Goal: Task Accomplishment & Management: Complete application form

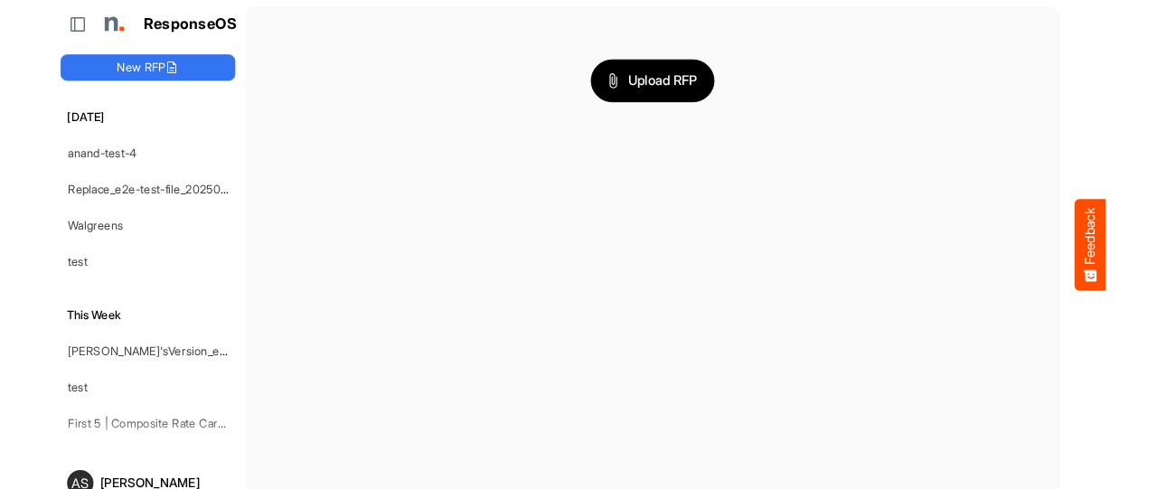
scroll to position [22, 0]
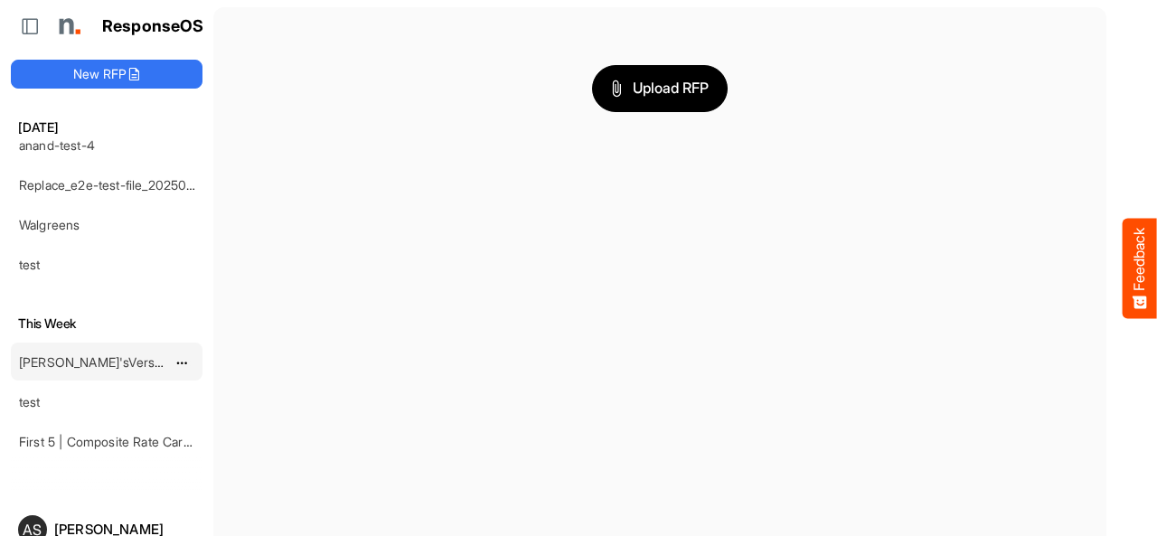
click at [58, 354] on link "[PERSON_NAME]'sVersion_e2e-test-file_20250604_111803" at bounding box center [188, 361] width 339 height 15
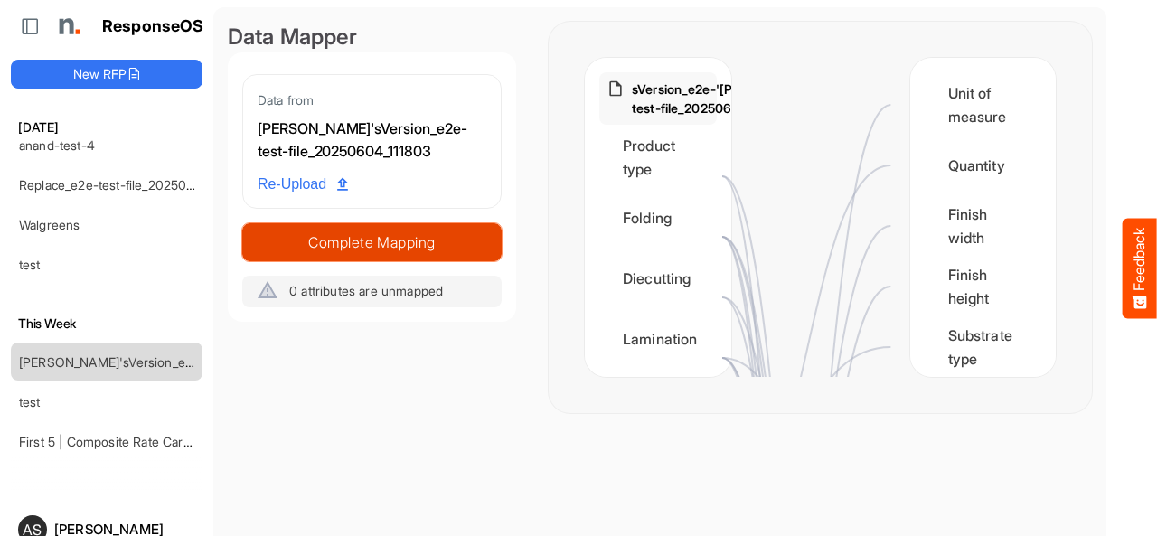
click at [360, 242] on span "Complete Mapping" at bounding box center [372, 242] width 258 height 25
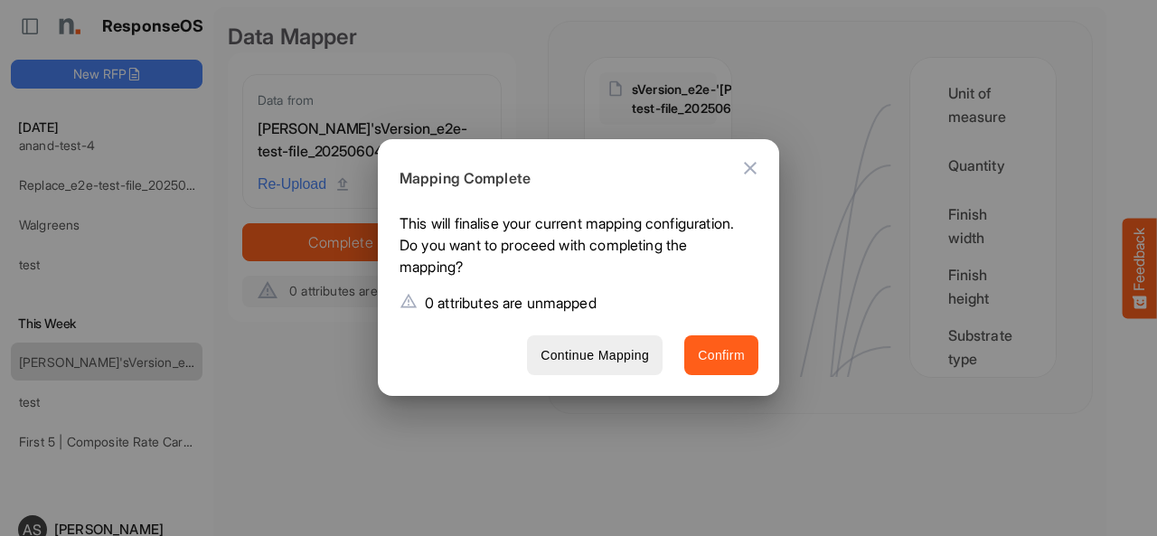
click at [693, 354] on button "Confirm" at bounding box center [721, 355] width 74 height 41
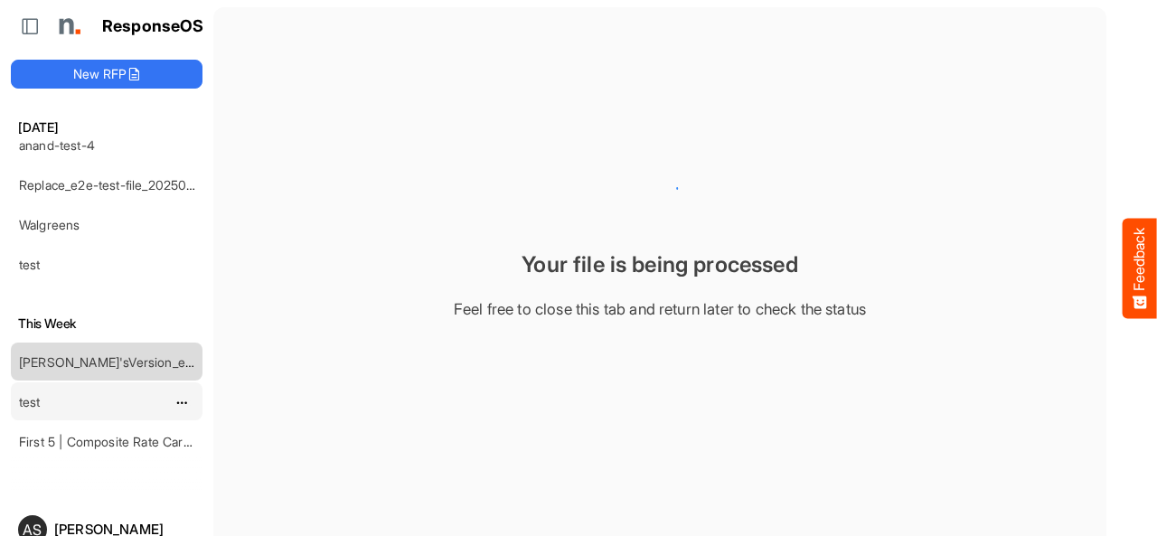
click at [31, 394] on link "test" at bounding box center [30, 401] width 22 height 15
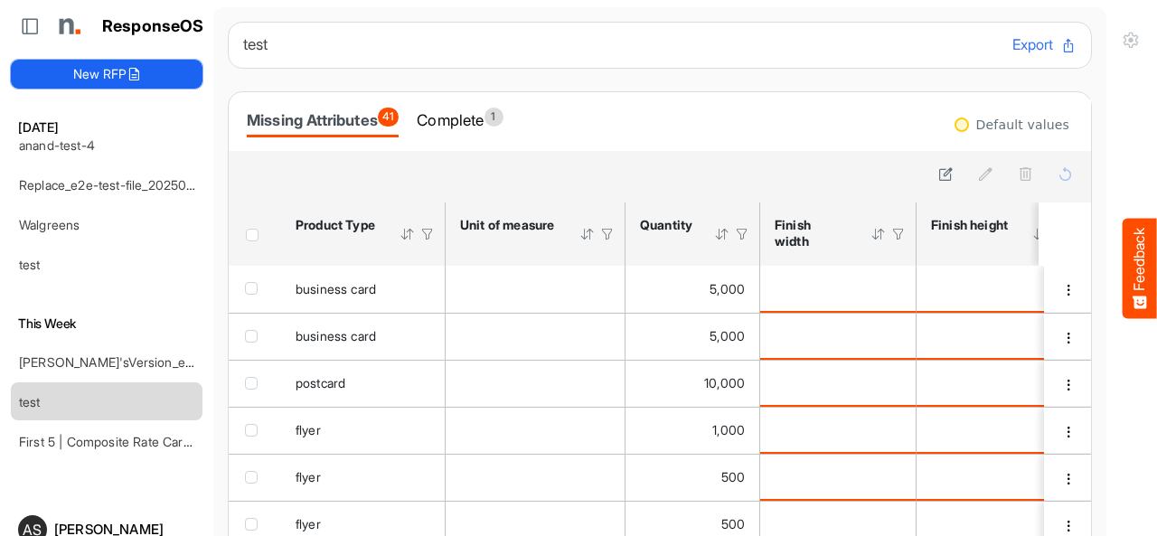
click at [126, 82] on button "New RFP" at bounding box center [107, 74] width 192 height 29
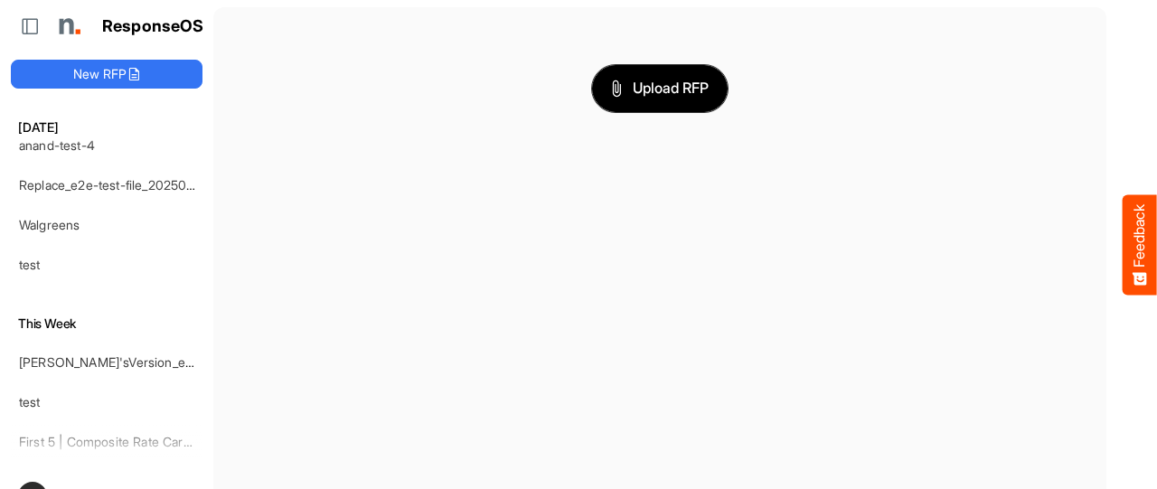
click at [632, 95] on span "Upload RFP" at bounding box center [660, 88] width 98 height 23
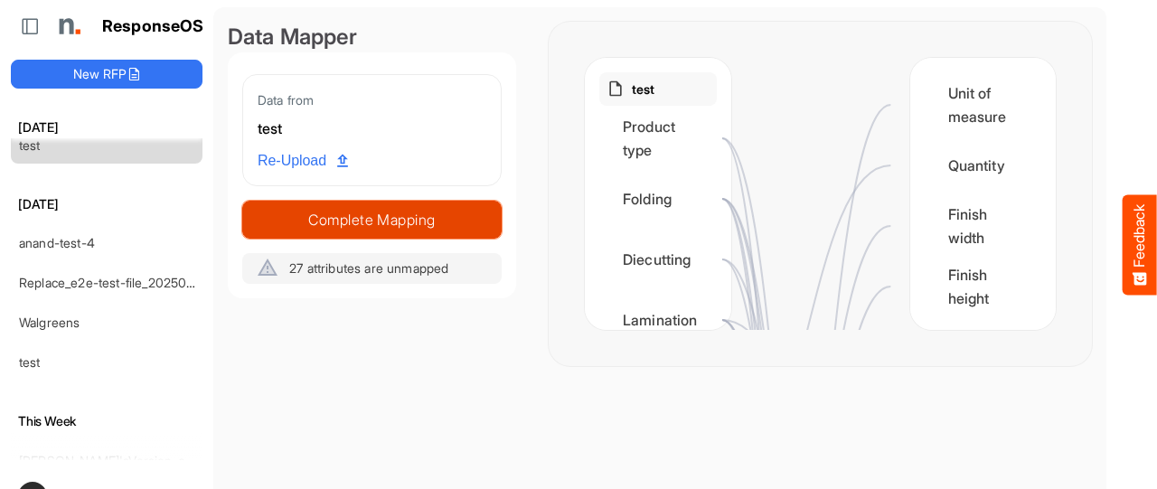
click at [392, 224] on span "Complete Mapping" at bounding box center [372, 219] width 258 height 25
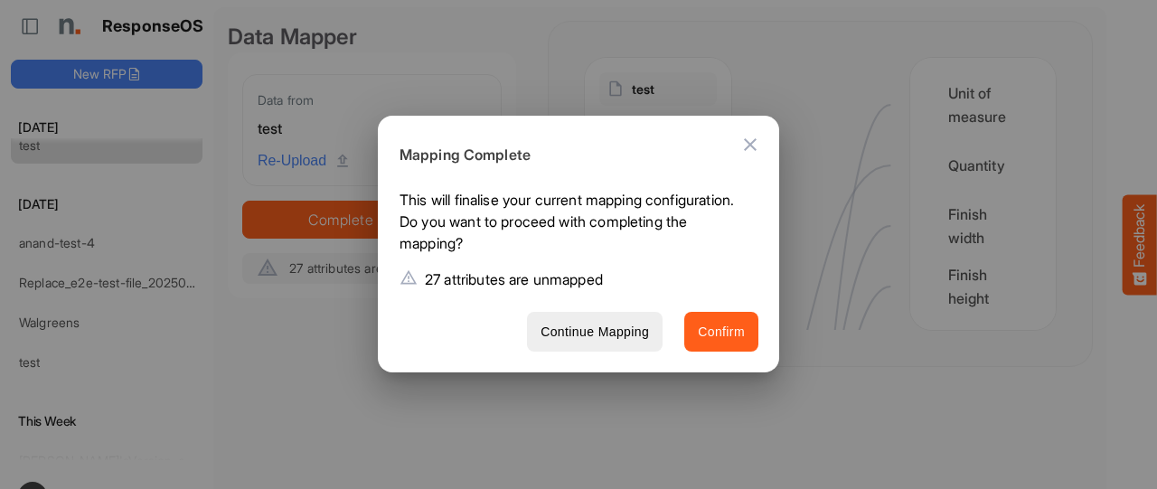
click at [716, 337] on span "Confirm" at bounding box center [721, 332] width 47 height 23
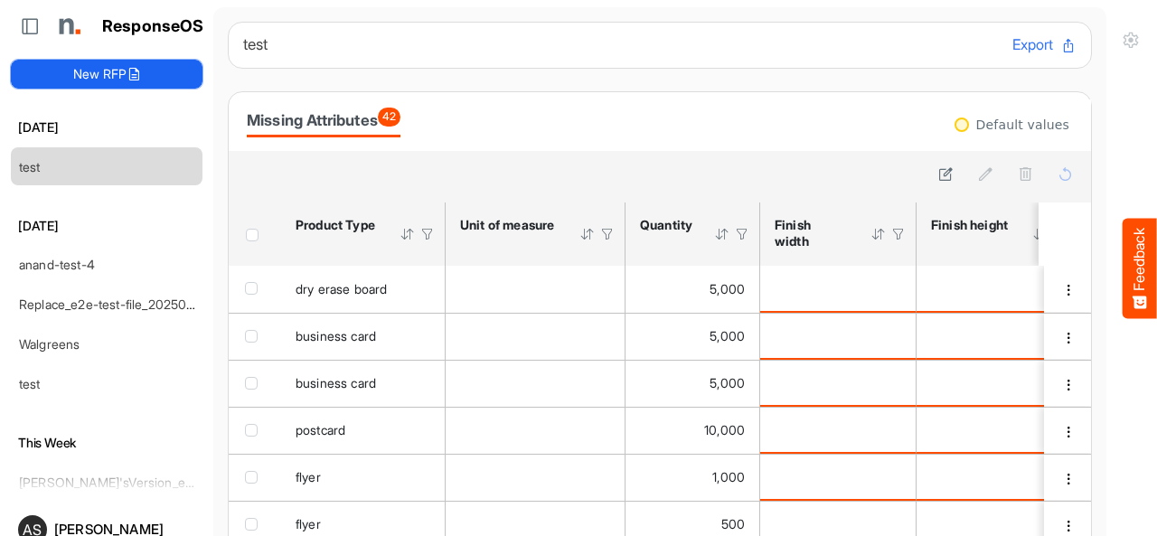
click at [153, 77] on button "New RFP" at bounding box center [107, 74] width 192 height 29
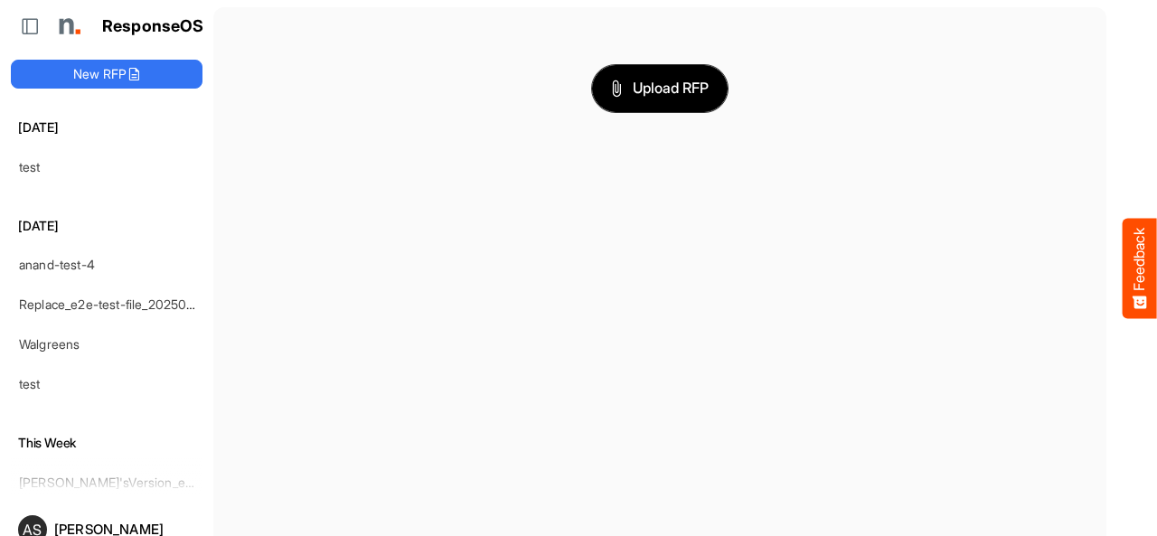
click at [650, 104] on button "Upload RFP" at bounding box center [660, 88] width 136 height 47
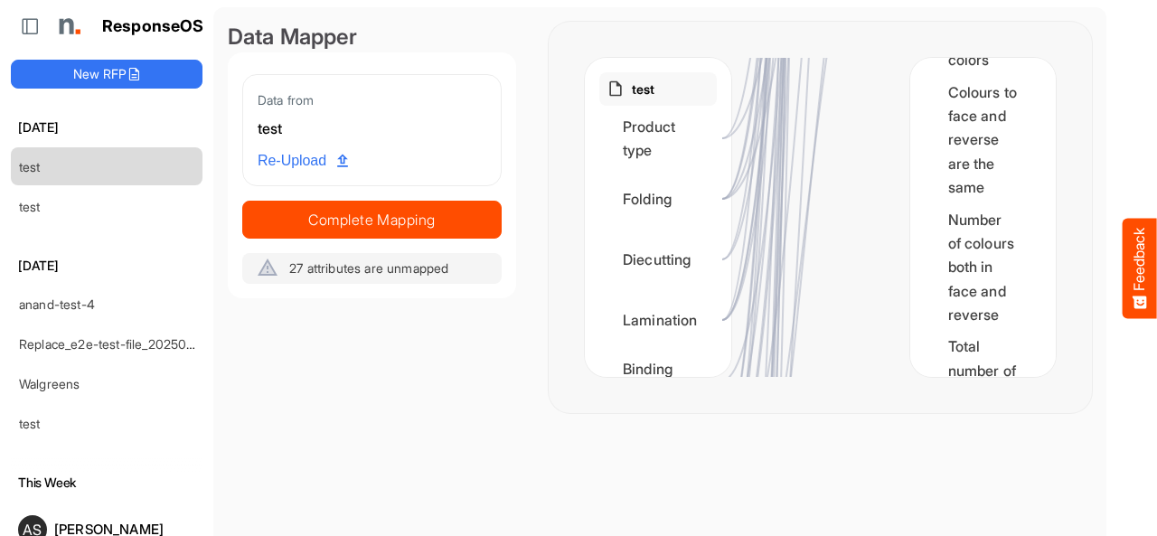
scroll to position [3738, 0]
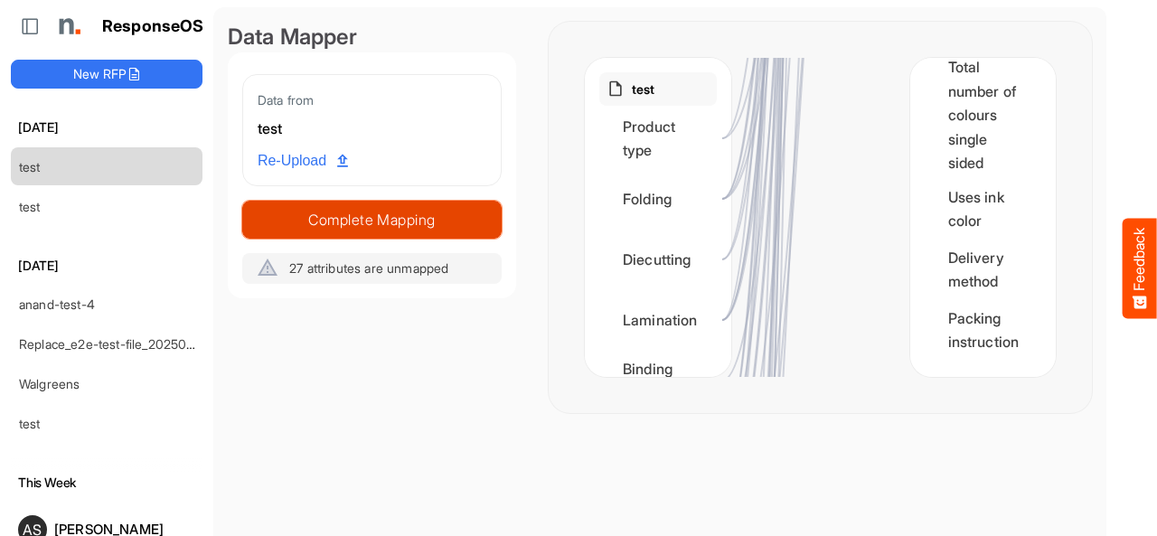
click at [414, 210] on span "Complete Mapping" at bounding box center [372, 219] width 258 height 25
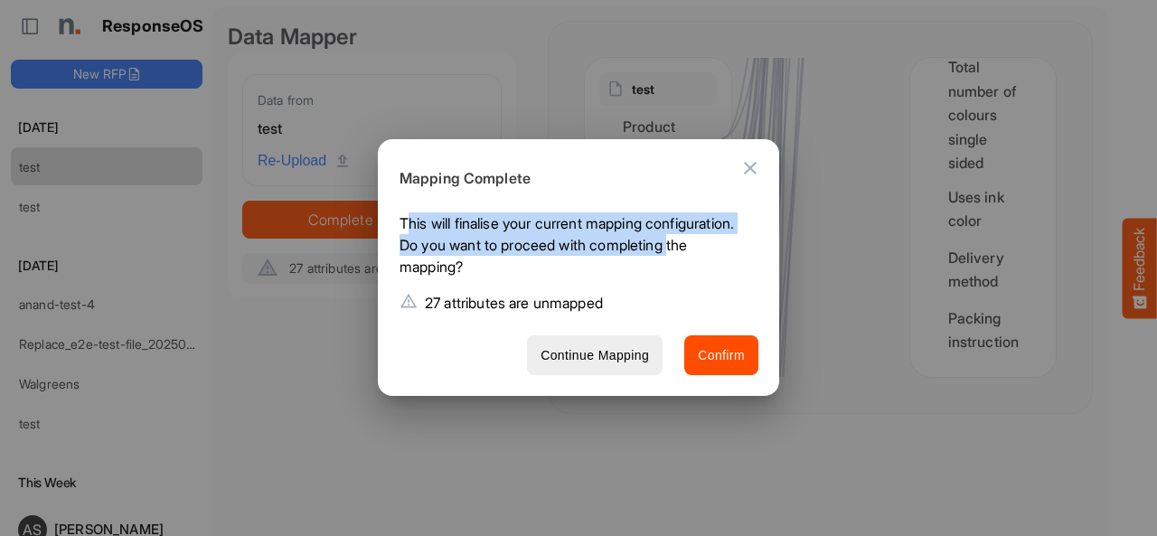
drag, startPoint x: 404, startPoint y: 219, endPoint x: 482, endPoint y: 258, distance: 87.3
click at [482, 258] on p "This will finalise your current mapping configuration. Do you want to proceed w…" at bounding box center [571, 248] width 344 height 72
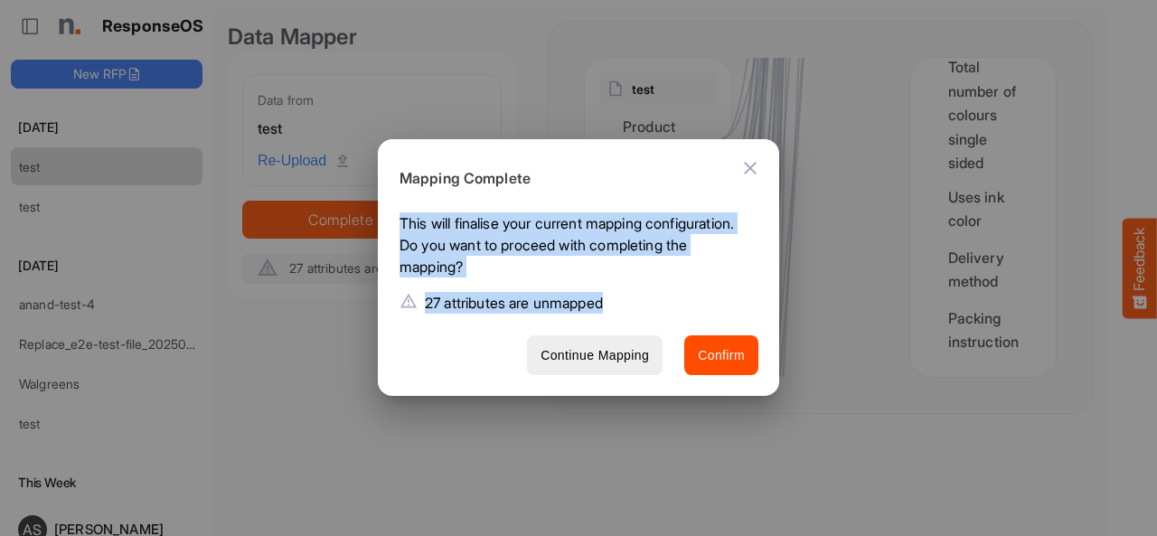
drag, startPoint x: 400, startPoint y: 224, endPoint x: 623, endPoint y: 303, distance: 236.6
click at [623, 303] on div "This will finalise your current mapping configuration. Do you want to proceed w…" at bounding box center [572, 266] width 388 height 108
copy div "This will finalise your current mapping configuration. Do you want to proceed w…"
click at [696, 359] on button "Confirm" at bounding box center [721, 355] width 74 height 41
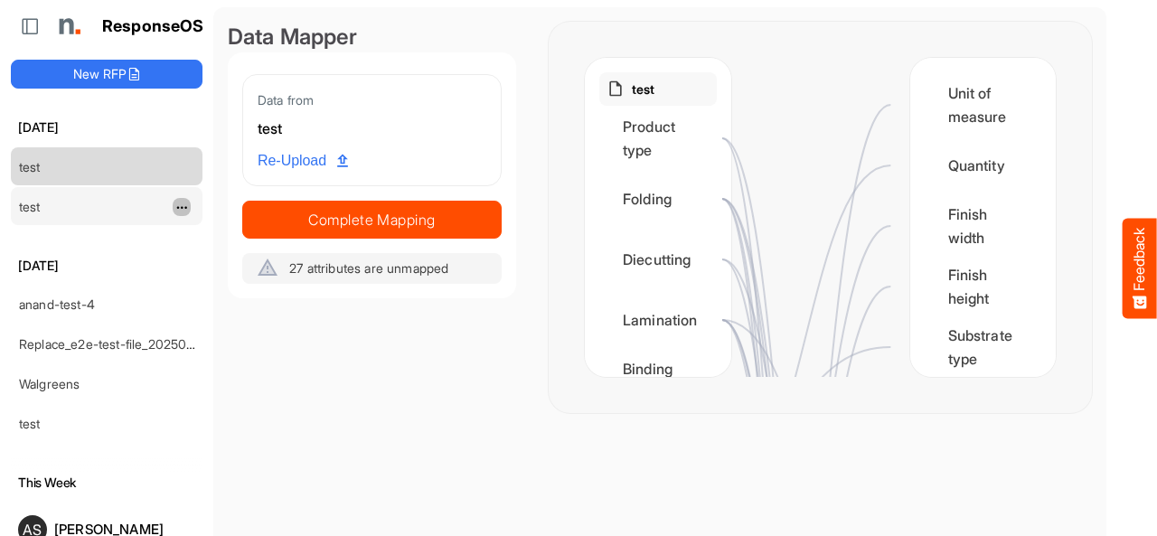
click at [176, 202] on span "dropdownbutton" at bounding box center [179, 207] width 9 height 13
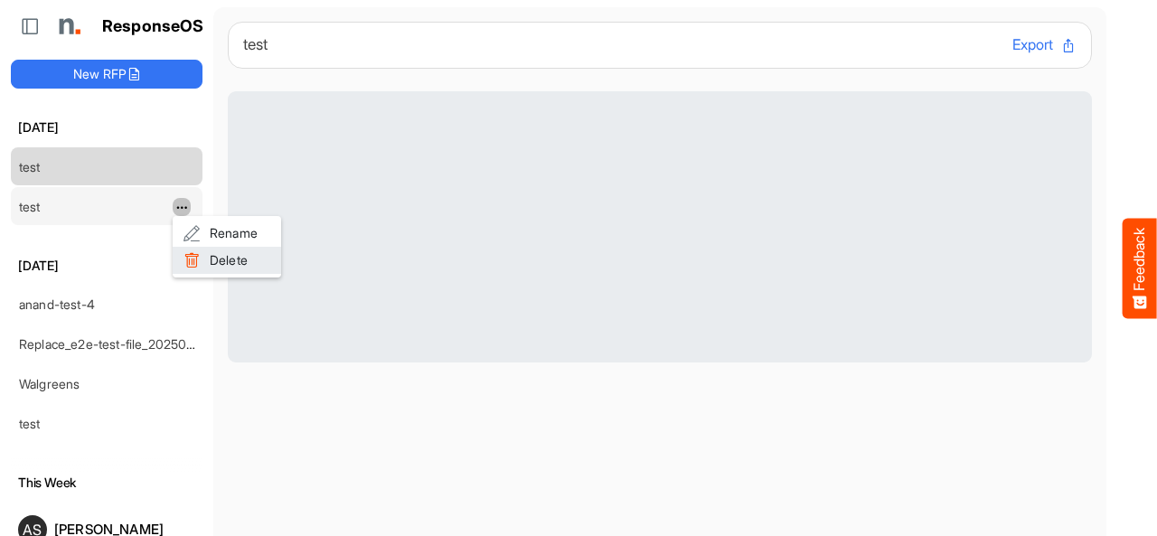
click at [192, 261] on span at bounding box center [191, 260] width 16 height 27
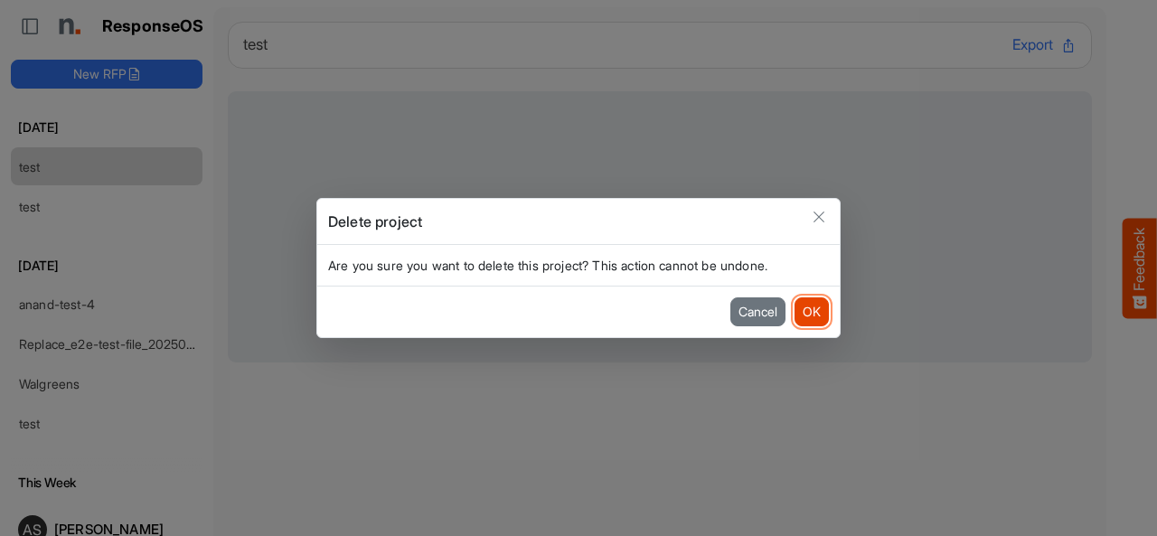
click at [808, 315] on button "OK" at bounding box center [811, 311] width 34 height 29
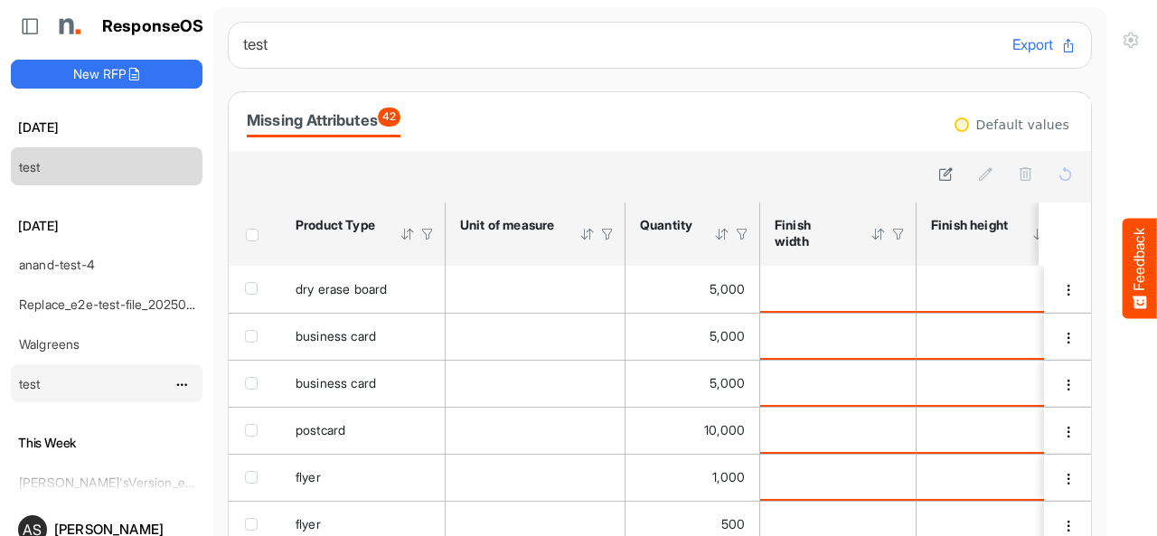
click at [35, 379] on link "test" at bounding box center [30, 383] width 22 height 15
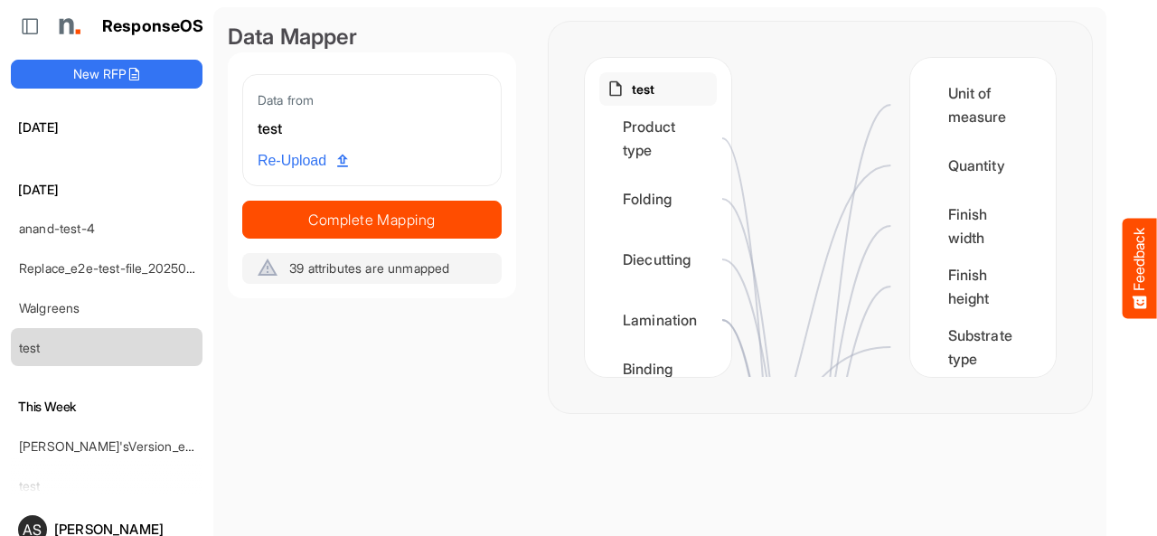
scroll to position [72, 0]
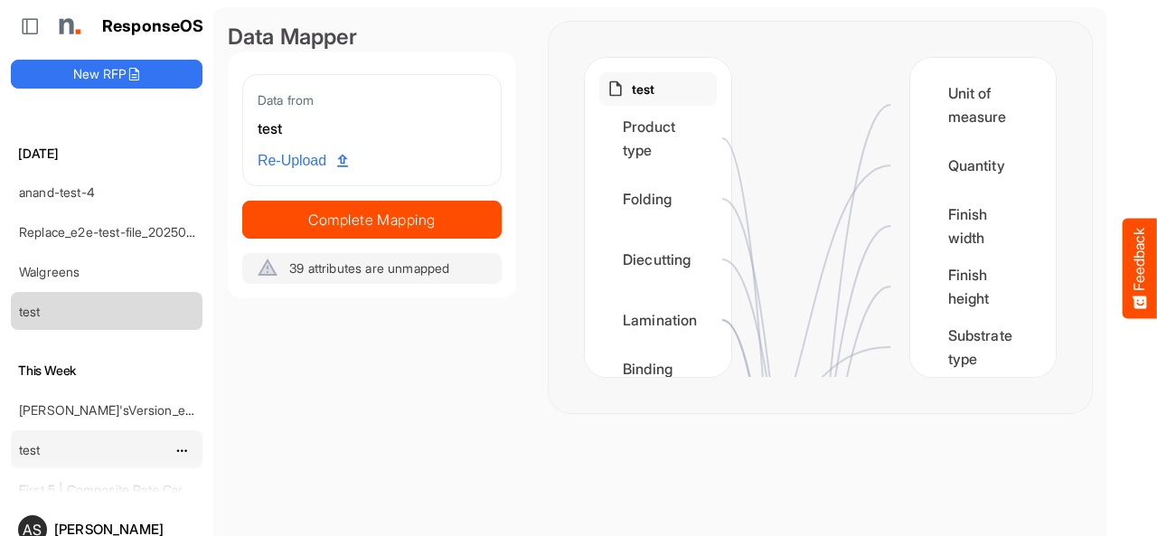
click at [27, 444] on link "test" at bounding box center [30, 449] width 22 height 15
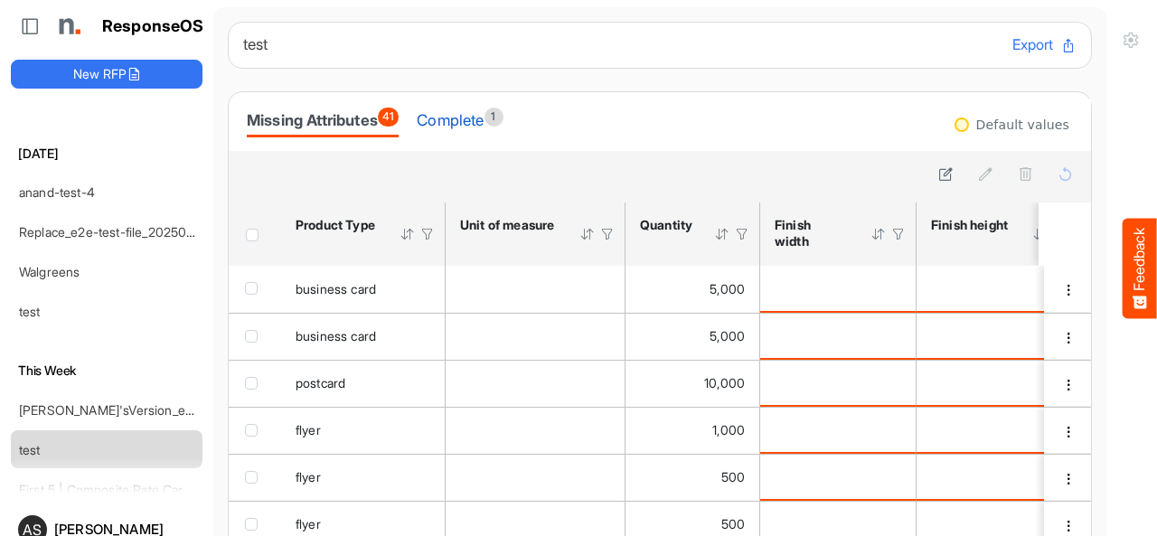
click at [452, 124] on div "Complete 1" at bounding box center [460, 120] width 86 height 25
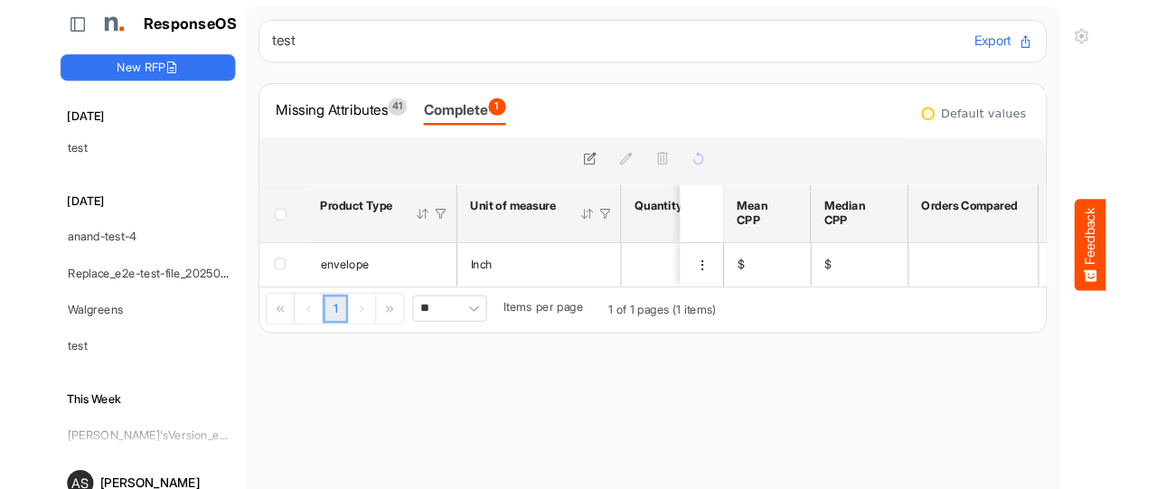
scroll to position [5, 0]
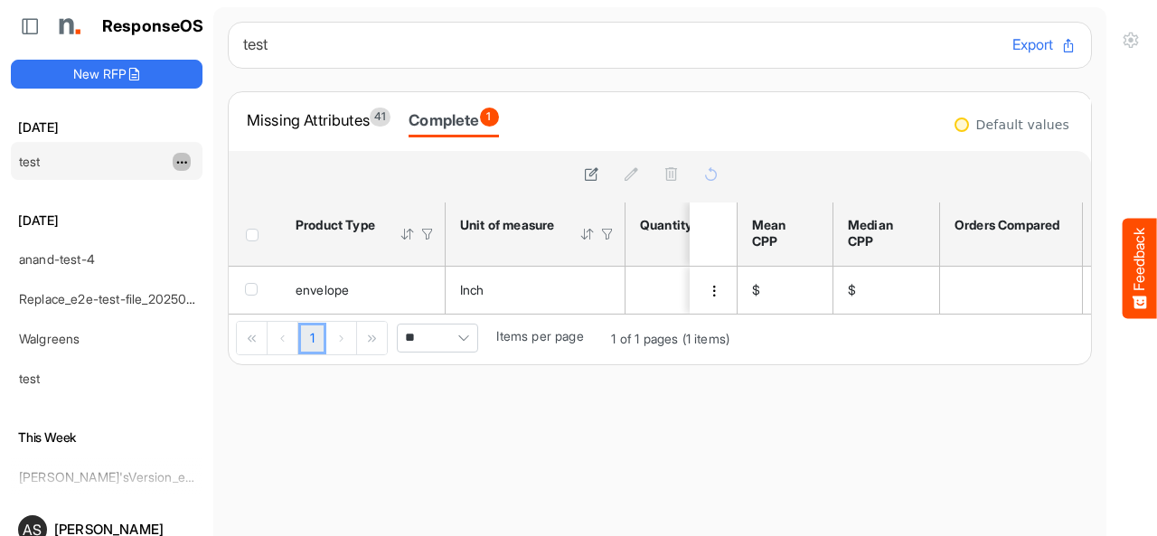
click at [177, 162] on span "dropdownbutton" at bounding box center [179, 162] width 9 height 13
click at [235, 210] on li "Delete" at bounding box center [227, 214] width 108 height 27
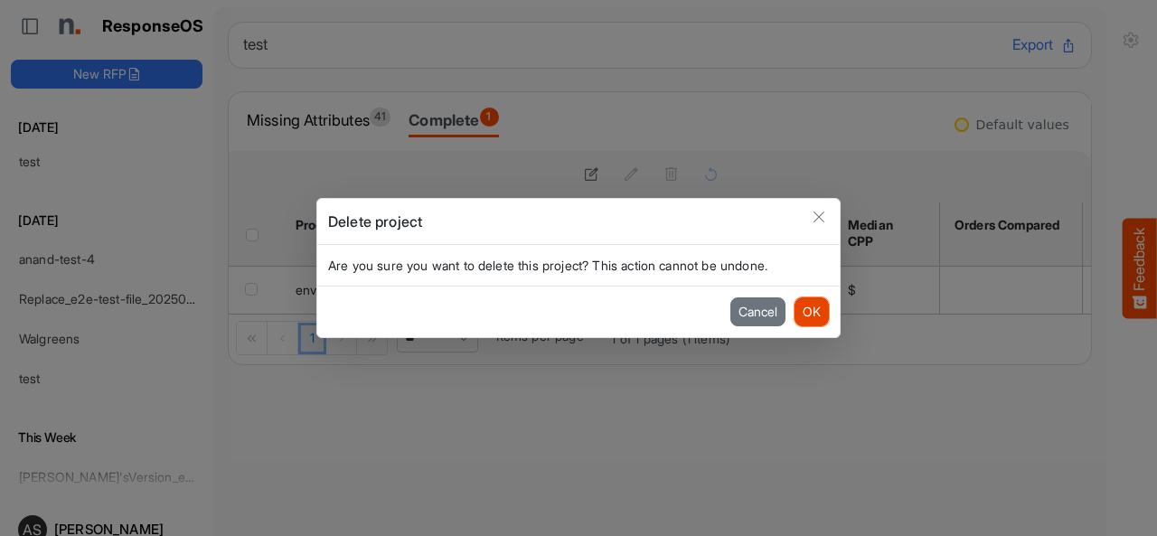
click at [799, 312] on button "OK" at bounding box center [811, 311] width 34 height 29
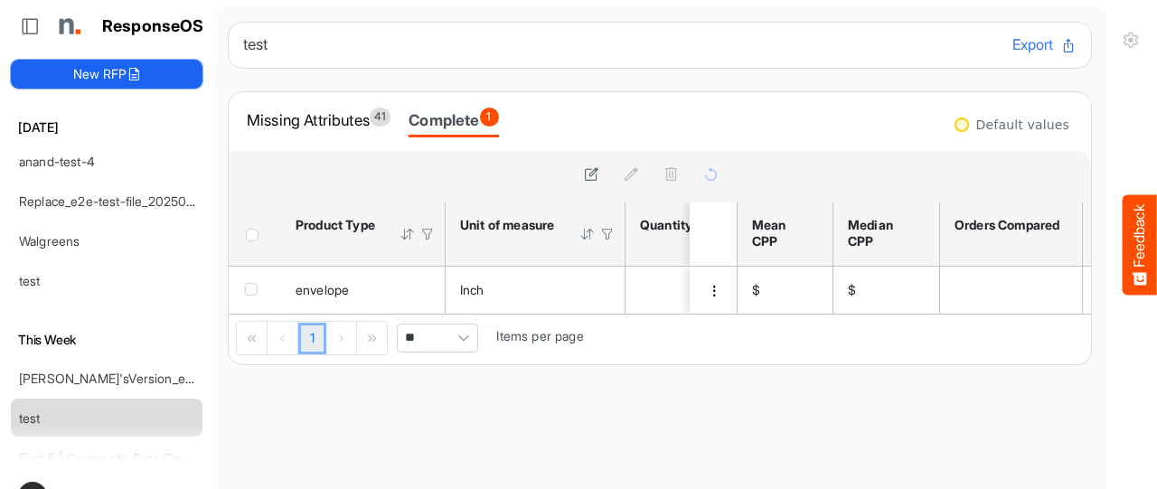
click at [114, 73] on button "New RFP" at bounding box center [107, 74] width 192 height 29
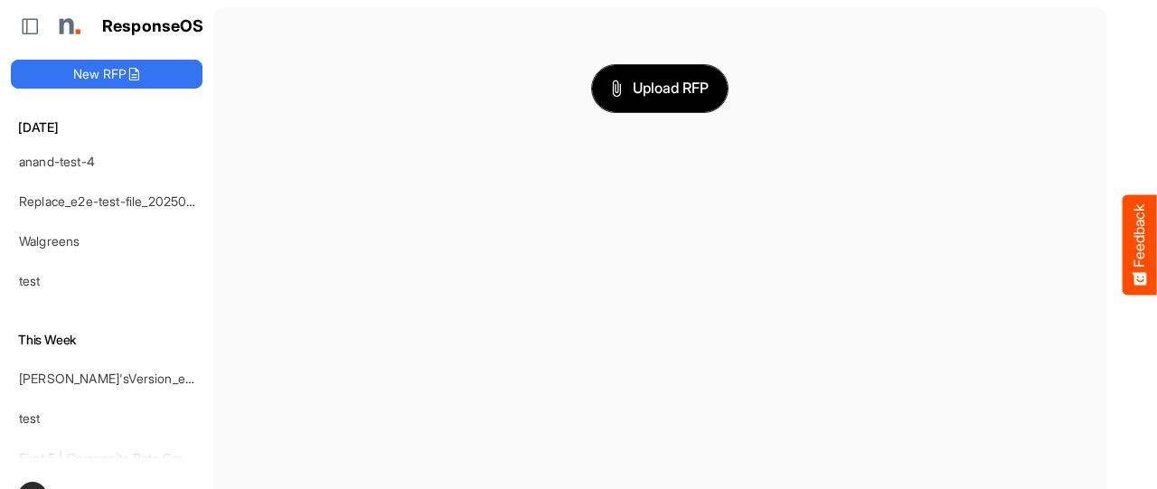
click at [622, 88] on span "Upload RFP" at bounding box center [660, 88] width 98 height 23
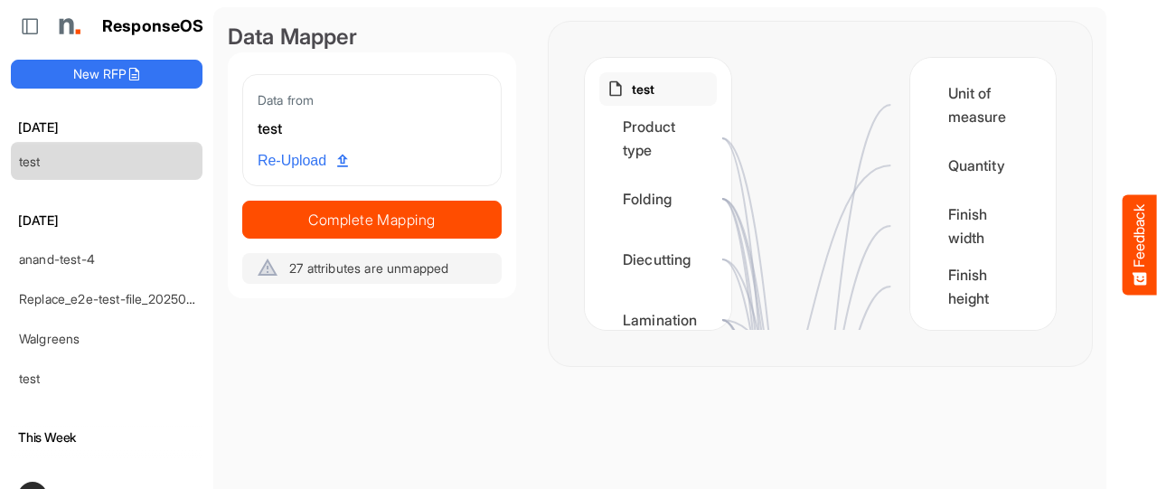
click at [1138, 231] on button "Feedback" at bounding box center [1139, 244] width 34 height 100
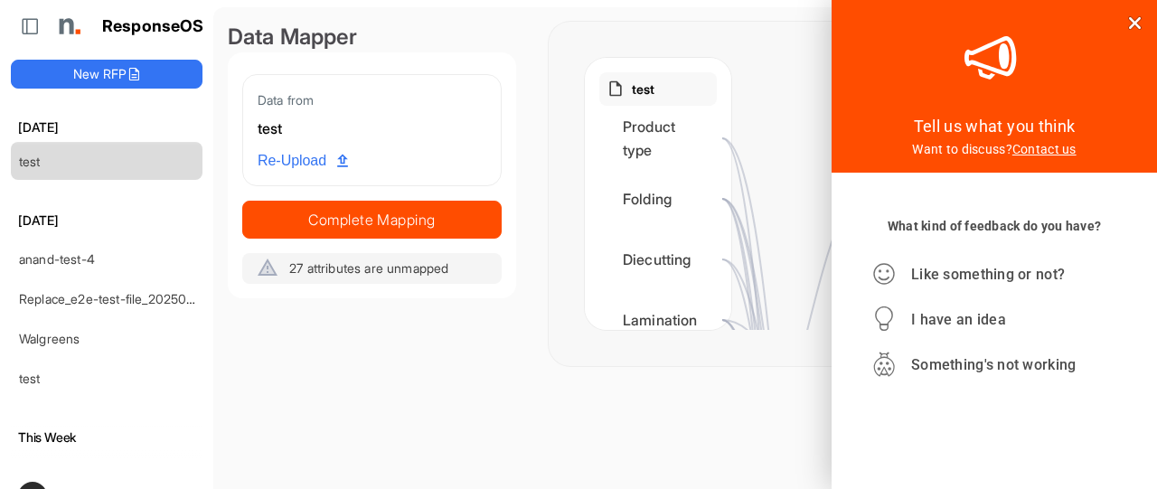
click at [1137, 15] on div at bounding box center [1133, 22] width 27 height 27
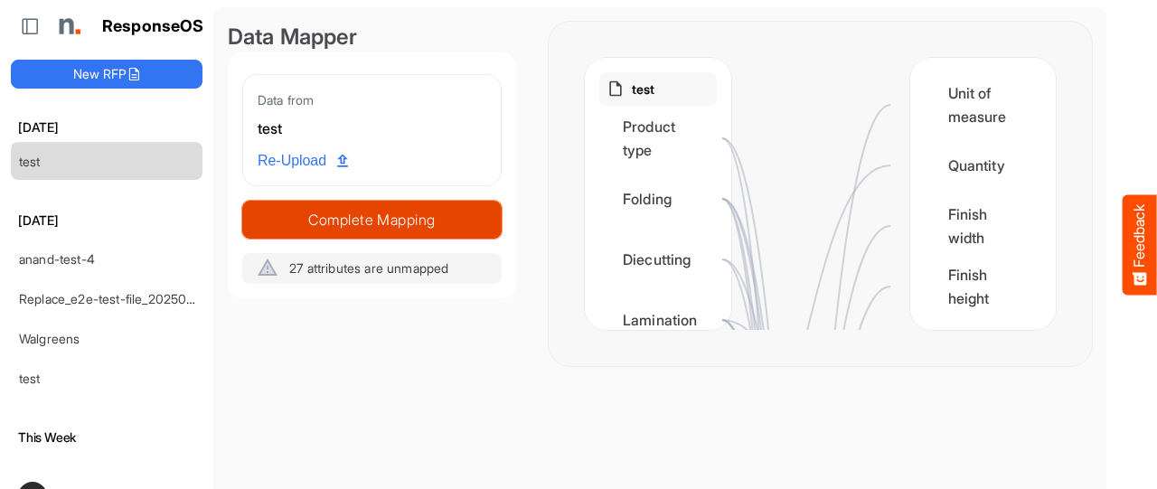
click at [403, 221] on span "Complete Mapping" at bounding box center [372, 219] width 258 height 25
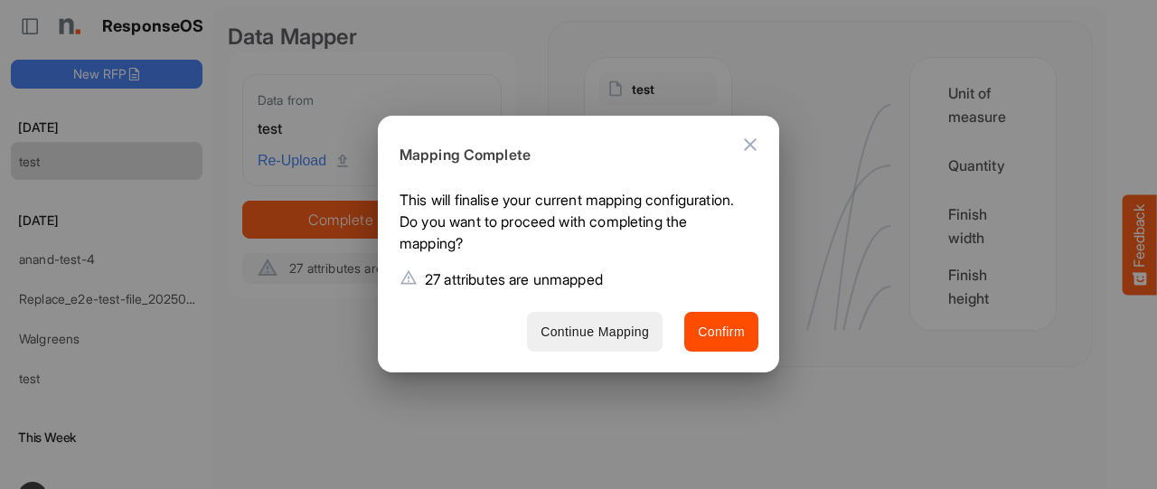
click at [619, 339] on span "Continue Mapping" at bounding box center [594, 332] width 108 height 23
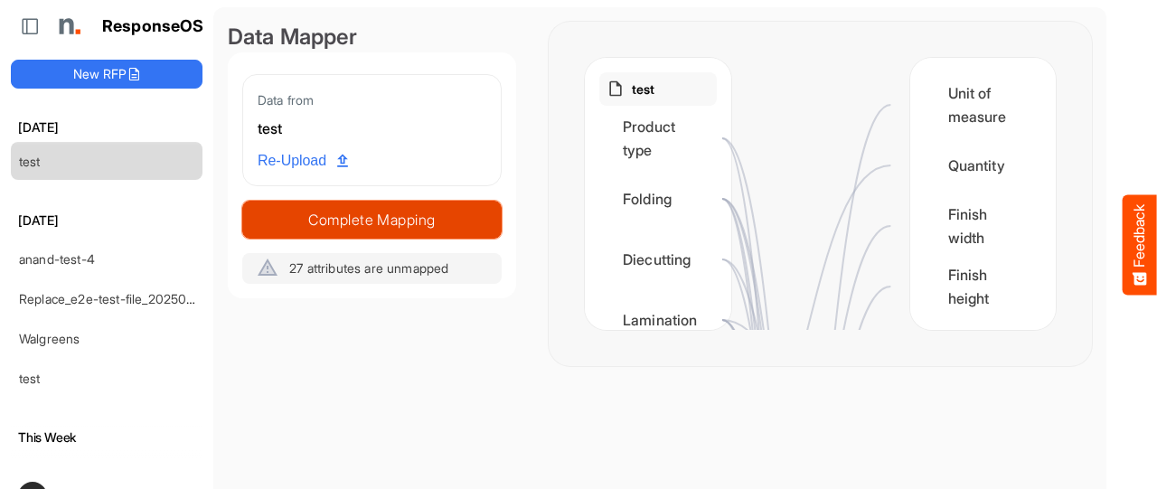
click at [396, 215] on span "Complete Mapping" at bounding box center [372, 219] width 258 height 25
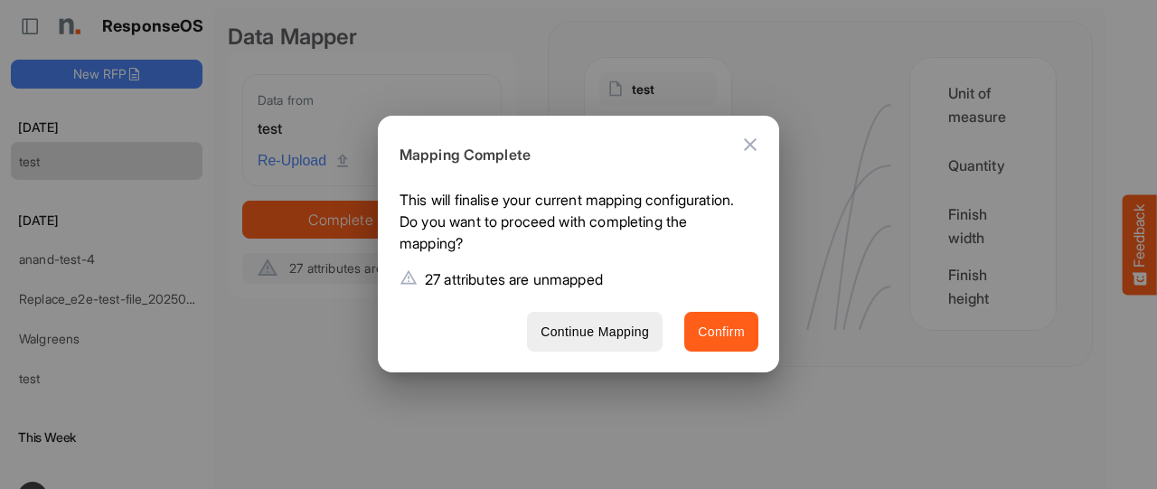
click at [725, 339] on span "Confirm" at bounding box center [721, 332] width 47 height 23
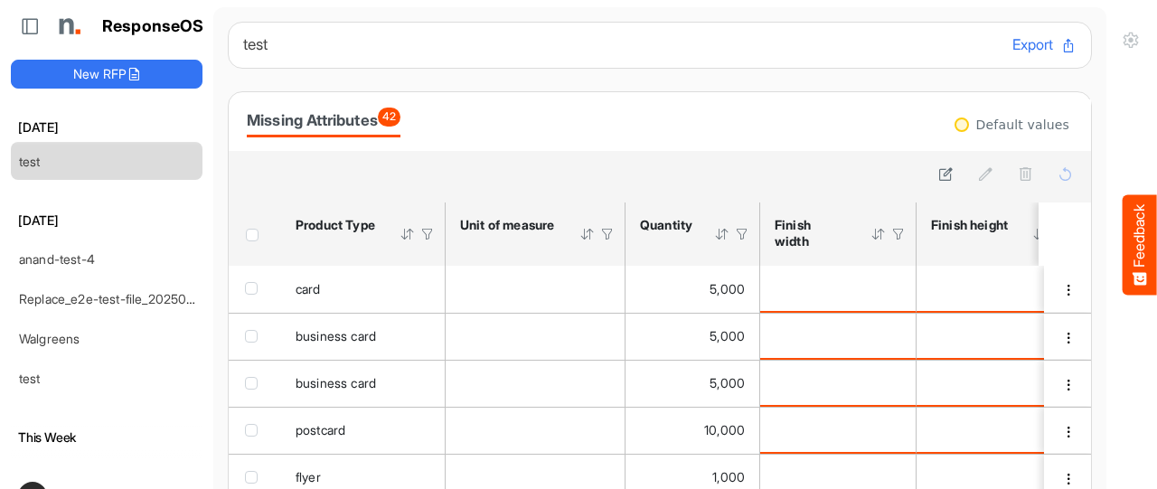
click at [407, 234] on div at bounding box center [407, 234] width 16 height 16
click at [425, 236] on div at bounding box center [427, 234] width 16 height 16
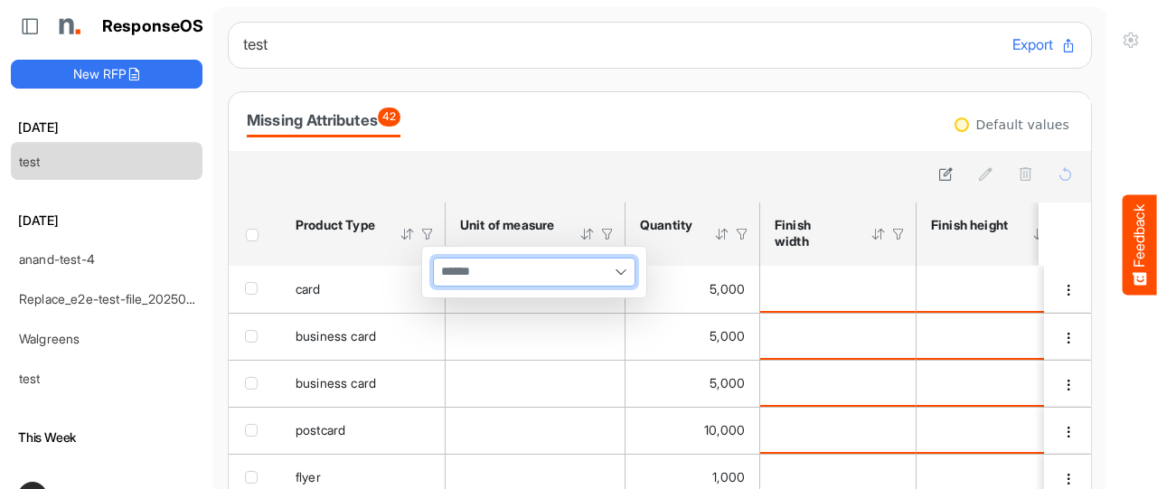
click at [442, 267] on input "multiselect" at bounding box center [456, 271] width 45 height 27
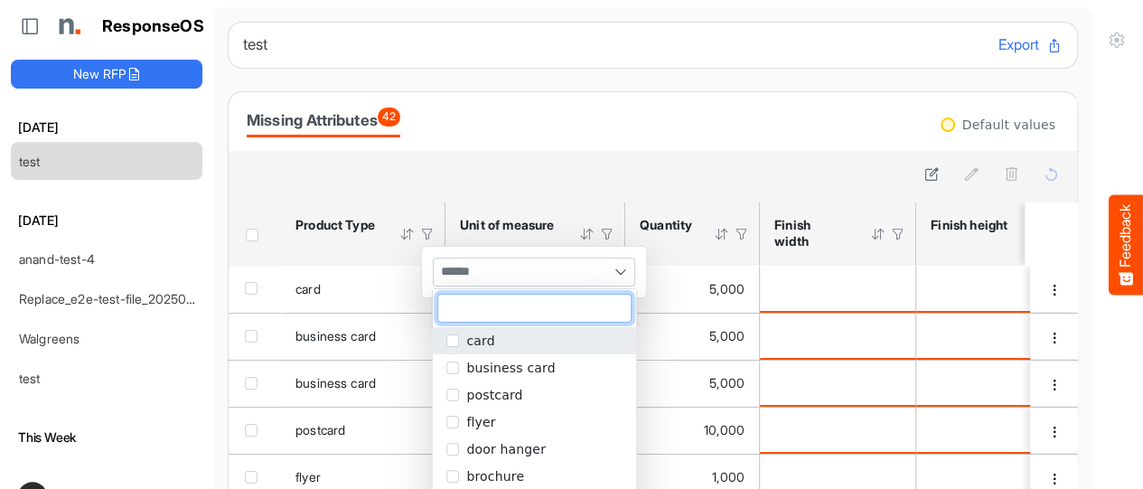
click at [455, 345] on span "popup" at bounding box center [452, 340] width 13 height 13
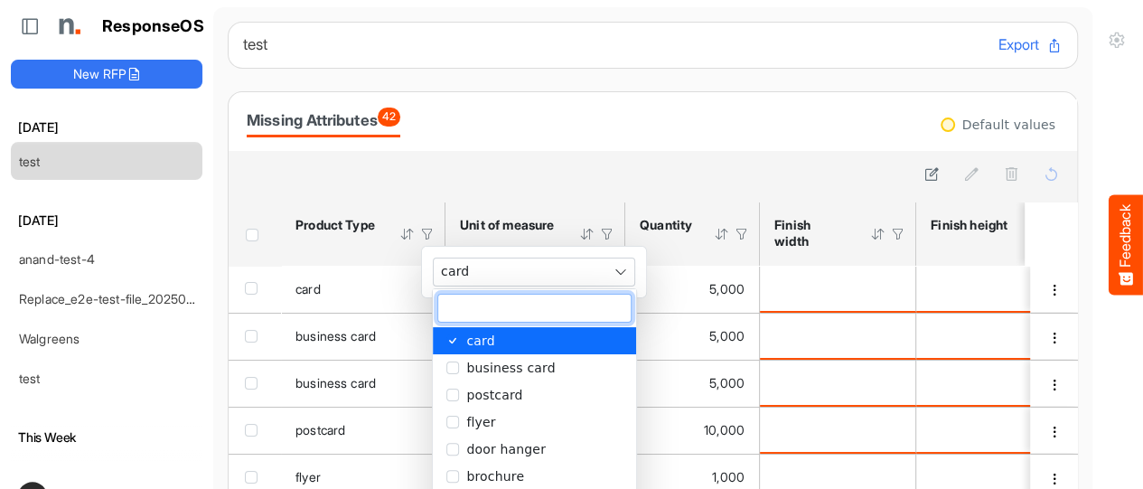
click at [445, 169] on div at bounding box center [652, 174] width 821 height 25
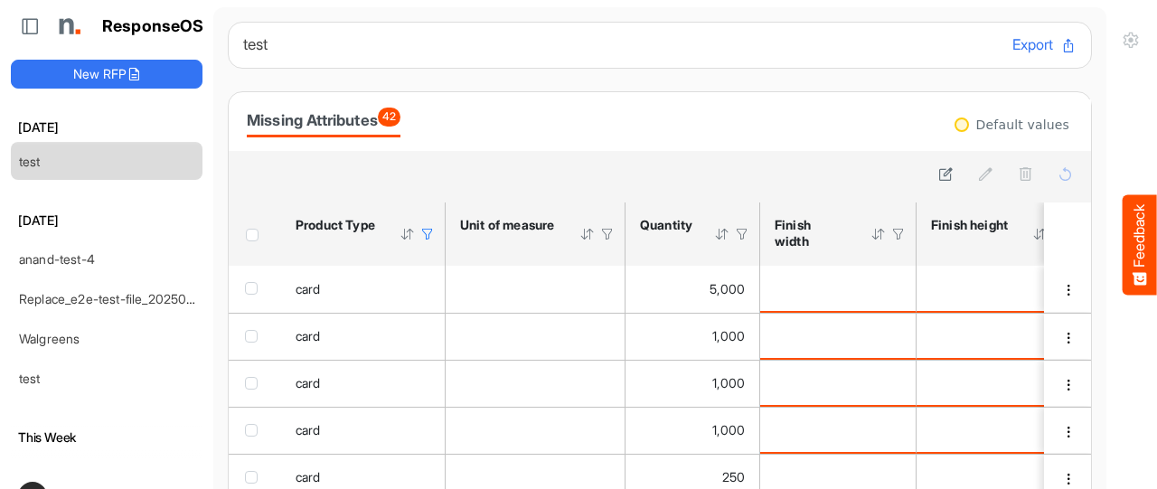
click at [429, 234] on div at bounding box center [427, 234] width 16 height 16
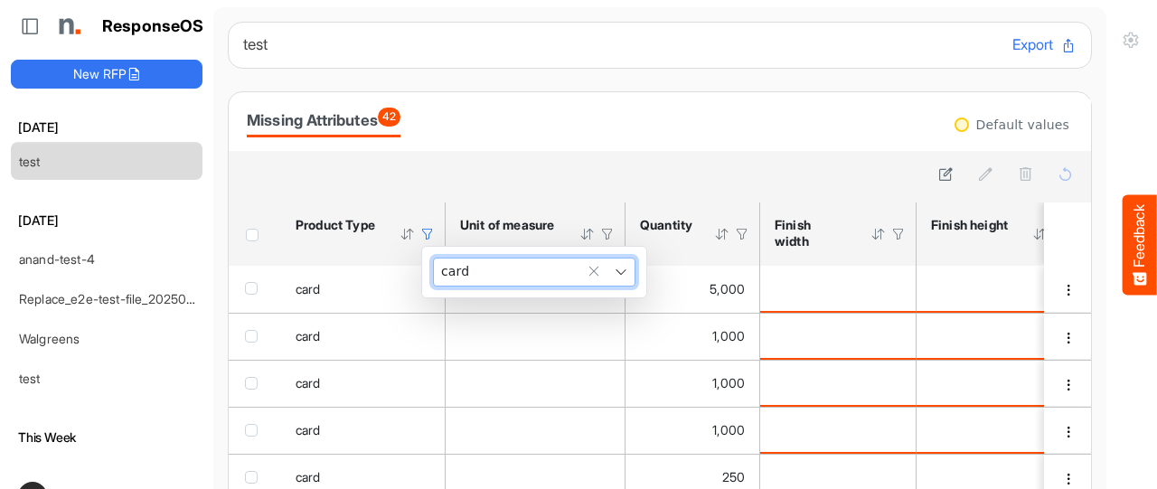
click at [497, 268] on div "card" at bounding box center [534, 271] width 201 height 27
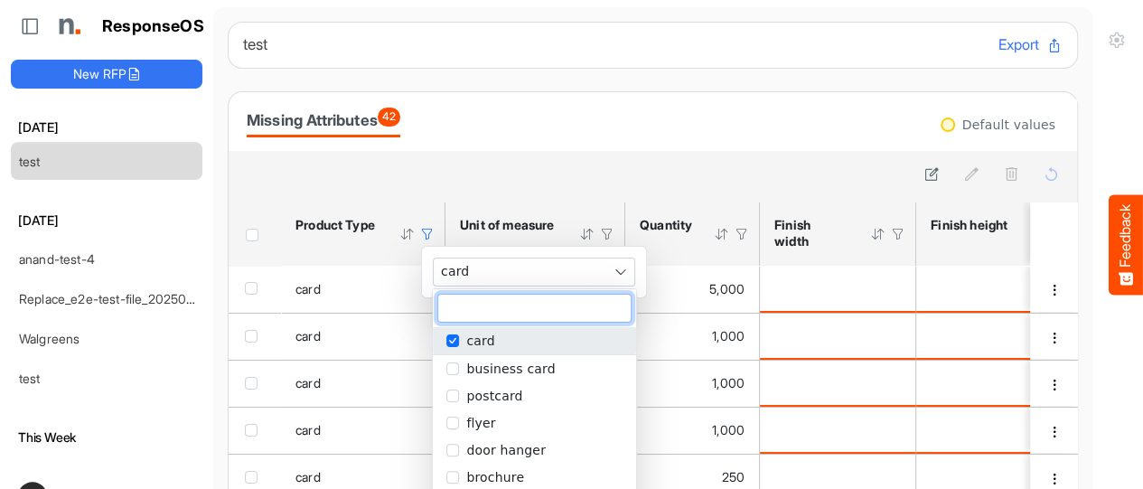
click at [452, 335] on span "popup" at bounding box center [452, 340] width 13 height 13
click at [441, 155] on div at bounding box center [653, 177] width 848 height 52
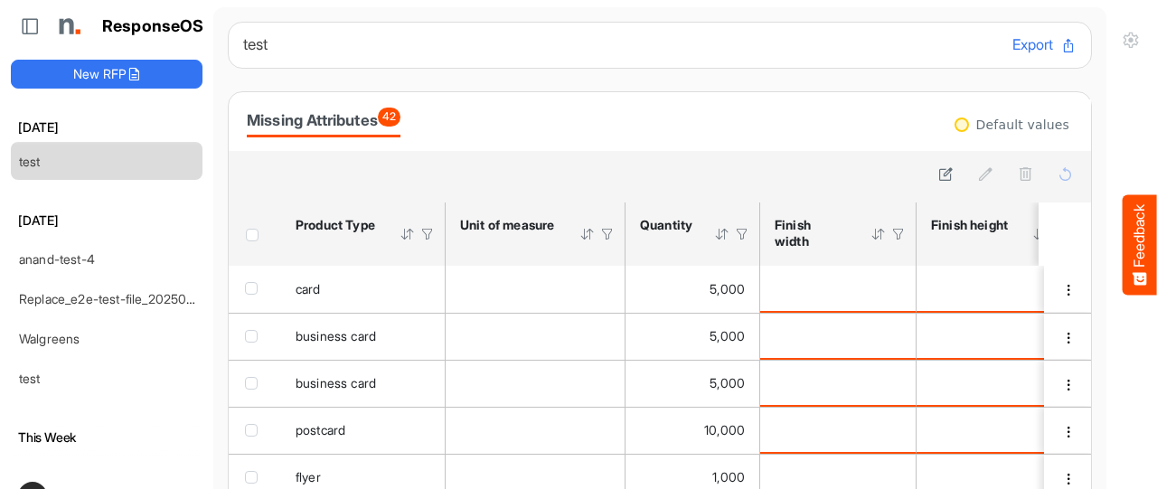
click at [718, 238] on div at bounding box center [722, 234] width 16 height 16
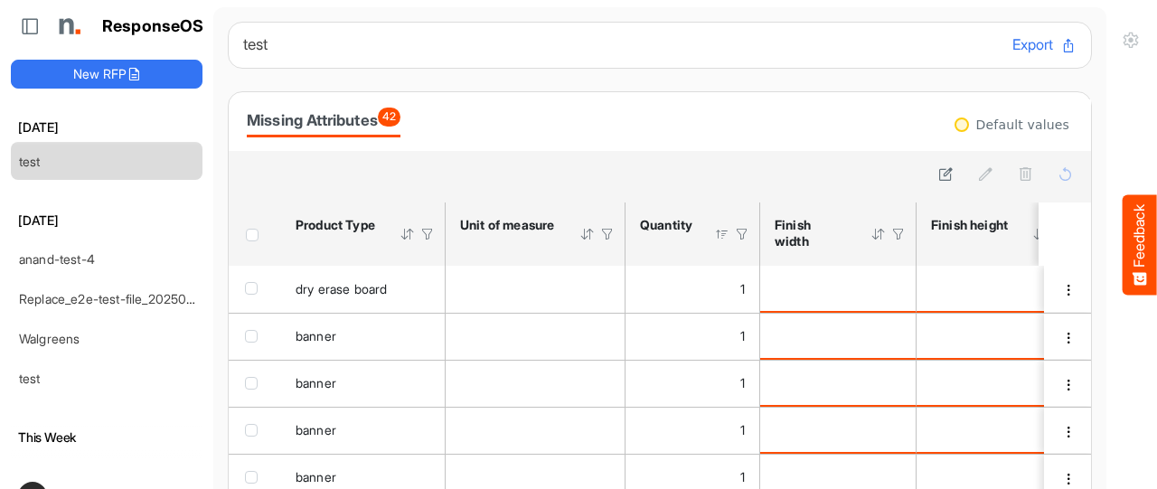
click at [718, 238] on div at bounding box center [722, 234] width 16 height 16
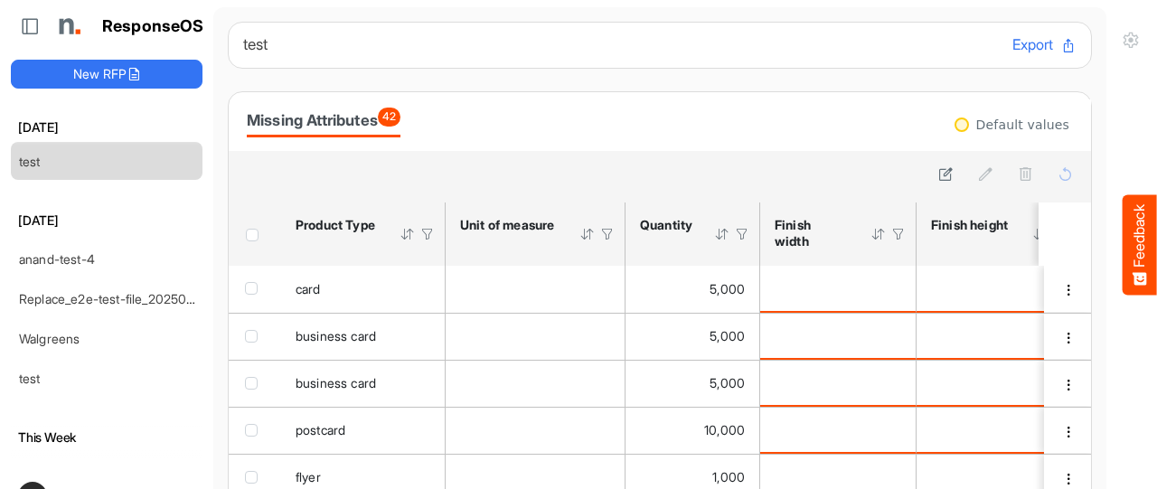
click at [741, 236] on div at bounding box center [742, 234] width 16 height 16
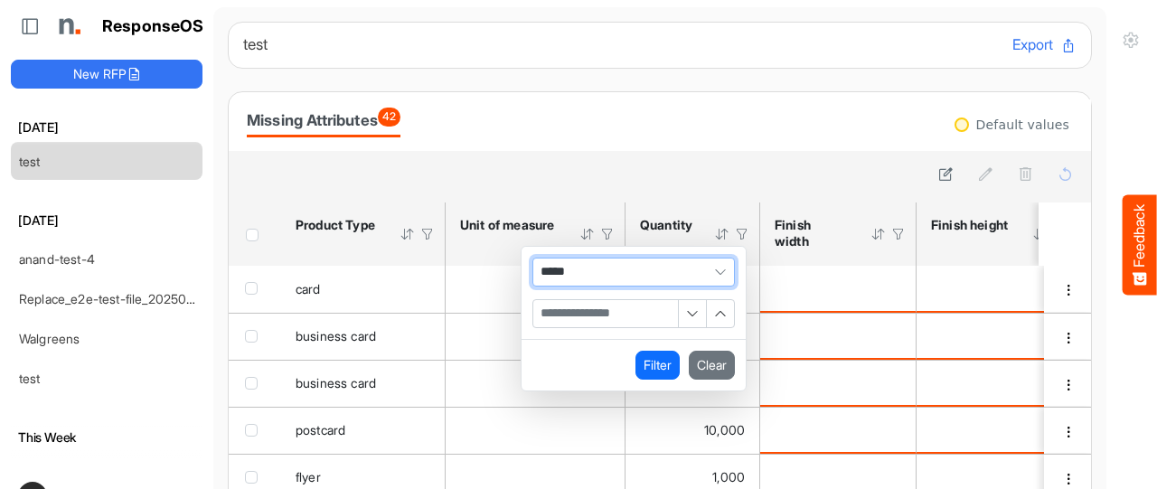
click at [606, 308] on input "Filter Value" at bounding box center [605, 313] width 145 height 27
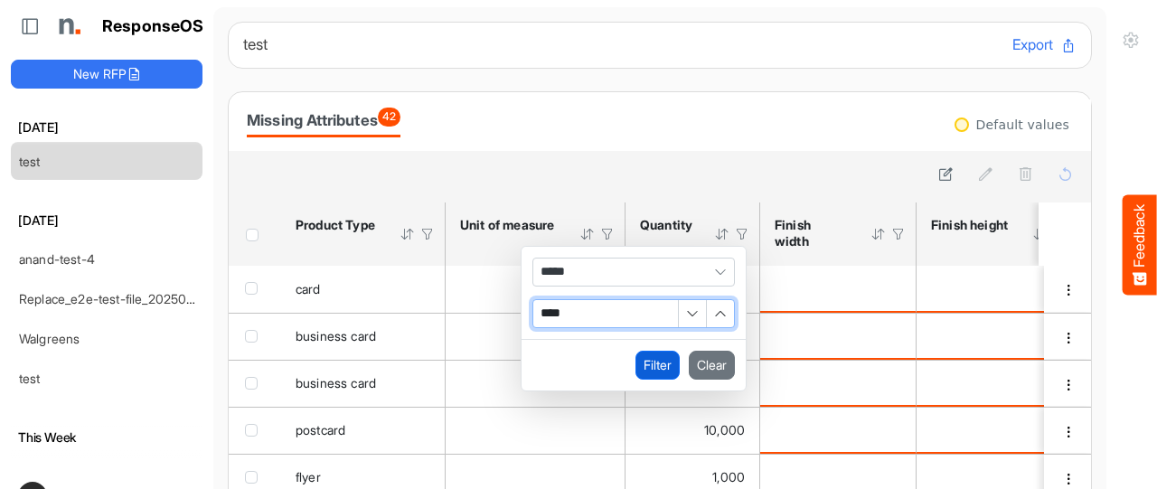
type input "****"
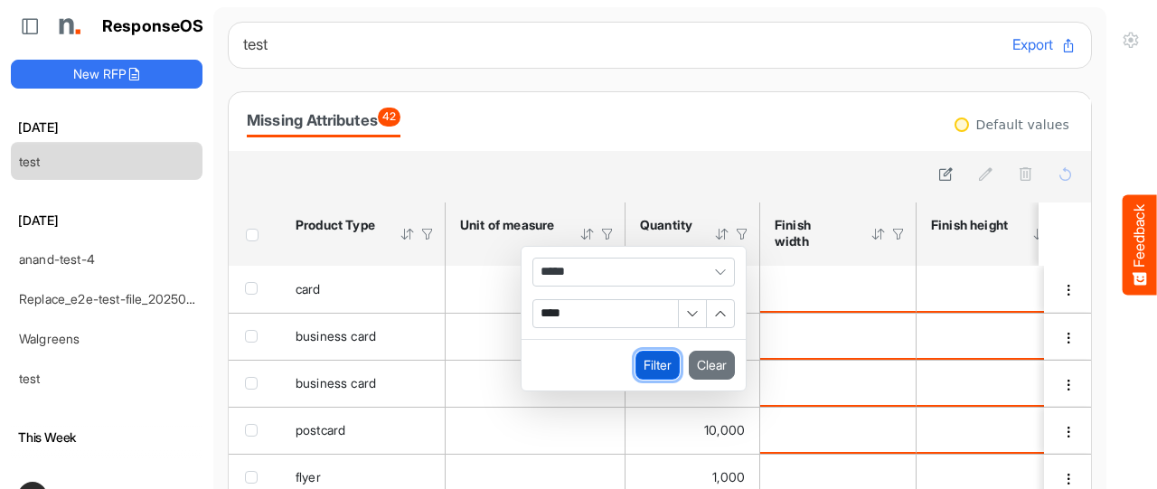
click at [643, 368] on button "Filter" at bounding box center [657, 365] width 44 height 29
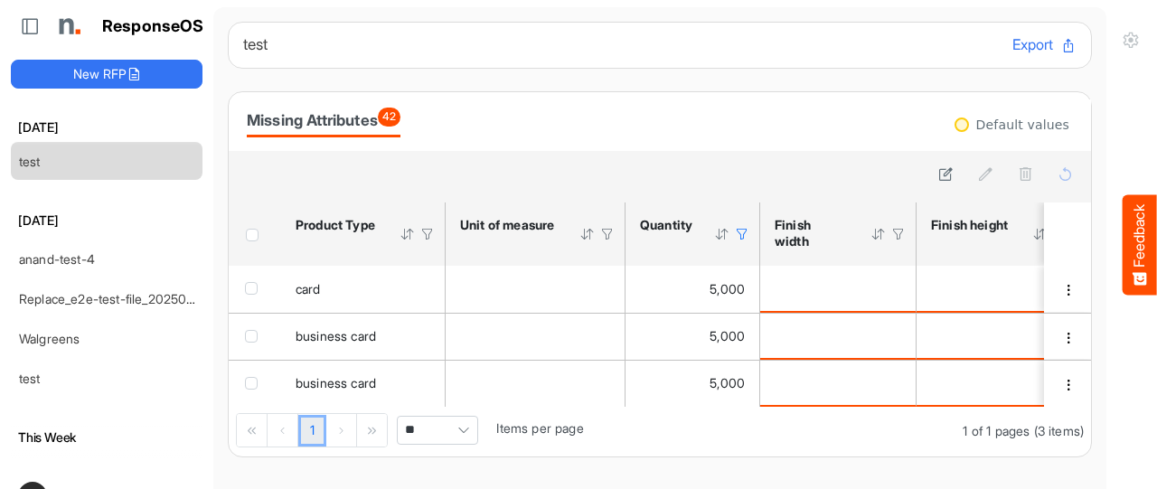
click at [454, 426] on span "Pagerdropdown" at bounding box center [463, 430] width 27 height 27
click at [740, 232] on div at bounding box center [742, 234] width 16 height 16
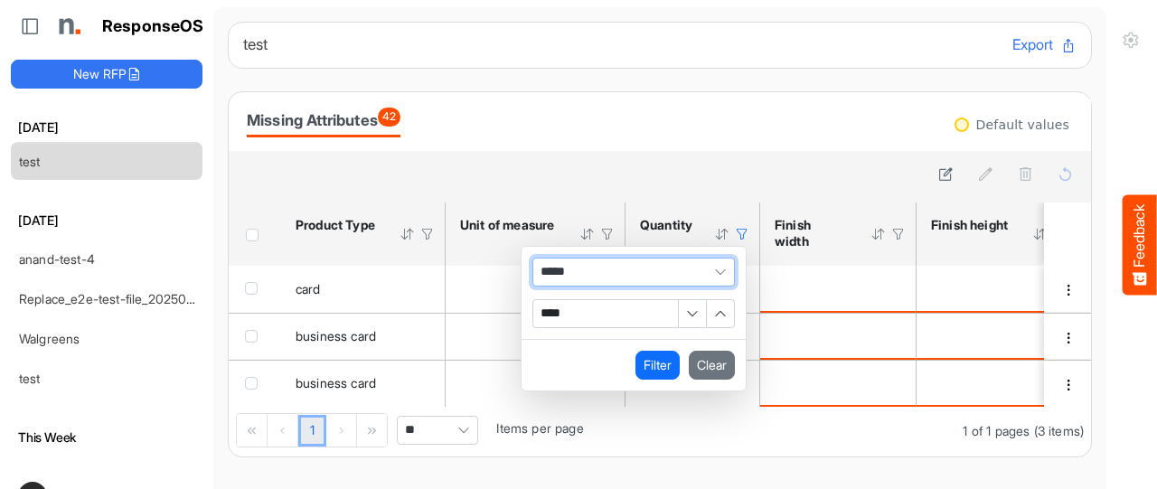
click at [660, 275] on span "*****" at bounding box center [633, 272] width 202 height 29
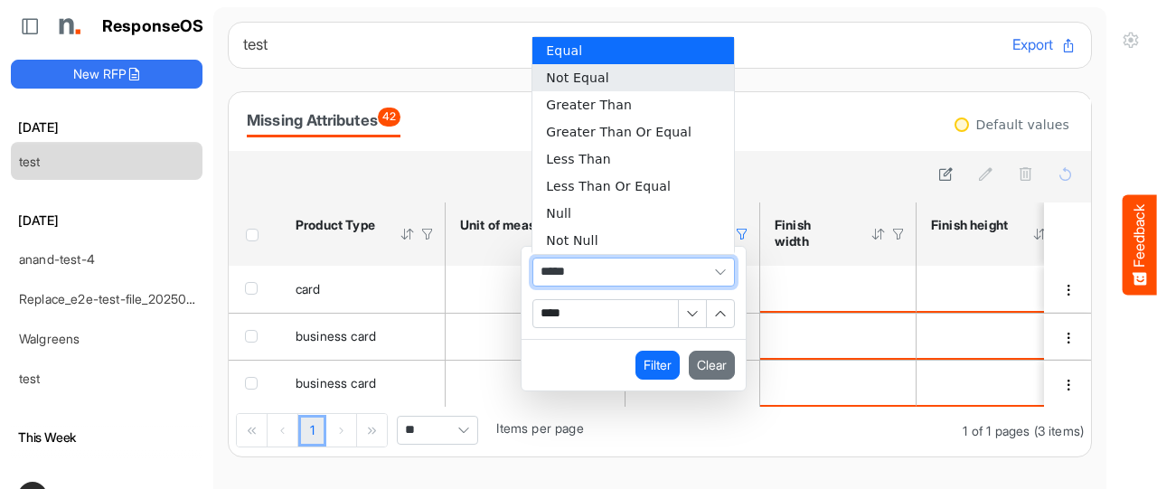
click at [604, 81] on li "Not Equal" at bounding box center [632, 77] width 201 height 27
type input "*********"
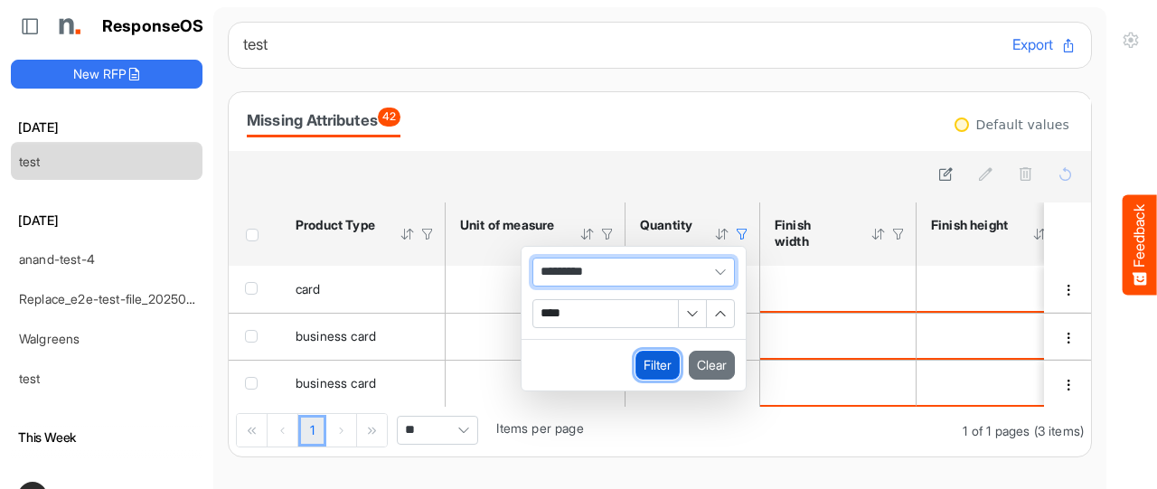
click at [653, 362] on button "Filter" at bounding box center [657, 365] width 44 height 29
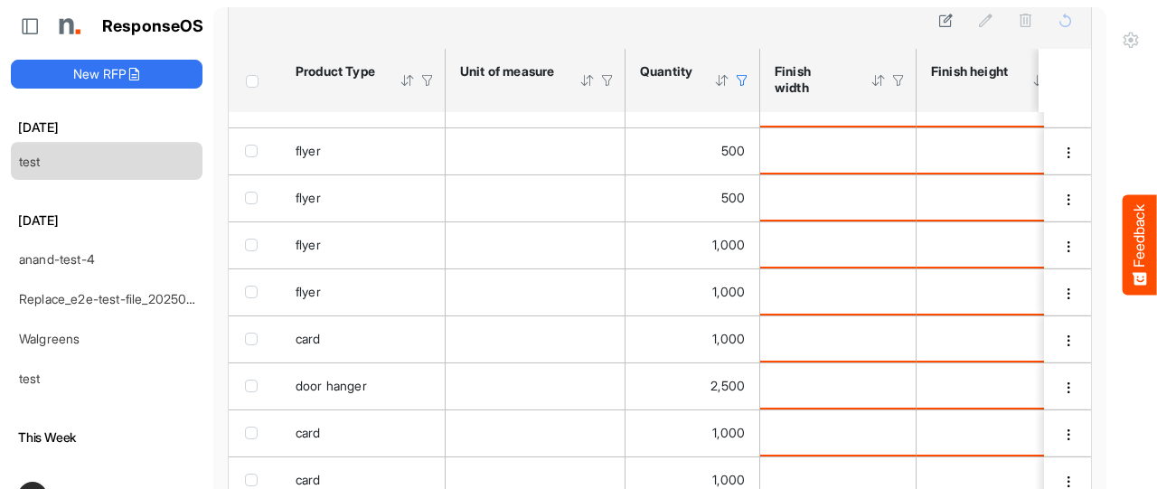
scroll to position [84, 0]
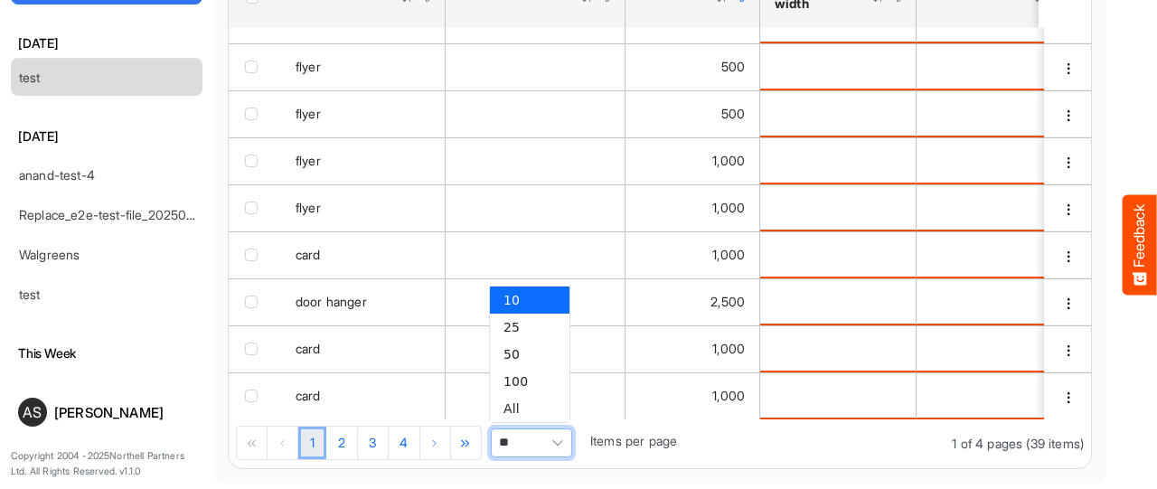
click at [544, 437] on span "Pagerdropdown" at bounding box center [557, 442] width 27 height 27
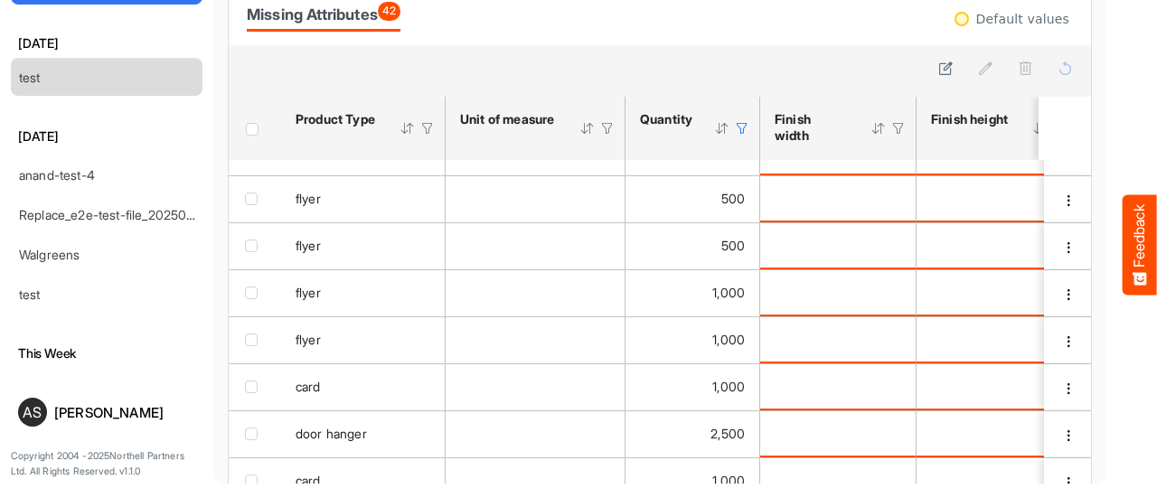
scroll to position [0, 0]
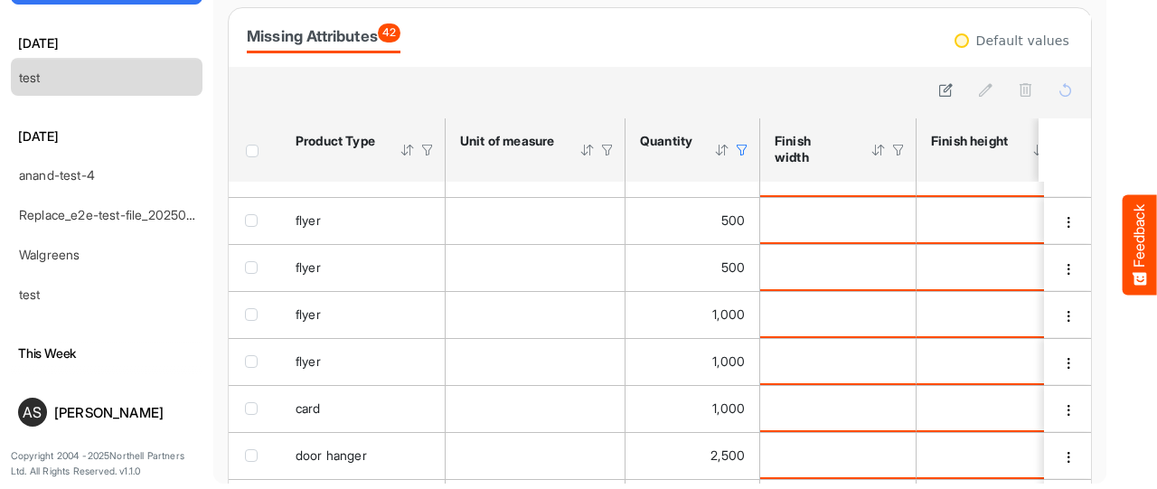
click at [746, 148] on div at bounding box center [742, 150] width 16 height 16
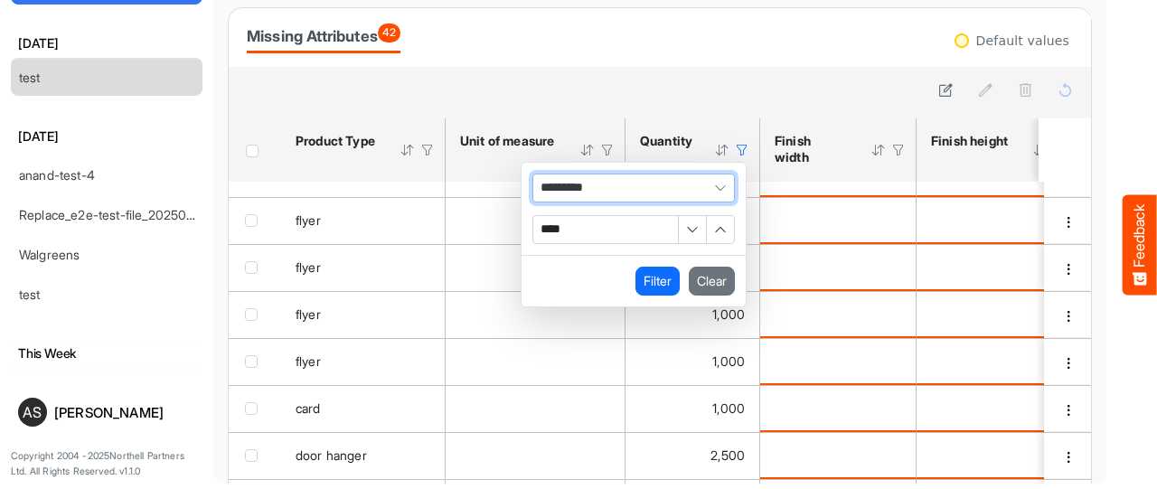
click at [675, 183] on span "*********" at bounding box center [633, 187] width 202 height 29
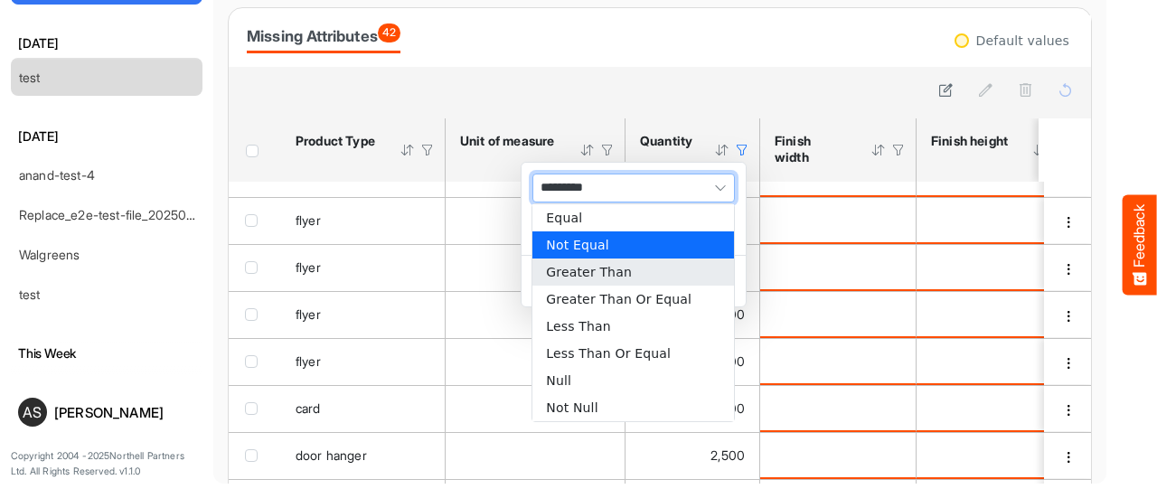
click at [642, 270] on li "Greater Than" at bounding box center [632, 271] width 201 height 27
type input "**********"
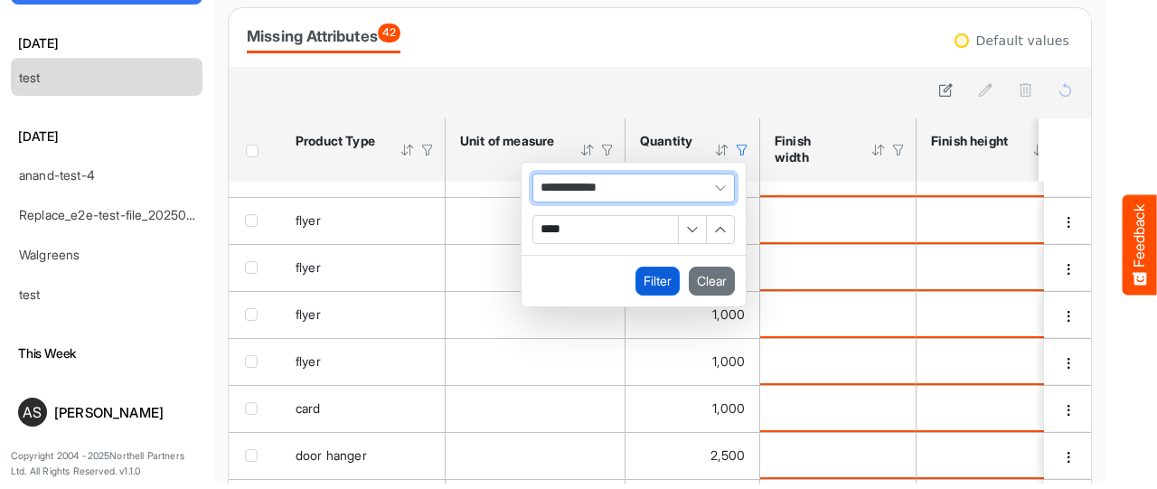
click at [642, 276] on button "Filter" at bounding box center [657, 281] width 44 height 29
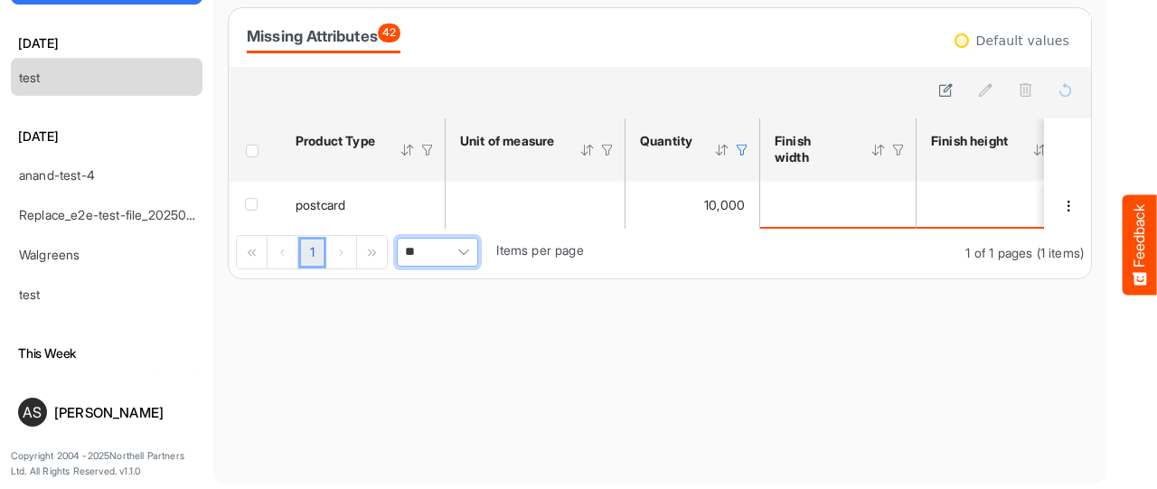
click at [740, 151] on div at bounding box center [742, 150] width 16 height 16
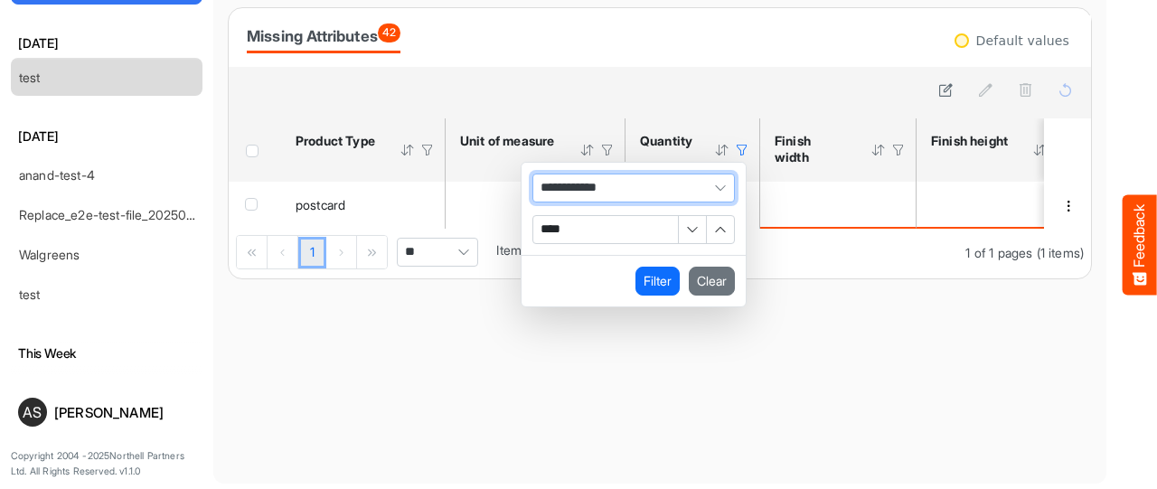
click at [683, 183] on span "**********" at bounding box center [633, 187] width 202 height 29
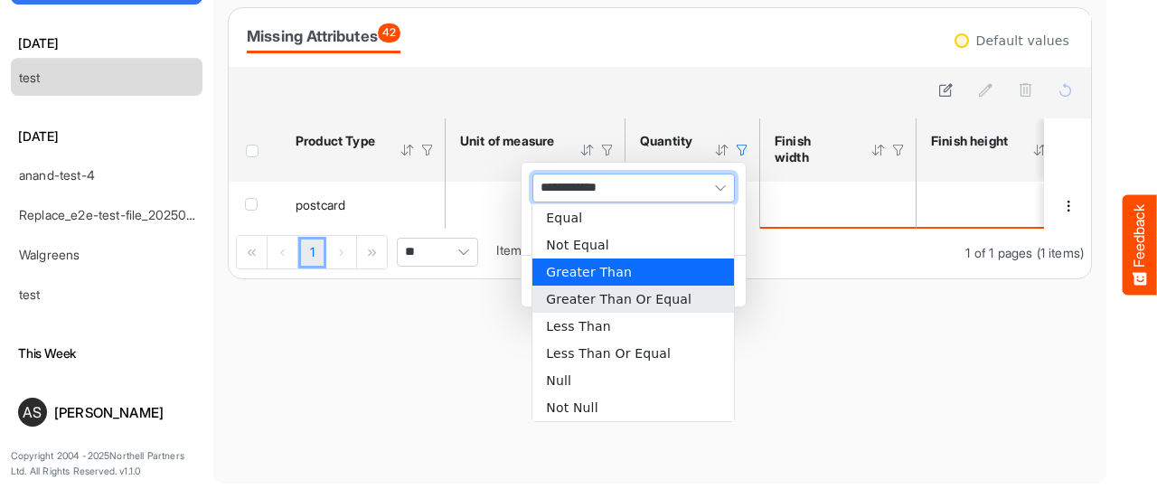
click at [644, 295] on li "Greater Than Or Equal" at bounding box center [632, 299] width 201 height 27
type input "**********"
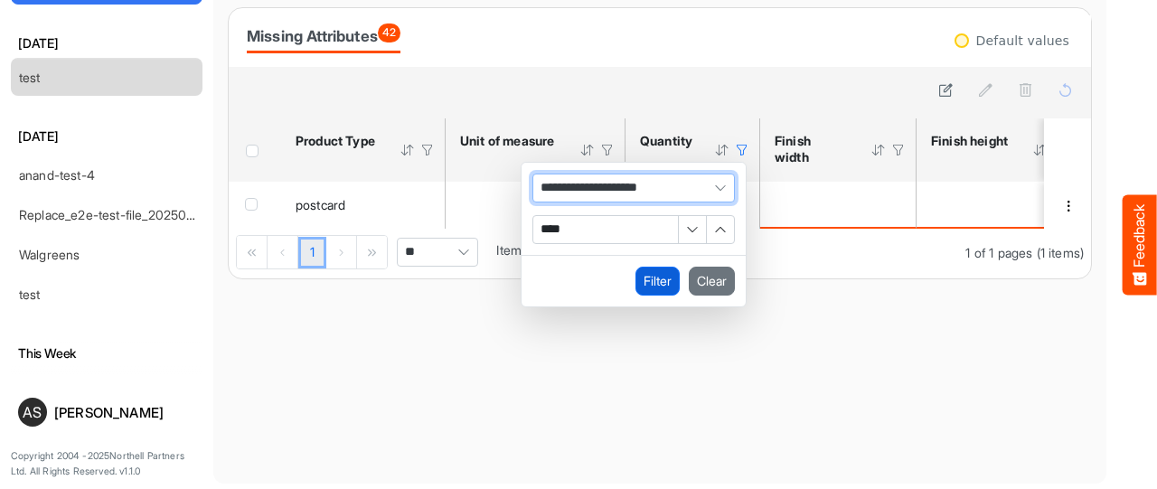
click at [649, 279] on button "Filter" at bounding box center [657, 281] width 44 height 29
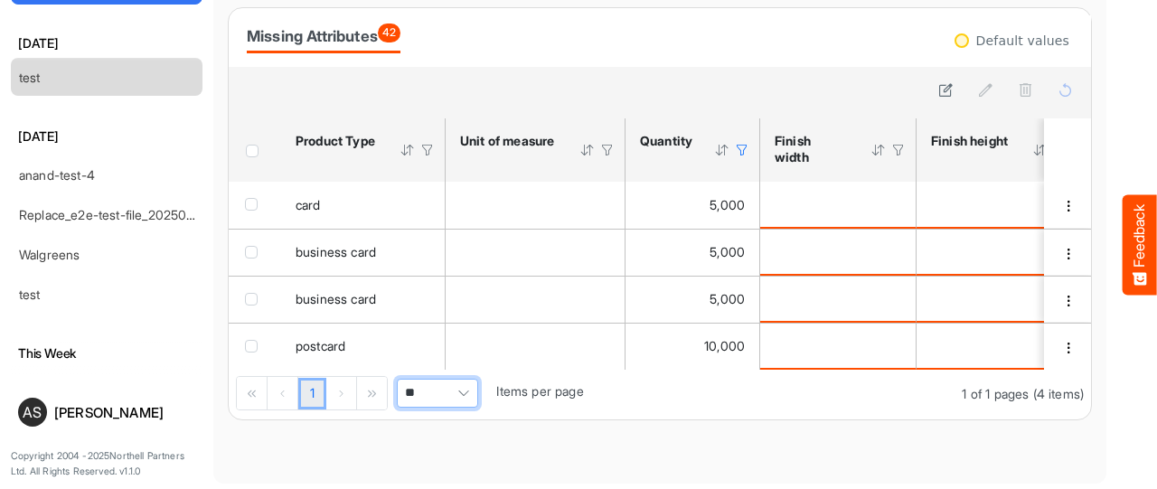
click at [737, 145] on div at bounding box center [742, 150] width 16 height 16
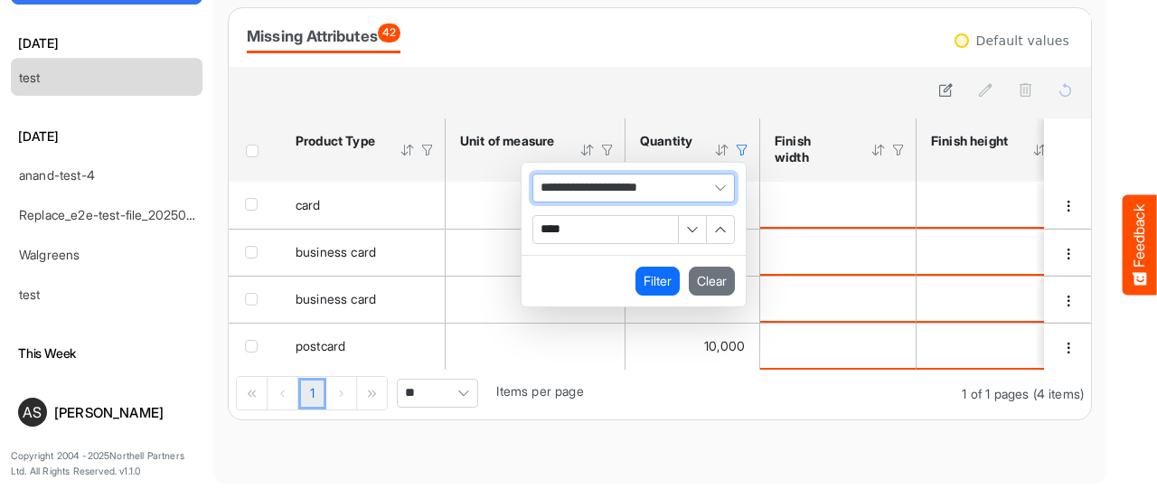
click at [653, 182] on span "**********" at bounding box center [633, 187] width 202 height 29
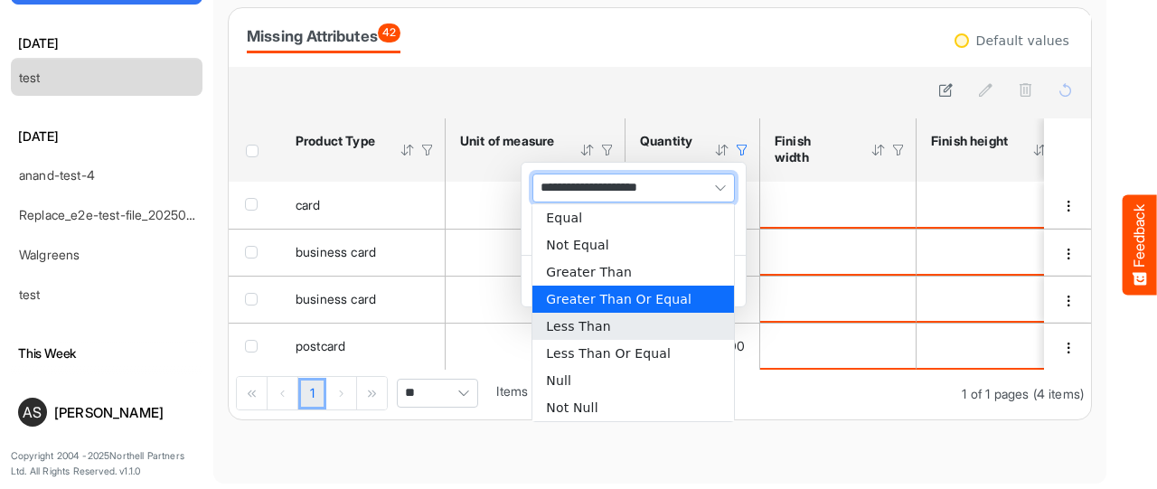
click at [607, 332] on li "Less Than" at bounding box center [632, 326] width 201 height 27
type input "*********"
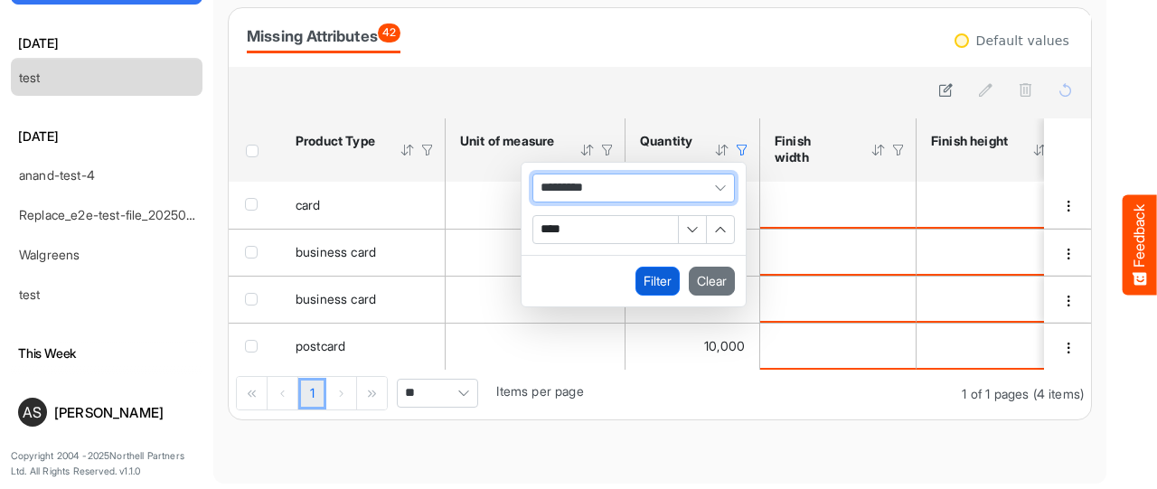
click at [651, 277] on button "Filter" at bounding box center [657, 281] width 44 height 29
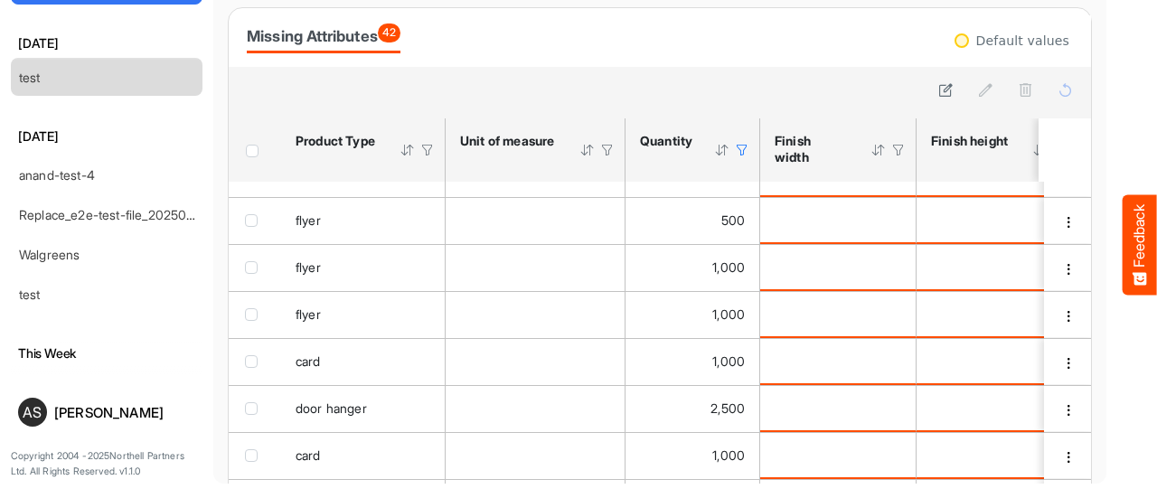
click at [746, 153] on div at bounding box center [742, 150] width 16 height 16
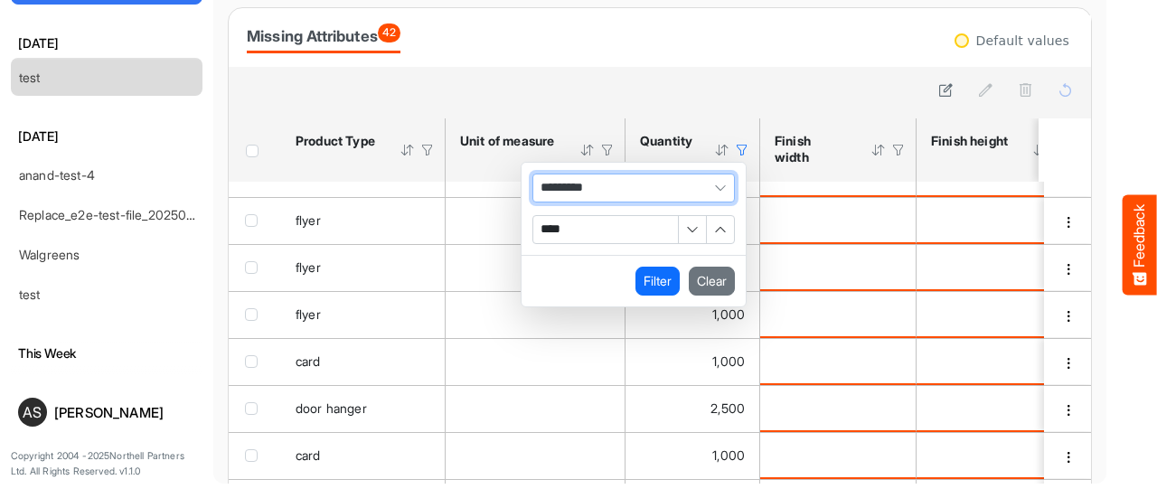
click at [694, 185] on span "*********" at bounding box center [633, 187] width 202 height 29
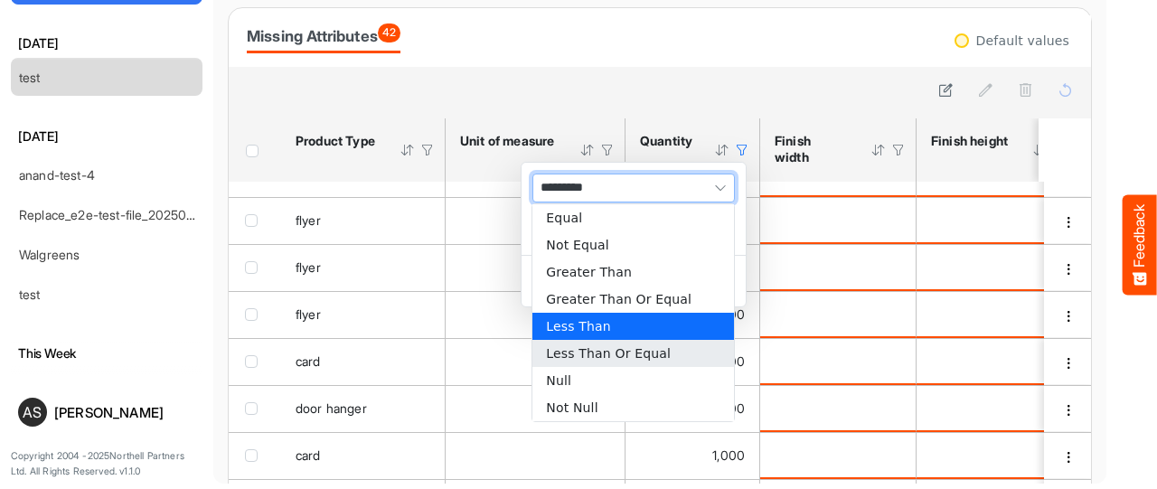
click at [613, 350] on li "Less Than Or Equal" at bounding box center [632, 353] width 201 height 27
type input "**********"
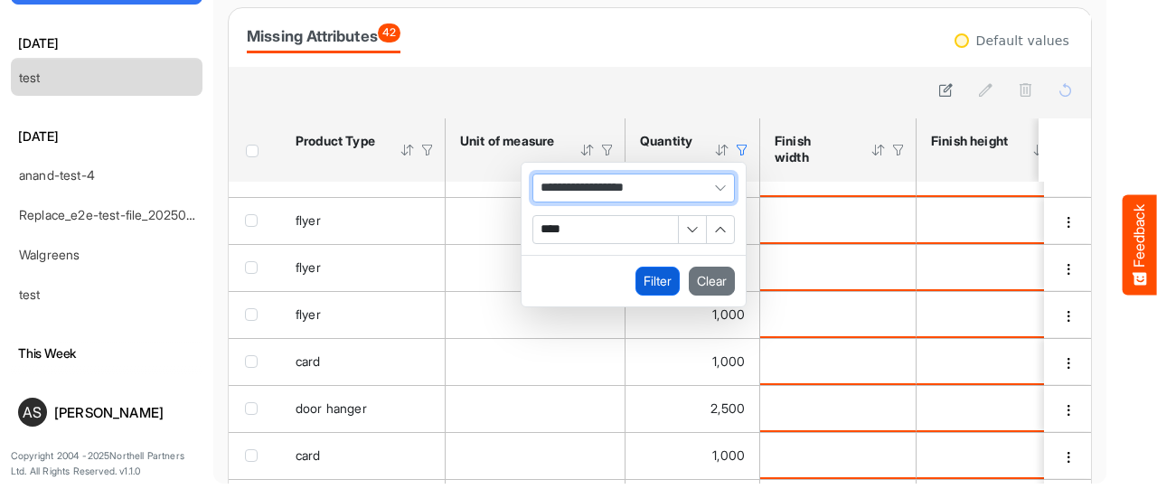
click at [646, 277] on button "Filter" at bounding box center [657, 281] width 44 height 29
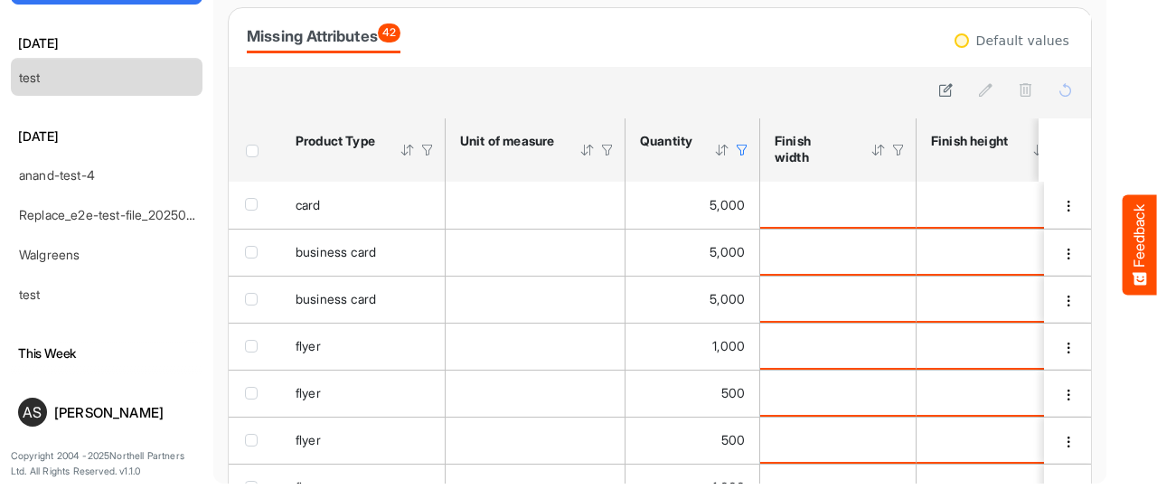
click at [743, 155] on div at bounding box center [742, 150] width 16 height 16
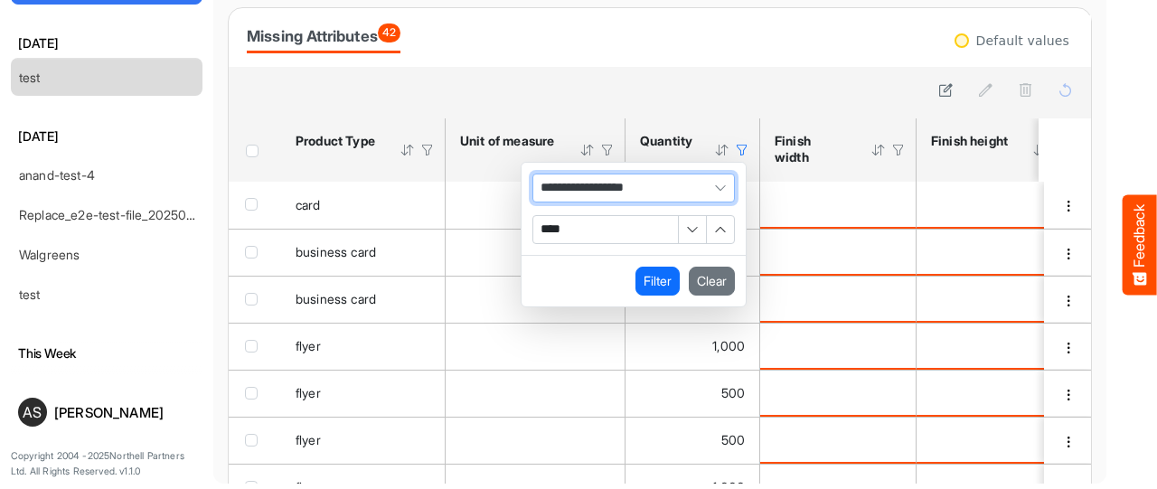
click at [682, 182] on span "**********" at bounding box center [633, 187] width 202 height 29
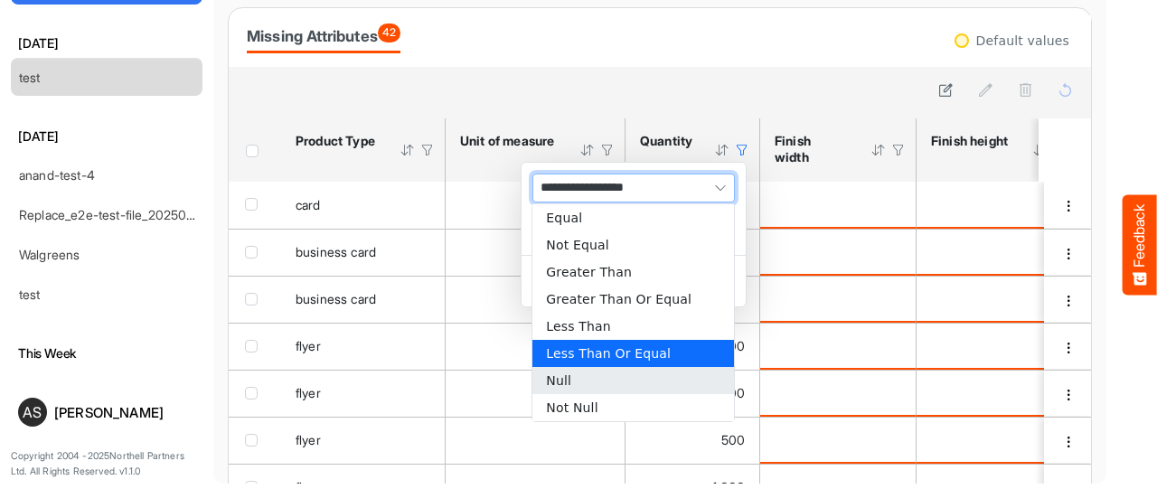
click at [575, 380] on li "Null" at bounding box center [632, 380] width 201 height 27
type input "****"
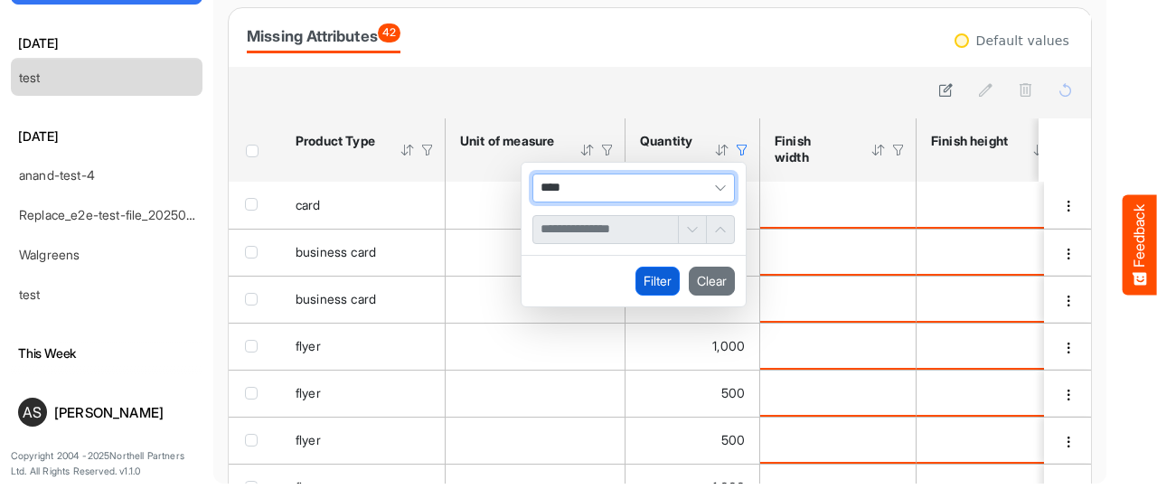
click at [650, 272] on button "Filter" at bounding box center [657, 281] width 44 height 29
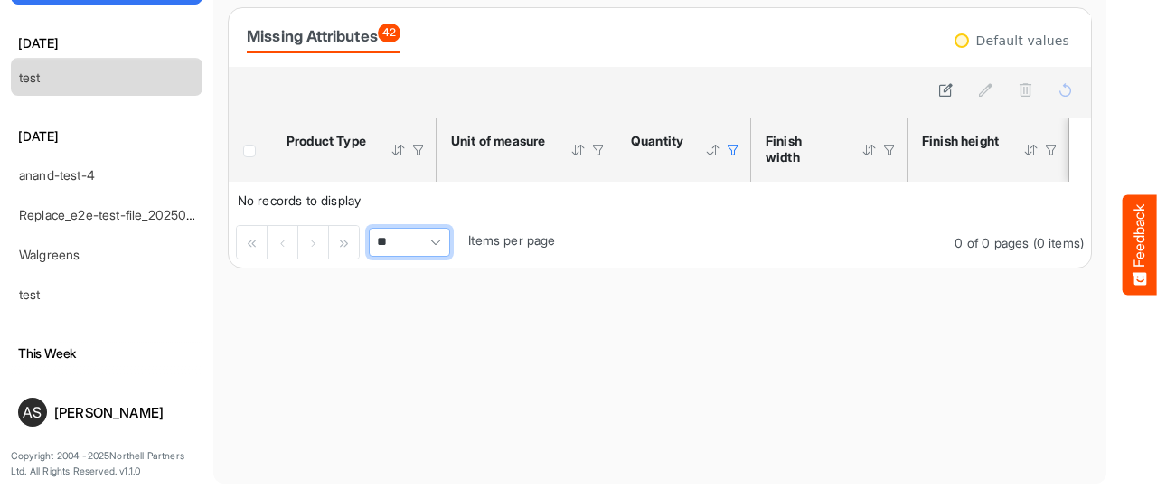
click at [732, 151] on div at bounding box center [733, 150] width 16 height 16
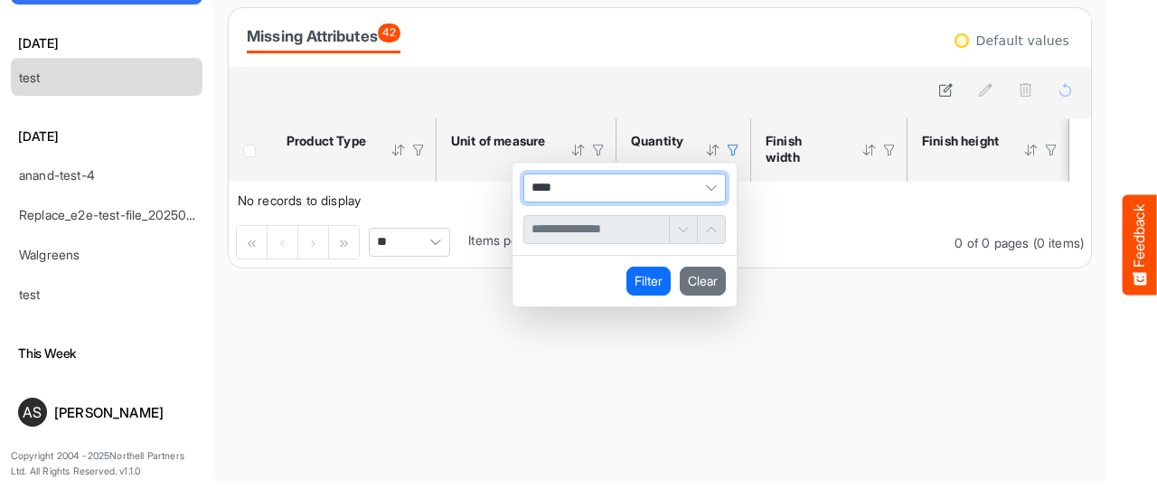
click at [620, 186] on span "****" at bounding box center [624, 187] width 202 height 29
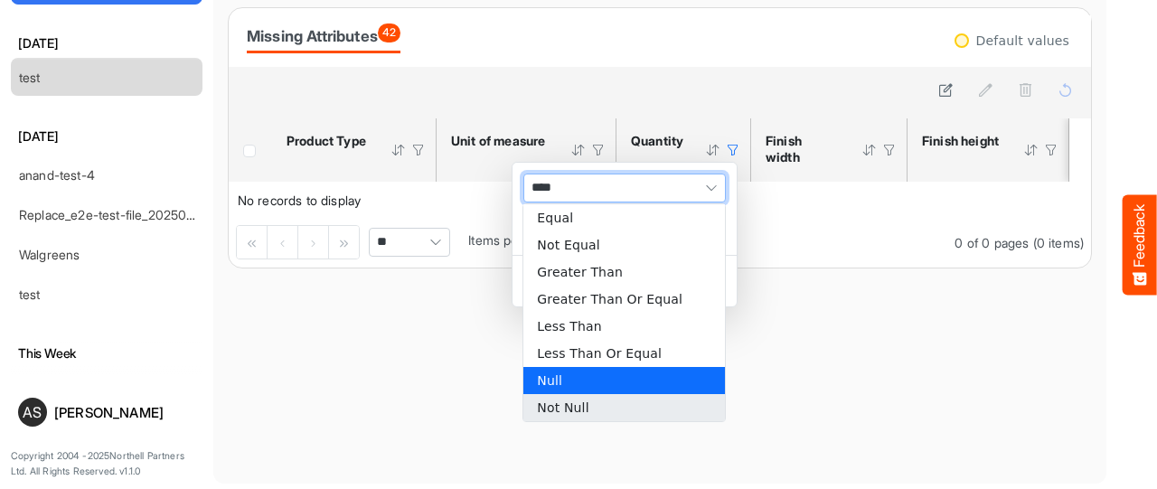
click at [595, 408] on li "Not Null" at bounding box center [623, 407] width 201 height 27
type input "********"
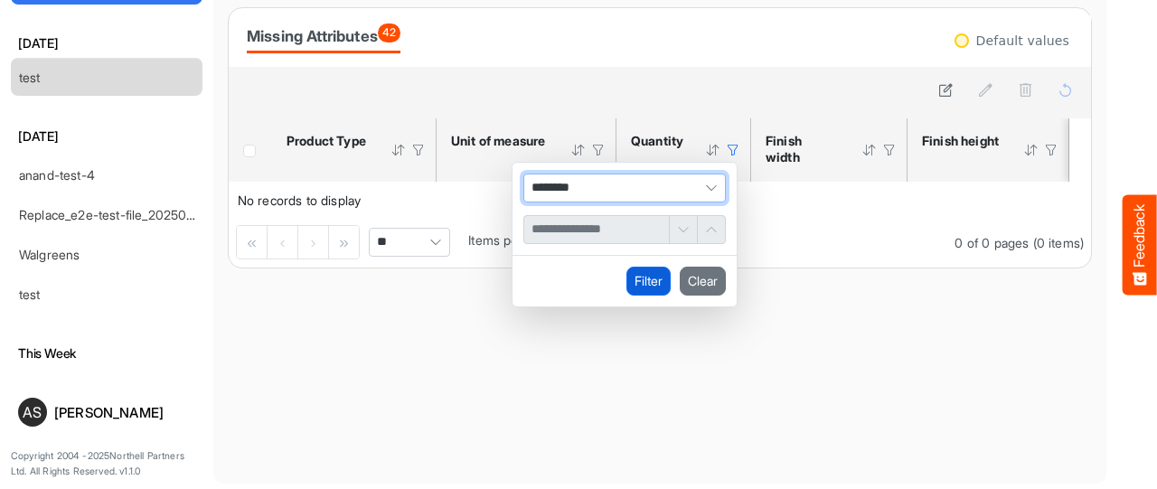
click at [641, 273] on button "Filter" at bounding box center [648, 281] width 44 height 29
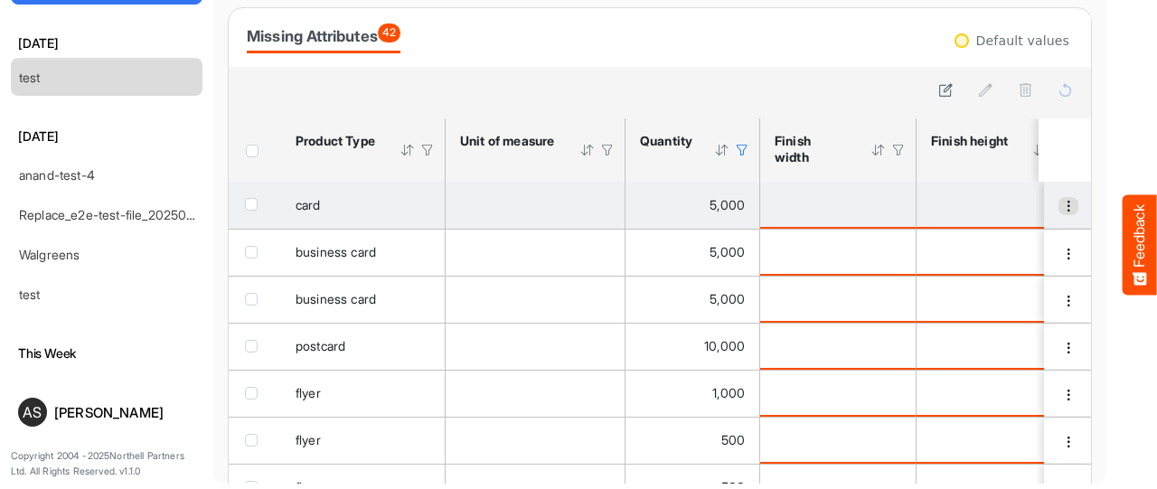
click at [1062, 209] on span "dropdownbutton" at bounding box center [1068, 206] width 13 height 13
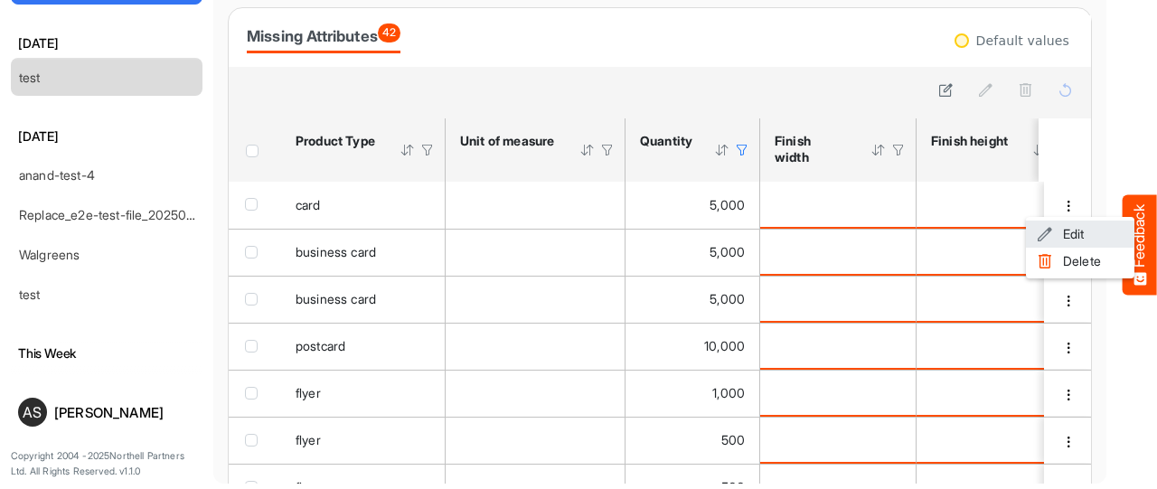
click at [1043, 230] on span at bounding box center [1044, 233] width 16 height 27
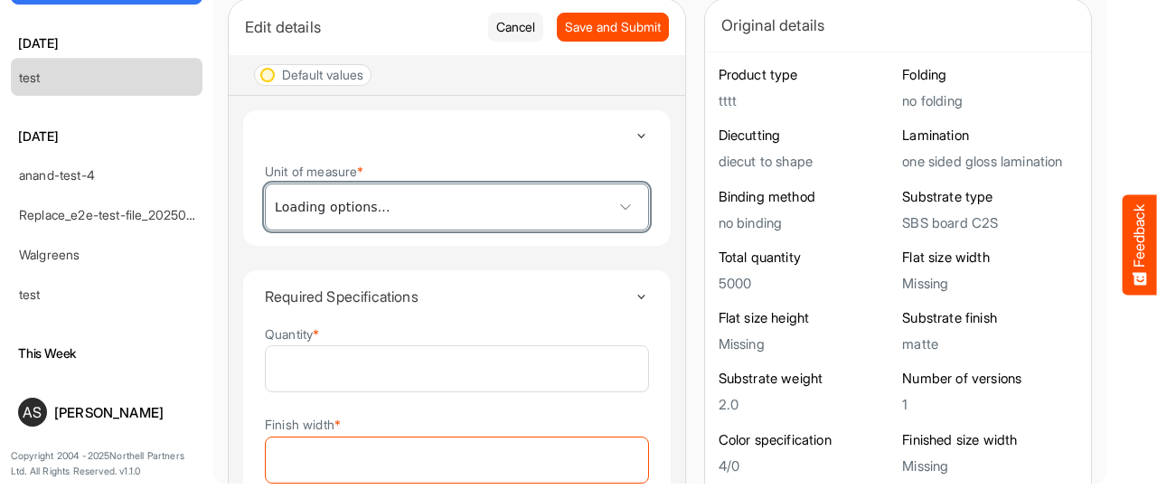
click at [529, 212] on span at bounding box center [457, 206] width 382 height 45
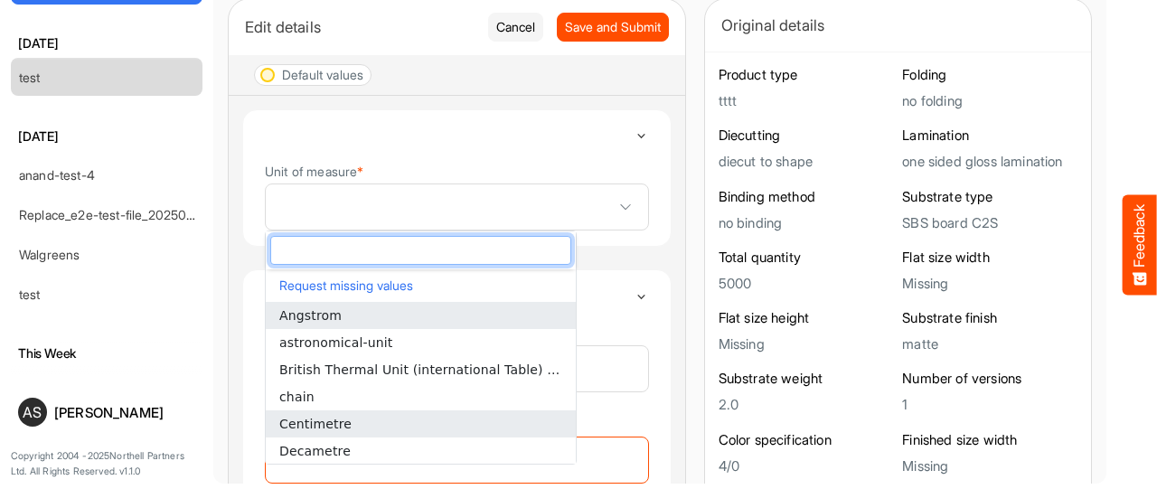
click at [403, 424] on li "Centimetre" at bounding box center [421, 423] width 310 height 27
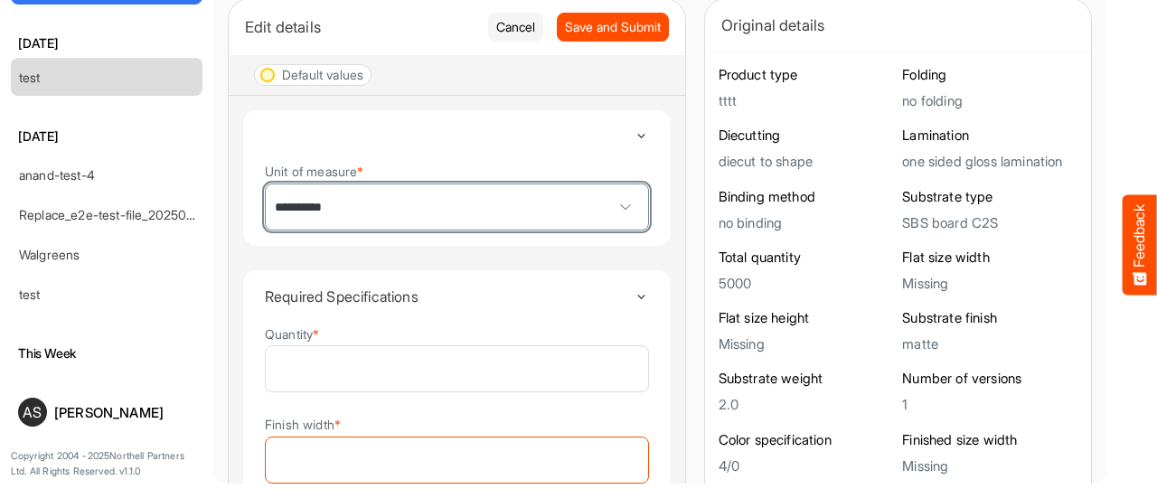
click at [597, 217] on details "**********" at bounding box center [456, 177] width 429 height 137
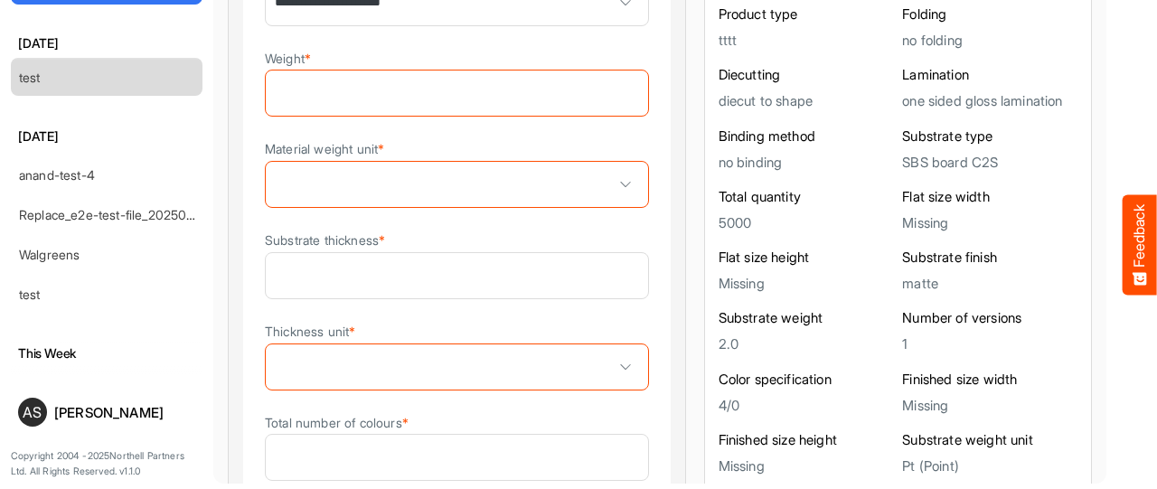
scroll to position [150, 0]
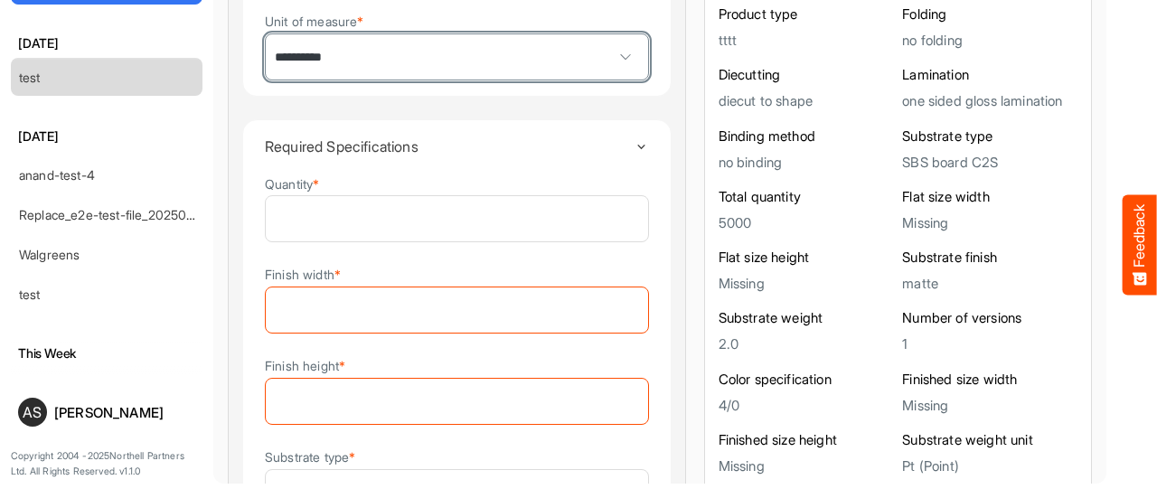
click at [439, 314] on input "Finish width *" at bounding box center [457, 309] width 382 height 45
click at [360, 311] on input "Finish width *" at bounding box center [457, 309] width 382 height 45
click at [314, 306] on input "Finish width *" at bounding box center [457, 309] width 382 height 45
click at [416, 304] on input "Finish width *" at bounding box center [457, 309] width 382 height 45
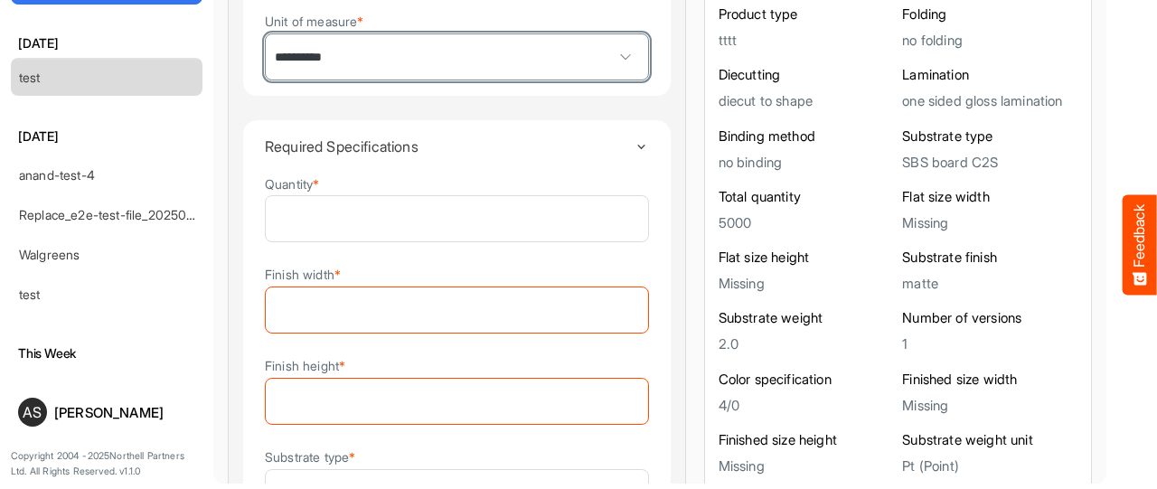
click at [416, 304] on input "Finish width *" at bounding box center [457, 309] width 382 height 45
drag, startPoint x: 416, startPoint y: 304, endPoint x: 802, endPoint y: 239, distance: 392.3
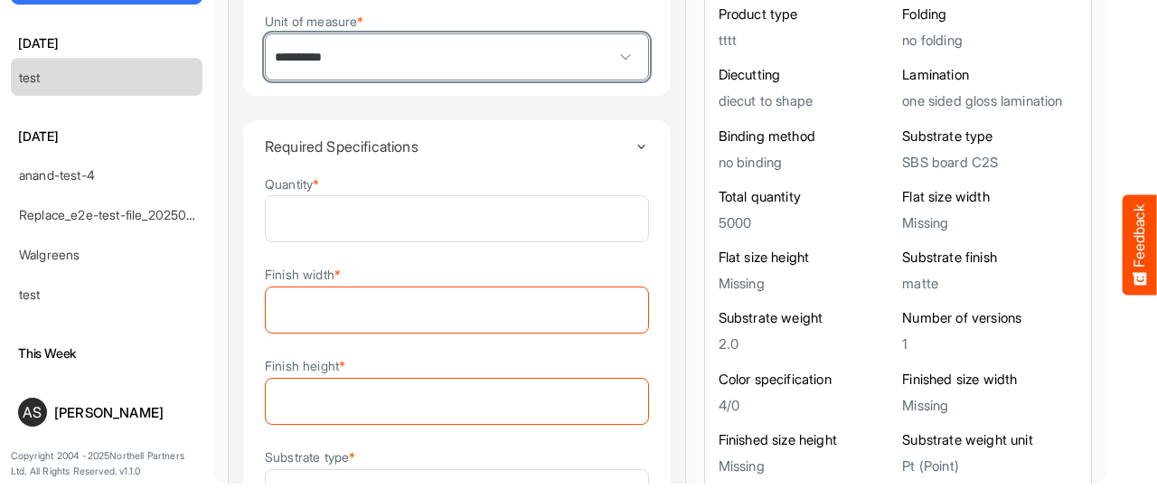
click at [440, 398] on input "Finish height *" at bounding box center [457, 401] width 382 height 45
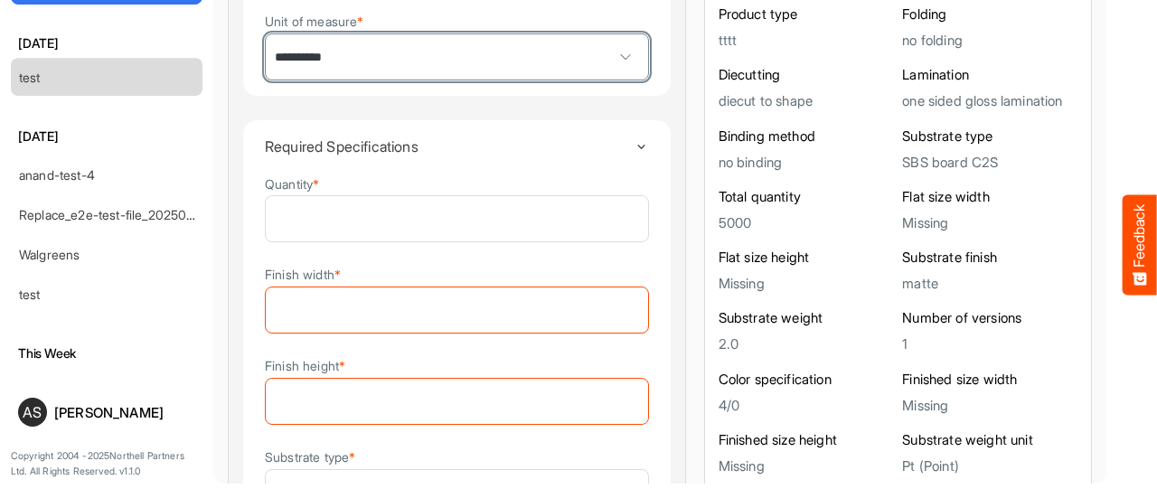
click at [440, 398] on input "Finish height *" at bounding box center [457, 401] width 382 height 45
click at [428, 321] on input "Finish width *" at bounding box center [457, 309] width 382 height 45
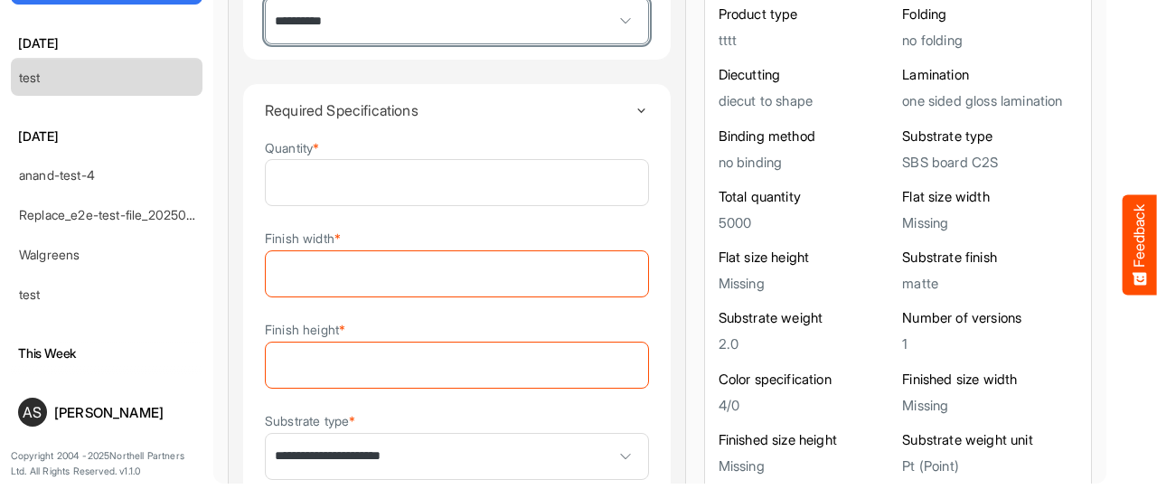
click at [495, 261] on input "Finish width *" at bounding box center [457, 273] width 382 height 45
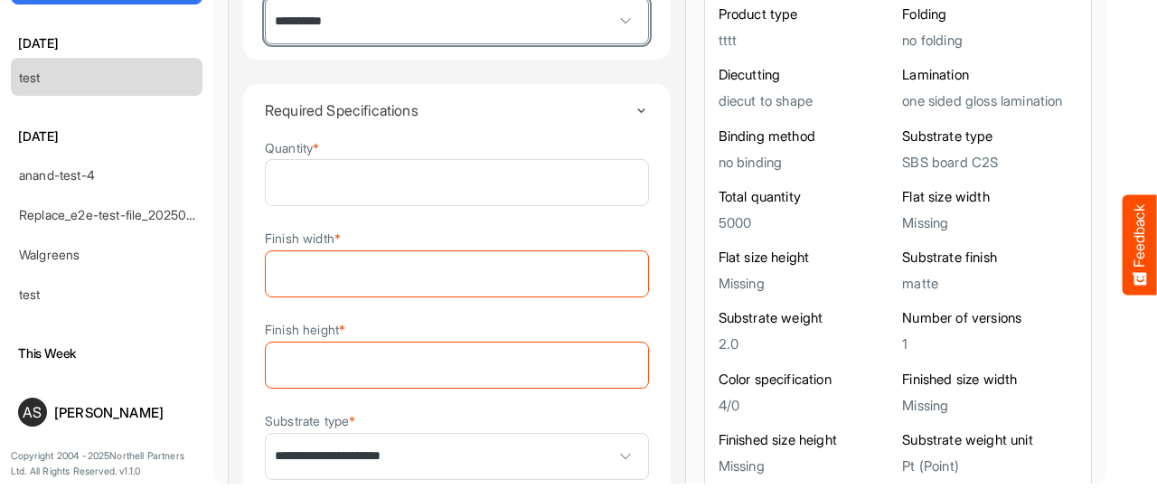
click at [495, 261] on input "Finish width *" at bounding box center [457, 273] width 382 height 45
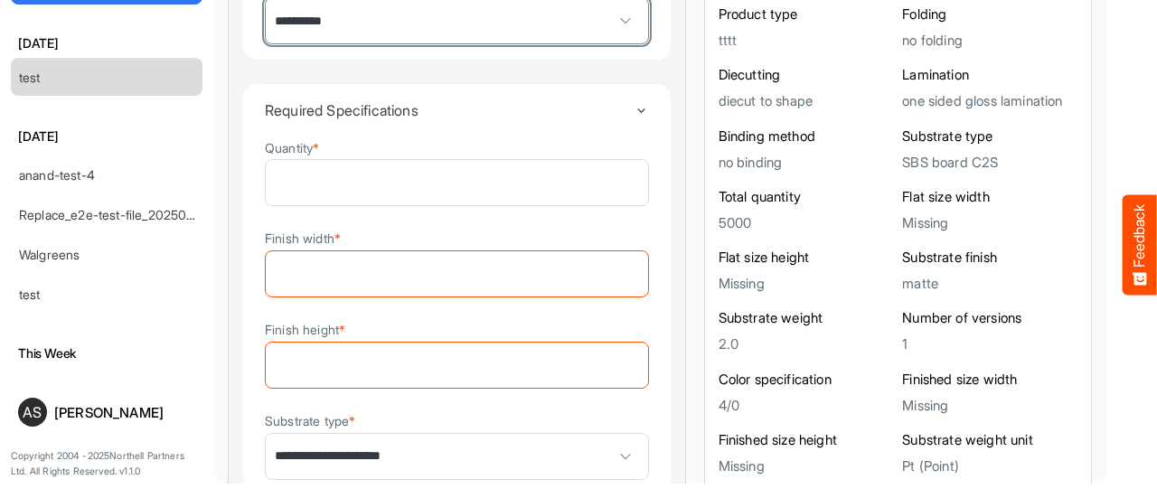
click at [495, 261] on input "Finish width *" at bounding box center [457, 273] width 382 height 45
click at [582, 234] on div "Finish width *" at bounding box center [457, 263] width 384 height 70
click at [436, 274] on input "Finish width *" at bounding box center [457, 273] width 382 height 45
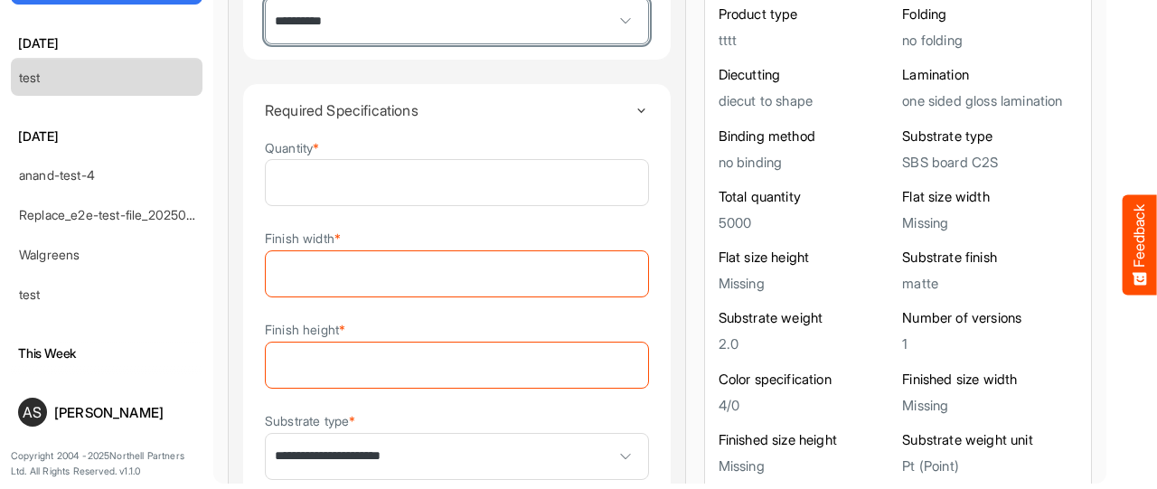
click at [436, 274] on input "Finish width *" at bounding box center [457, 273] width 382 height 45
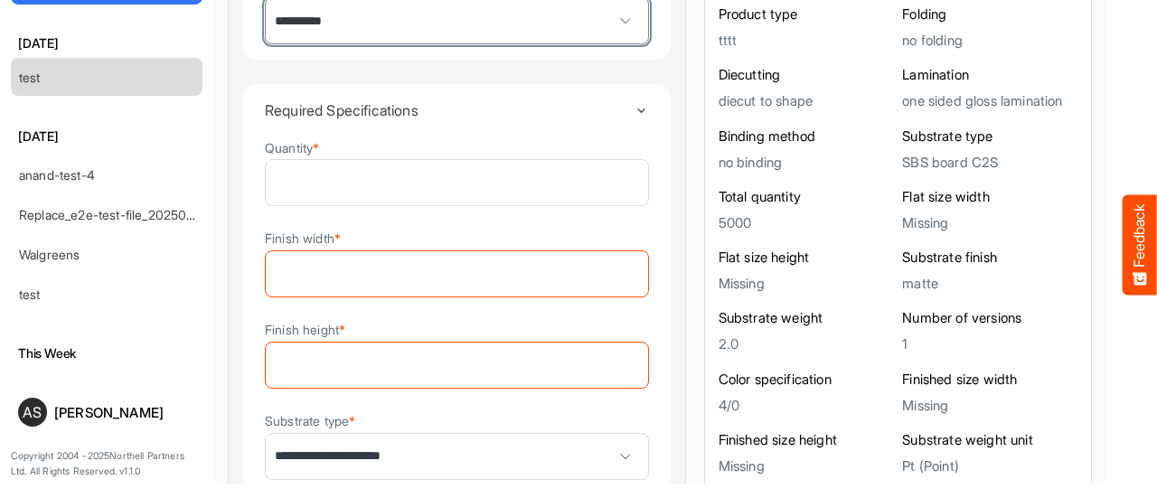
click at [436, 274] on input "Finish width *" at bounding box center [457, 273] width 382 height 45
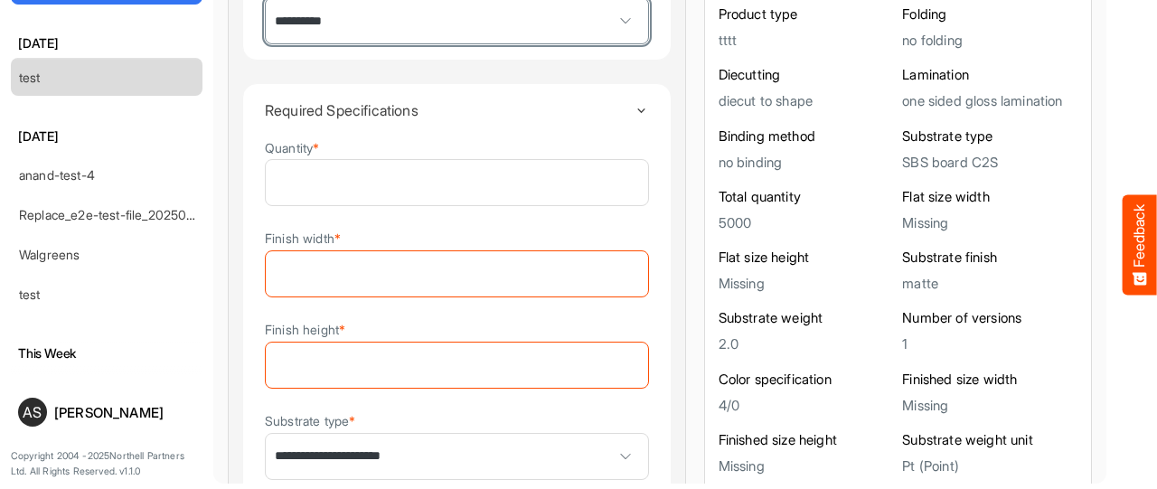
click at [436, 274] on input "Finish width *" at bounding box center [457, 273] width 382 height 45
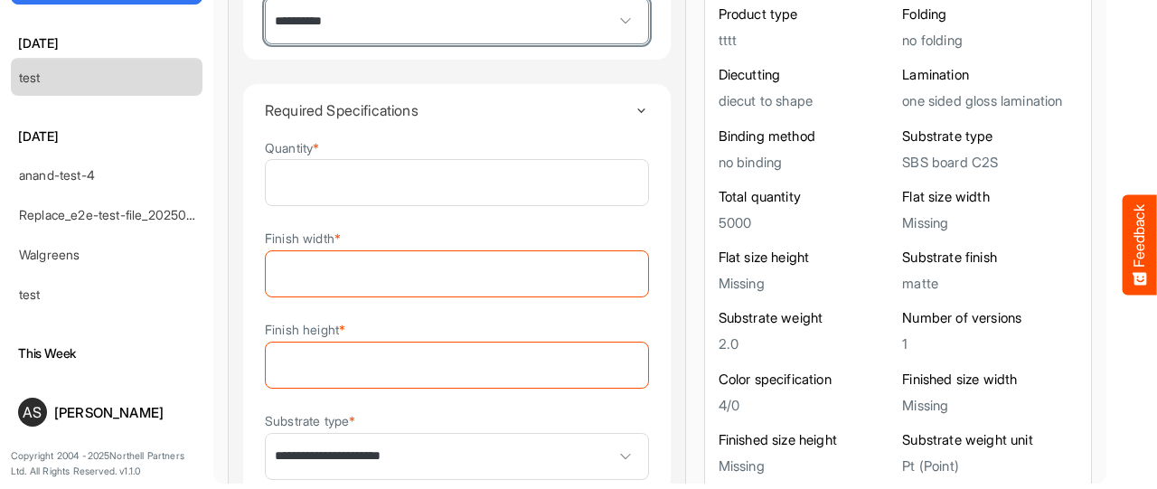
click at [436, 274] on input "Finish width *" at bounding box center [457, 273] width 382 height 45
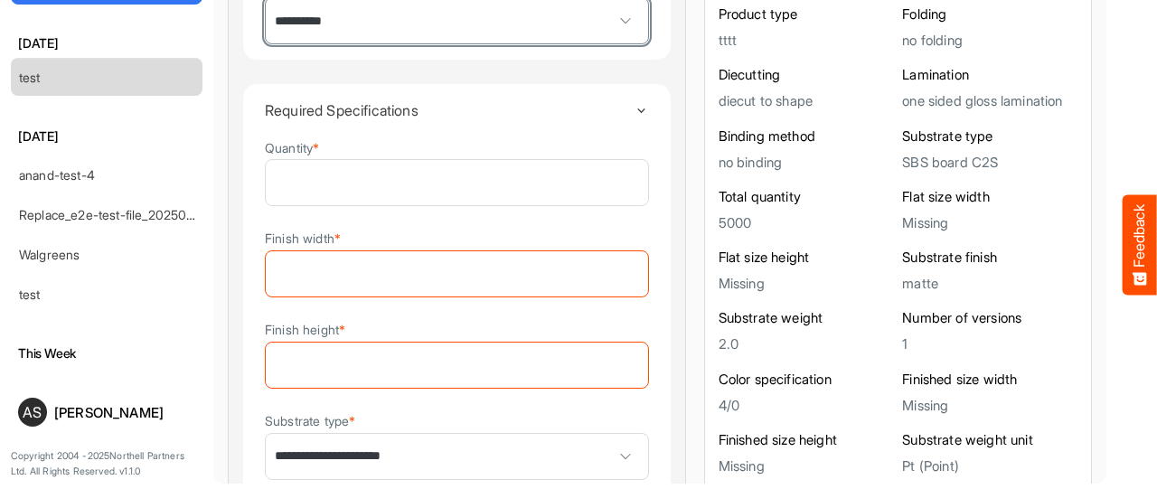
click at [309, 267] on input "Finish width *" at bounding box center [457, 273] width 382 height 45
click at [434, 230] on div "Finish width *" at bounding box center [457, 263] width 384 height 70
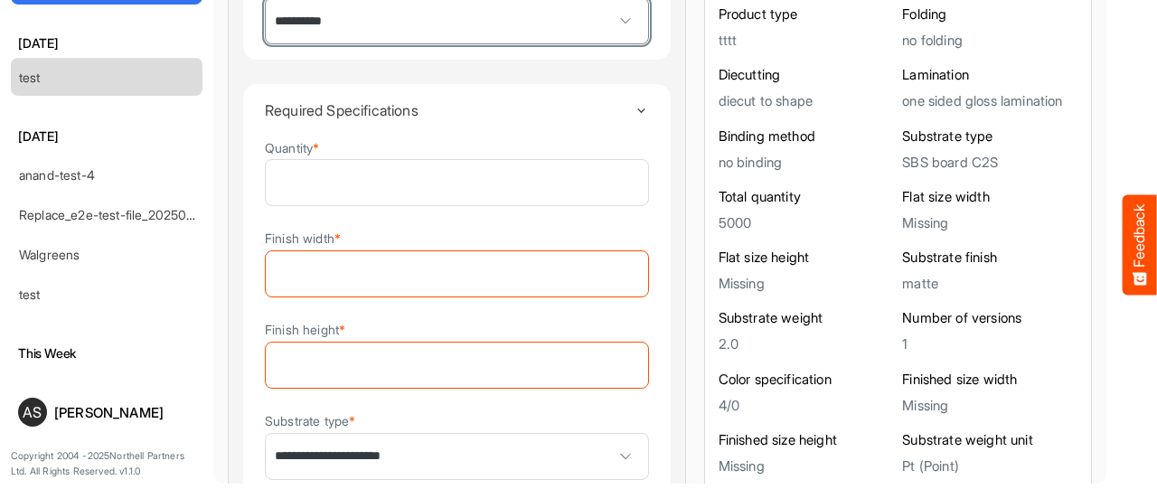
click at [342, 270] on input "Finish width *" at bounding box center [457, 273] width 382 height 45
click at [327, 261] on input "Finish width *" at bounding box center [457, 273] width 382 height 45
click at [304, 285] on input "Finish width *" at bounding box center [457, 273] width 382 height 45
click at [285, 259] on input "Finish width *" at bounding box center [457, 273] width 382 height 45
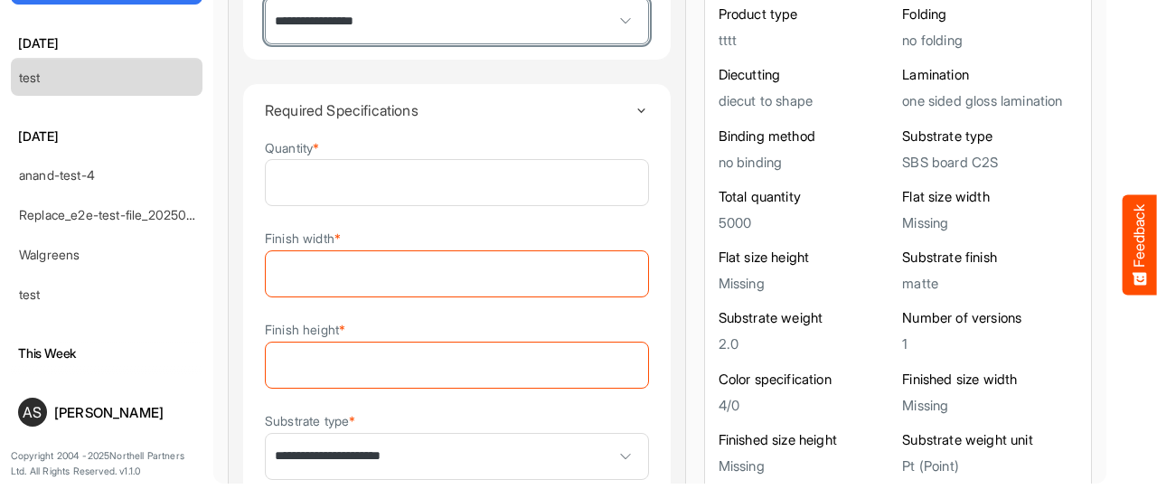
click at [285, 259] on input "Finish width *" at bounding box center [457, 273] width 382 height 45
click at [280, 270] on input "Finish width *" at bounding box center [457, 273] width 382 height 45
click at [336, 345] on input "Finish height *" at bounding box center [457, 364] width 382 height 45
click at [321, 270] on input "Finish width *" at bounding box center [457, 273] width 382 height 45
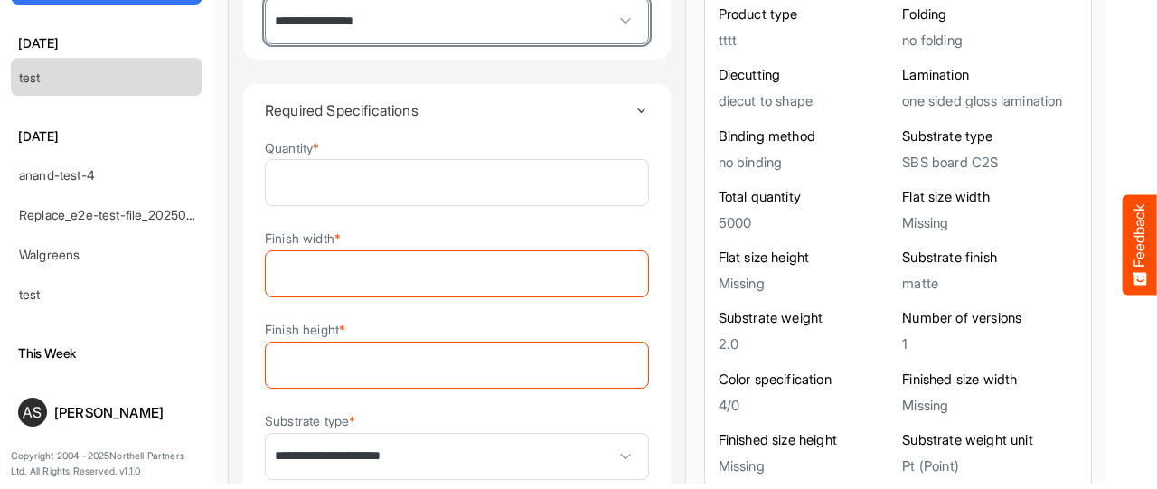
click at [335, 364] on input "Finish height *" at bounding box center [457, 364] width 382 height 45
click at [318, 359] on input "Finish height *" at bounding box center [457, 364] width 382 height 45
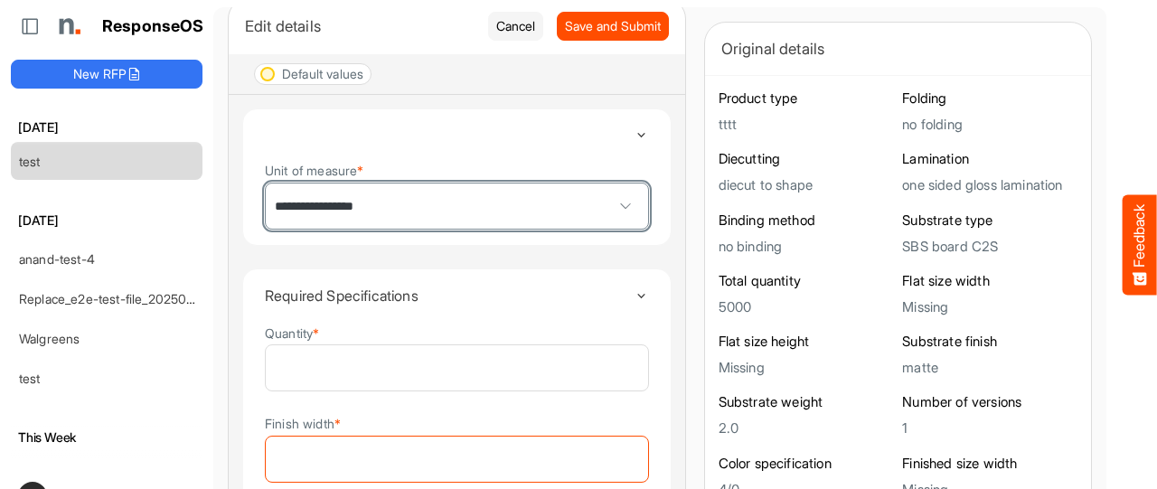
scroll to position [18, 0]
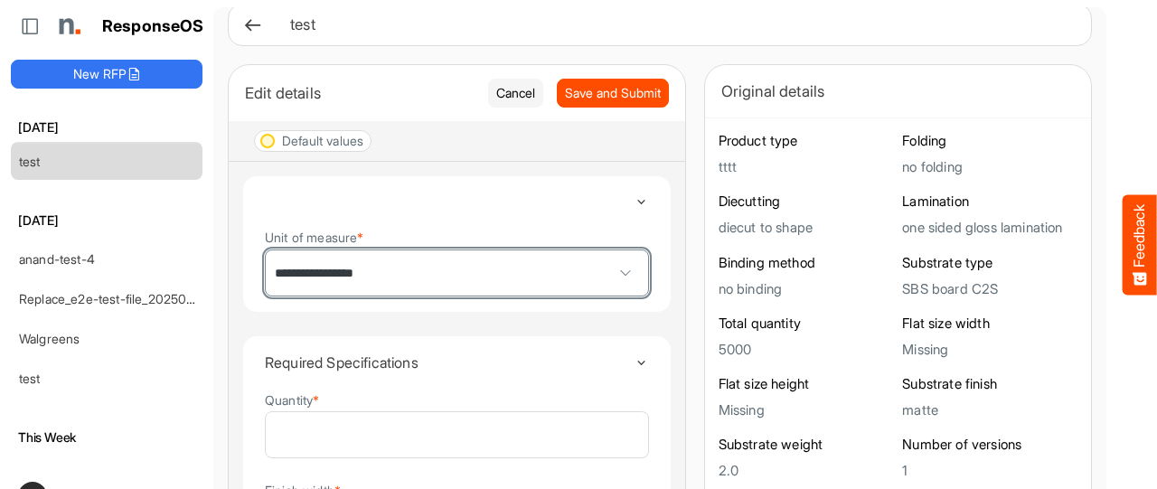
click at [612, 273] on span at bounding box center [625, 272] width 27 height 27
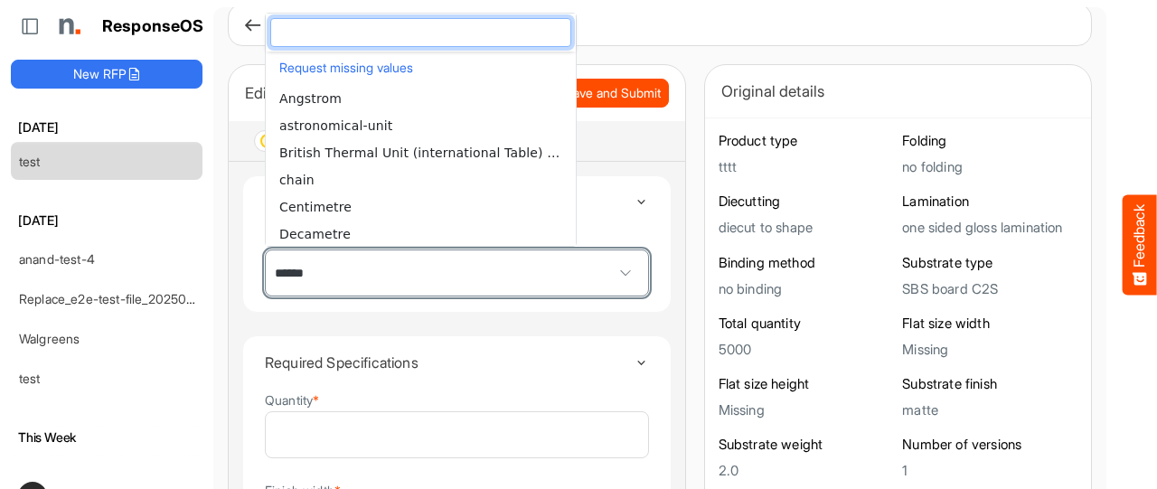
scroll to position [55, 0]
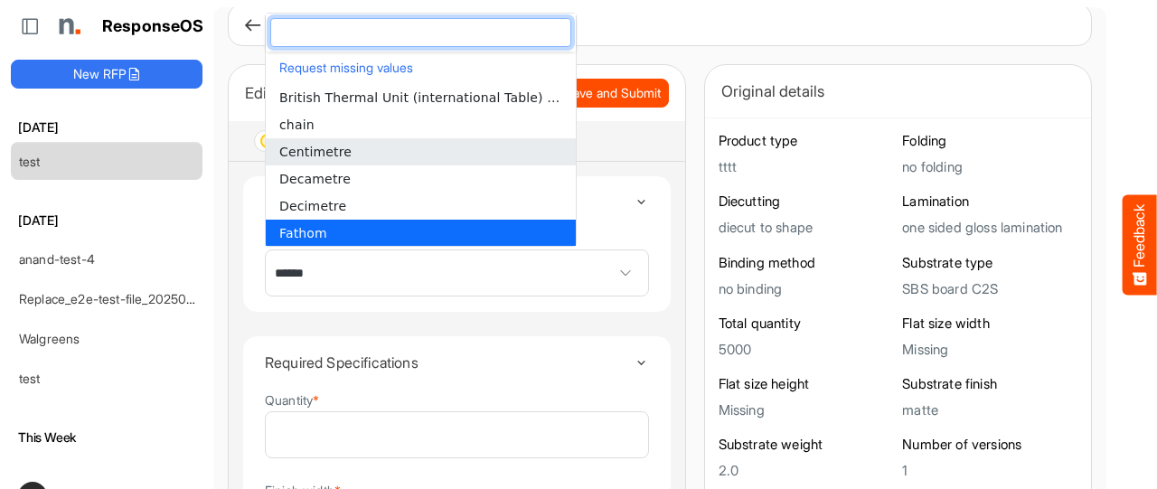
click at [353, 153] on li "Centimetre" at bounding box center [421, 151] width 310 height 27
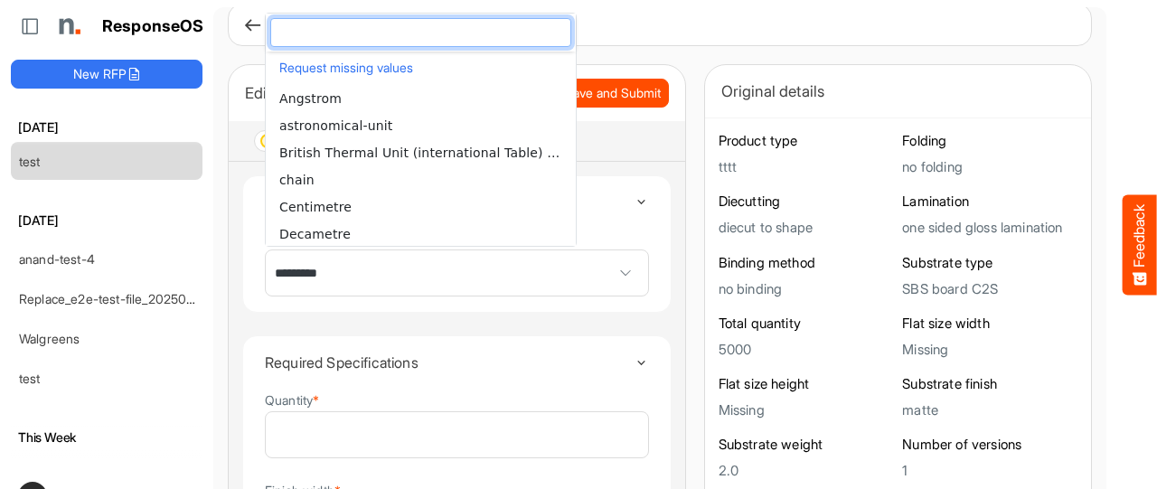
scroll to position [28, 0]
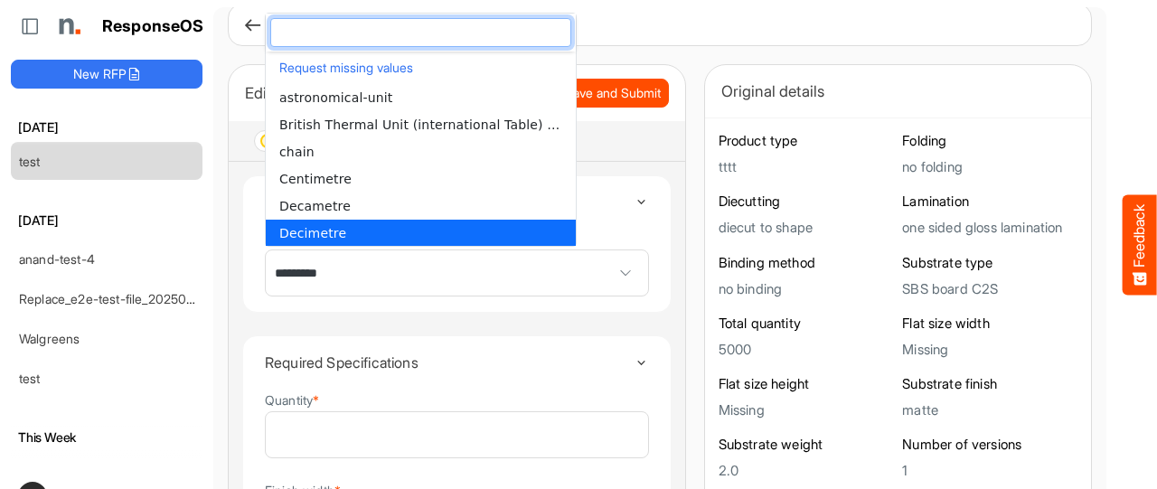
click at [384, 286] on span "*********" at bounding box center [457, 272] width 382 height 45
click at [325, 267] on span "*********" at bounding box center [457, 272] width 382 height 45
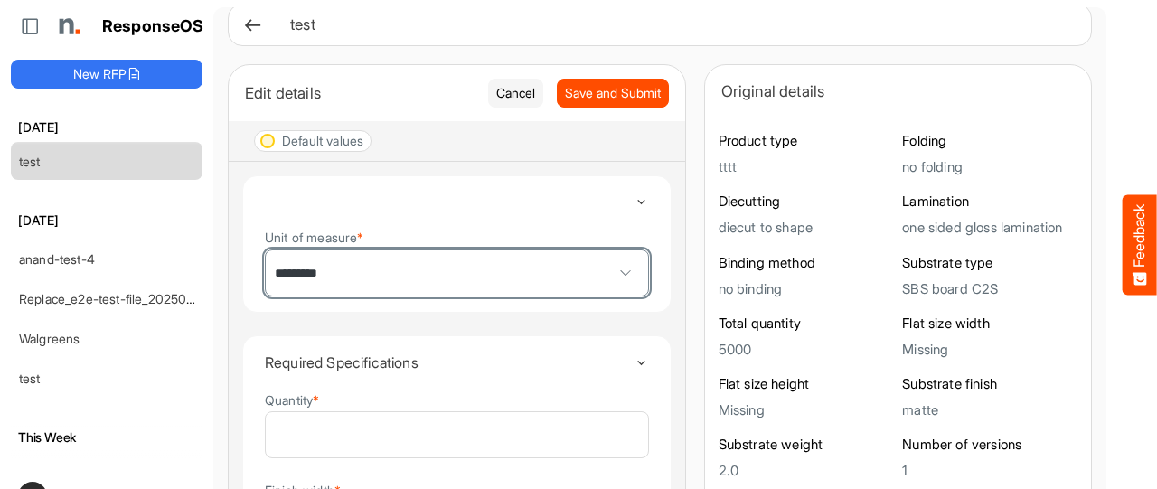
click at [326, 279] on span "*********" at bounding box center [457, 272] width 382 height 45
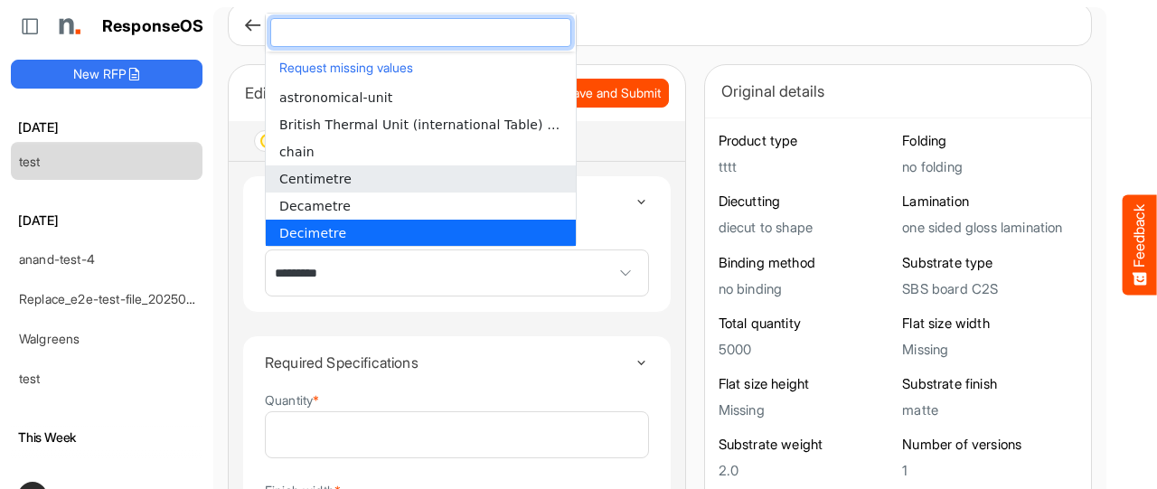
click at [314, 179] on span "Centimetre" at bounding box center [315, 179] width 72 height 14
type input "**********"
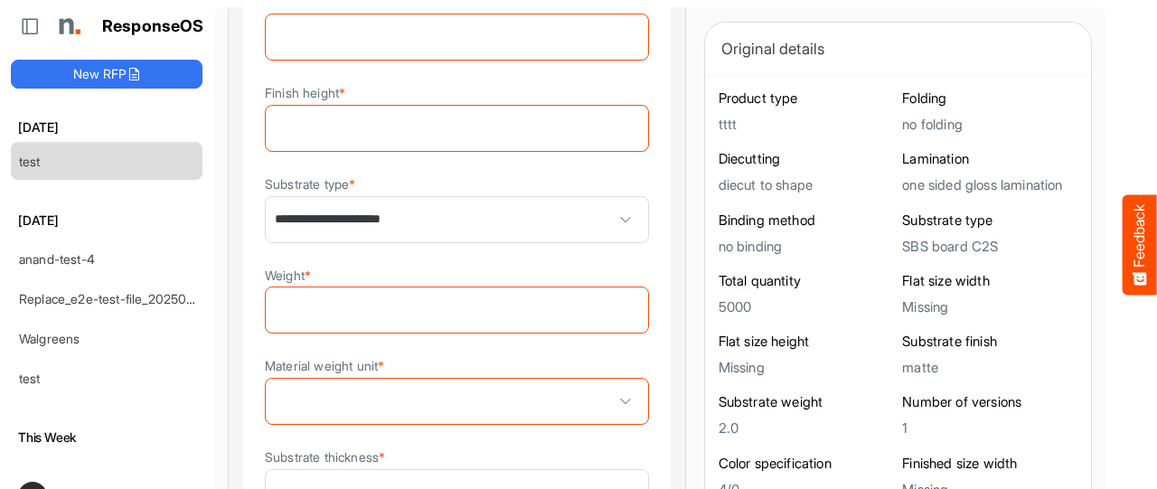
click at [533, 34] on input "Finish width *" at bounding box center [457, 36] width 382 height 45
click at [506, 39] on input "Finish width *" at bounding box center [457, 36] width 382 height 45
click at [463, 39] on input "Finish width *" at bounding box center [457, 36] width 382 height 45
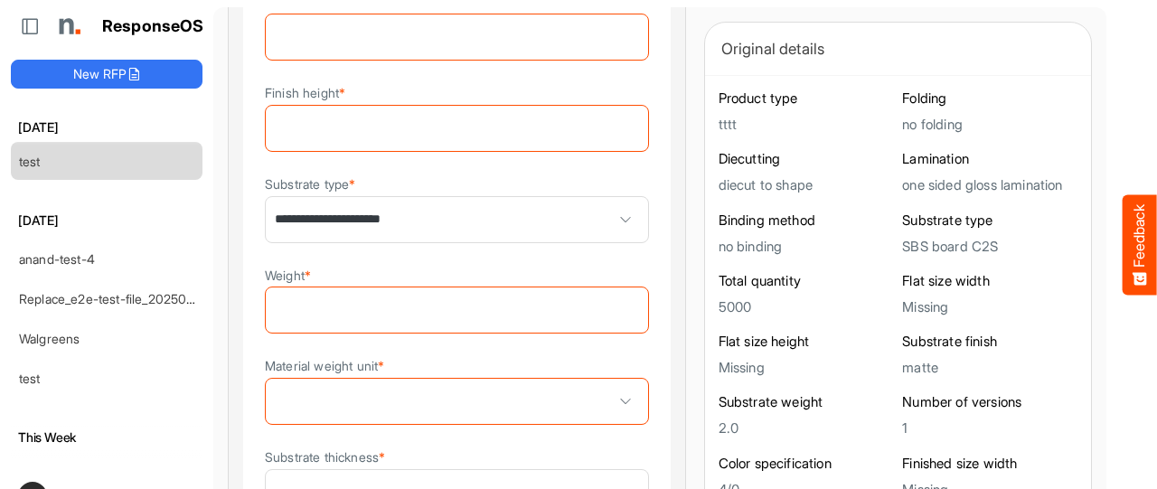
click at [463, 39] on input "Finish width *" at bounding box center [457, 36] width 382 height 45
click at [411, 33] on input "Finish width *" at bounding box center [457, 36] width 382 height 45
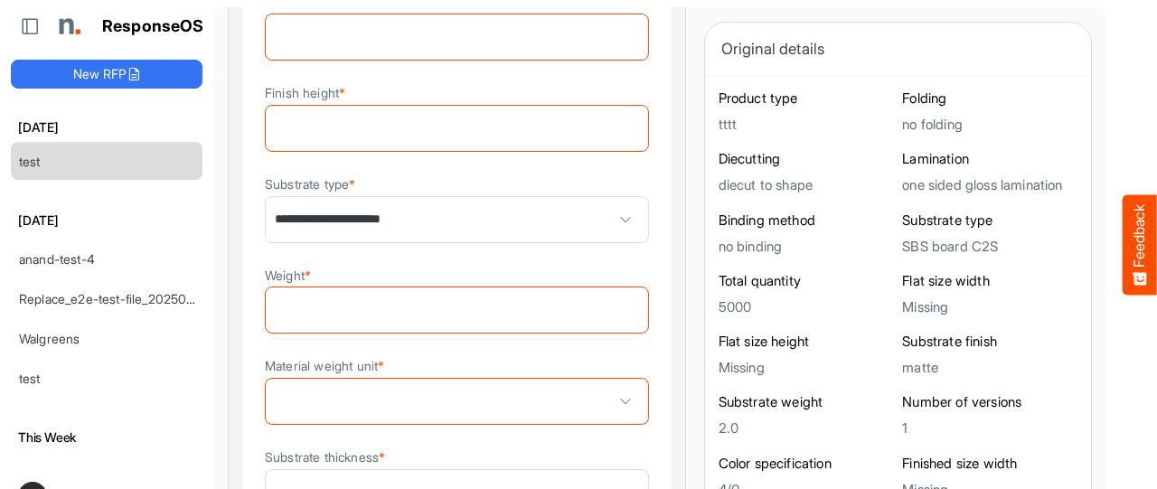
drag, startPoint x: 411, startPoint y: 33, endPoint x: 813, endPoint y: 41, distance: 402.2
click at [813, 41] on div "Original details" at bounding box center [897, 48] width 353 height 25
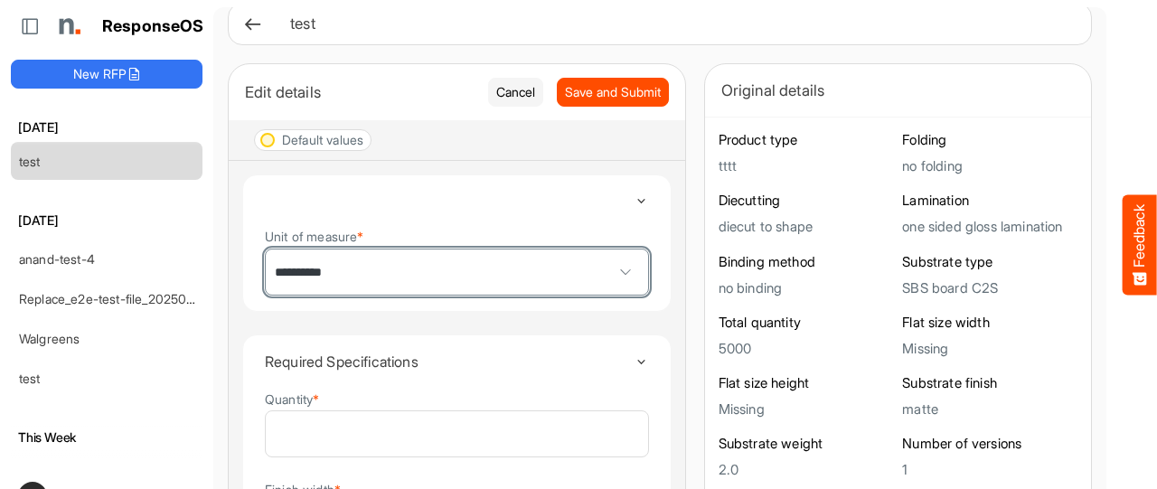
scroll to position [18, 0]
click at [488, 97] on button "Cancel" at bounding box center [515, 93] width 55 height 29
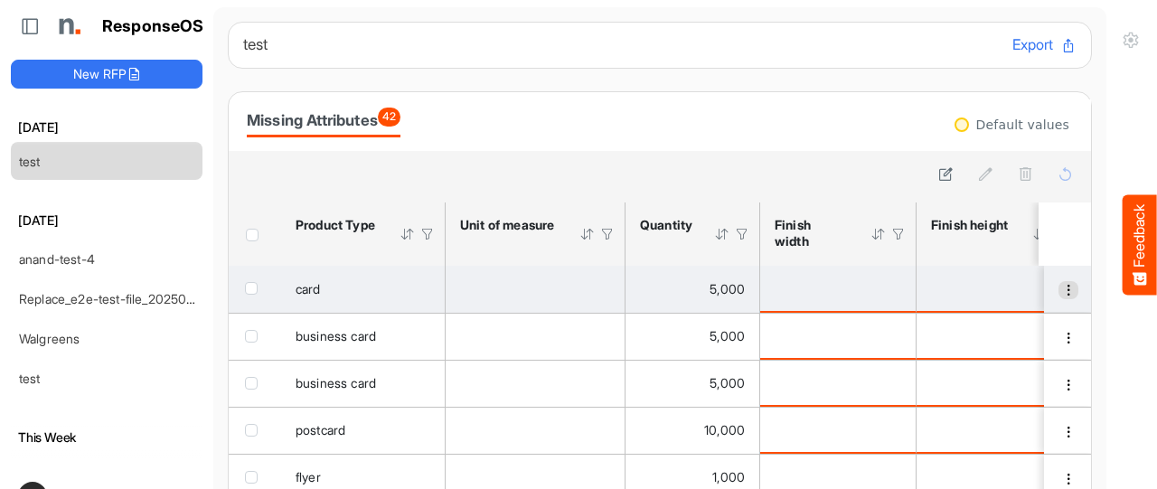
click at [1062, 291] on span "dropdownbutton" at bounding box center [1068, 290] width 13 height 13
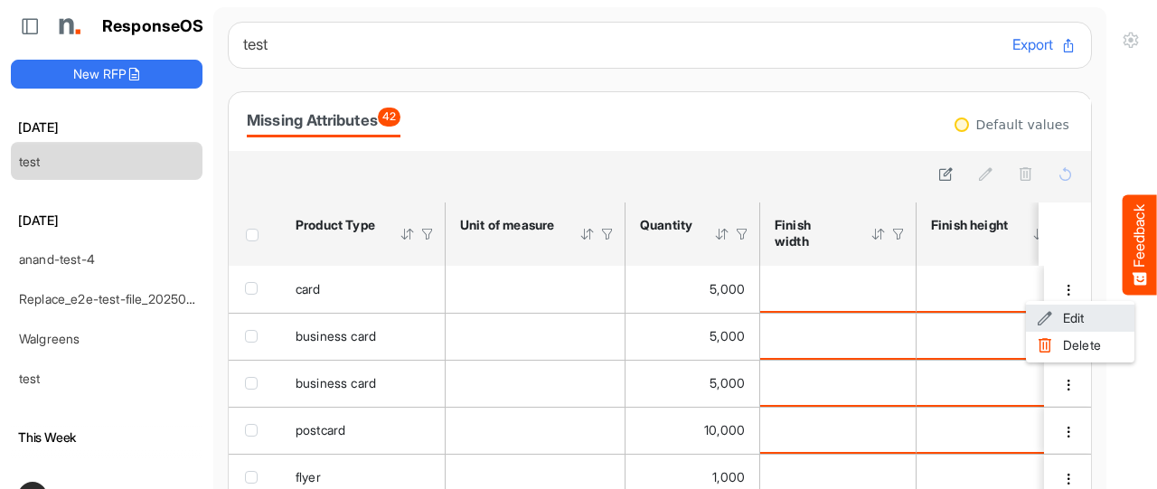
click at [1045, 317] on span at bounding box center [1044, 317] width 16 height 27
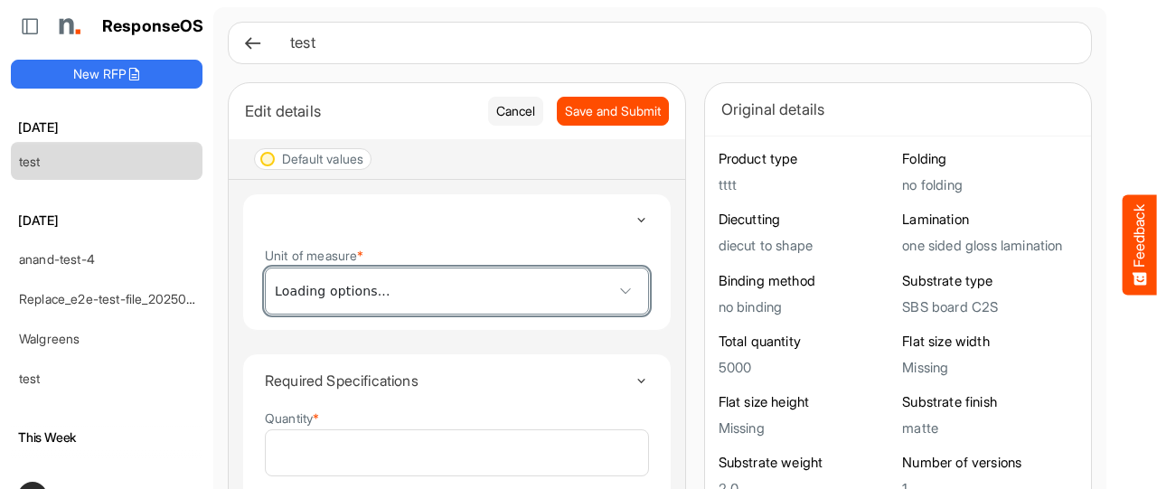
click at [521, 299] on span at bounding box center [457, 290] width 382 height 45
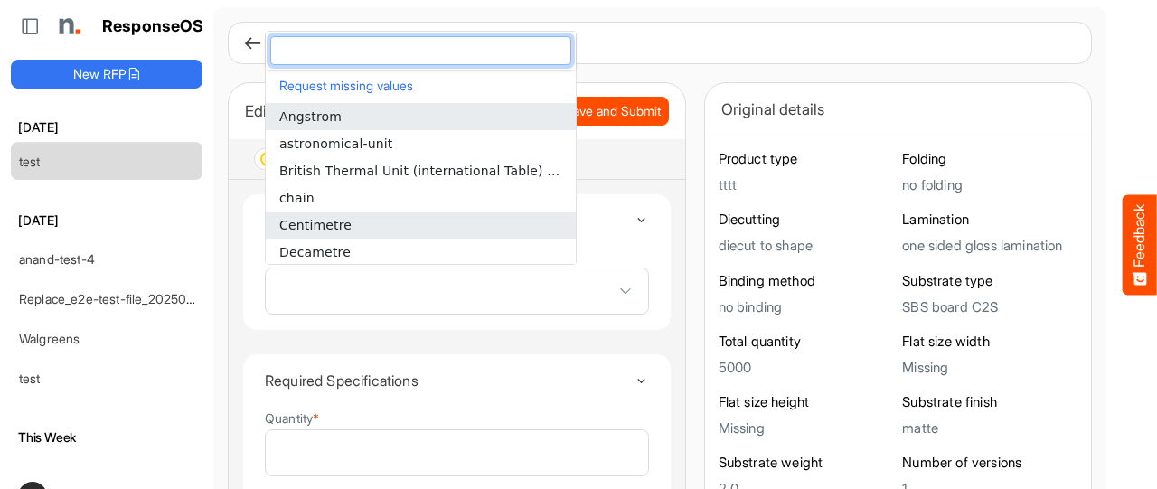
click at [345, 222] on li "Centimetre" at bounding box center [421, 224] width 310 height 27
type input "**********"
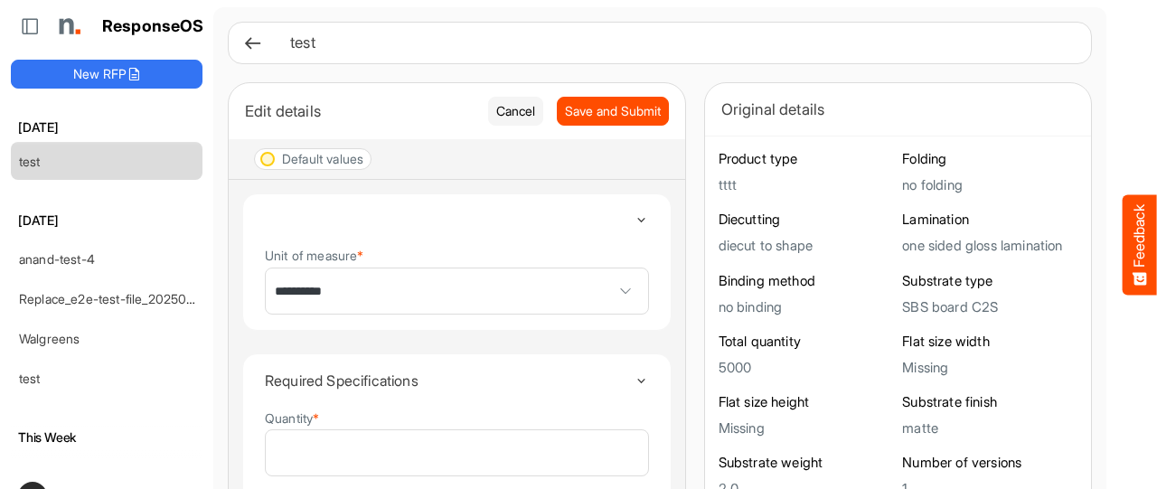
click at [610, 239] on details "**********" at bounding box center [456, 261] width 429 height 137
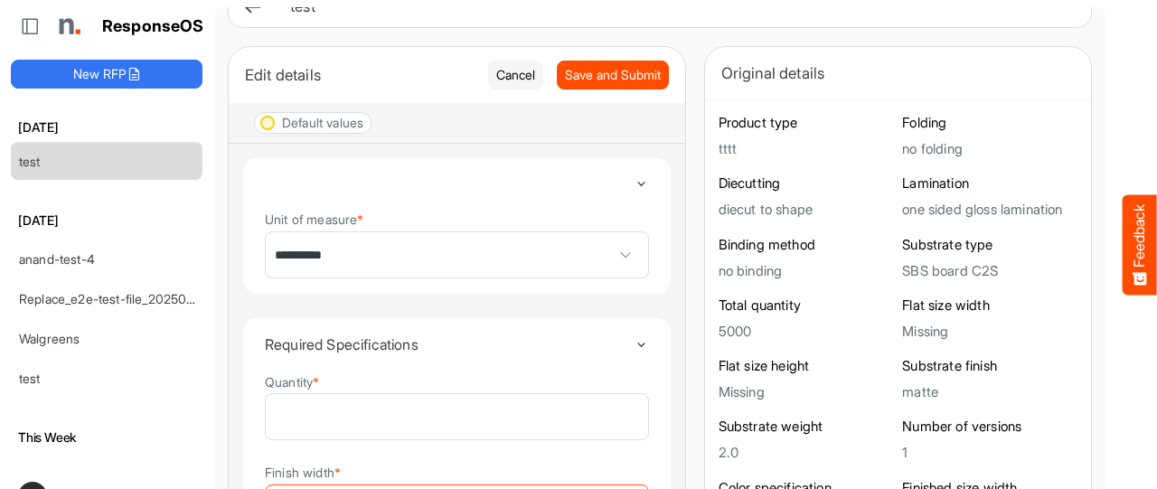
scroll to position [72, 0]
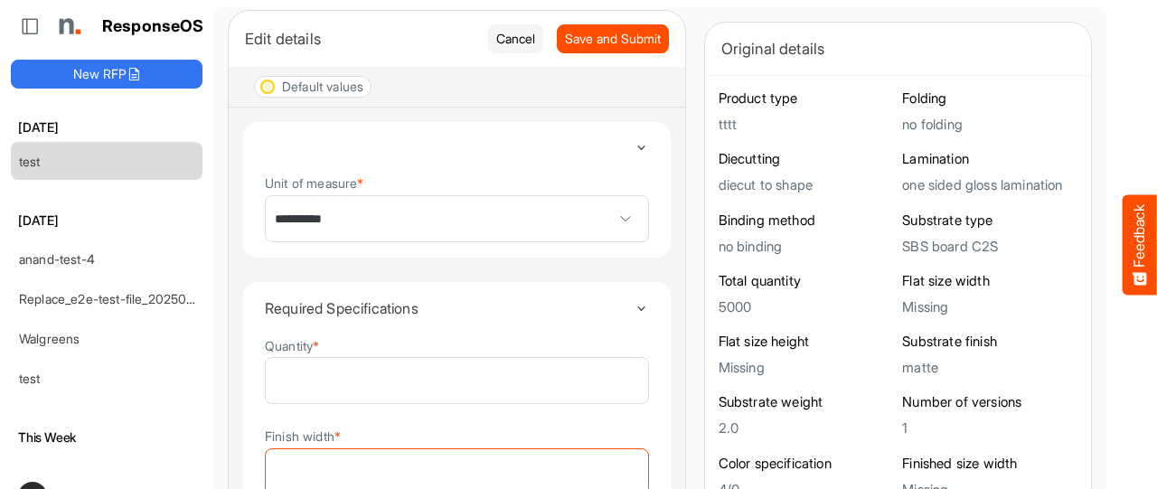
click at [610, 239] on details "**********" at bounding box center [456, 189] width 429 height 137
click at [501, 461] on input "Finish width *" at bounding box center [457, 471] width 382 height 45
type input "**"
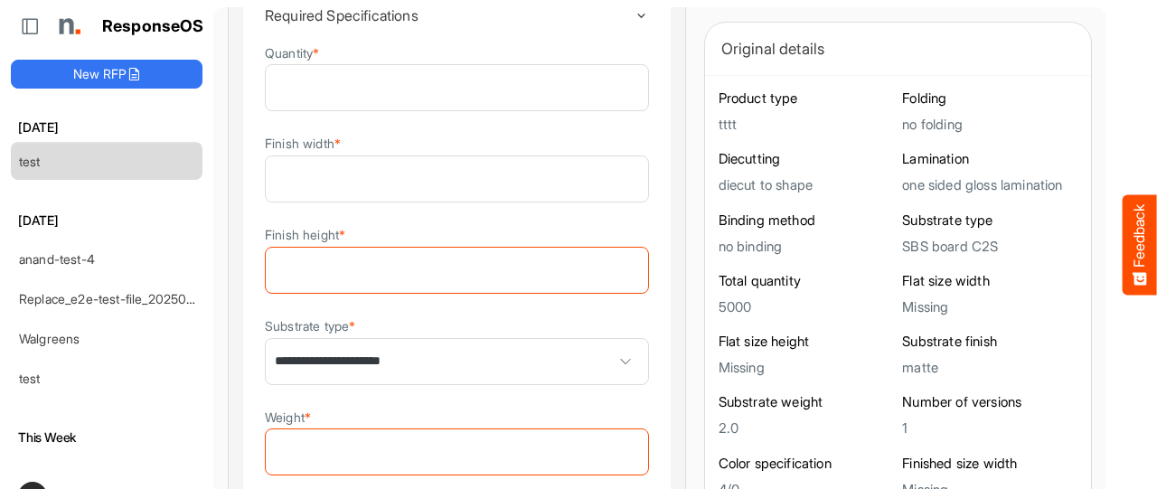
scroll to position [357, 0]
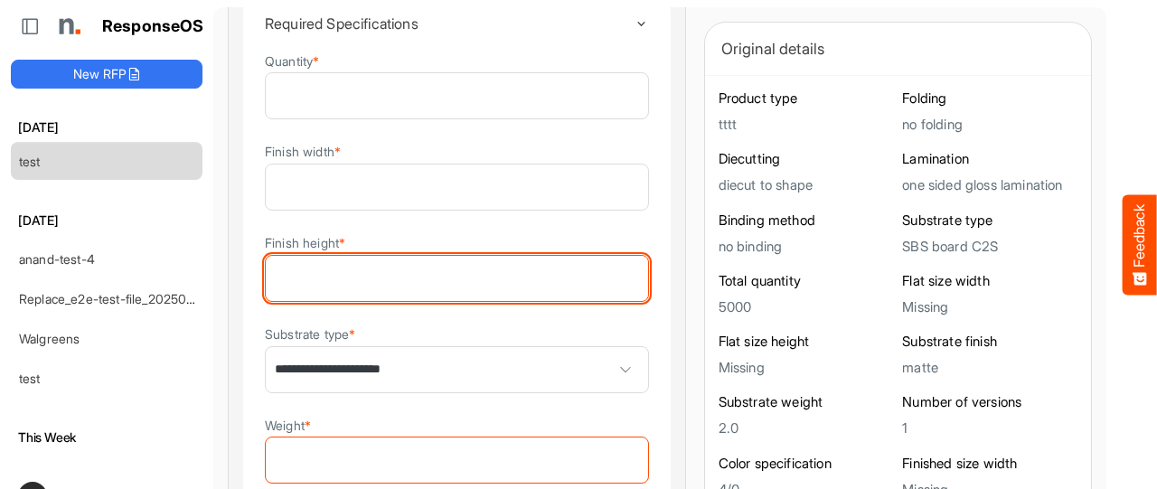
click at [495, 266] on input "Finish height *" at bounding box center [457, 278] width 382 height 45
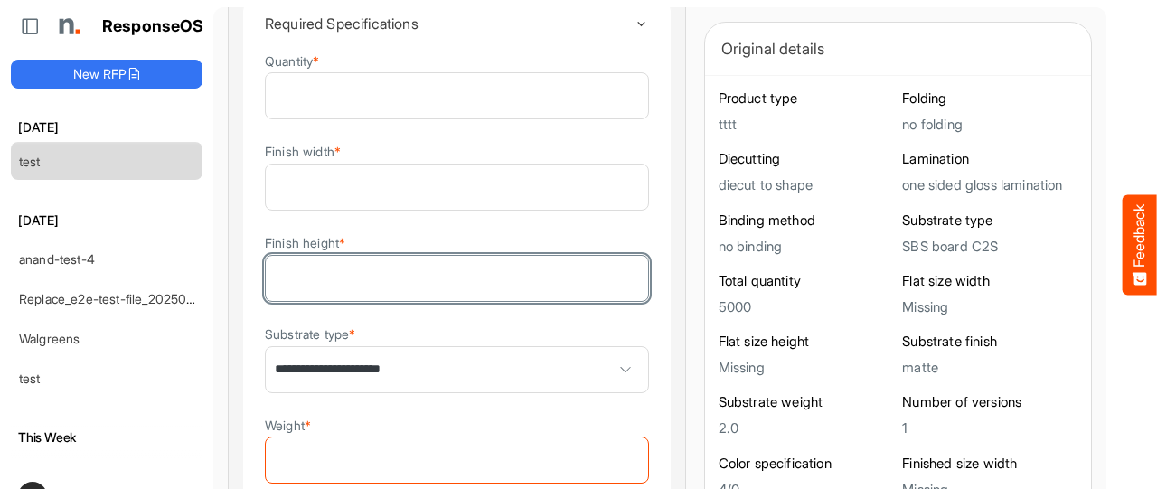
type input "**"
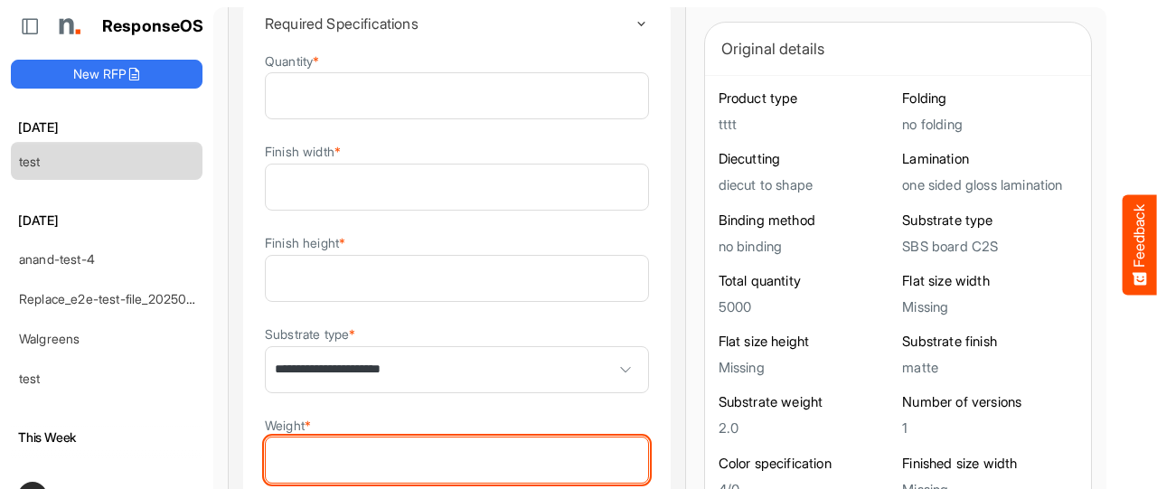
click at [481, 460] on input "Weight *" at bounding box center [457, 459] width 382 height 45
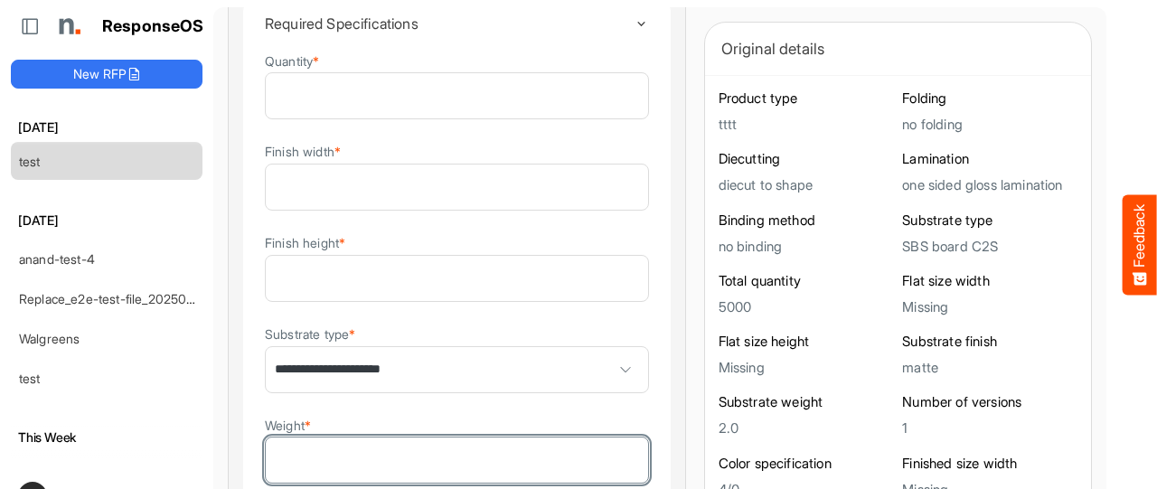
type input "**"
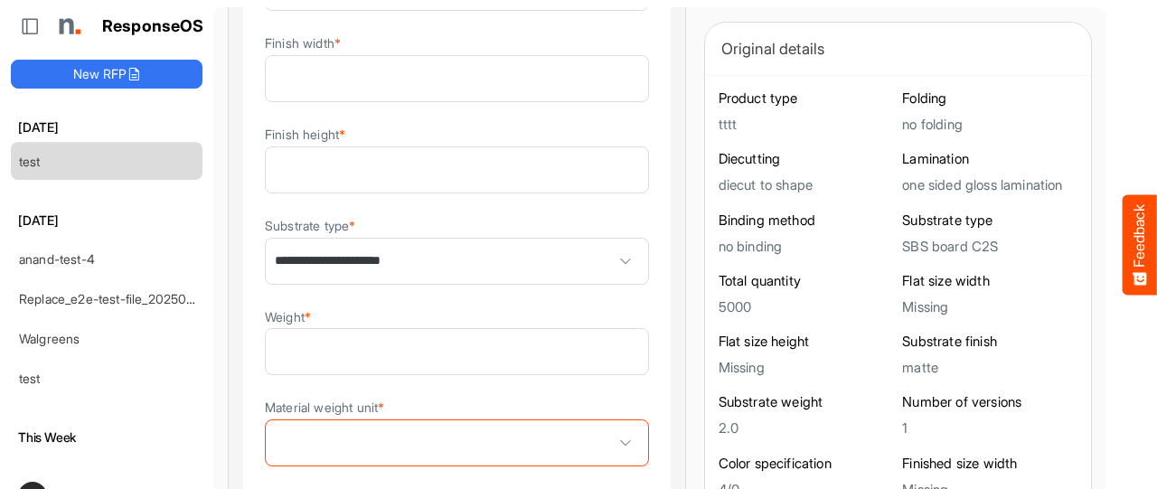
scroll to position [501, 0]
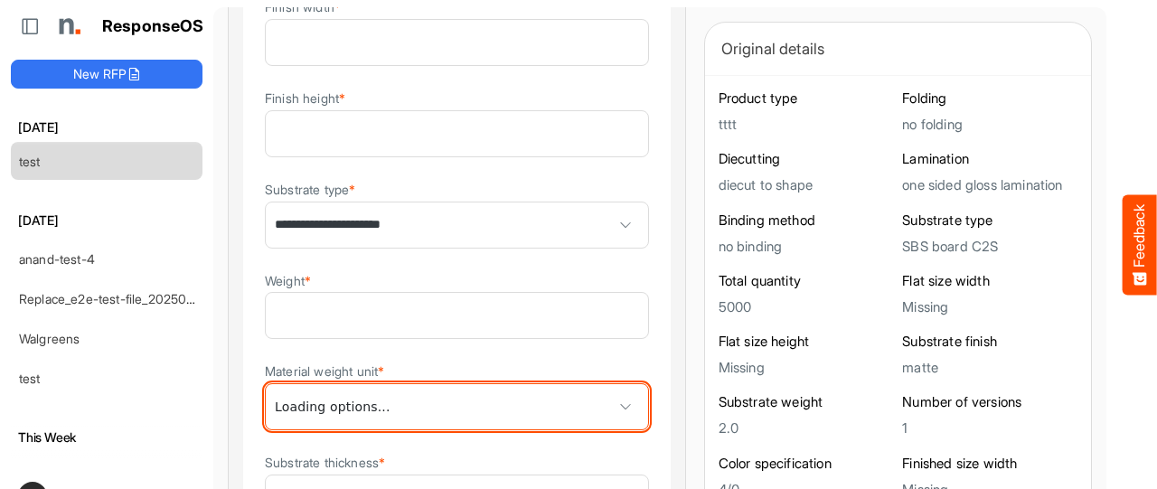
click at [314, 407] on span at bounding box center [457, 406] width 382 height 45
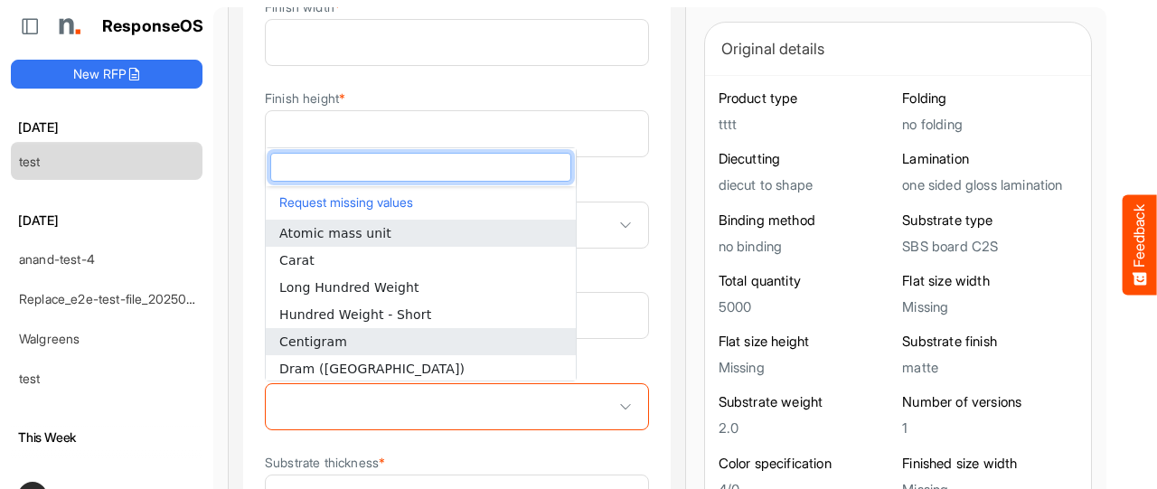
click at [318, 339] on span "Centigram" at bounding box center [313, 341] width 68 height 14
type input "*********"
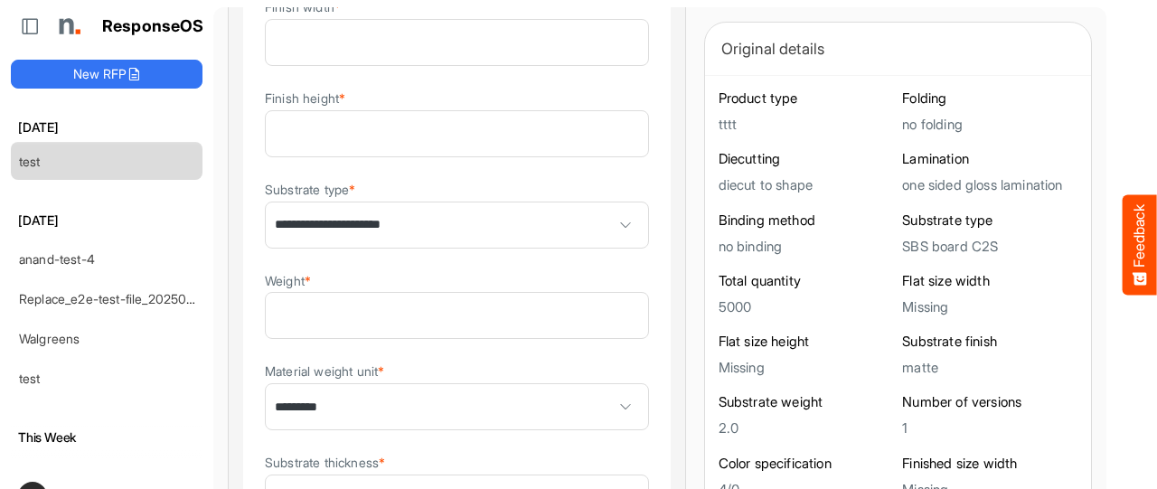
click at [596, 335] on details "**********" at bounding box center [456, 377] width 429 height 1050
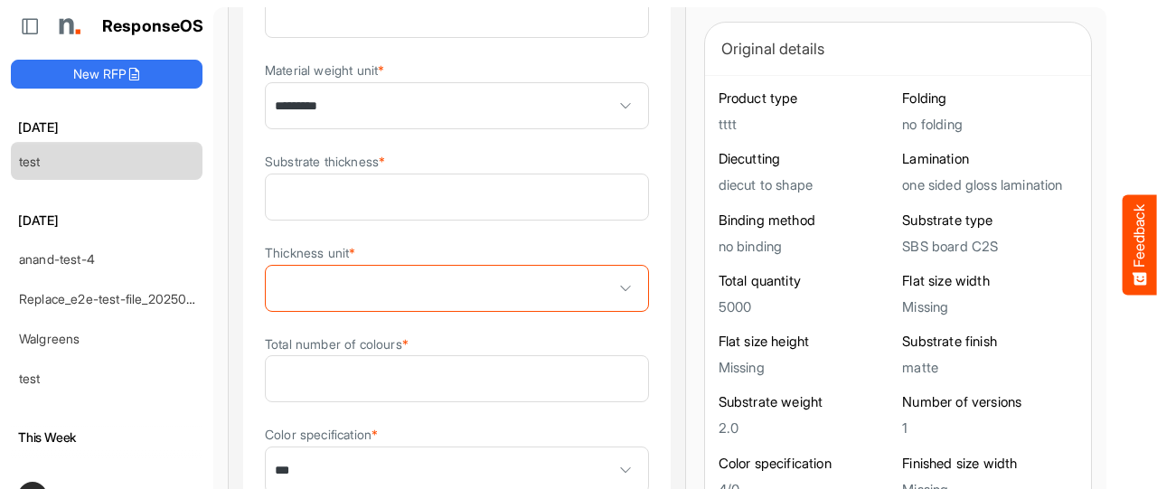
scroll to position [815, 0]
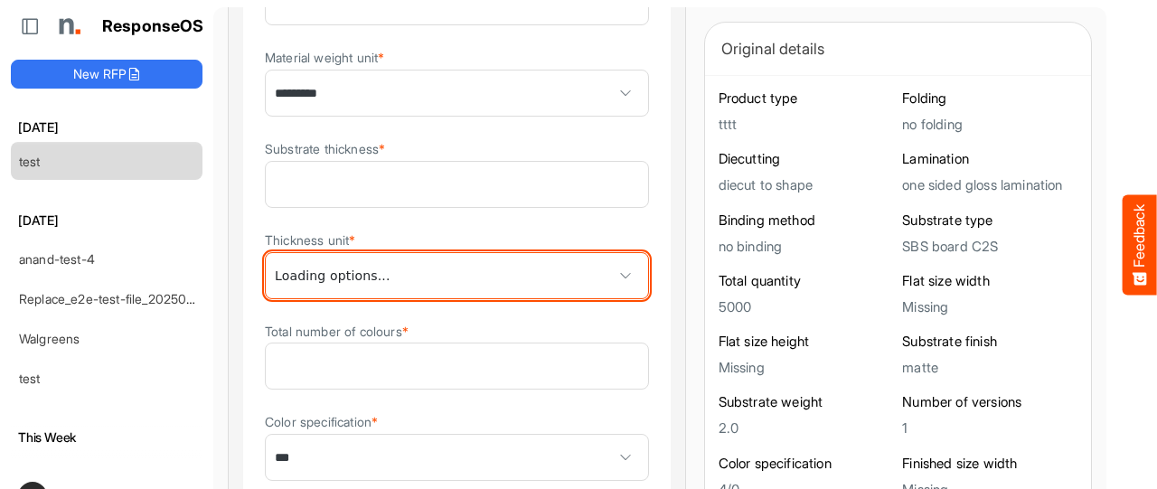
click at [475, 283] on span at bounding box center [457, 275] width 382 height 45
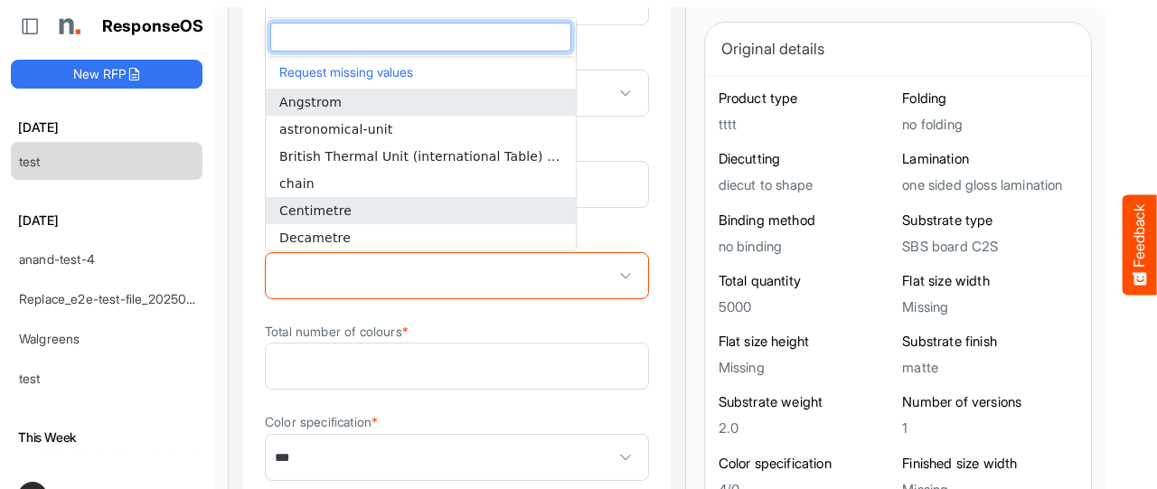
click at [323, 212] on span "Centimetre" at bounding box center [315, 210] width 72 height 14
type input "**********"
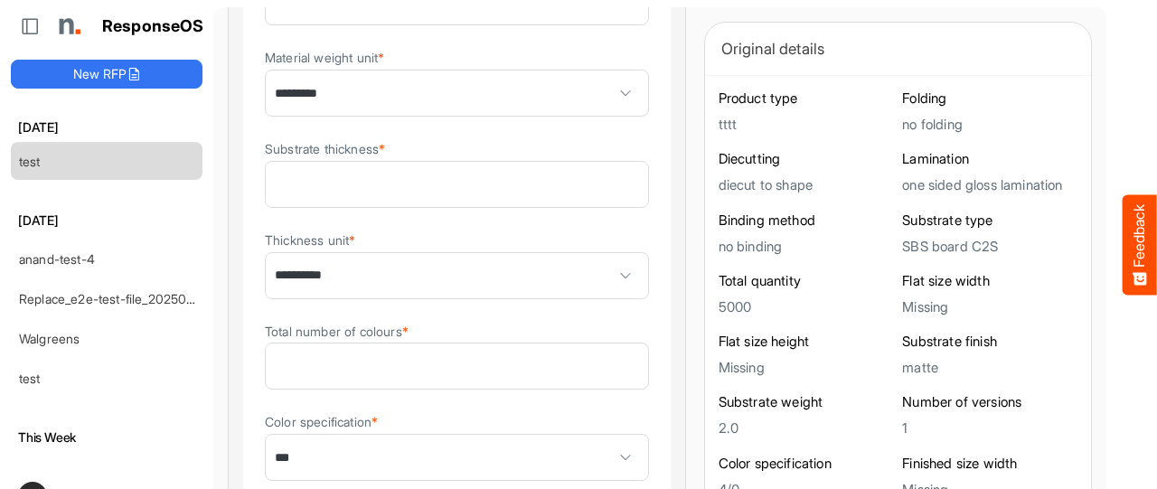
click at [593, 323] on details "**********" at bounding box center [456, 63] width 429 height 1050
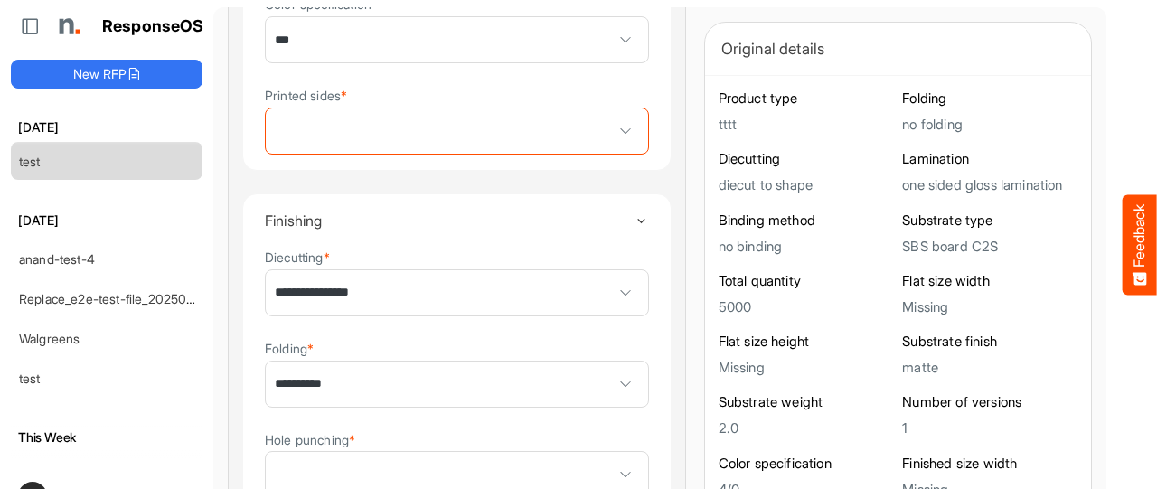
scroll to position [1261, 0]
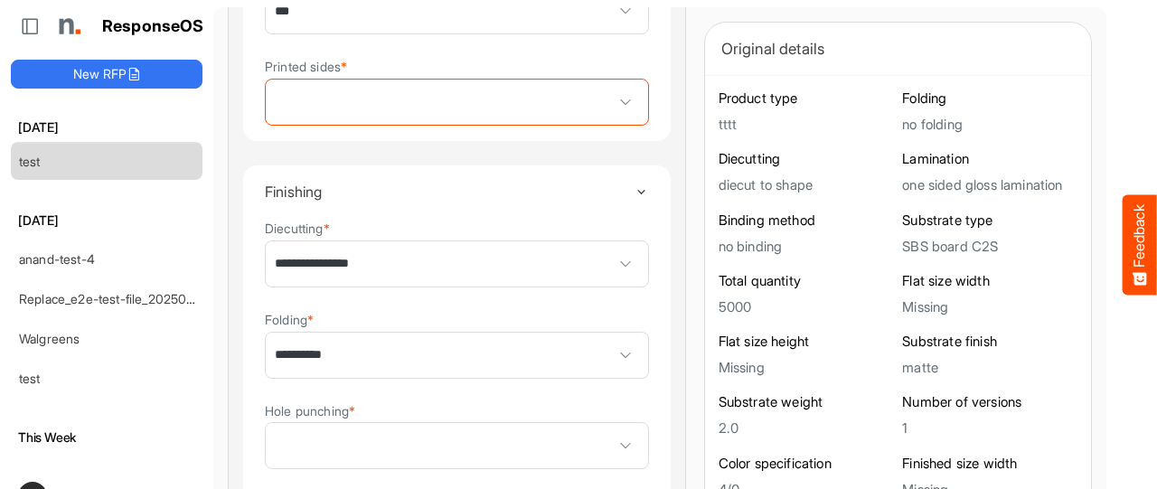
click at [506, 95] on span at bounding box center [457, 102] width 382 height 45
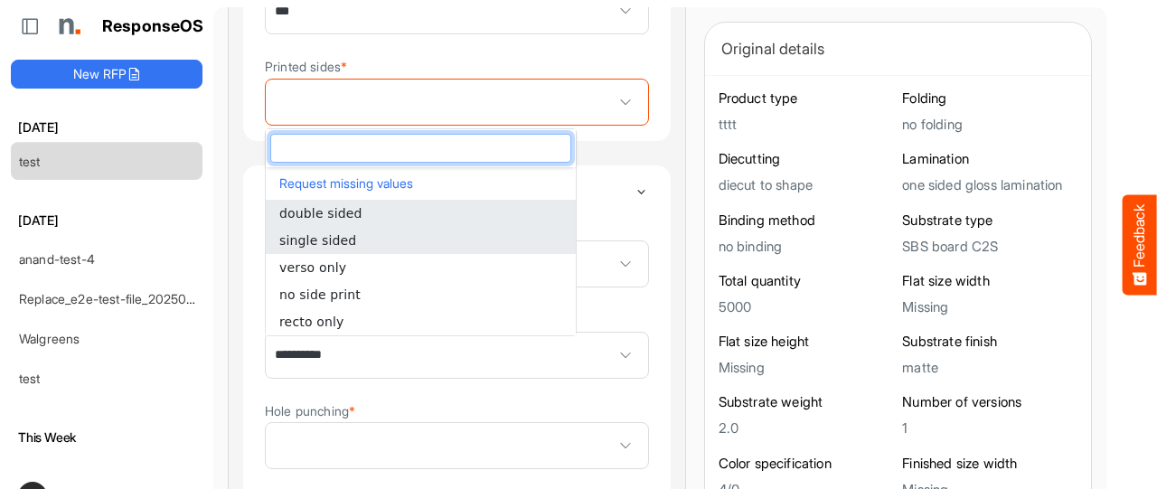
click at [352, 214] on span "double sided" at bounding box center [320, 213] width 83 height 14
type input "**********"
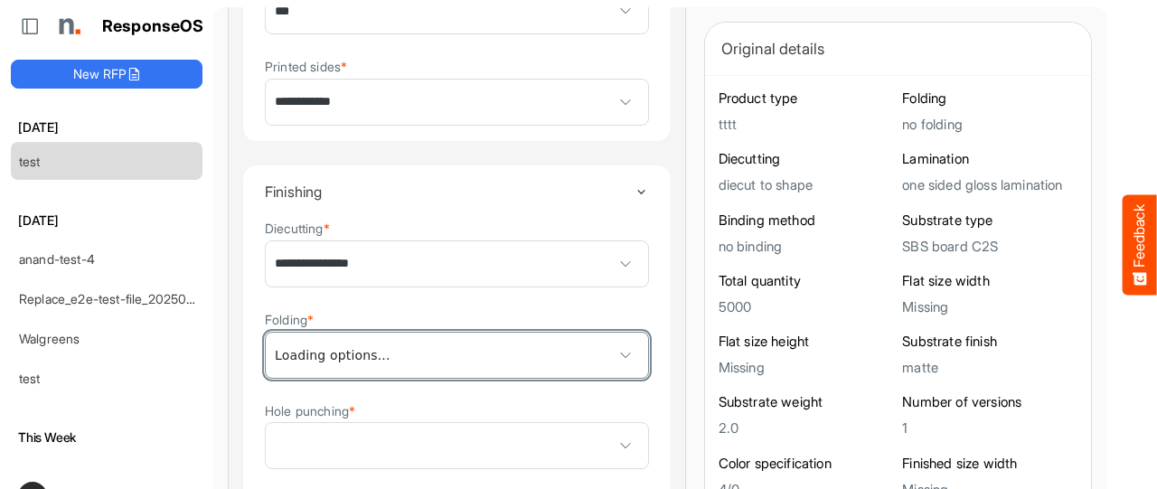
click at [497, 355] on span "**********" at bounding box center [457, 355] width 382 height 45
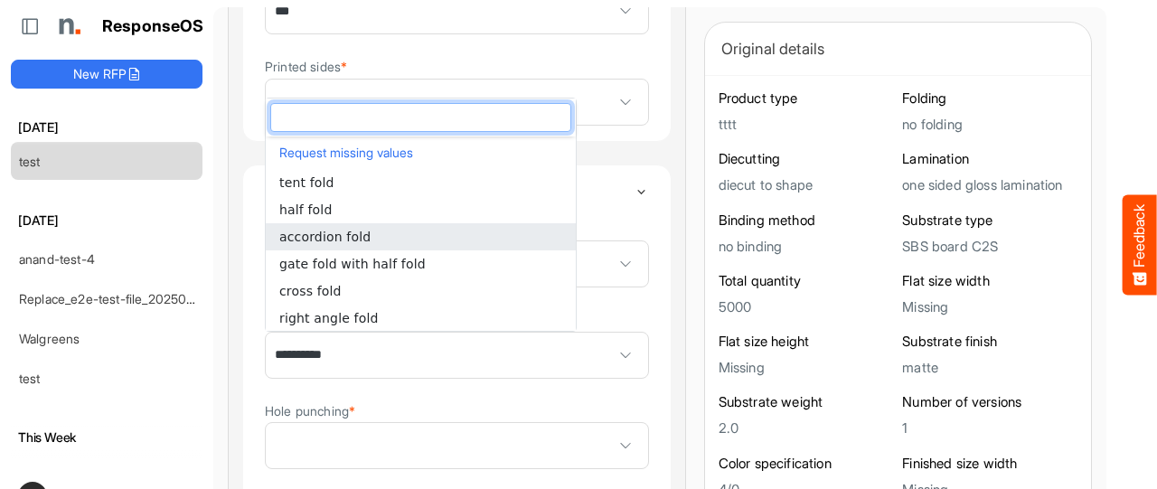
click at [368, 230] on li "accordion fold" at bounding box center [421, 236] width 310 height 27
type input "**********"
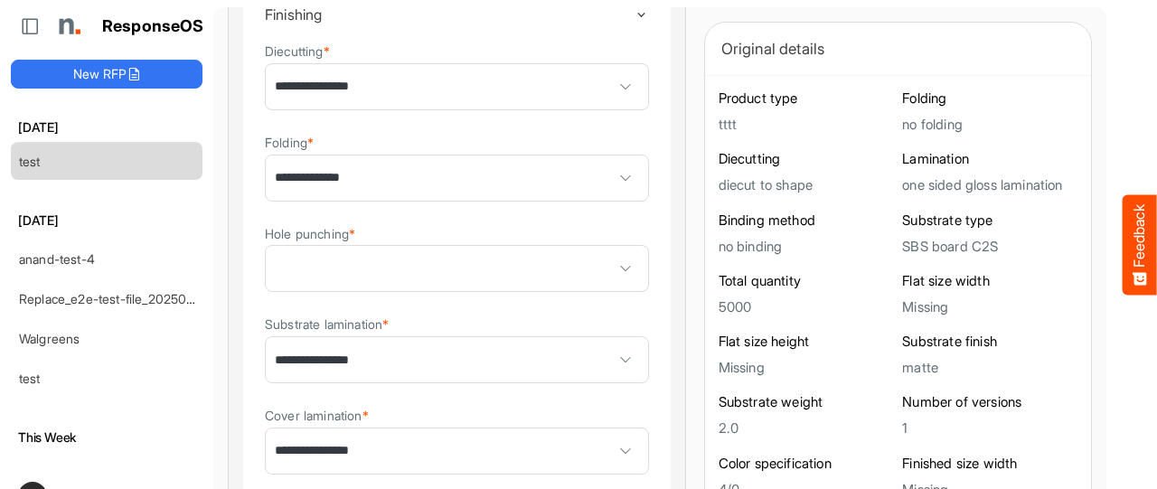
scroll to position [1442, 0]
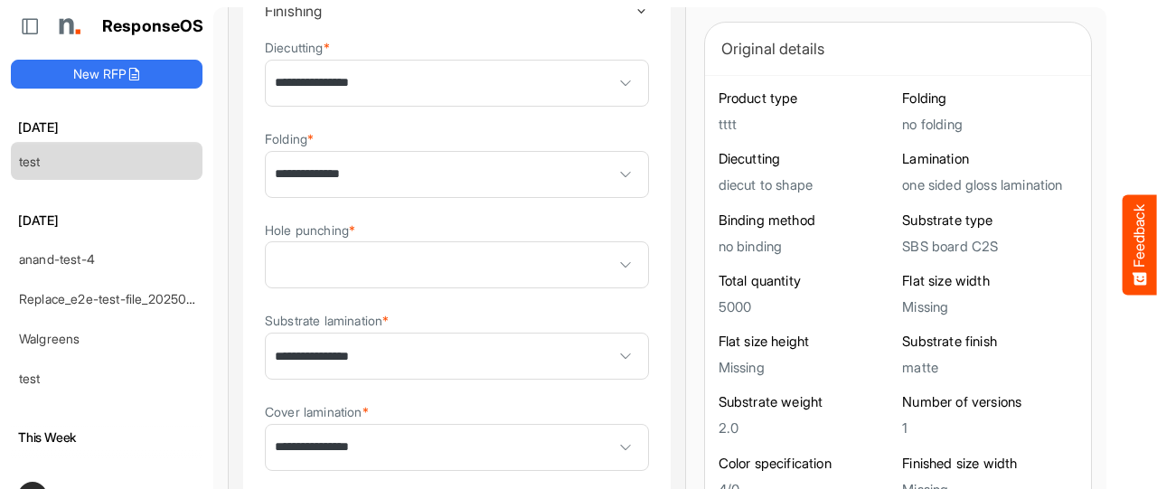
click at [512, 268] on span at bounding box center [457, 264] width 382 height 45
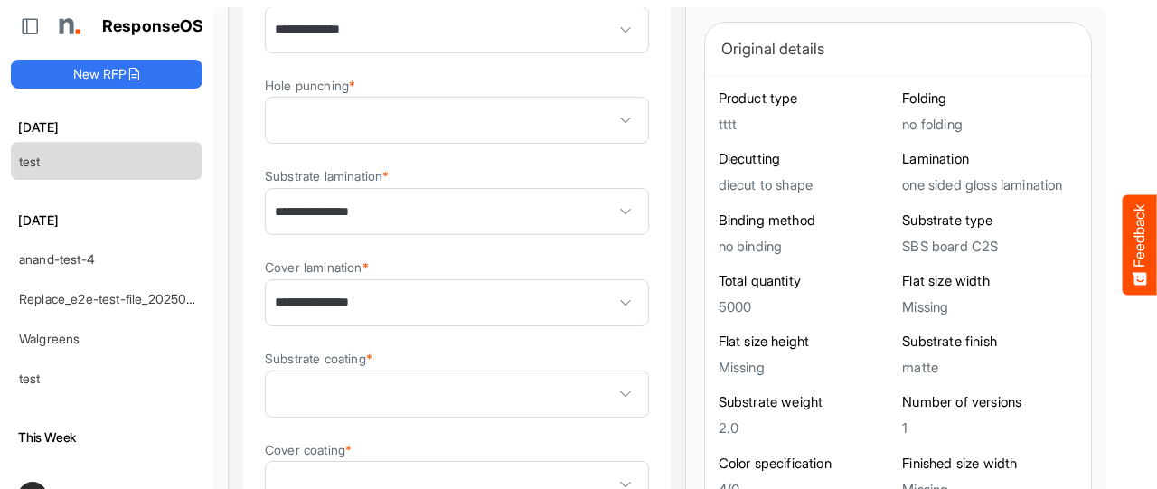
scroll to position [1623, 0]
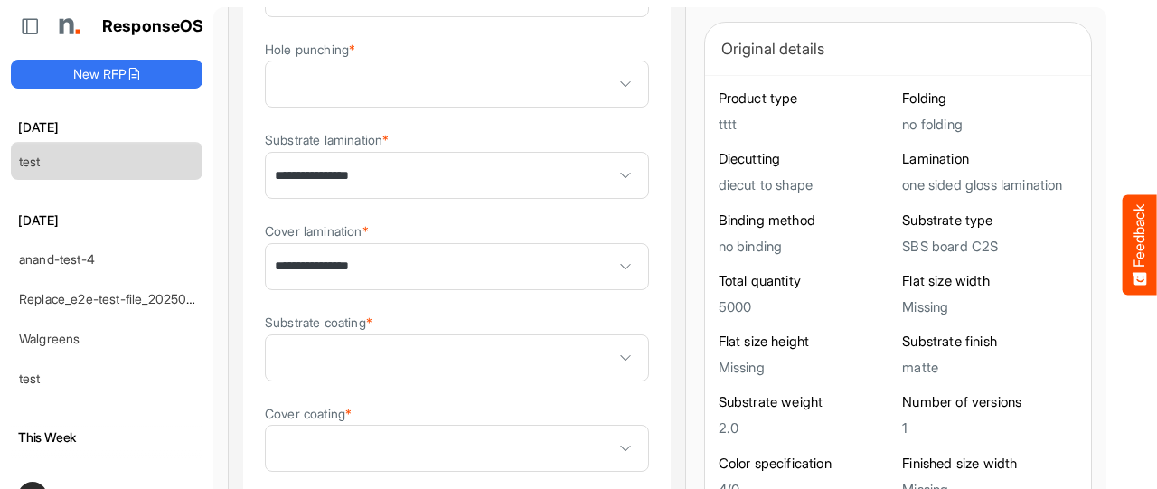
click at [511, 368] on span at bounding box center [457, 357] width 382 height 45
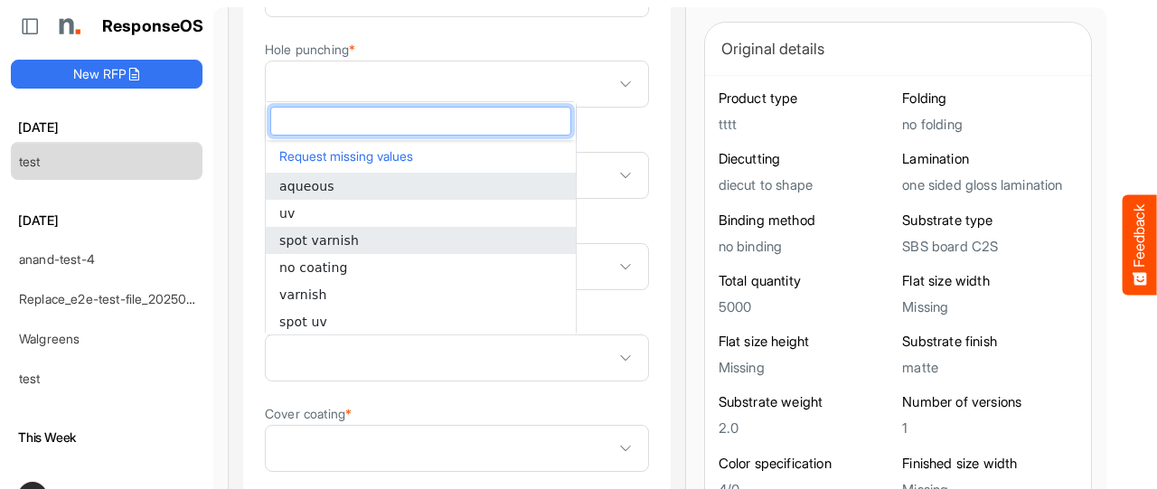
click at [361, 239] on li "spot varnish" at bounding box center [421, 240] width 310 height 27
type input "**********"
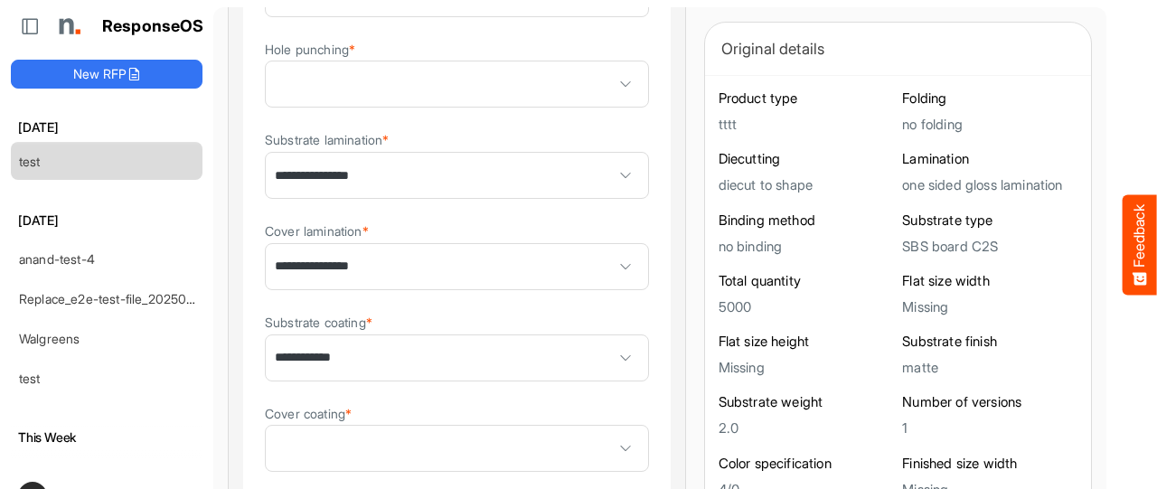
click at [598, 317] on details "**********" at bounding box center [456, 328] width 429 height 1050
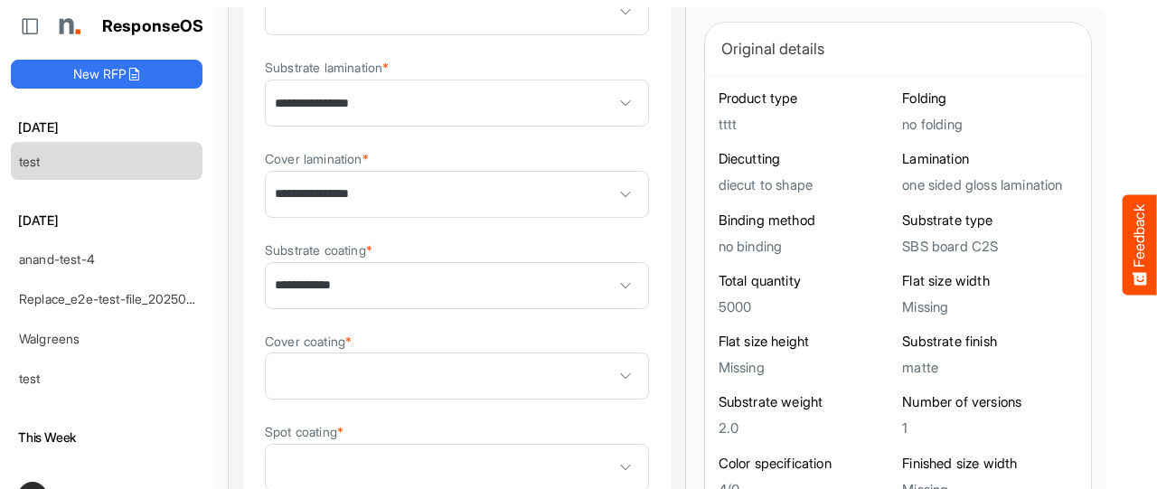
scroll to position [1731, 0]
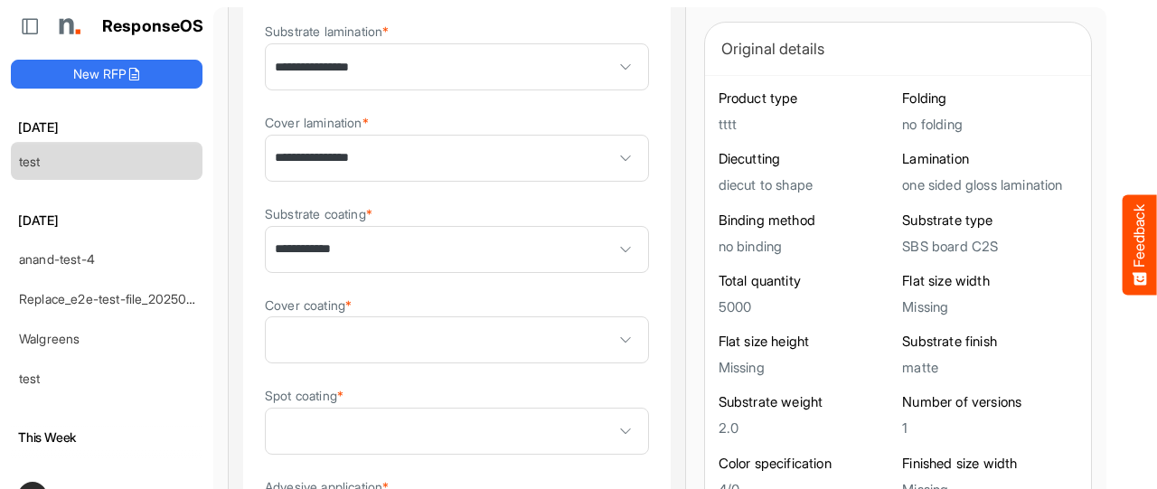
click at [560, 414] on span at bounding box center [457, 430] width 382 height 45
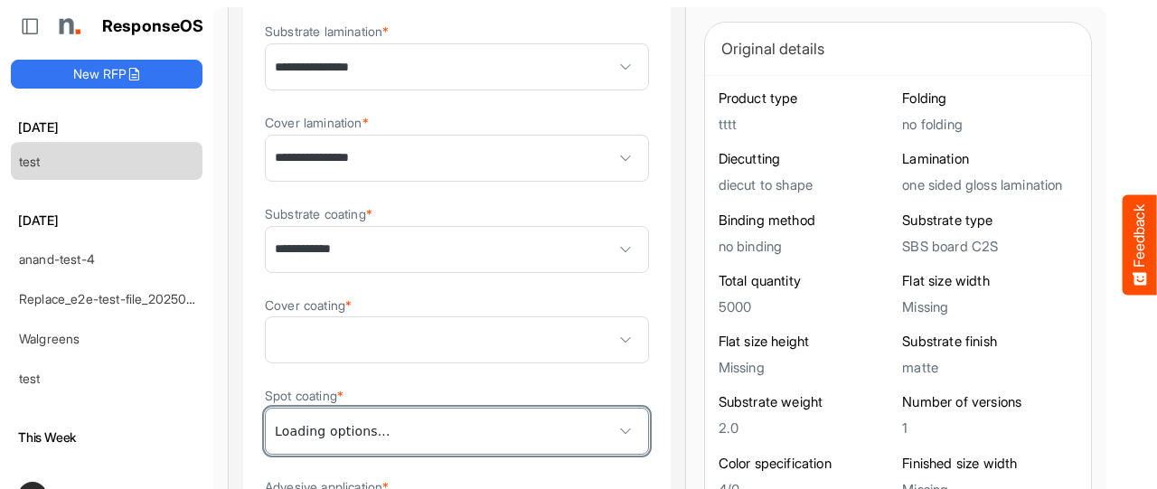
click at [550, 341] on span at bounding box center [457, 339] width 382 height 45
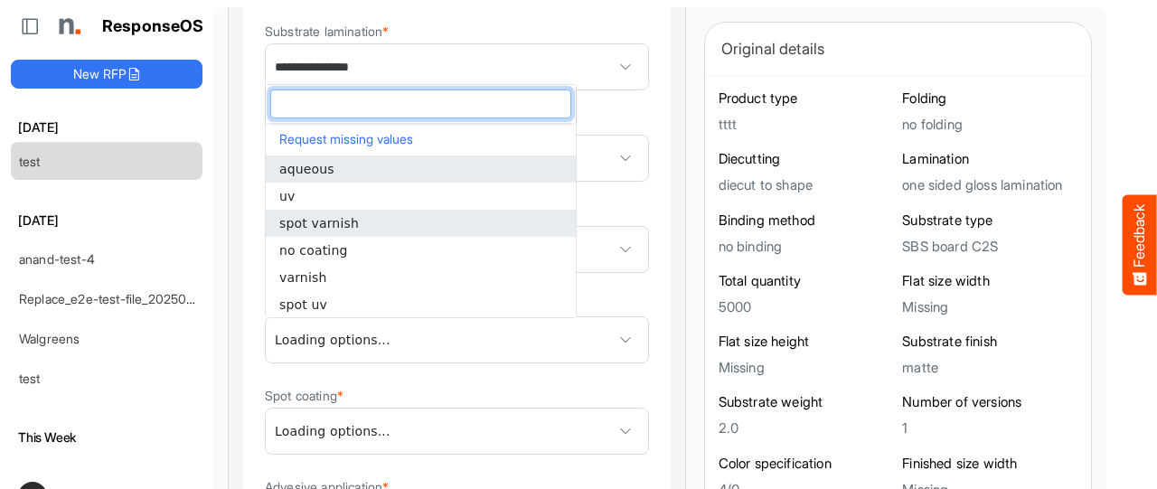
click at [425, 230] on li "spot varnish" at bounding box center [421, 223] width 310 height 27
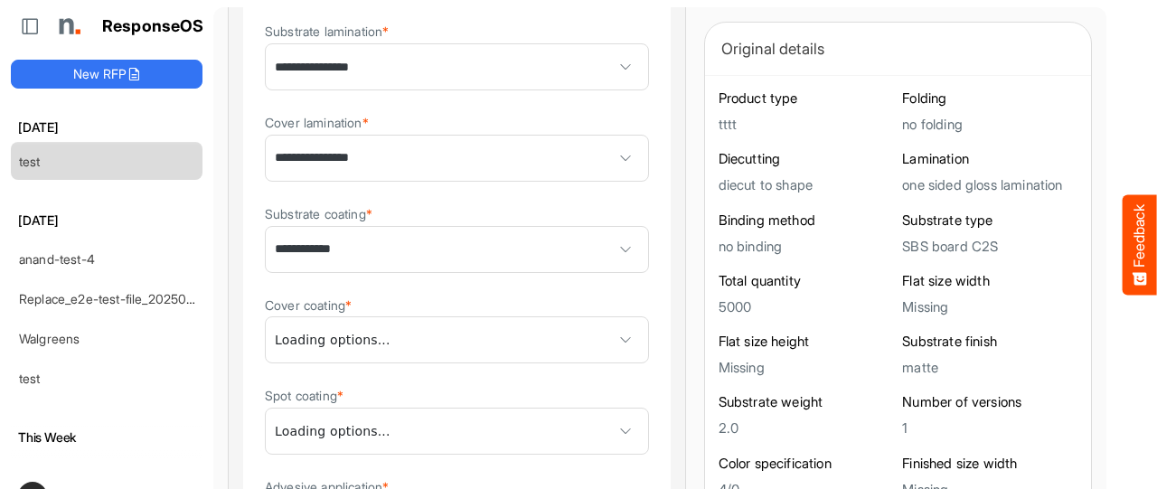
click at [620, 366] on div "**********" at bounding box center [457, 119] width 456 height 3340
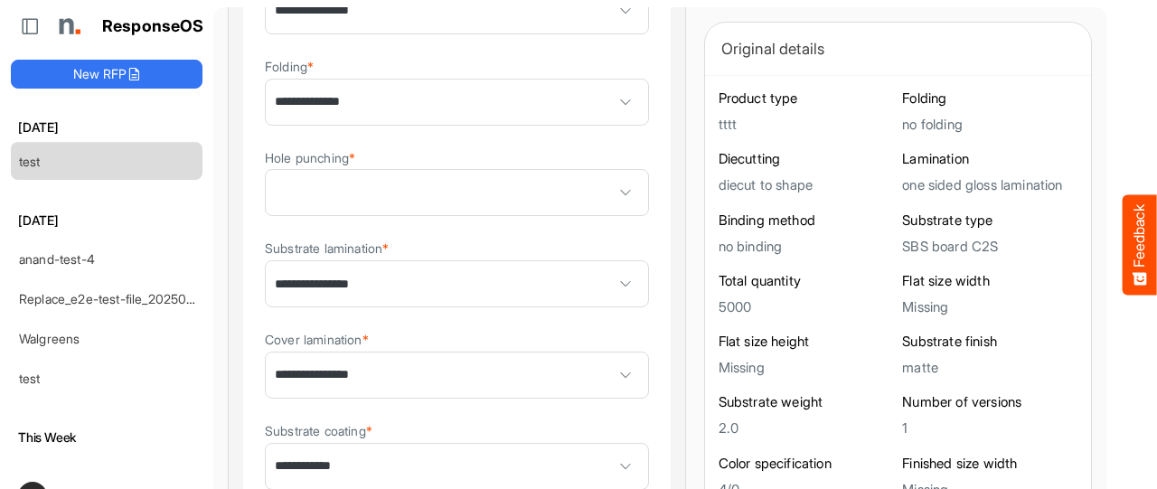
scroll to position [1382, 0]
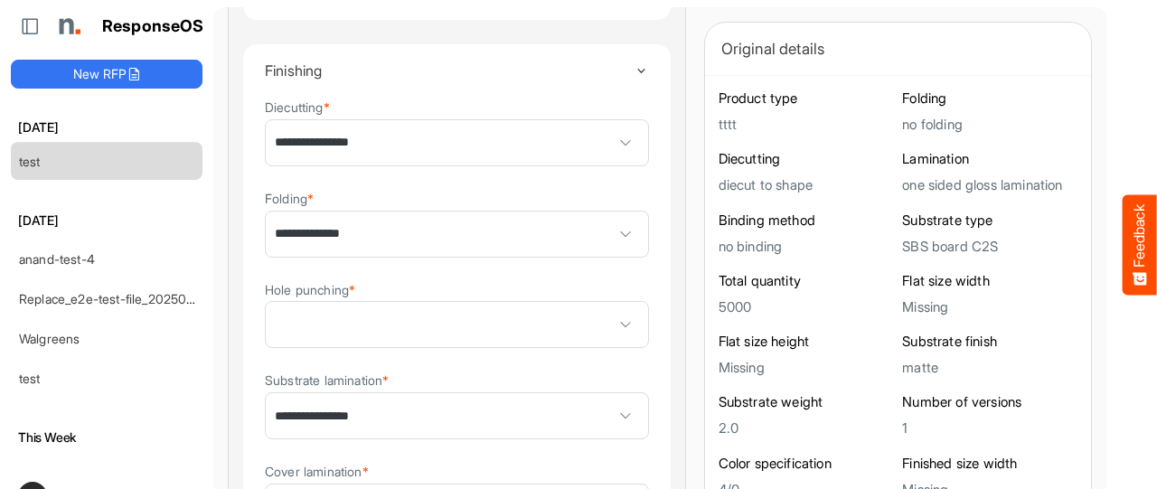
click at [632, 304] on div "**********" at bounding box center [660, 388] width 864 height 3499
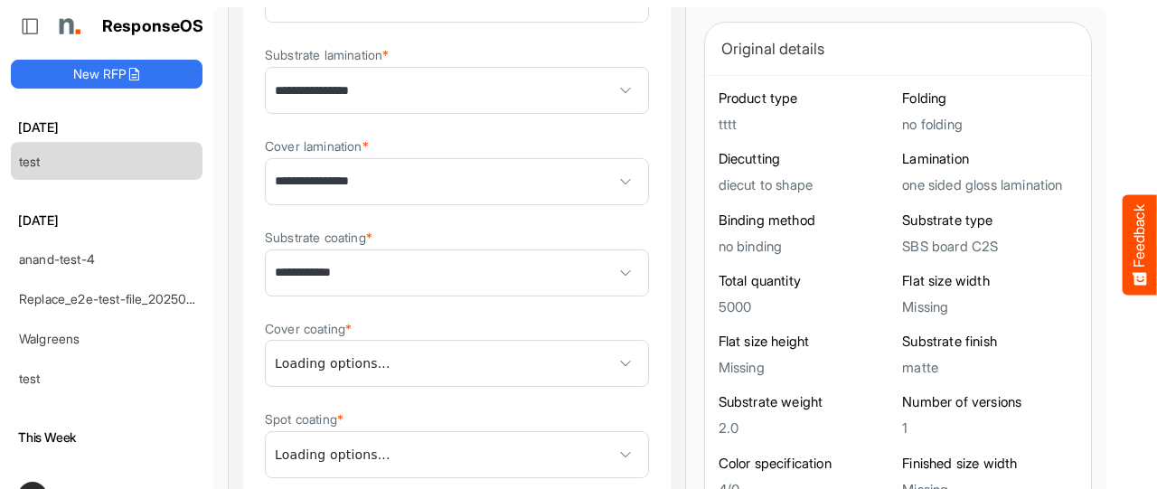
scroll to position [1744, 0]
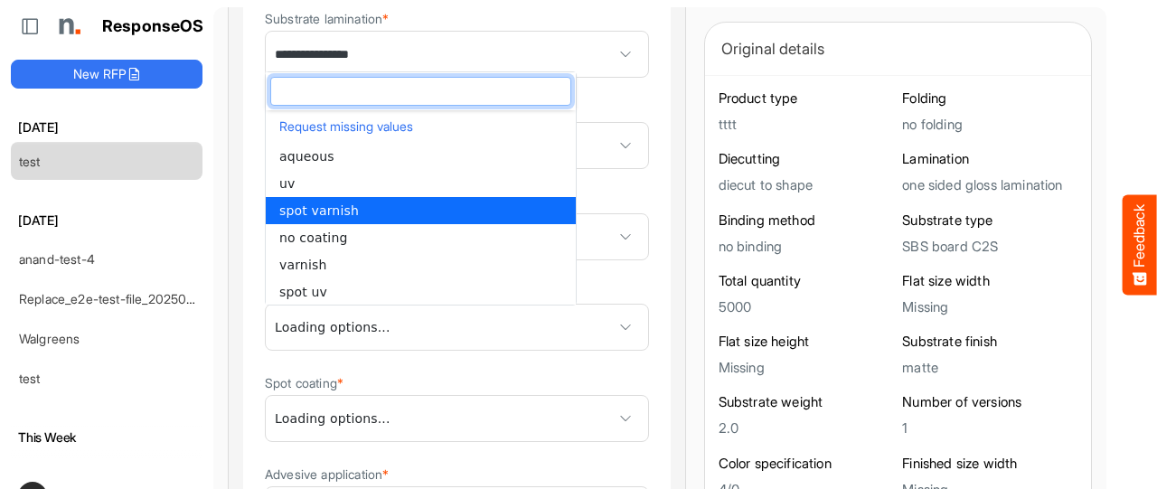
click at [428, 335] on span "**********" at bounding box center [457, 326] width 382 height 45
click at [353, 211] on li "spot varnish" at bounding box center [421, 210] width 310 height 27
click at [463, 334] on span "**********" at bounding box center [457, 326] width 382 height 45
click at [314, 212] on span "spot varnish" at bounding box center [319, 210] width 80 height 14
click at [488, 340] on span "**********" at bounding box center [457, 326] width 382 height 45
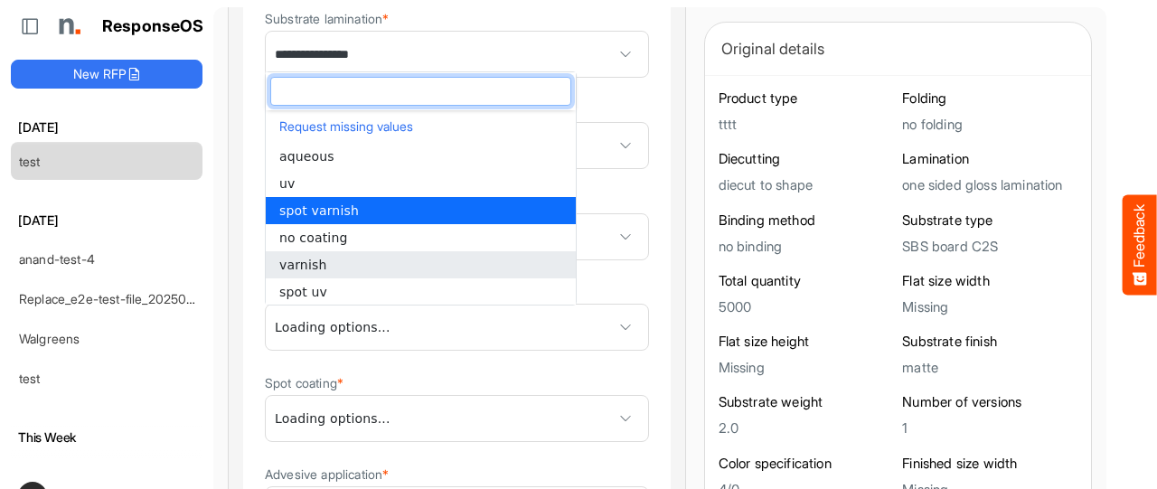
click at [305, 261] on span "varnish" at bounding box center [302, 265] width 47 height 14
type input "*******"
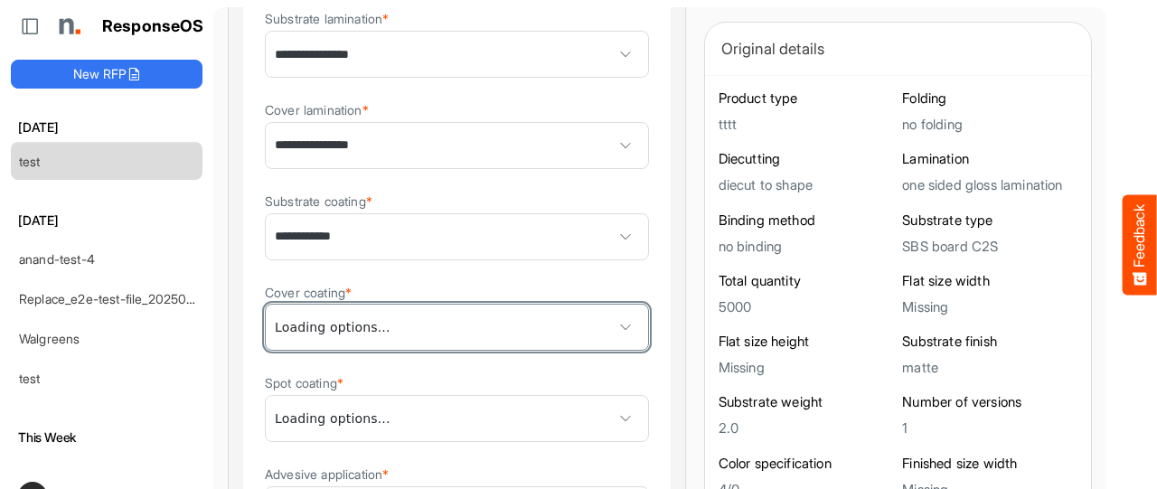
click at [544, 330] on span "*******" at bounding box center [457, 326] width 382 height 45
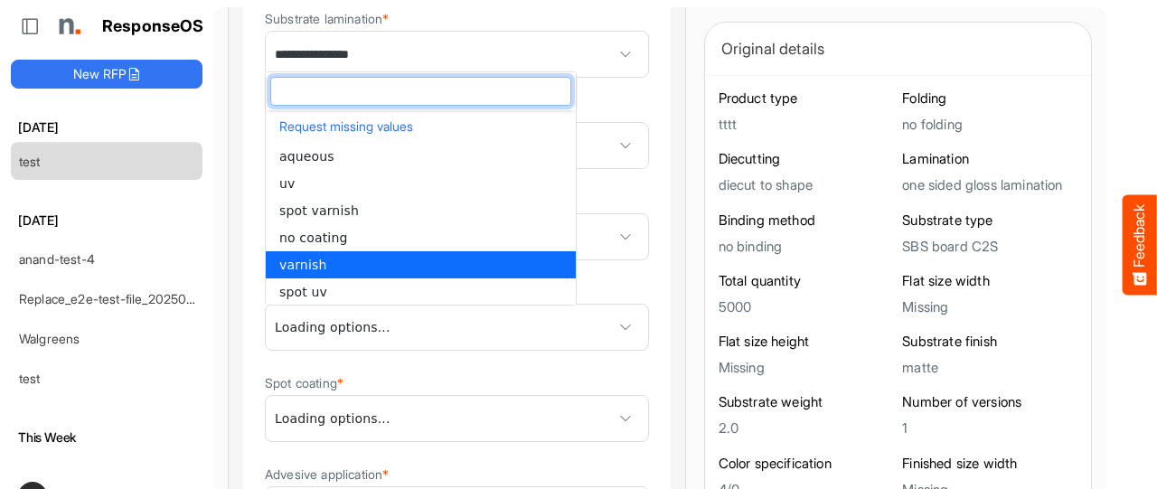
click at [395, 262] on li "varnish" at bounding box center [421, 264] width 310 height 27
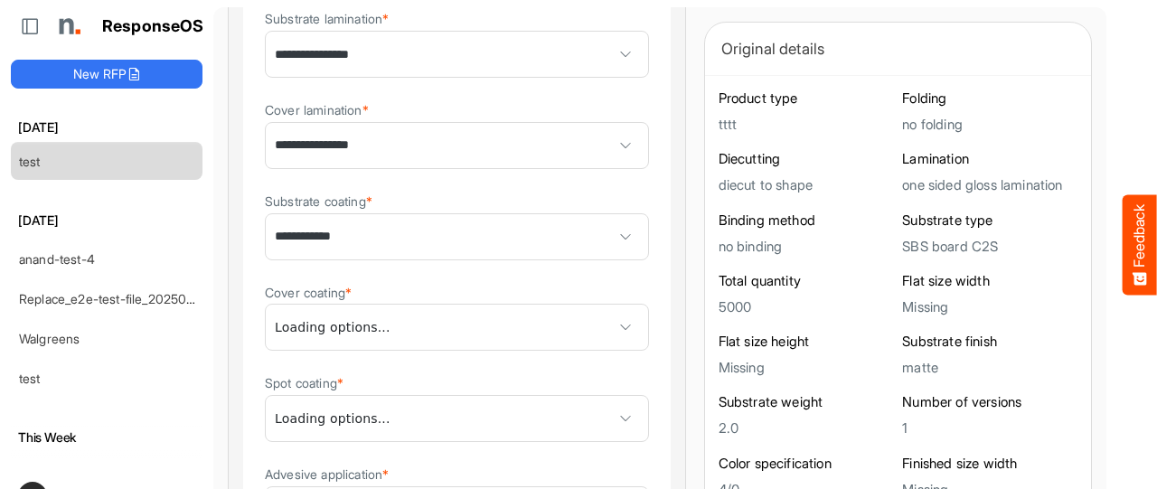
click at [631, 319] on div "**********" at bounding box center [660, 27] width 864 height 3499
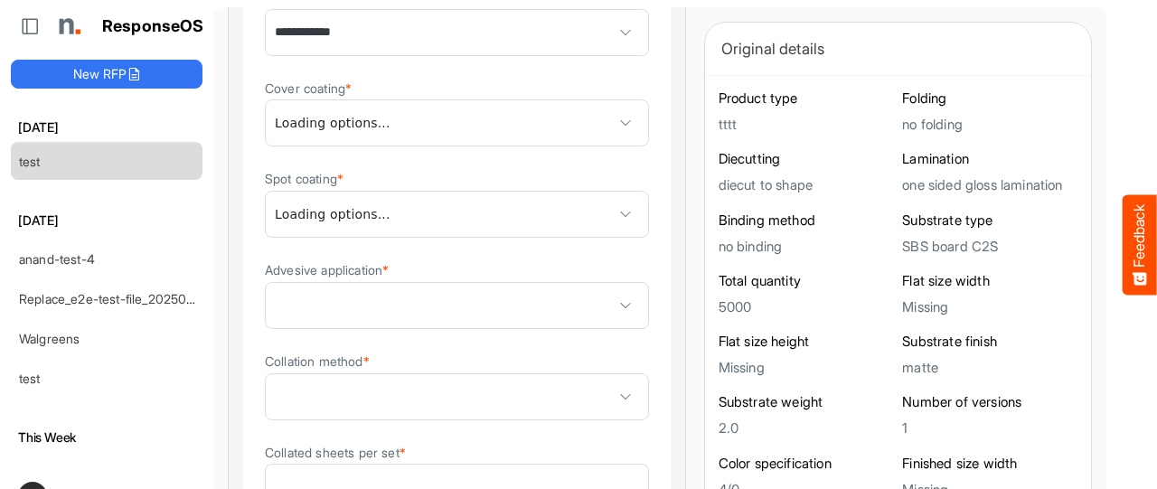
scroll to position [1961, 0]
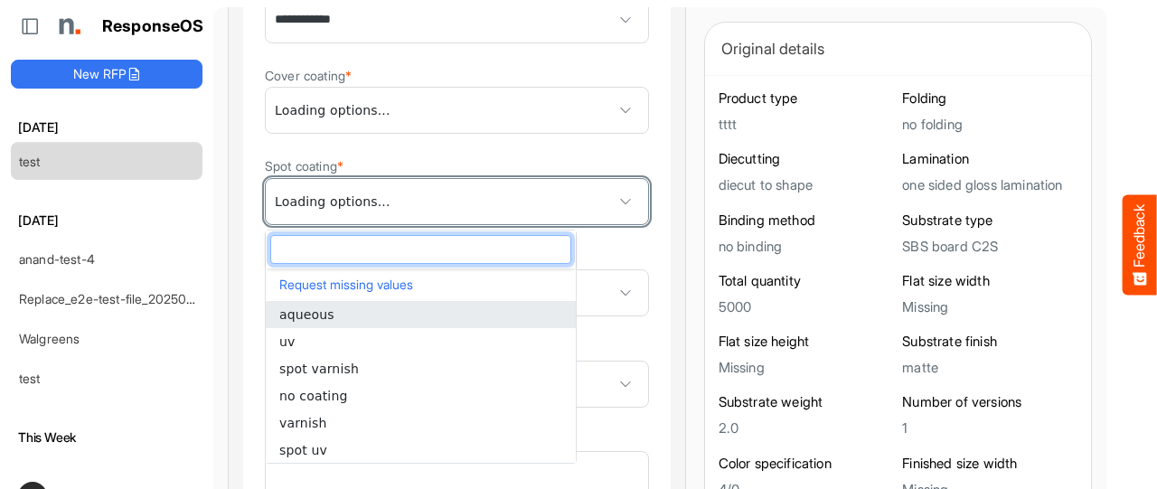
click at [501, 202] on span at bounding box center [457, 201] width 382 height 45
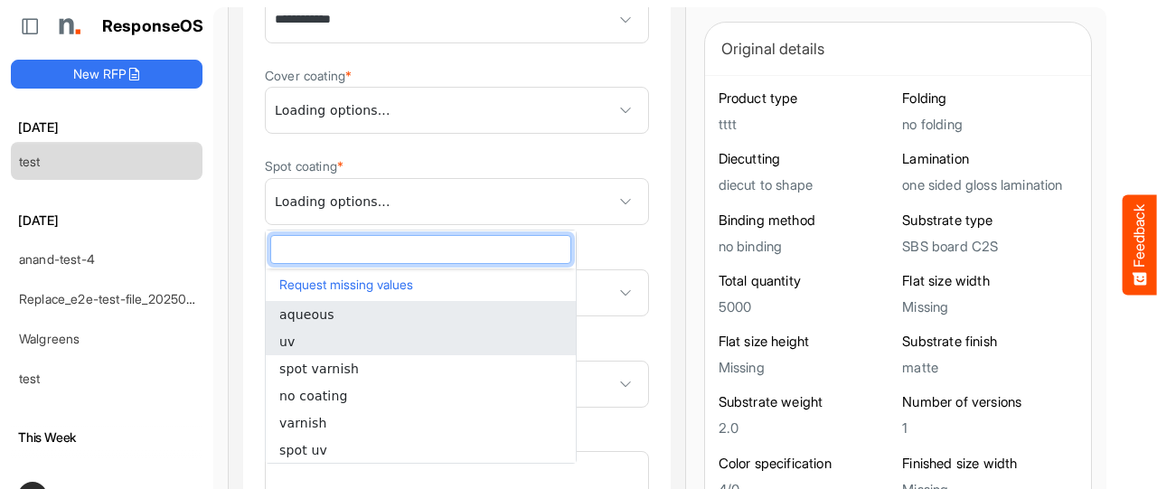
click at [297, 339] on li "uv" at bounding box center [421, 341] width 310 height 27
type input "**"
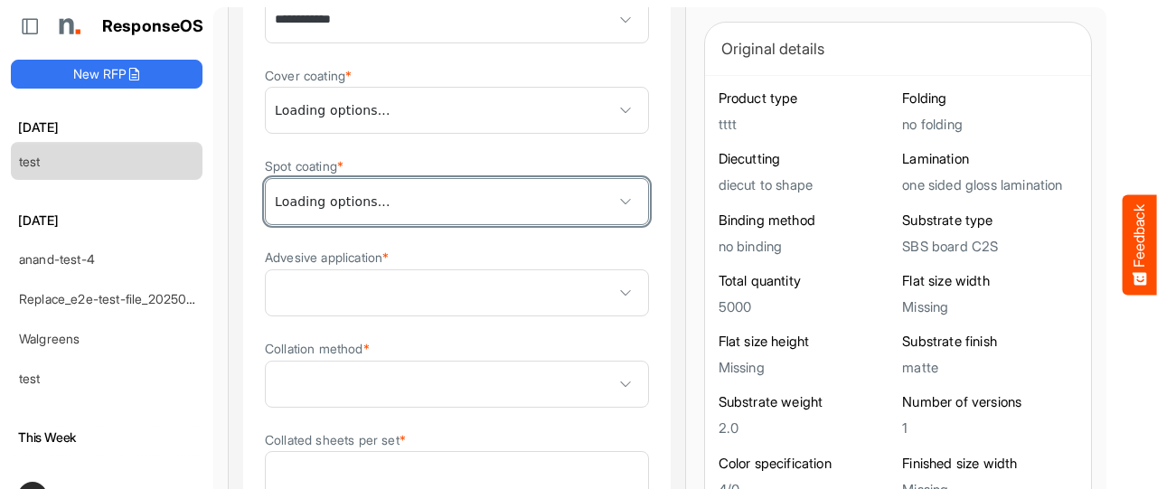
click at [370, 294] on span at bounding box center [457, 292] width 382 height 45
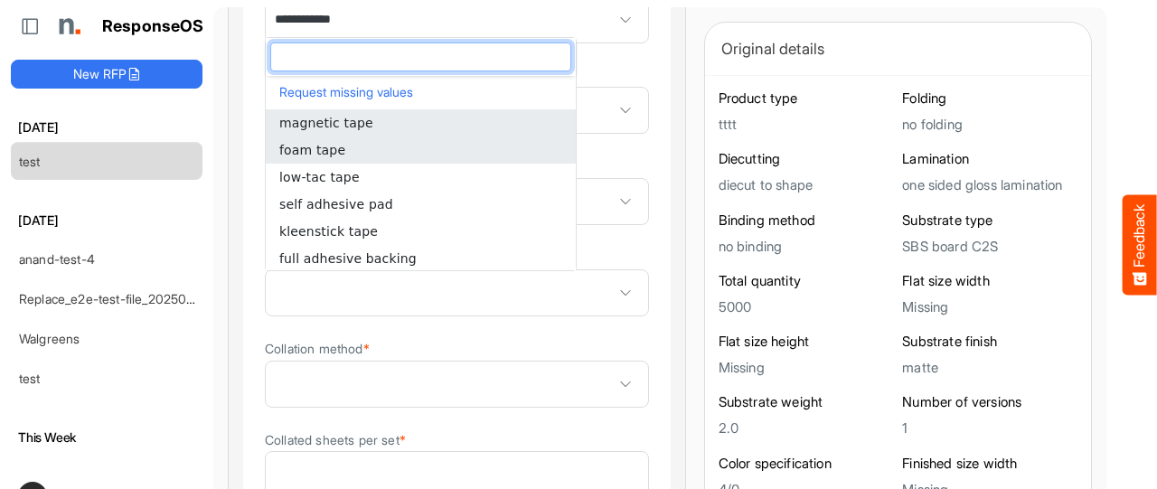
click at [333, 153] on span "foam tape" at bounding box center [312, 150] width 66 height 14
type input "*********"
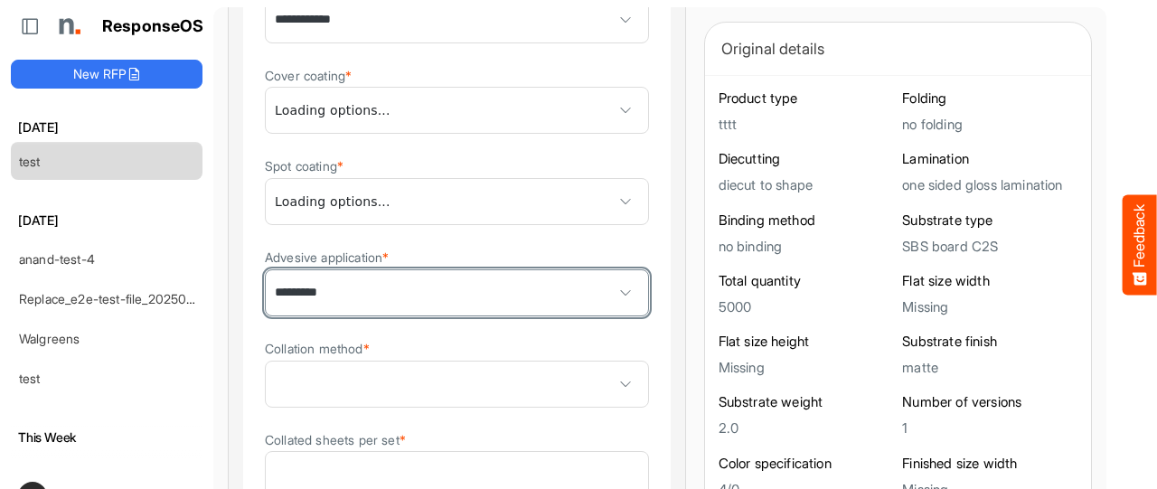
click at [368, 382] on span at bounding box center [457, 383] width 382 height 45
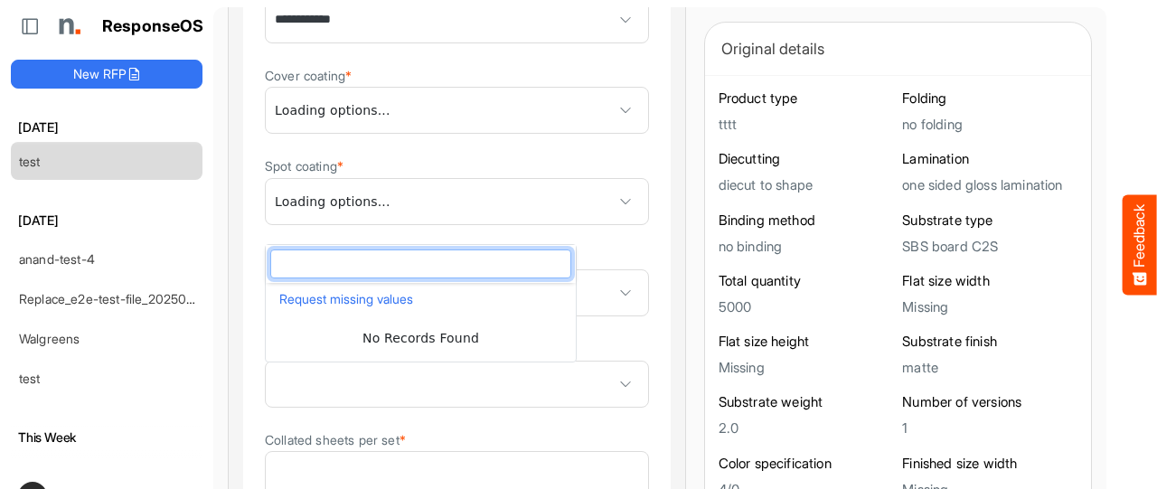
click at [498, 448] on div "Collated sheets per set *" at bounding box center [457, 464] width 384 height 70
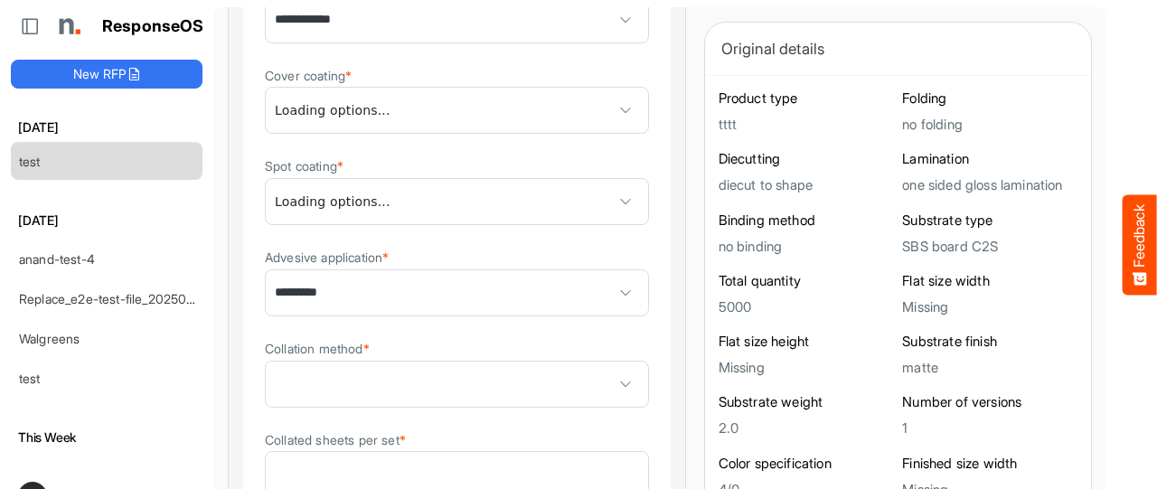
click at [612, 386] on span at bounding box center [625, 383] width 27 height 27
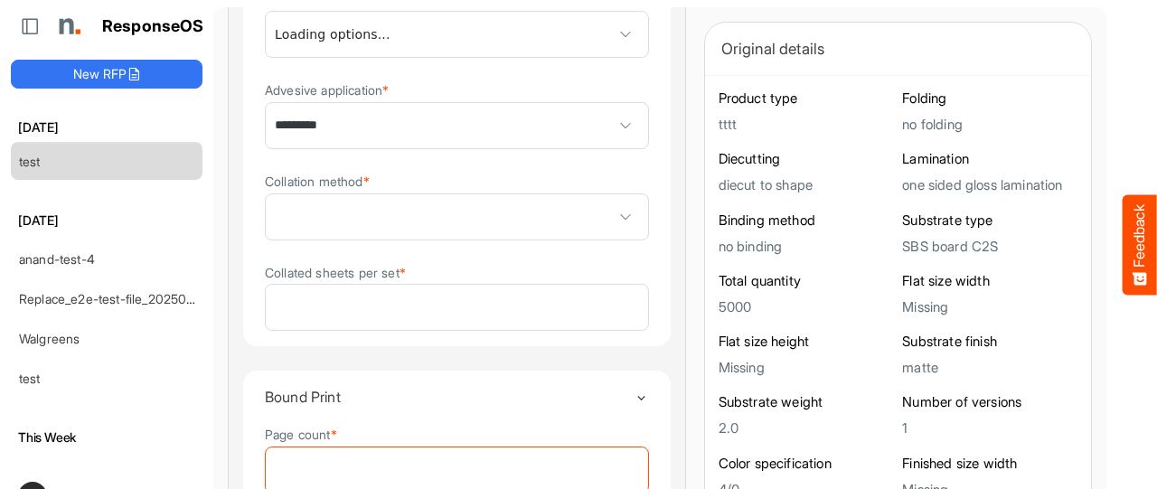
scroll to position [2178, 0]
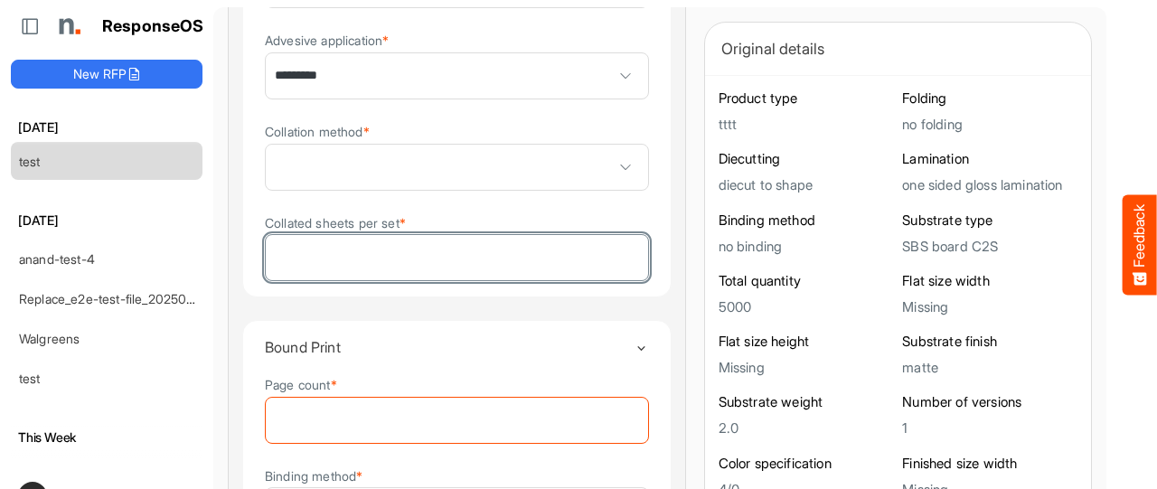
click at [425, 264] on input "Collated sheets per set *" at bounding box center [457, 257] width 382 height 45
type input "*"
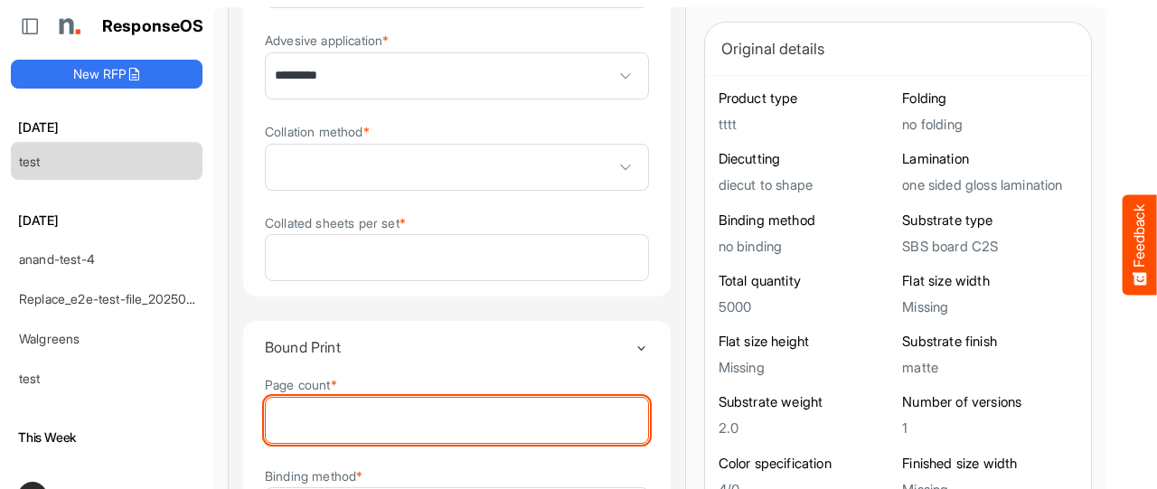
click at [494, 431] on input "Page count *" at bounding box center [457, 420] width 382 height 45
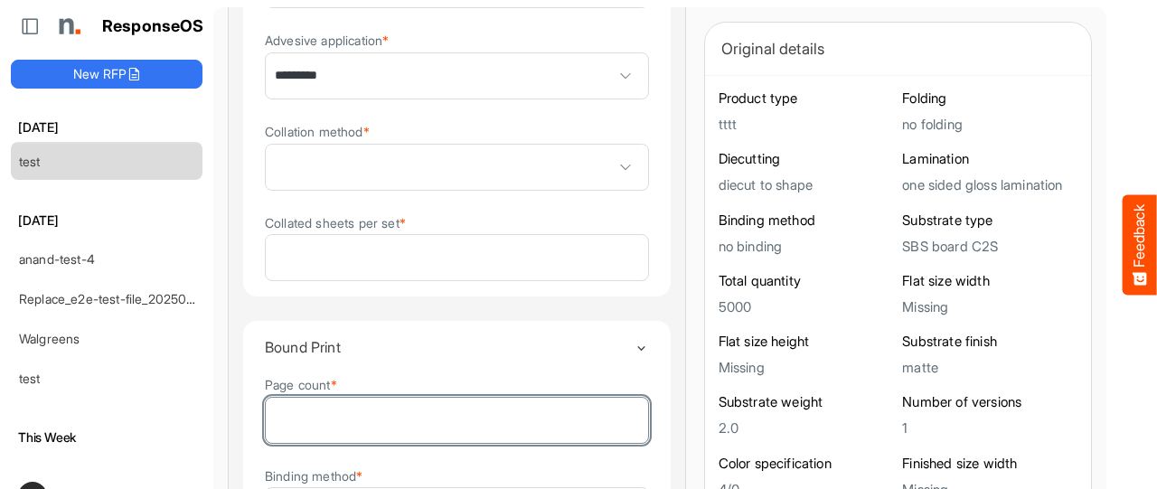
type input "*"
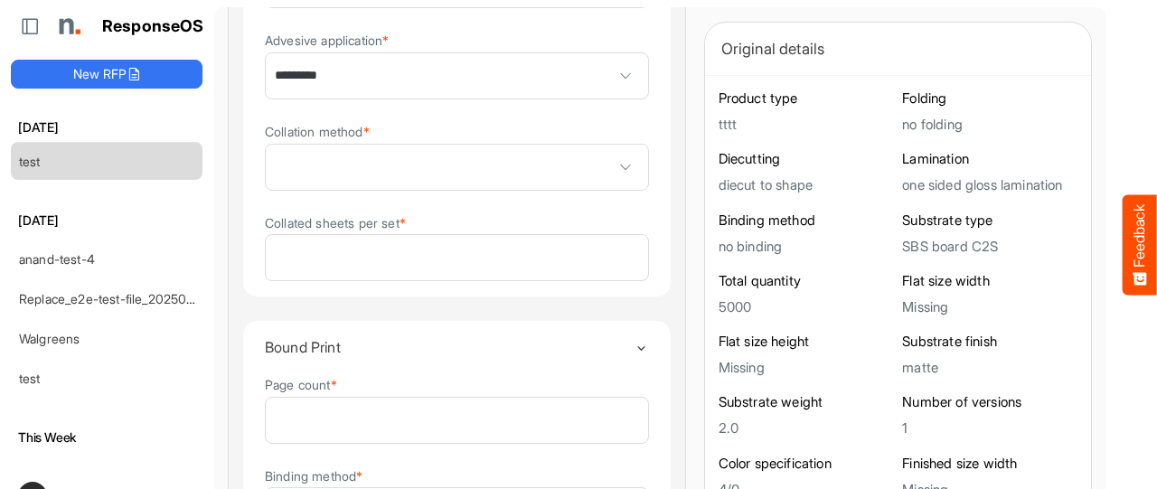
click at [592, 380] on details "Bound Print Page count * * Binding method * Cover substrate *" at bounding box center [456, 481] width 429 height 322
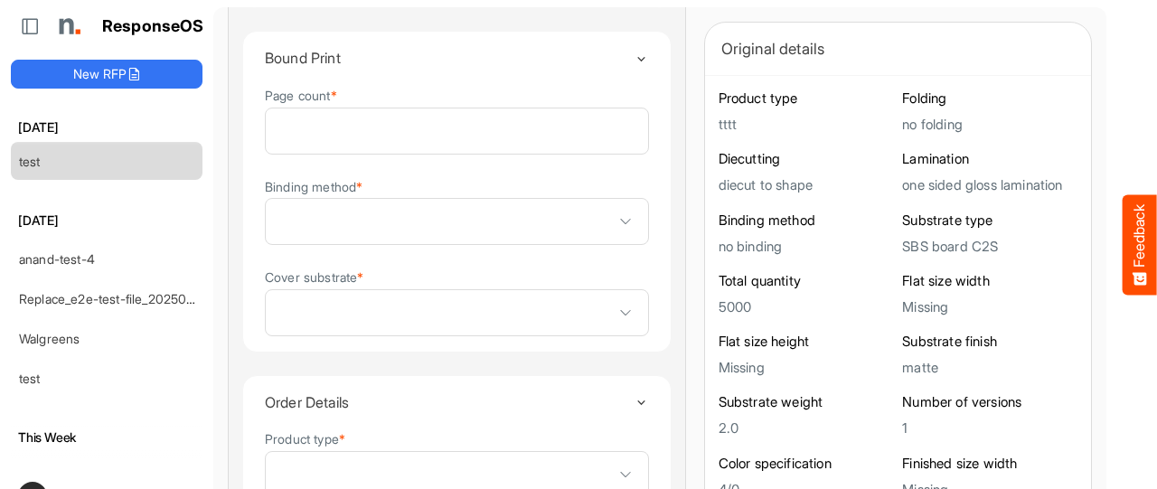
scroll to position [2503, 0]
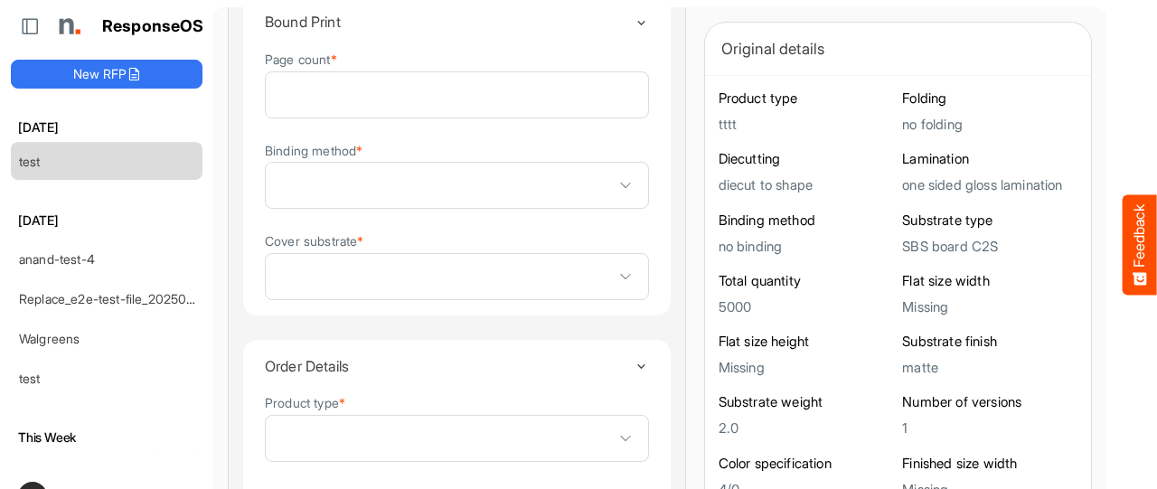
click at [546, 232] on div "Page count * * Binding method * Cover substrate *" at bounding box center [457, 174] width 384 height 251
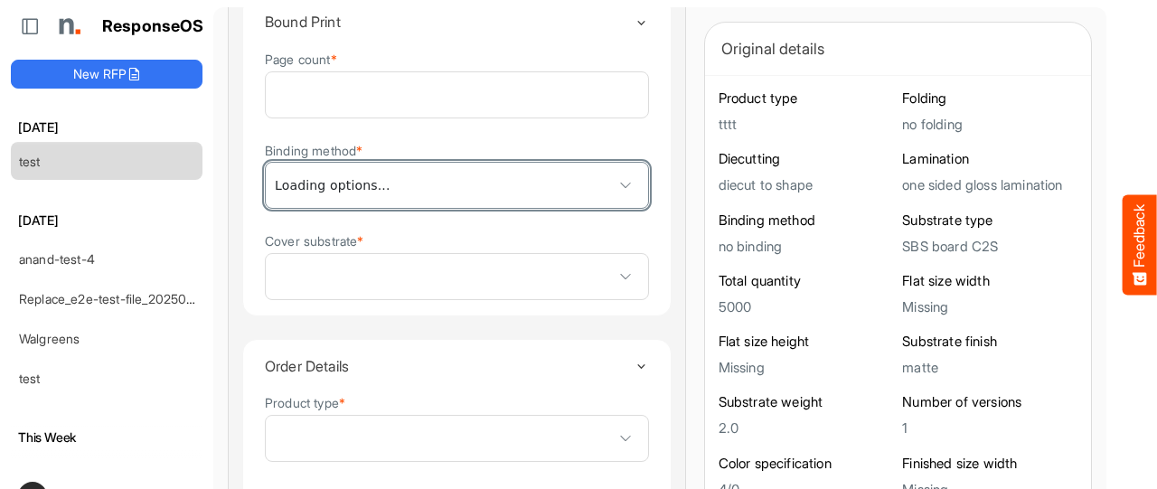
click at [544, 194] on span at bounding box center [457, 185] width 382 height 45
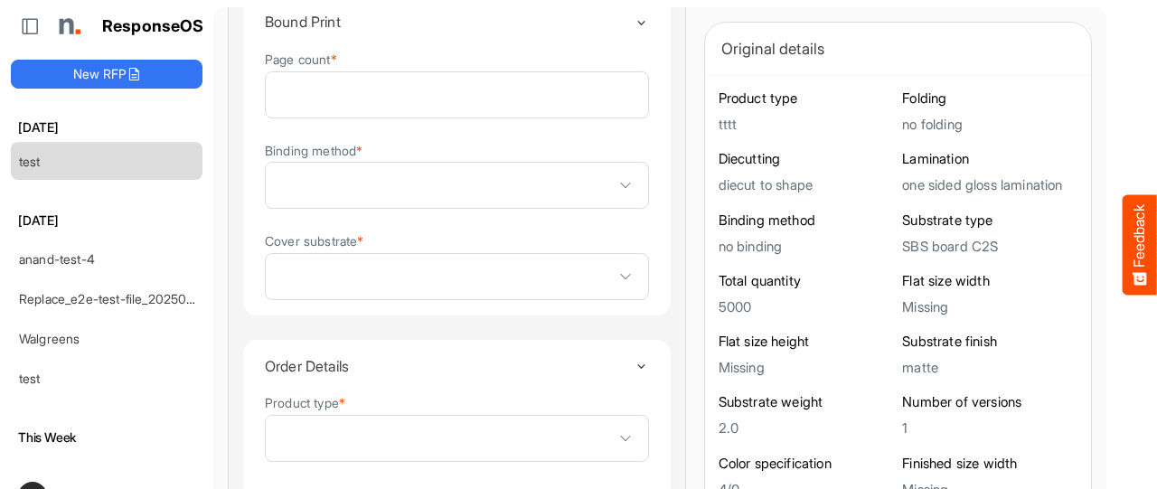
click at [463, 274] on span at bounding box center [457, 276] width 382 height 45
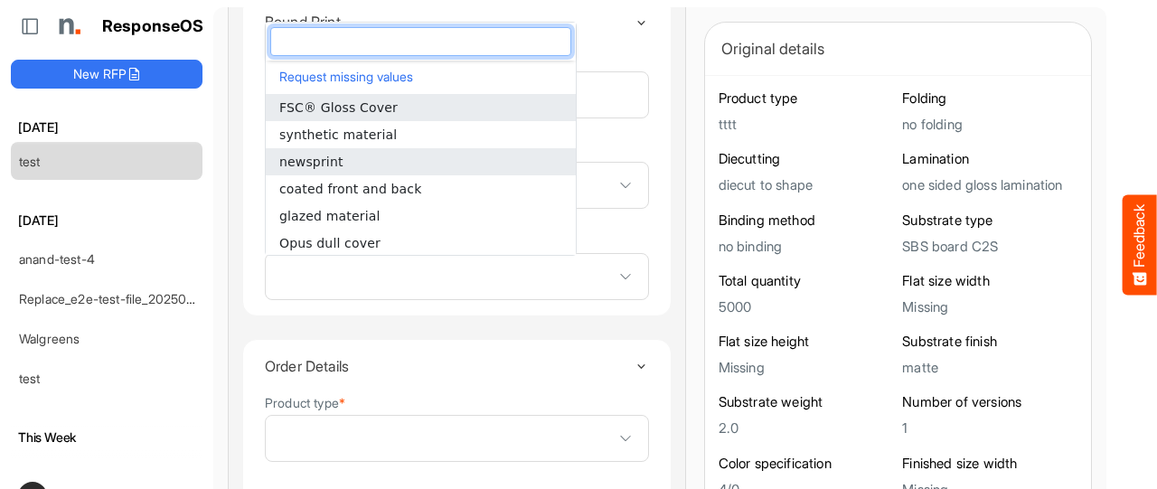
click at [358, 154] on li "newsprint" at bounding box center [421, 161] width 310 height 27
type input "*********"
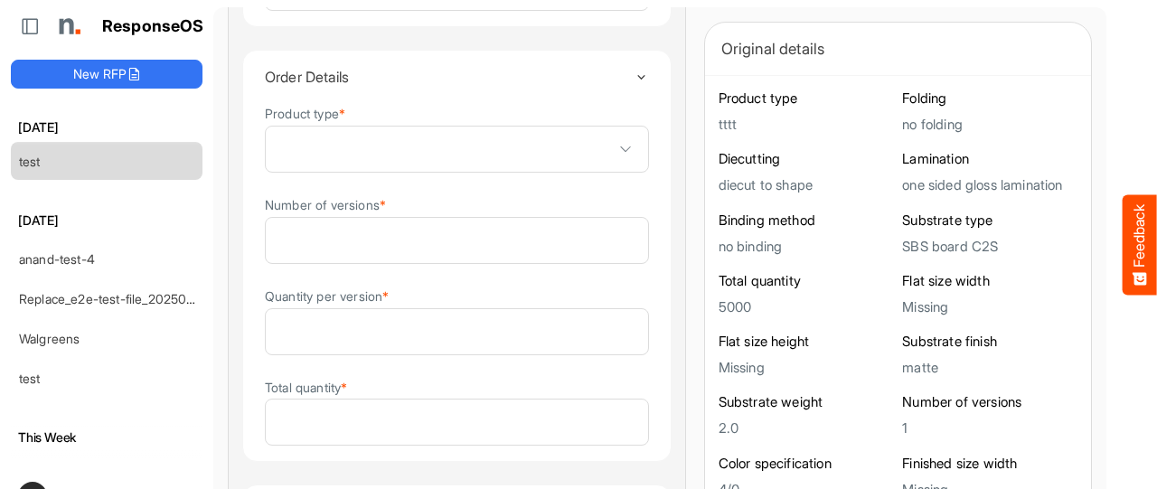
scroll to position [2828, 0]
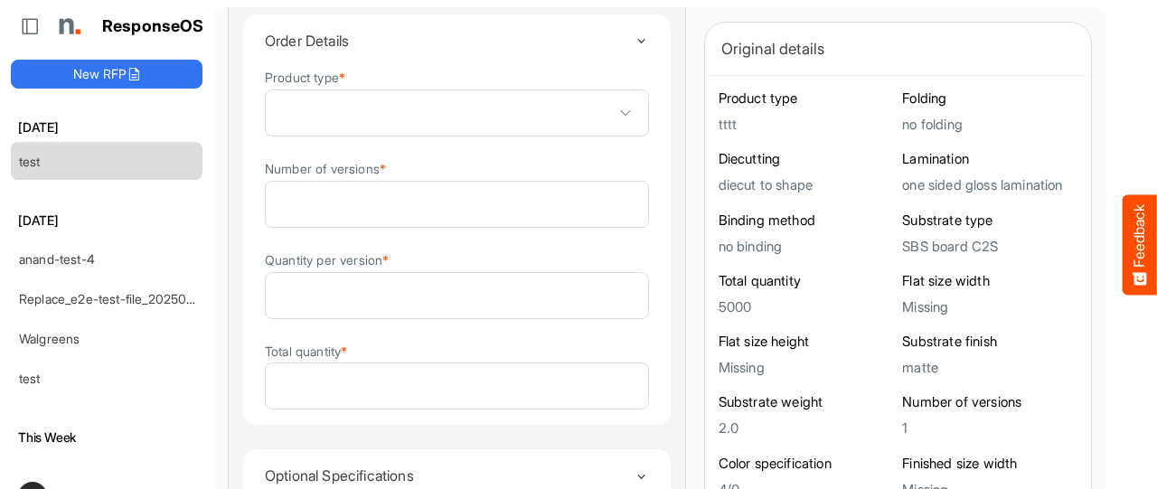
click at [530, 122] on span at bounding box center [457, 112] width 382 height 45
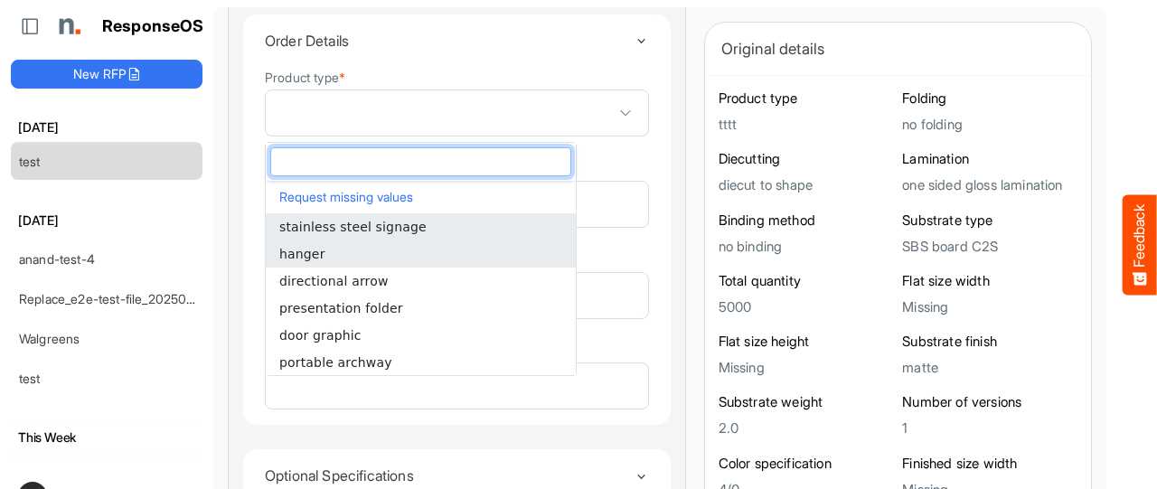
click at [461, 254] on li "hanger" at bounding box center [421, 253] width 310 height 27
type input "******"
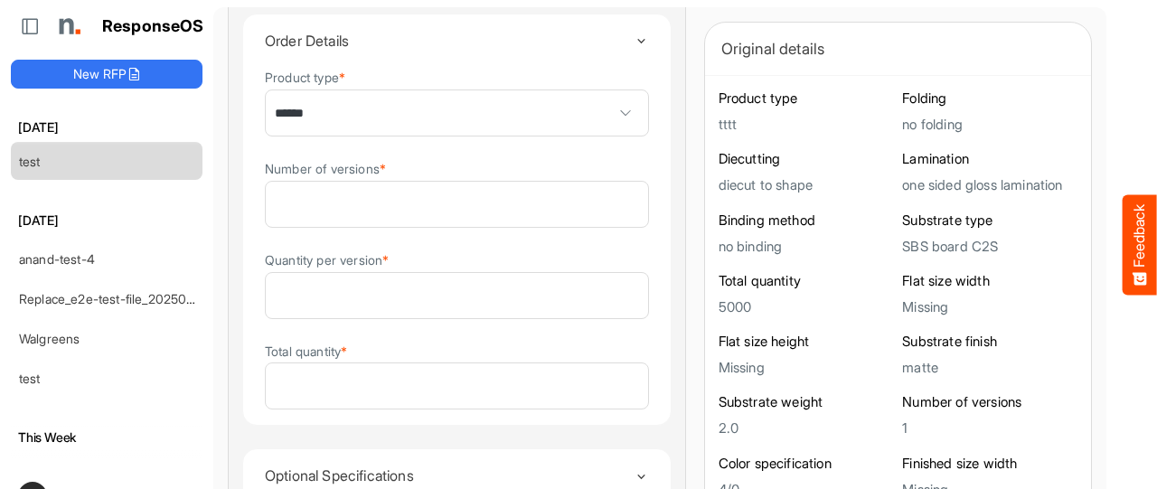
click at [604, 205] on details "Order Details Product type * ****** Number of versions * * Quantity per version…" at bounding box center [456, 220] width 429 height 412
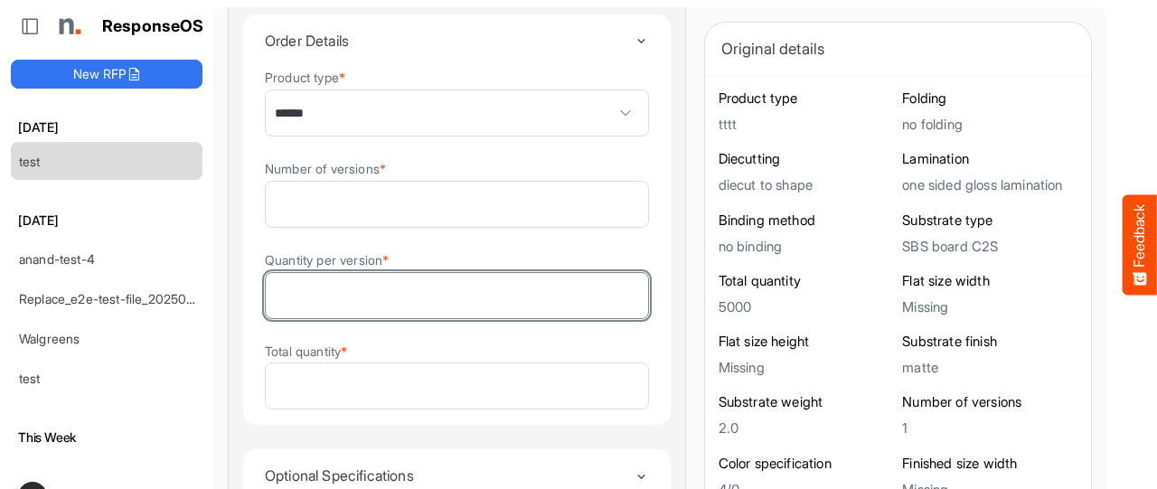
click at [489, 304] on input "Quantity per version *" at bounding box center [457, 295] width 382 height 45
type input "**"
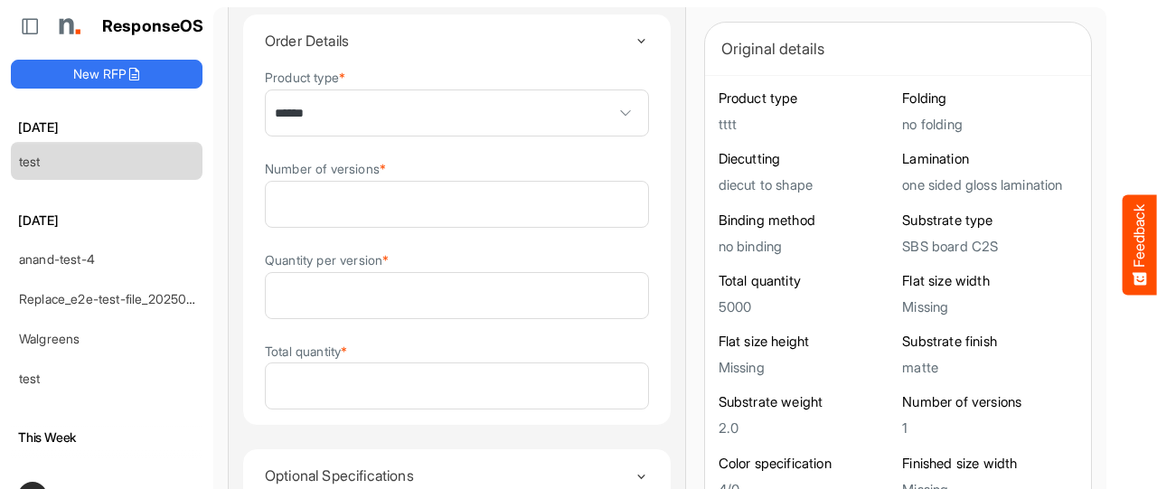
click at [602, 282] on details "Order Details Product type * ****** Number of versions * * Quantity per version…" at bounding box center [456, 220] width 429 height 412
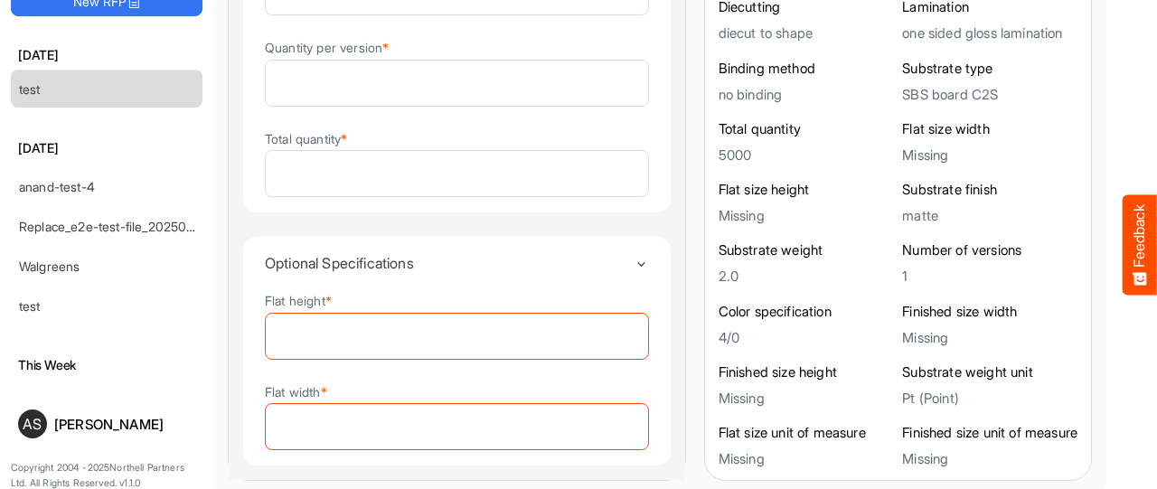
scroll to position [84, 0]
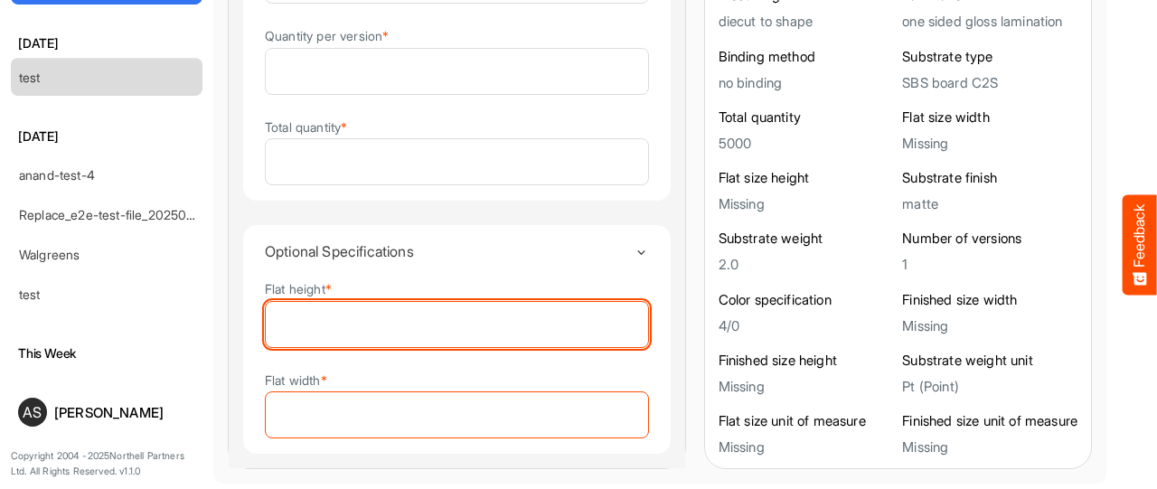
click at [490, 319] on input "Flat height *" at bounding box center [457, 324] width 382 height 45
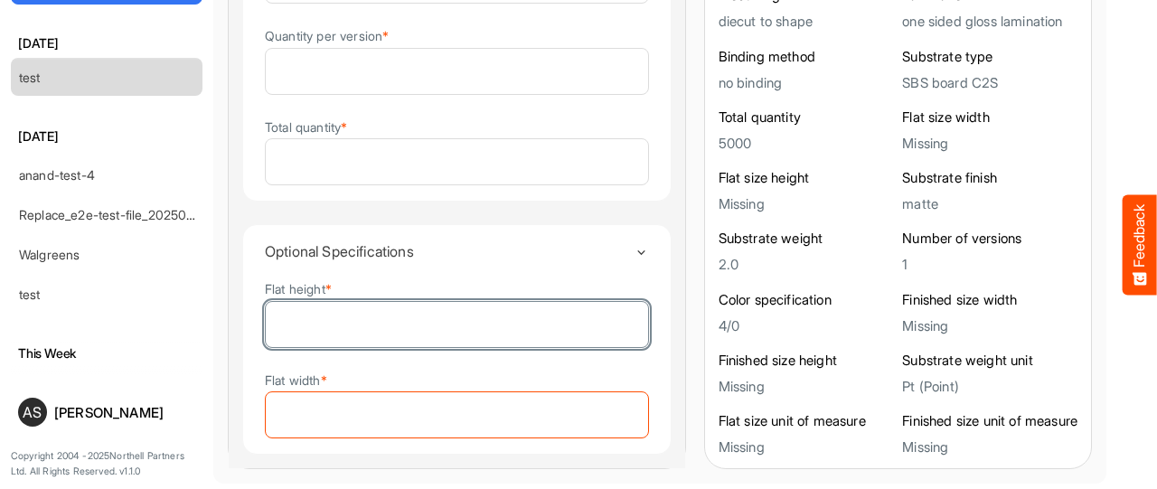
type input "**"
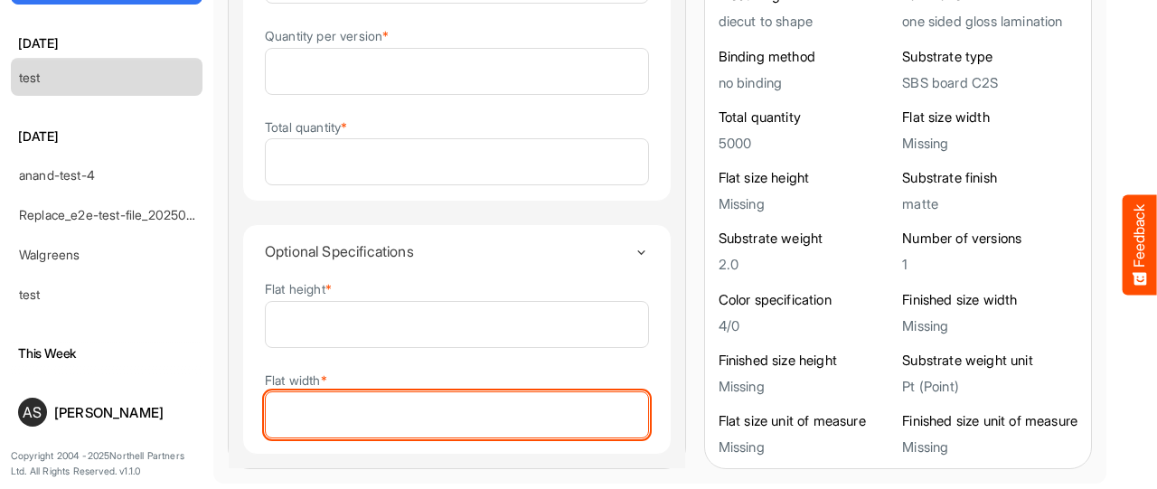
click at [447, 419] on input "Flat width *" at bounding box center [457, 414] width 382 height 45
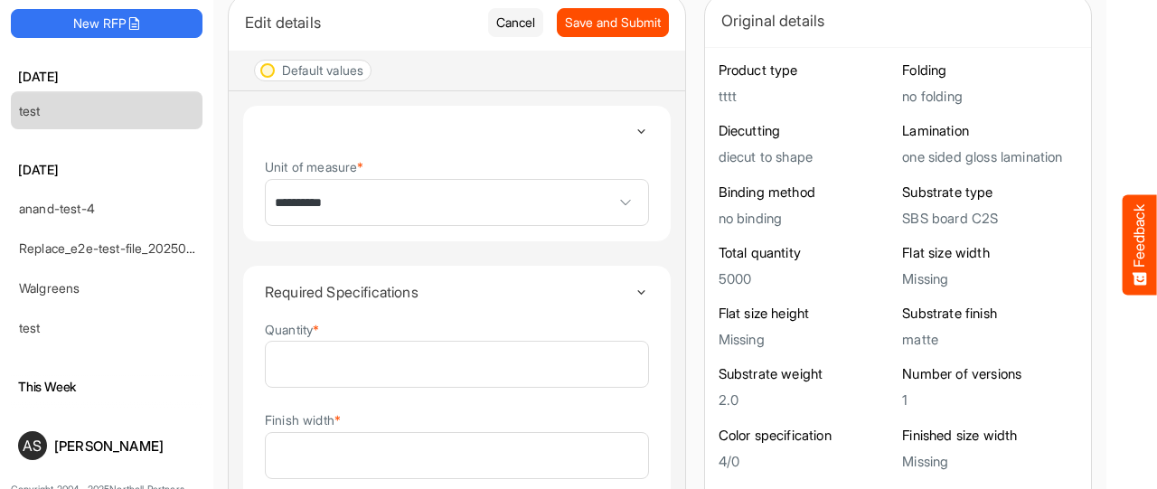
scroll to position [0, 0]
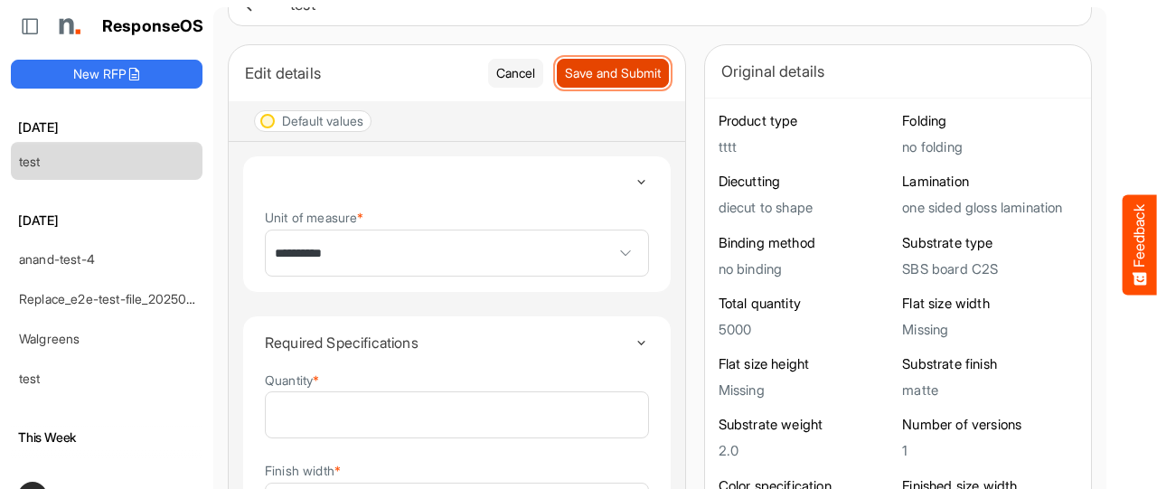
type input "*"
click at [587, 77] on span "Save and Submit" at bounding box center [613, 73] width 96 height 20
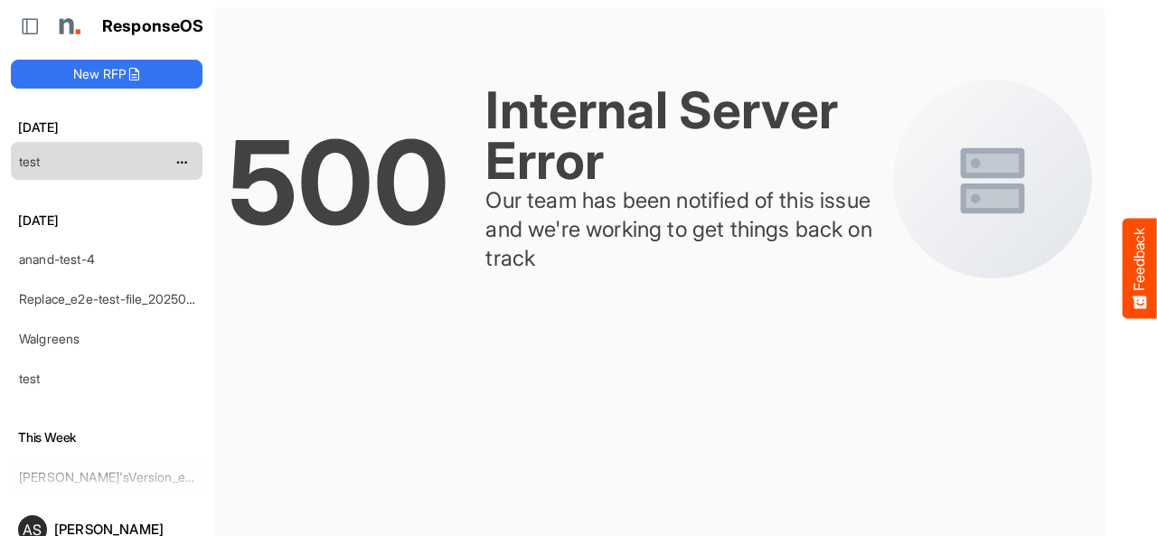
click at [56, 155] on div "test" at bounding box center [92, 161] width 161 height 36
click at [34, 160] on link "test" at bounding box center [30, 161] width 22 height 15
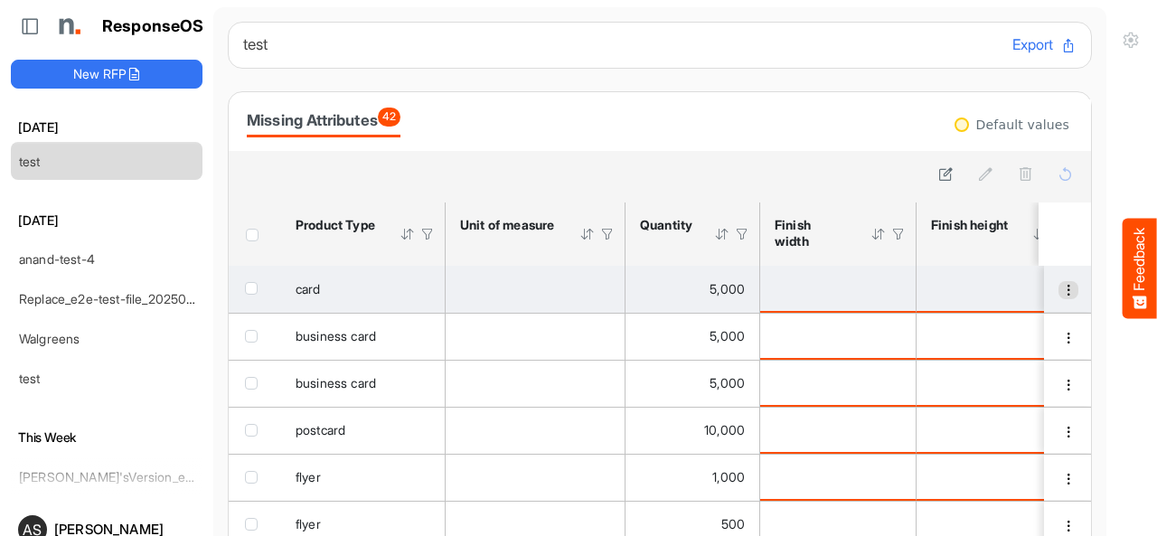
click at [1062, 293] on span "dropdownbutton" at bounding box center [1068, 290] width 13 height 13
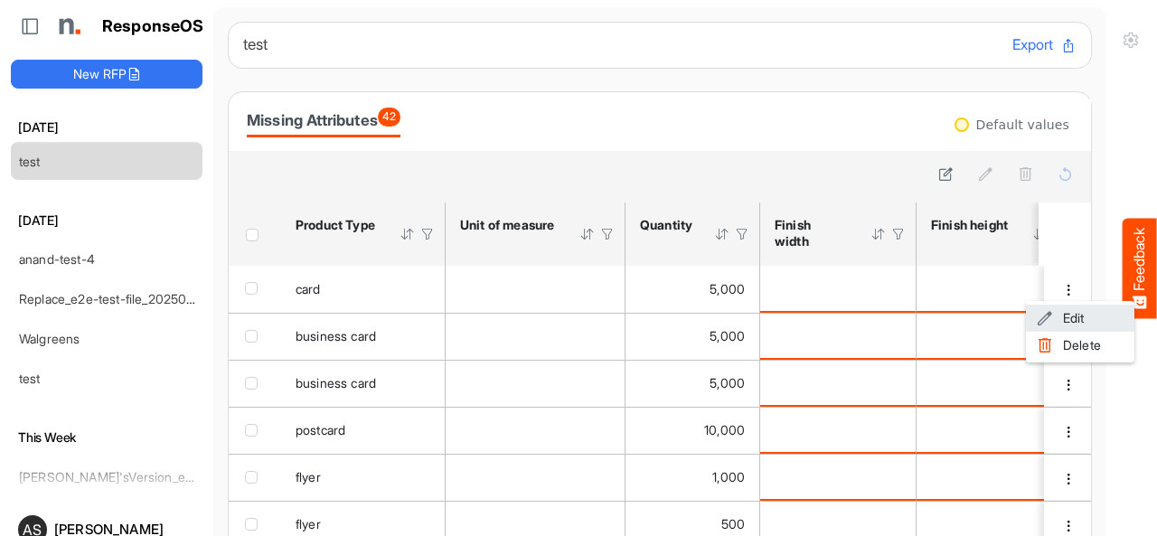
click at [1049, 317] on span at bounding box center [1044, 317] width 16 height 27
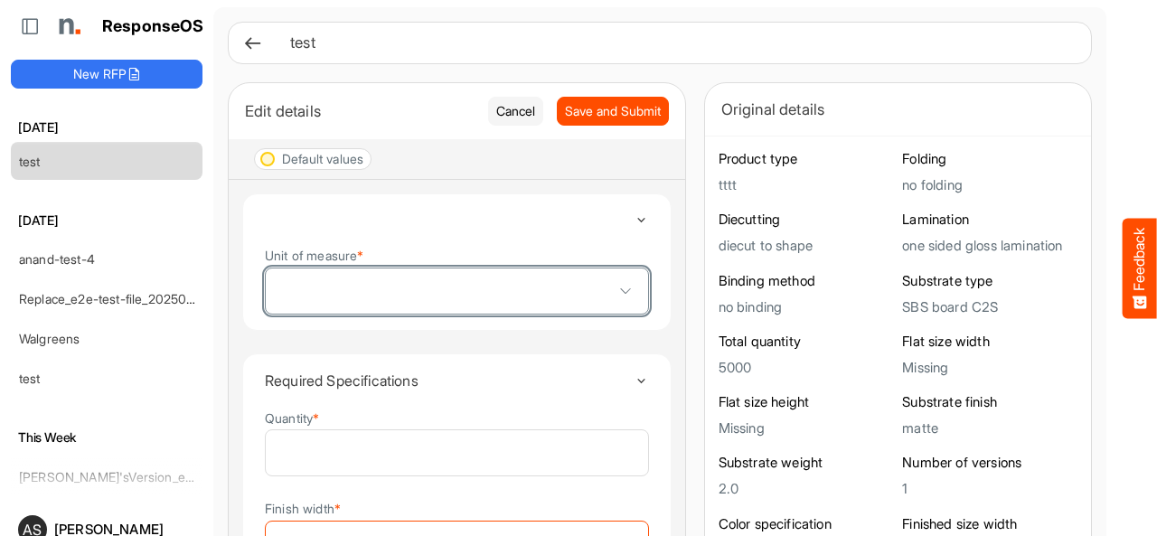
click at [349, 269] on span at bounding box center [457, 290] width 382 height 45
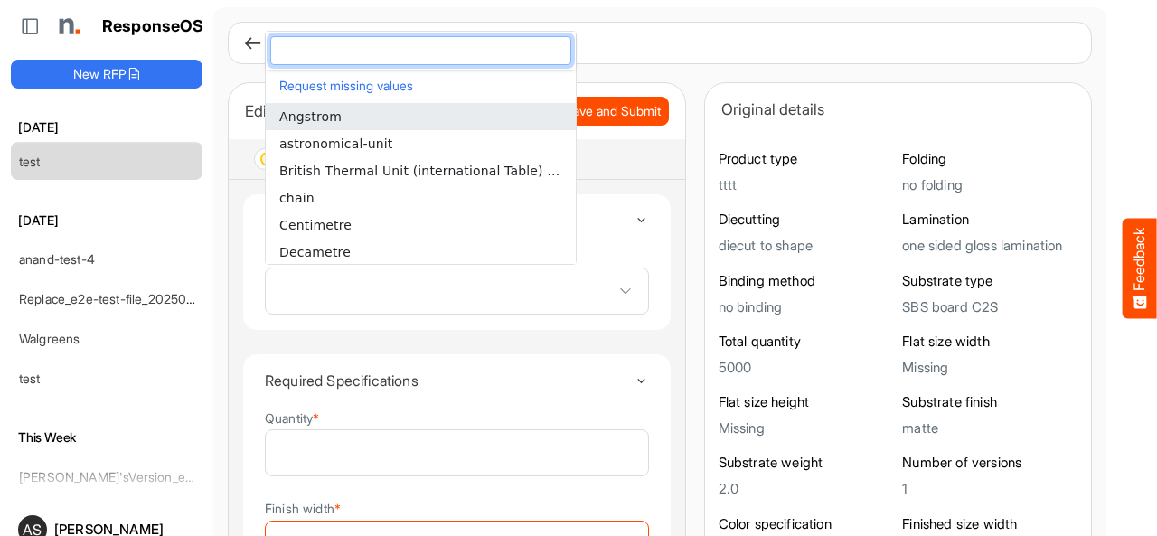
click at [322, 124] on li "Angstrom" at bounding box center [421, 116] width 310 height 27
type input "********"
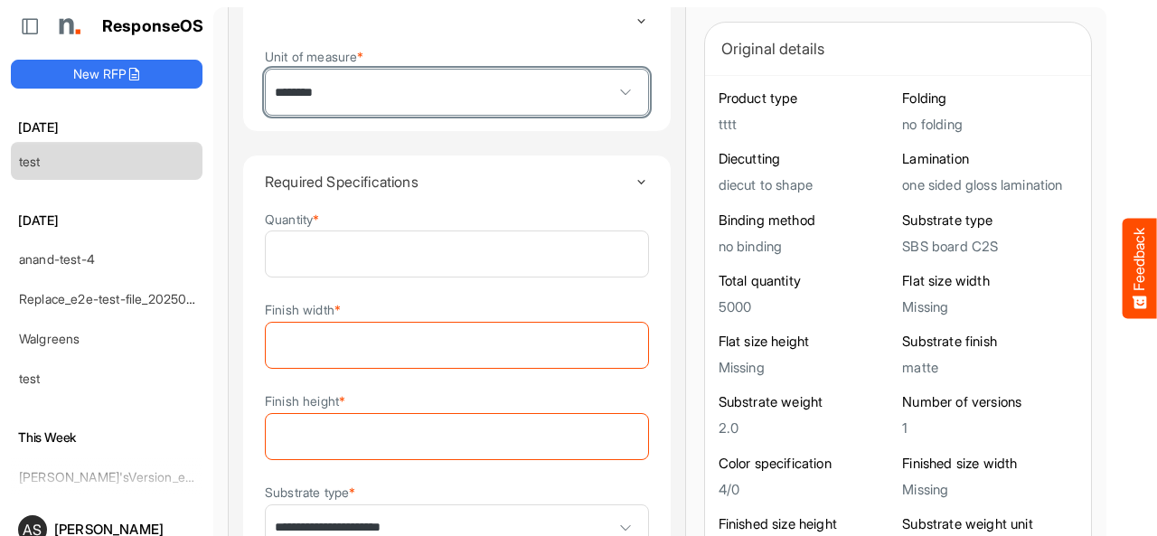
scroll to position [267, 0]
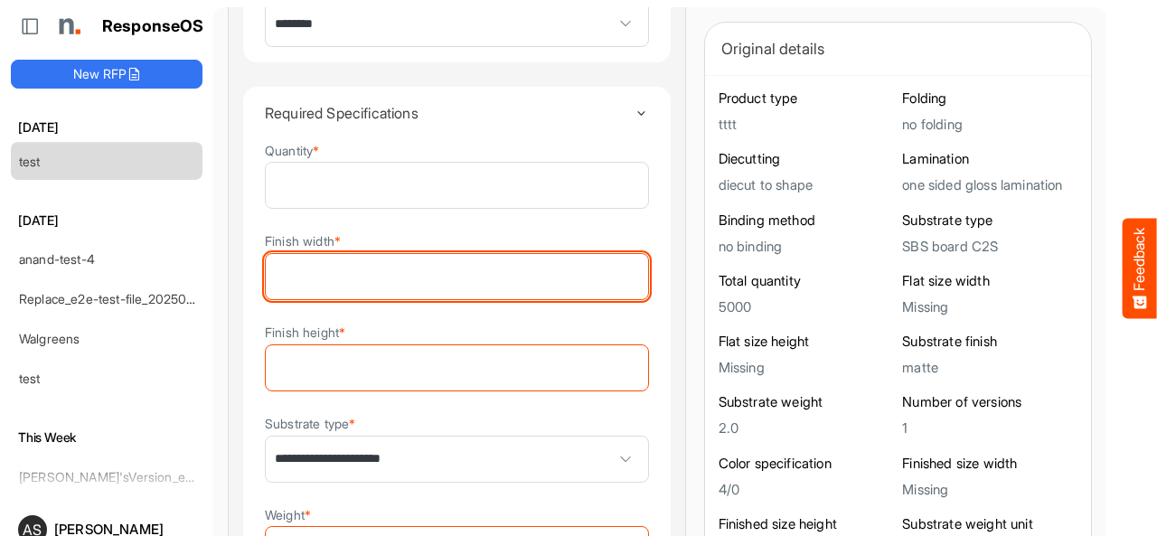
click at [376, 274] on input "Finish width *" at bounding box center [457, 276] width 382 height 45
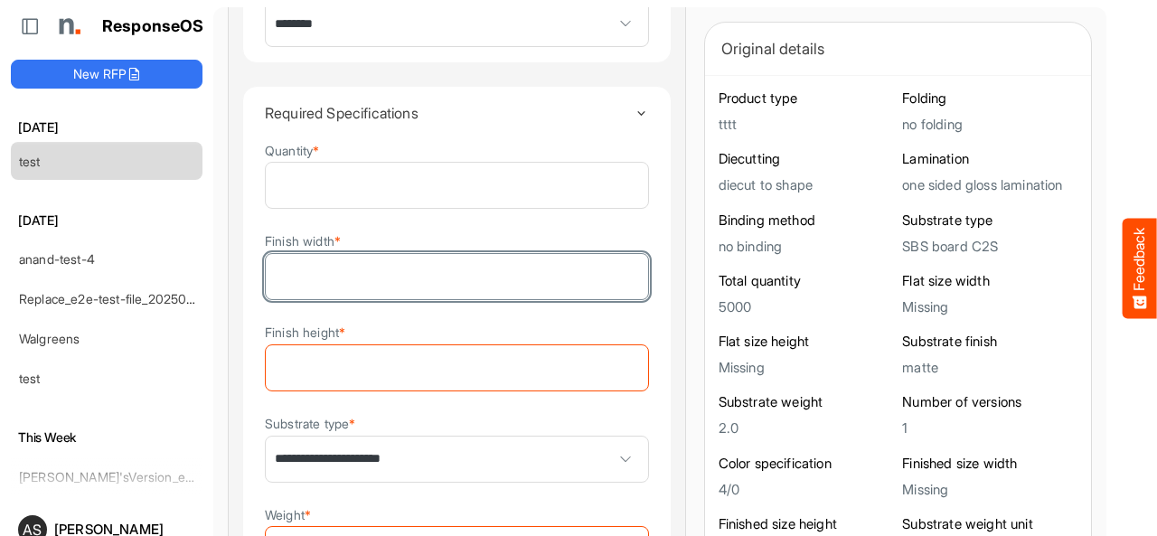
type input "*"
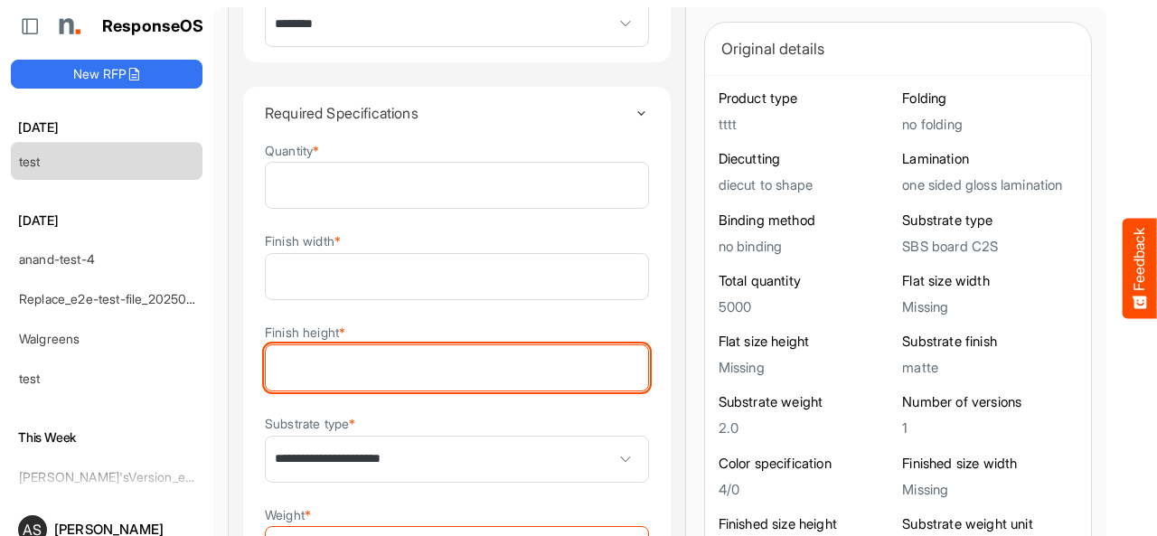
click at [336, 353] on input "Finish height *" at bounding box center [457, 367] width 382 height 45
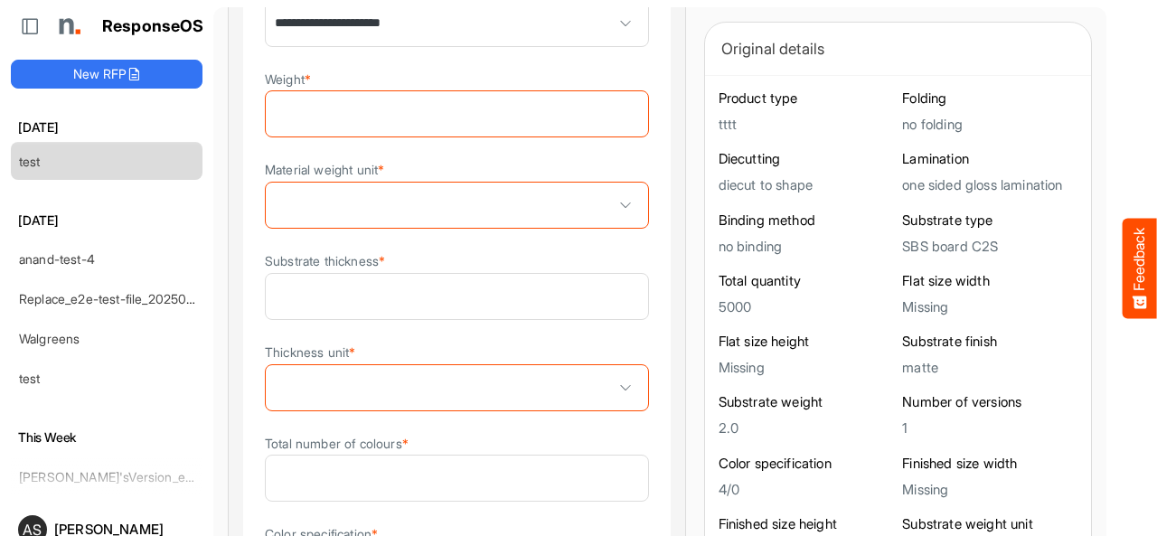
scroll to position [707, 0]
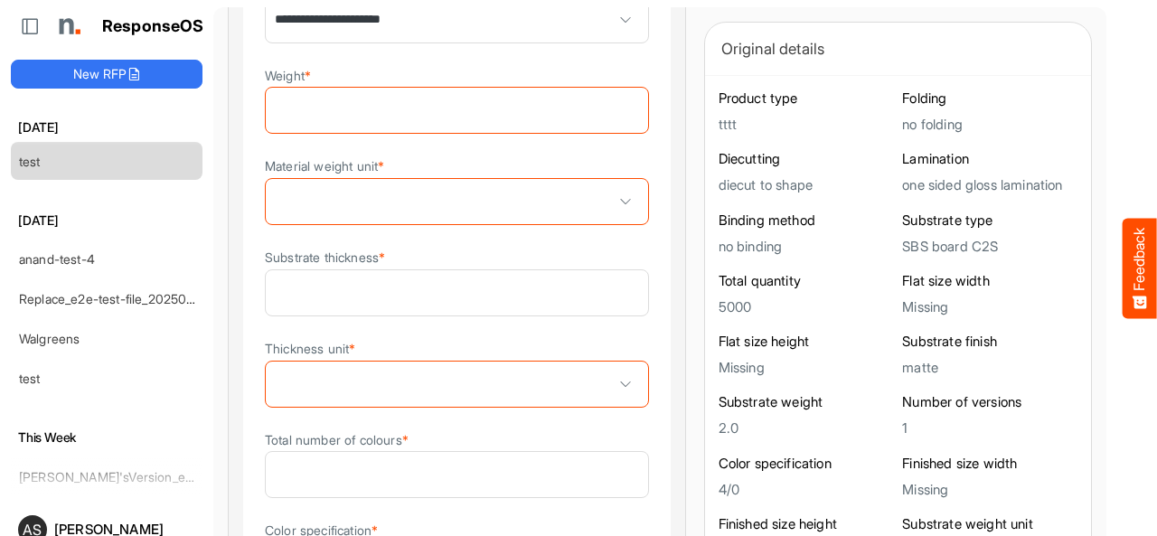
type input "*"
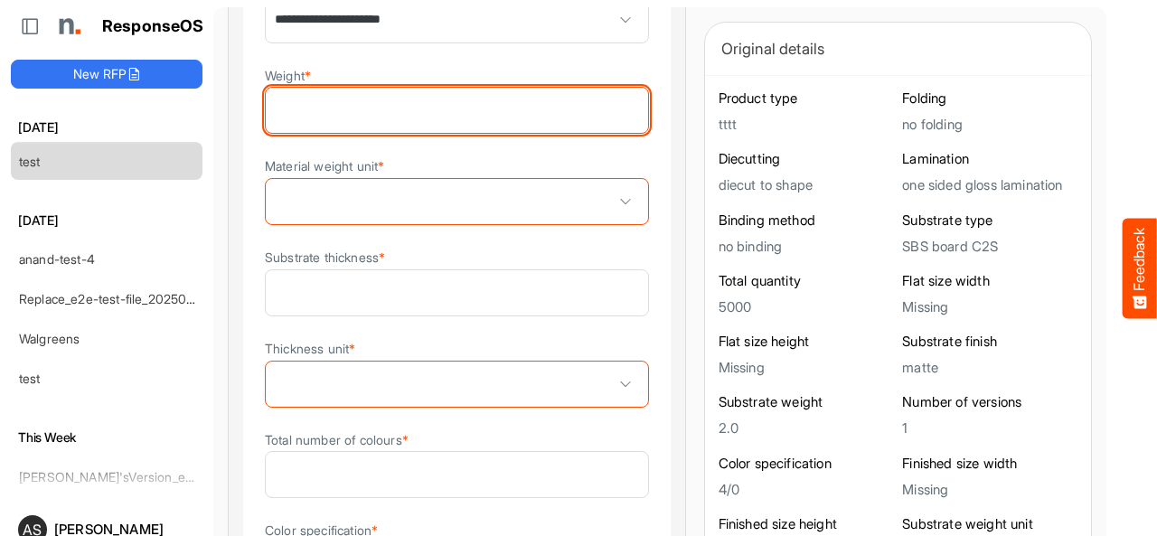
click at [408, 108] on input "Weight *" at bounding box center [457, 110] width 382 height 45
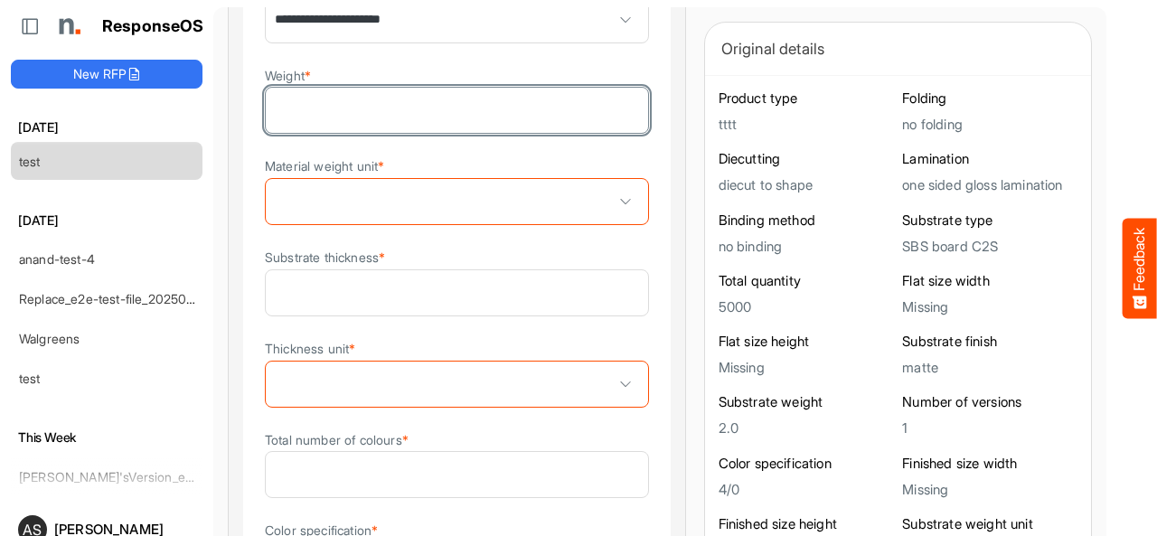
type input "*"
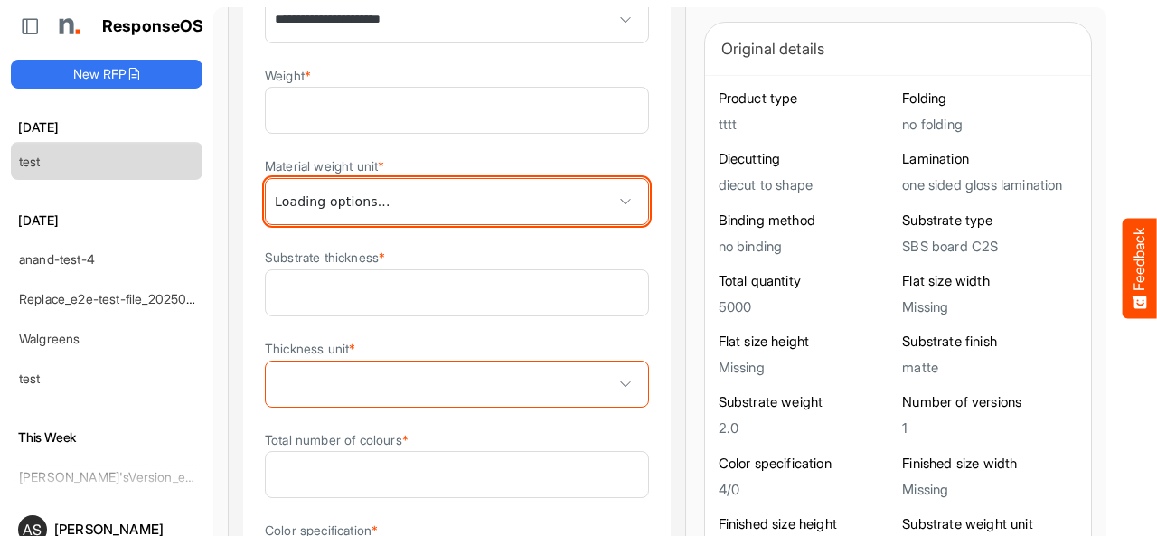
click at [360, 203] on span at bounding box center [457, 201] width 382 height 45
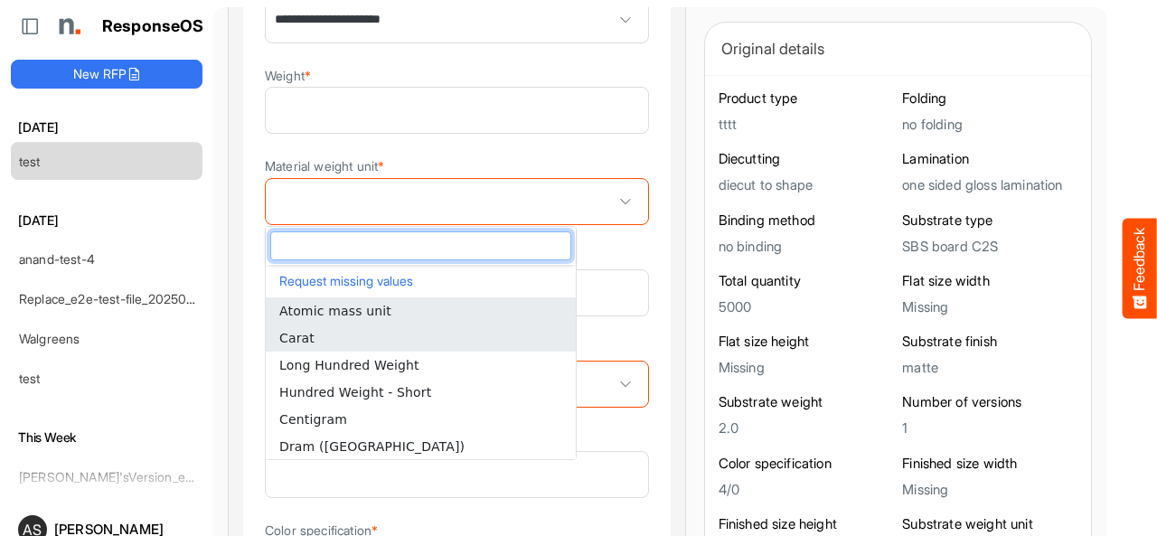
click at [383, 333] on li "Carat" at bounding box center [421, 337] width 310 height 27
type input "*****"
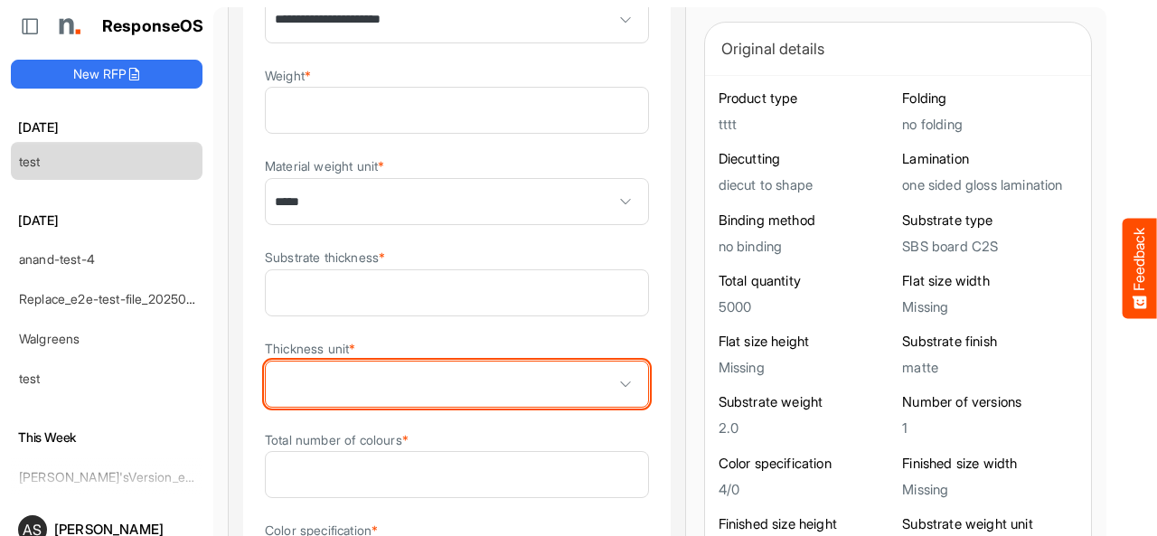
click at [357, 368] on span at bounding box center [457, 383] width 382 height 45
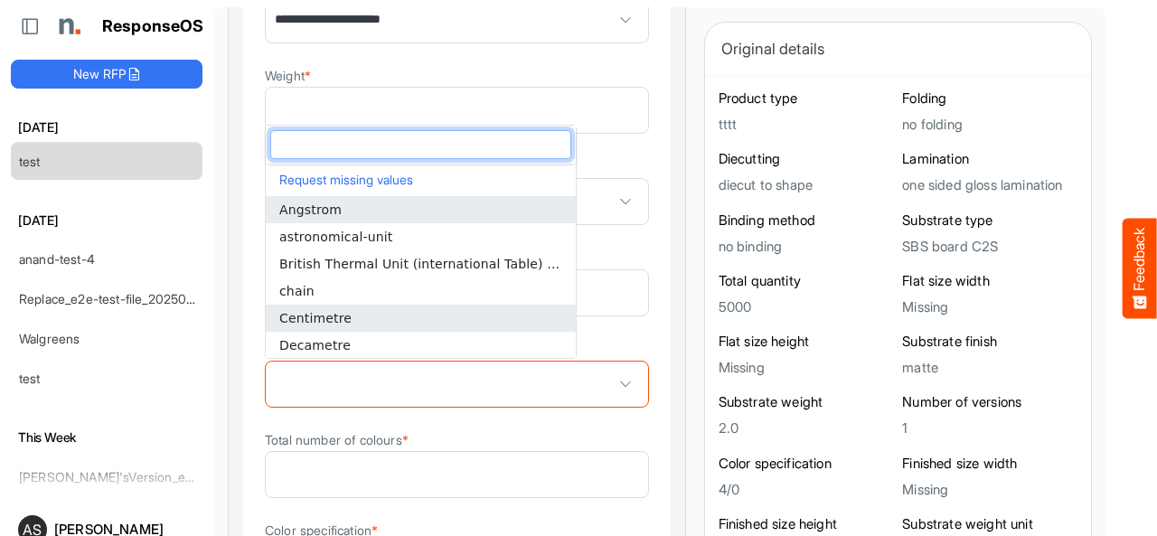
click at [301, 311] on span "Centimetre" at bounding box center [315, 318] width 72 height 14
type input "**********"
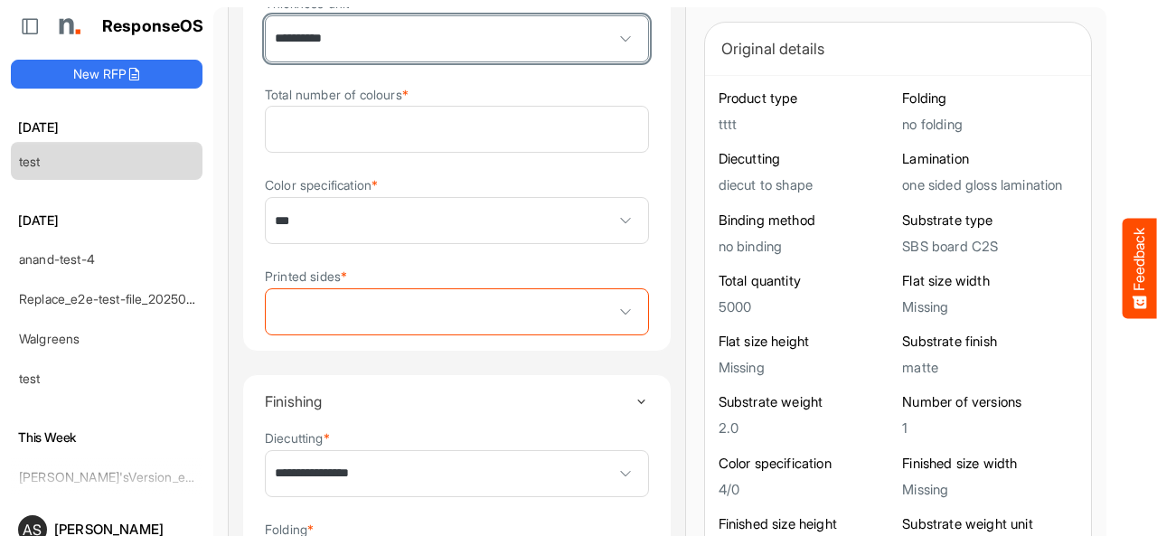
scroll to position [1066, 0]
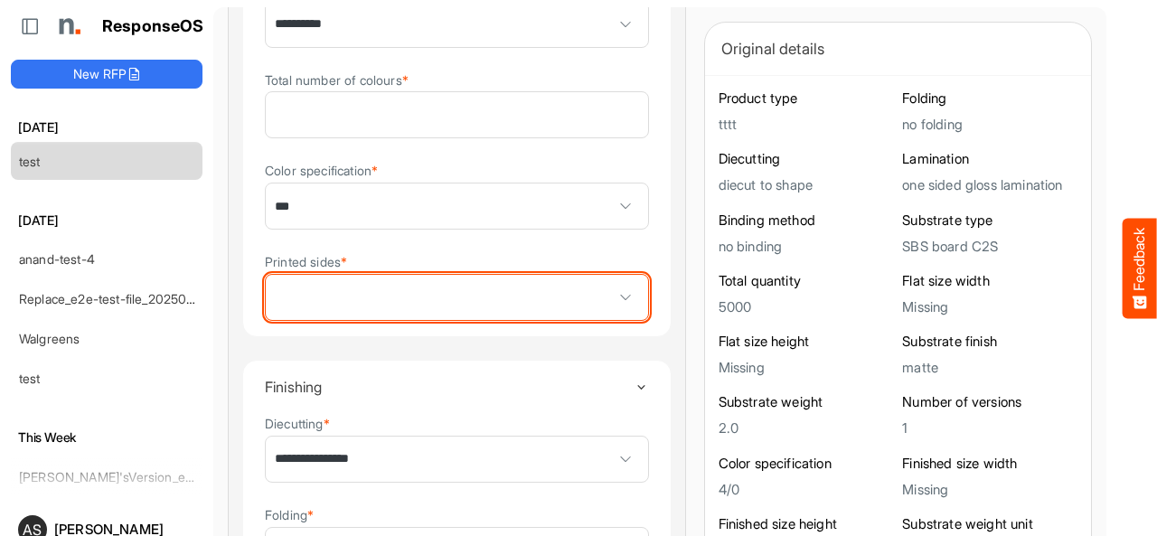
click at [453, 289] on span at bounding box center [457, 297] width 382 height 45
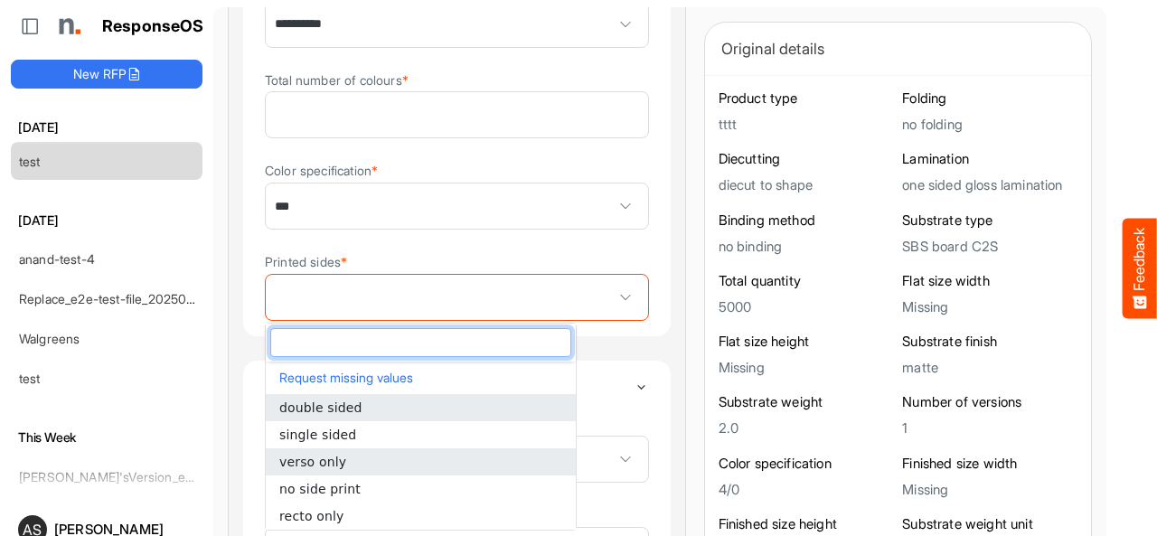
click at [306, 454] on span "verso only" at bounding box center [312, 461] width 67 height 14
type input "**********"
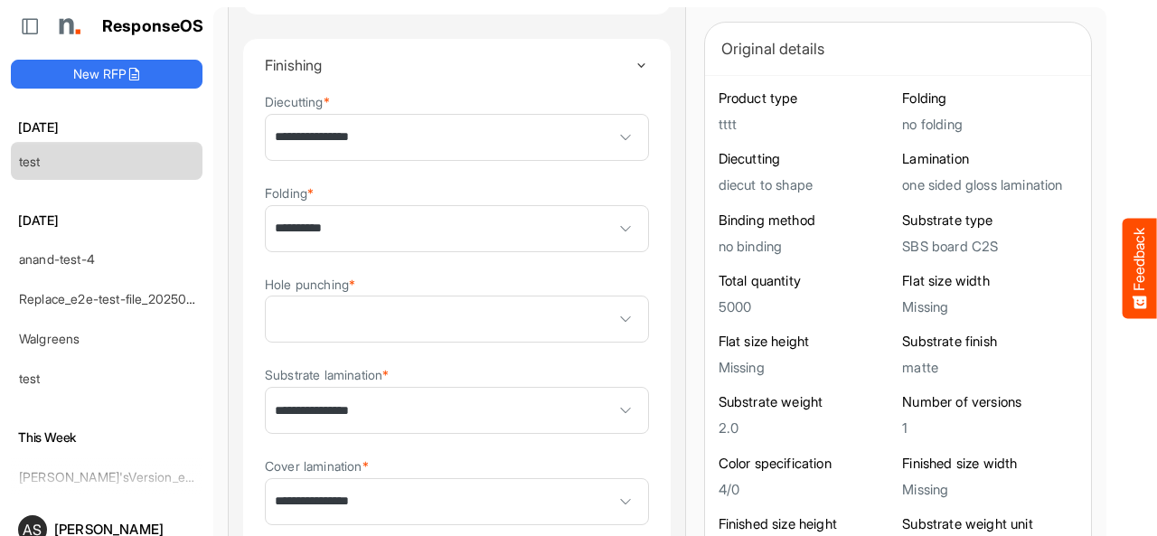
scroll to position [1395, 0]
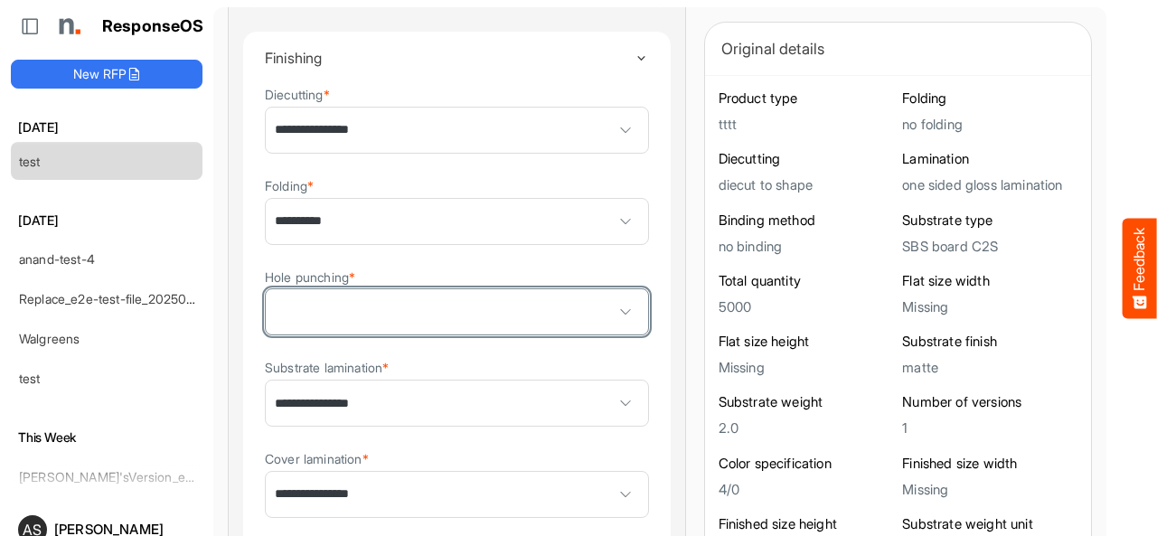
click at [468, 309] on span at bounding box center [457, 311] width 382 height 45
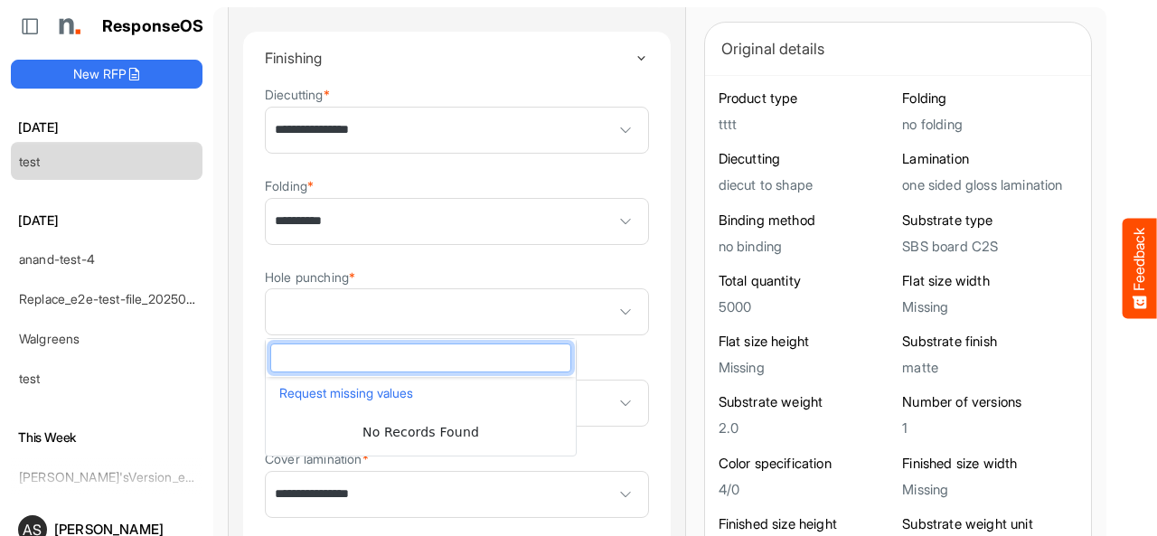
click at [1106, 200] on div at bounding box center [1131, 303] width 51 height 607
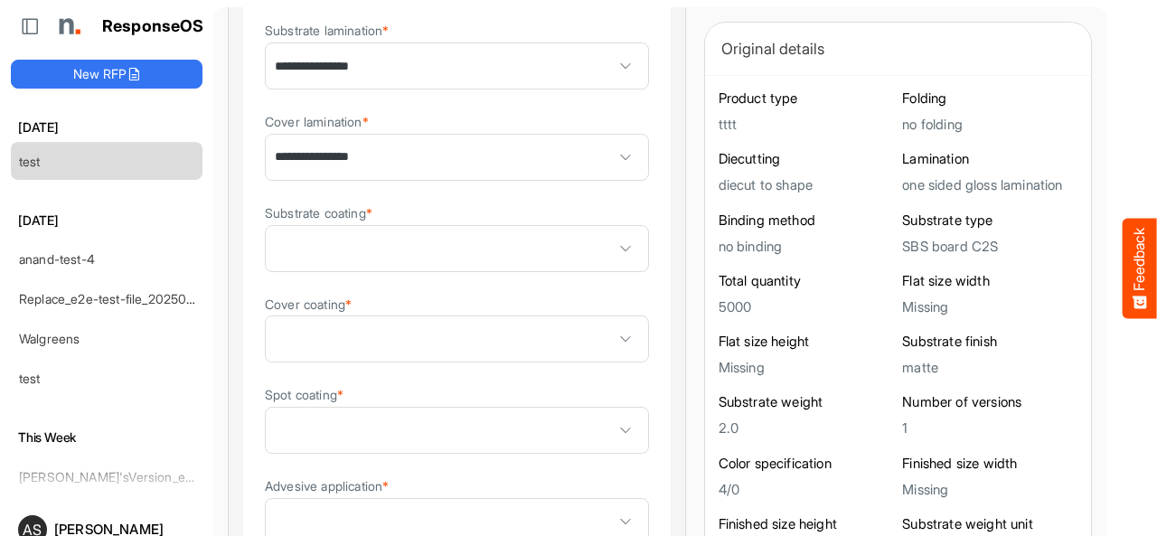
scroll to position [1629, 0]
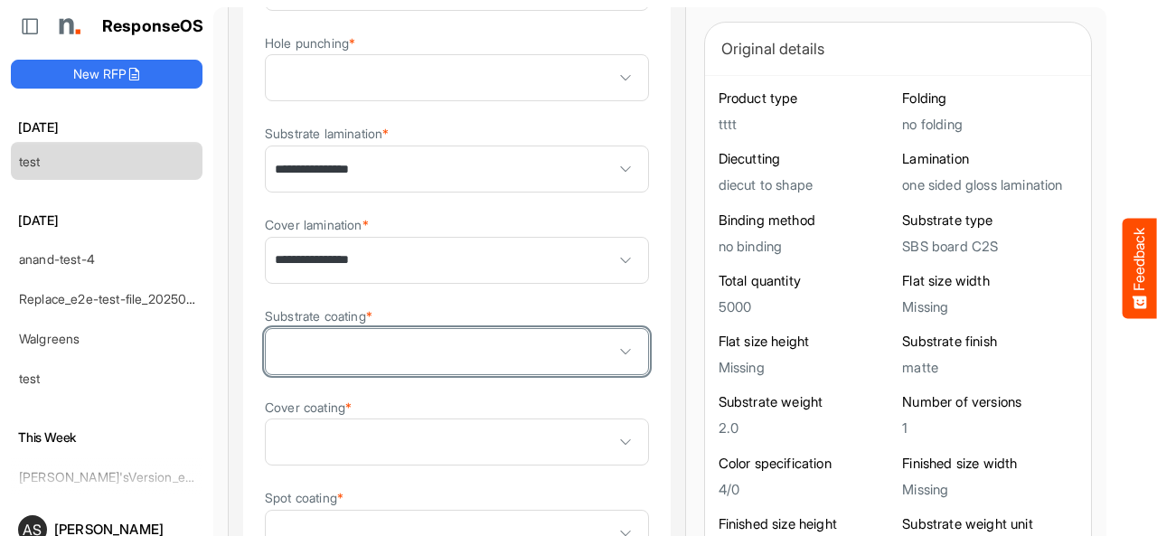
click at [353, 370] on span at bounding box center [457, 351] width 382 height 45
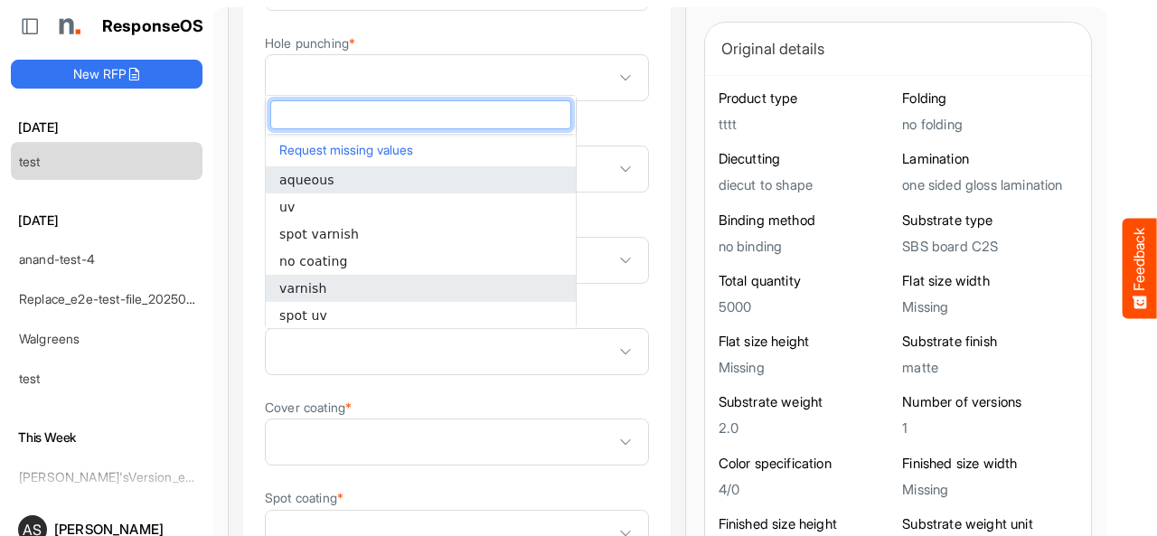
click at [293, 285] on span "varnish" at bounding box center [302, 288] width 47 height 14
type input "*******"
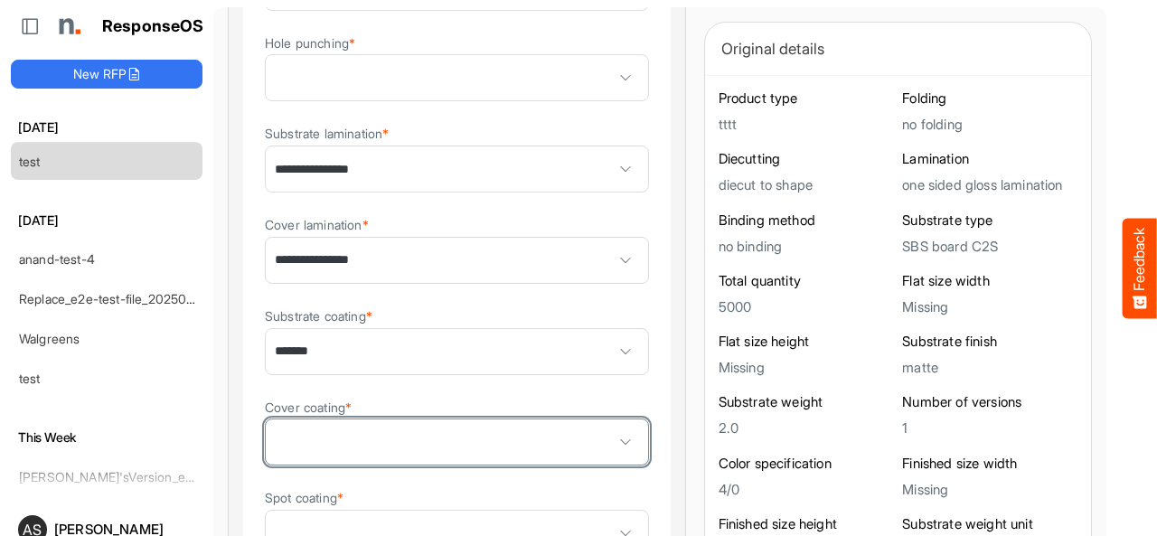
click at [290, 442] on span at bounding box center [457, 441] width 382 height 45
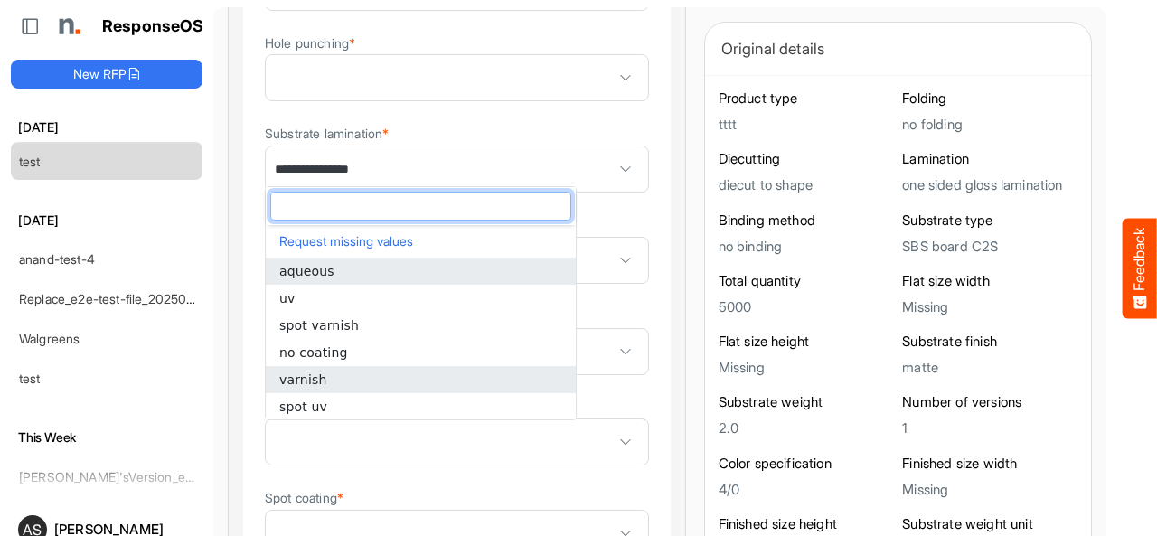
click at [295, 384] on span "varnish" at bounding box center [302, 379] width 47 height 14
type input "*******"
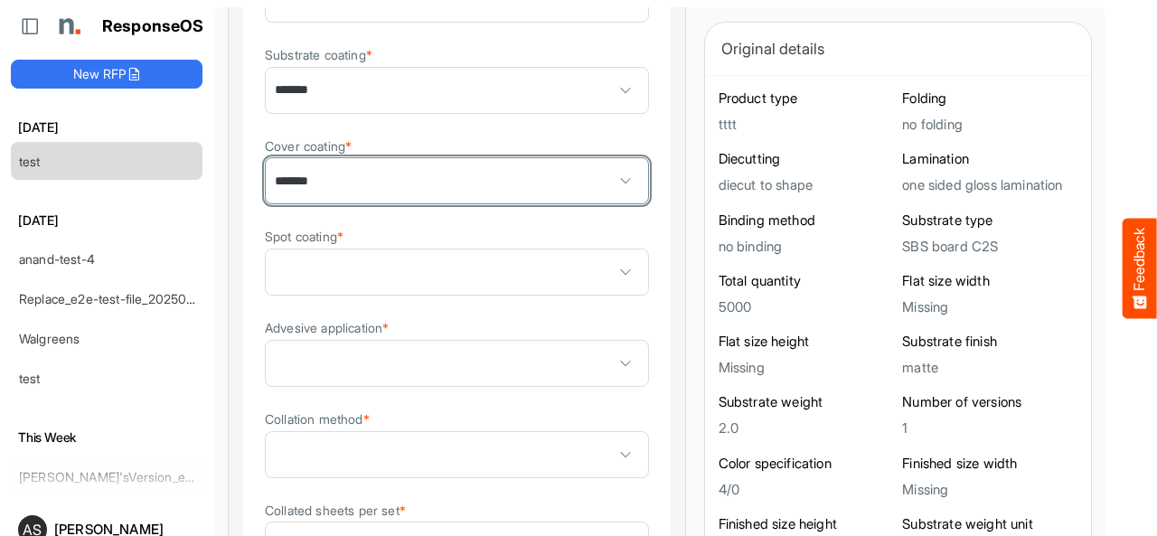
scroll to position [1901, 0]
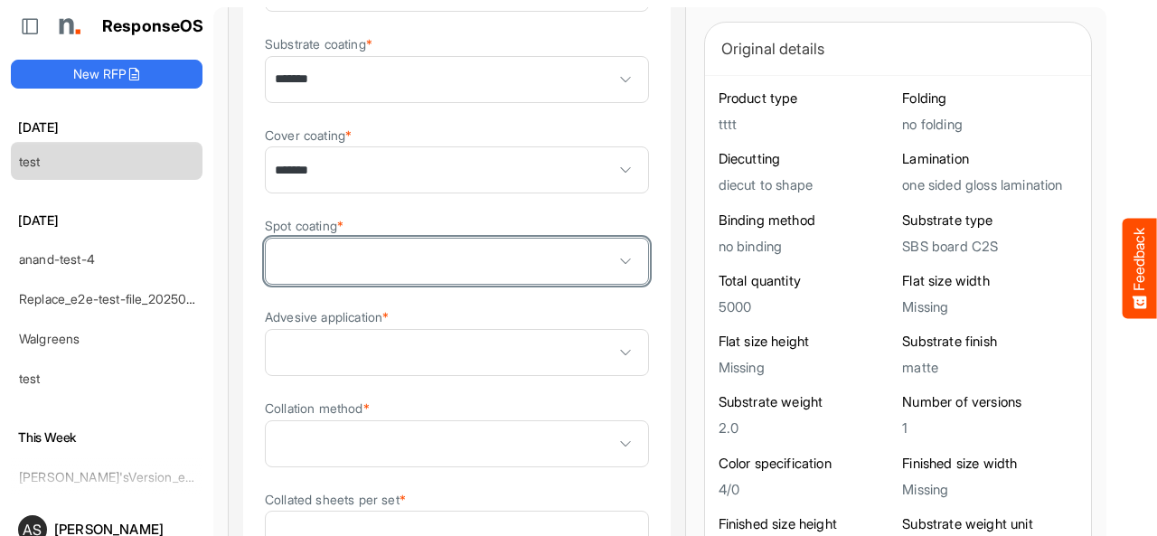
click at [430, 267] on span at bounding box center [457, 261] width 382 height 45
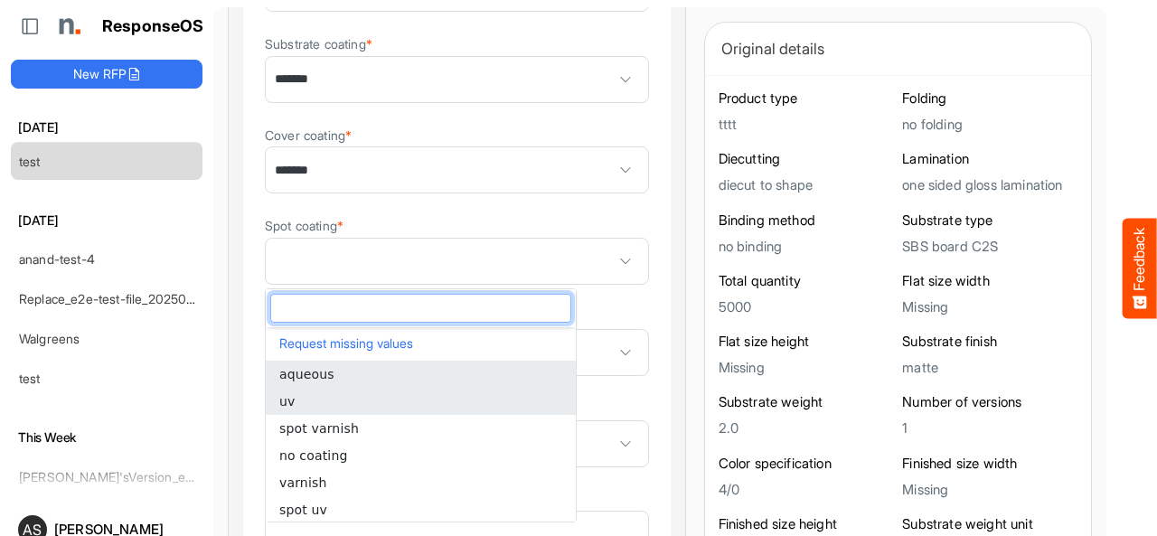
click at [309, 404] on li "uv" at bounding box center [421, 401] width 310 height 27
type input "**"
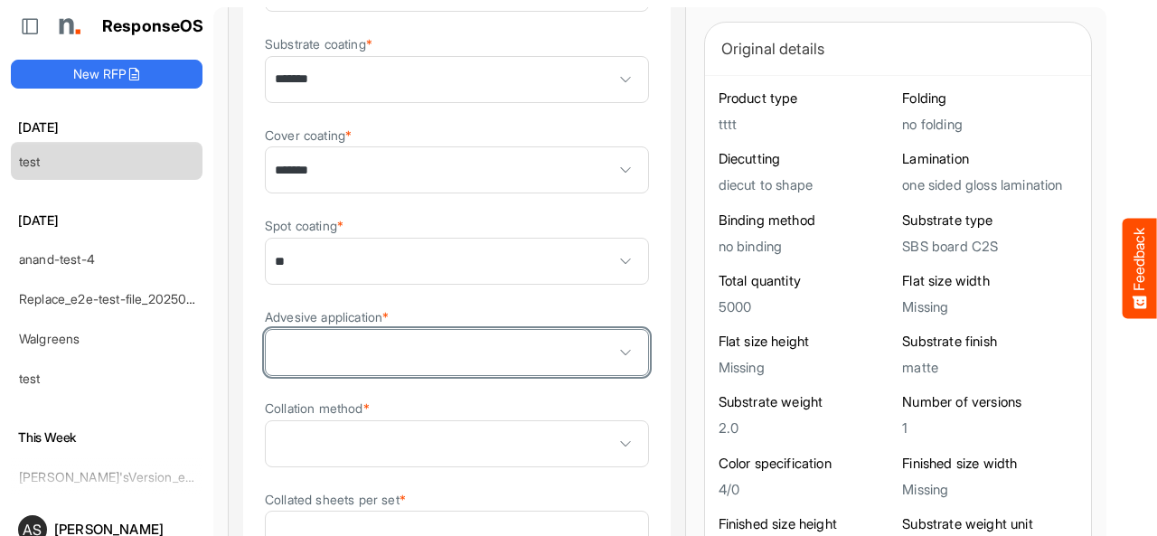
click at [313, 360] on span at bounding box center [457, 352] width 382 height 45
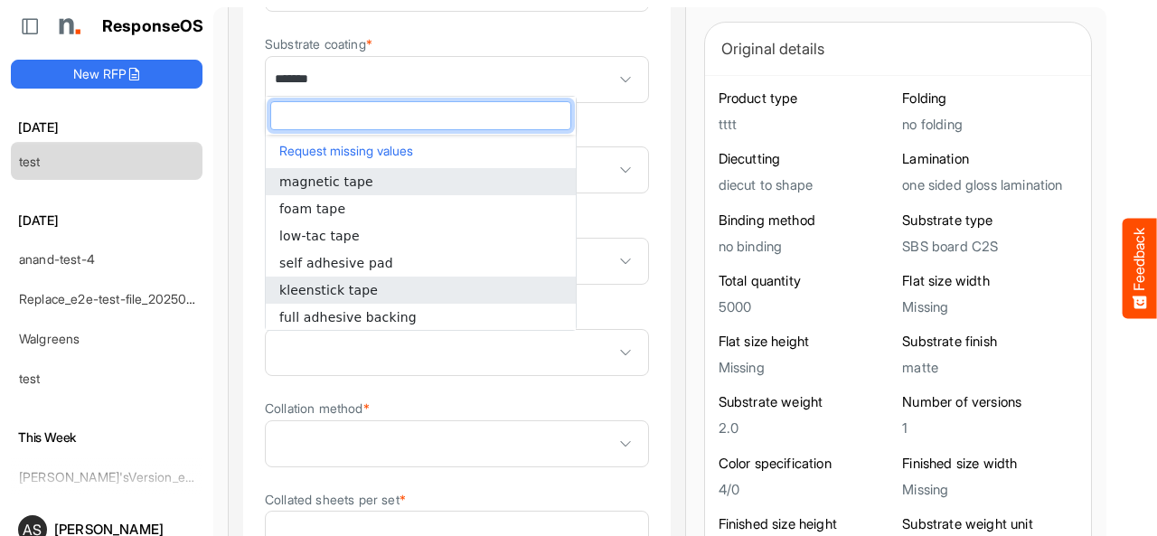
click at [306, 290] on span "kleenstick tape" at bounding box center [328, 290] width 98 height 14
type input "**********"
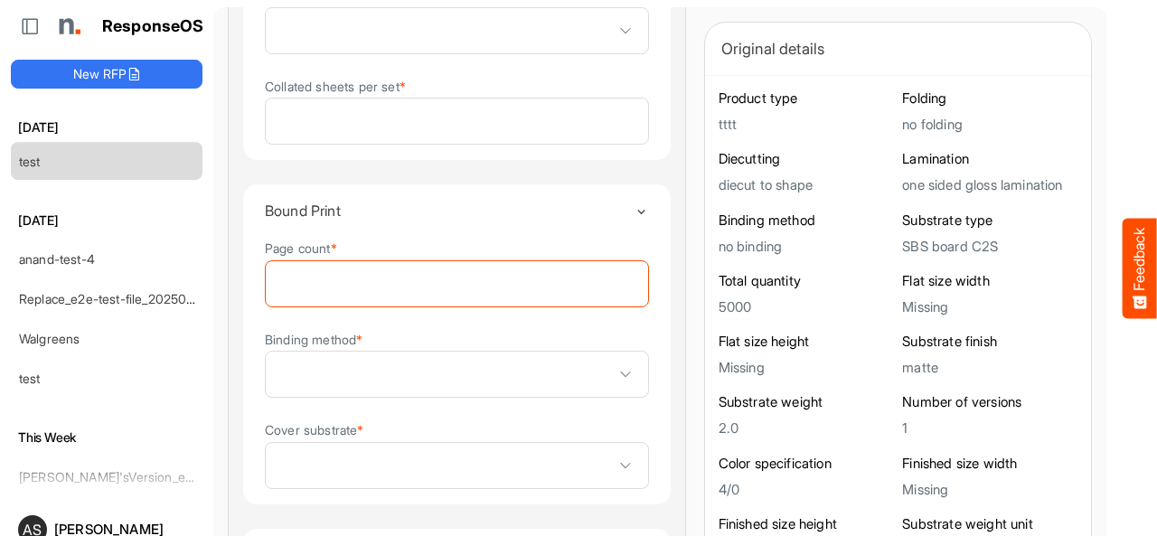
scroll to position [2318, 0]
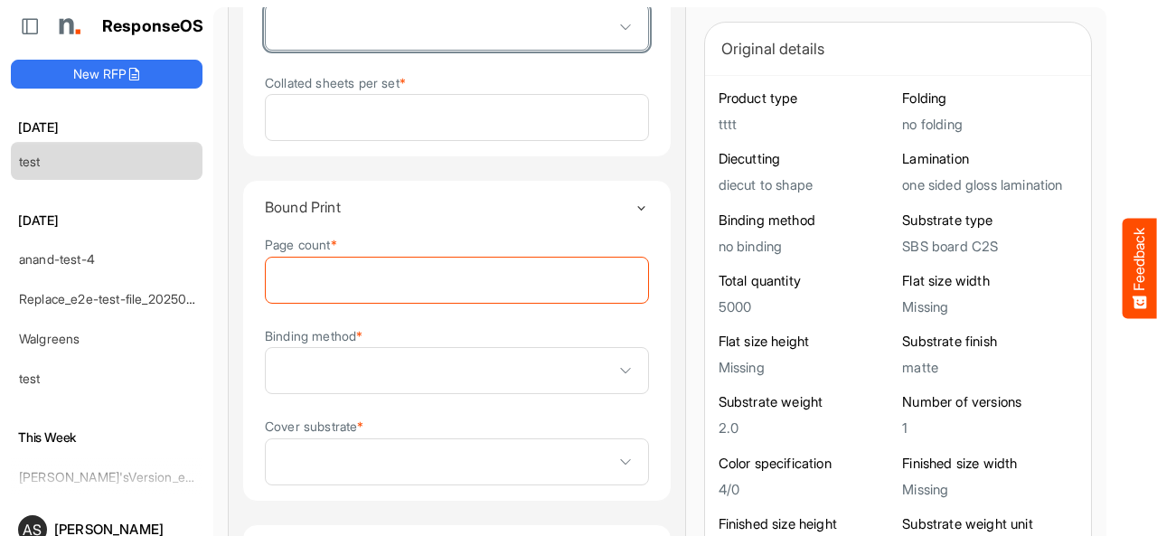
click at [439, 33] on span at bounding box center [457, 27] width 382 height 45
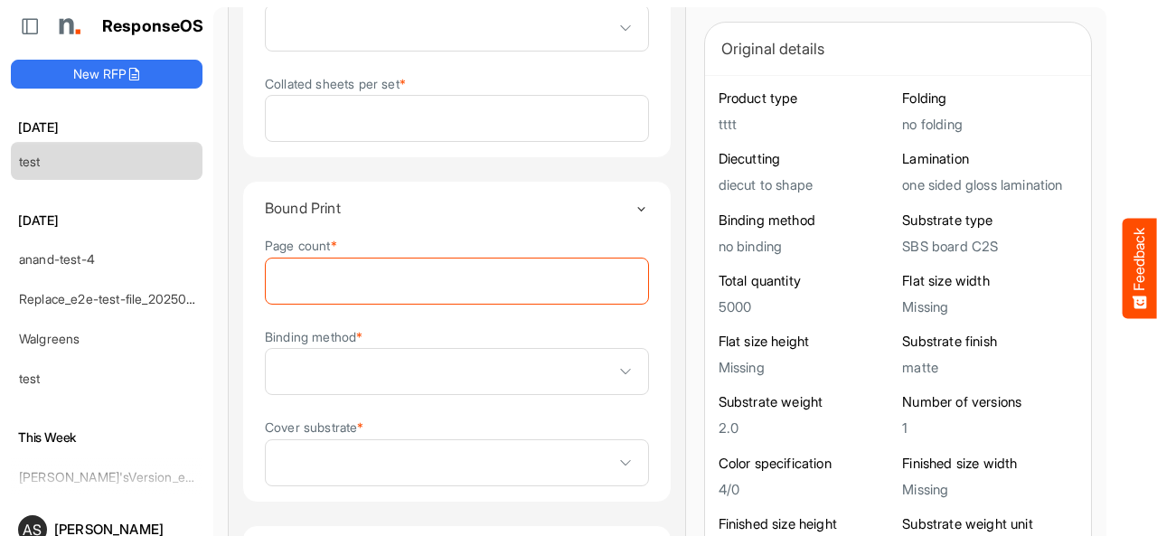
click at [461, 220] on summary "Bound Print" at bounding box center [457, 208] width 384 height 52
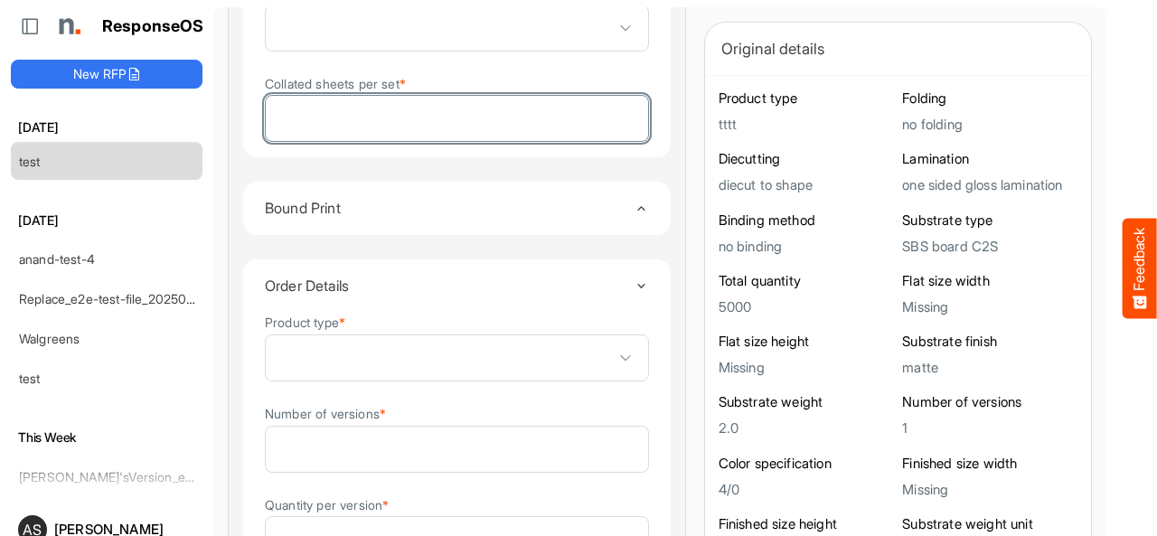
click at [399, 120] on input "Collated sheets per set *" at bounding box center [457, 118] width 382 height 45
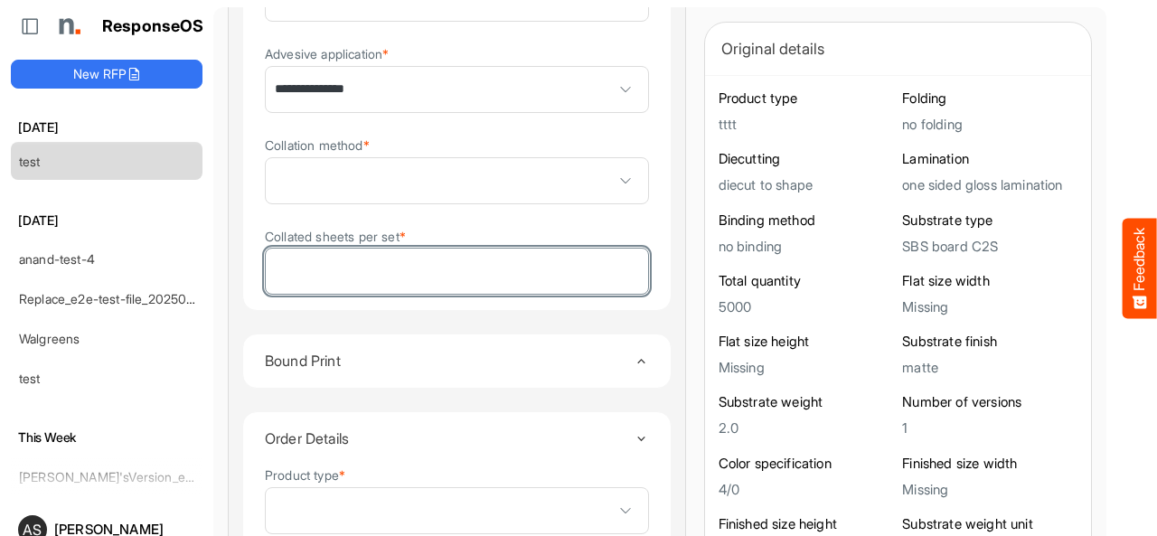
scroll to position [2150, 0]
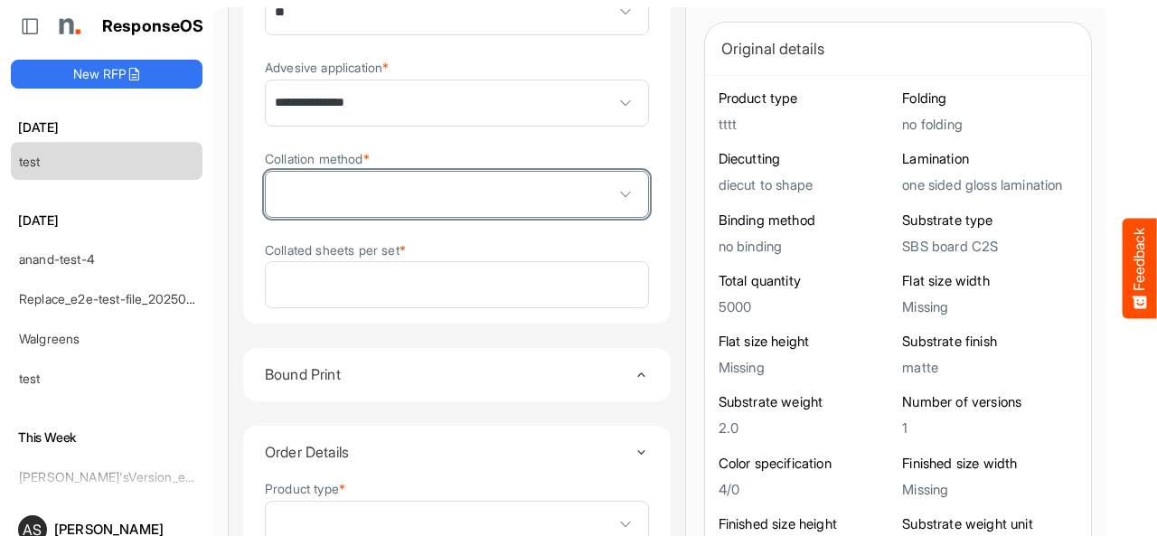
click at [612, 200] on span at bounding box center [625, 194] width 27 height 27
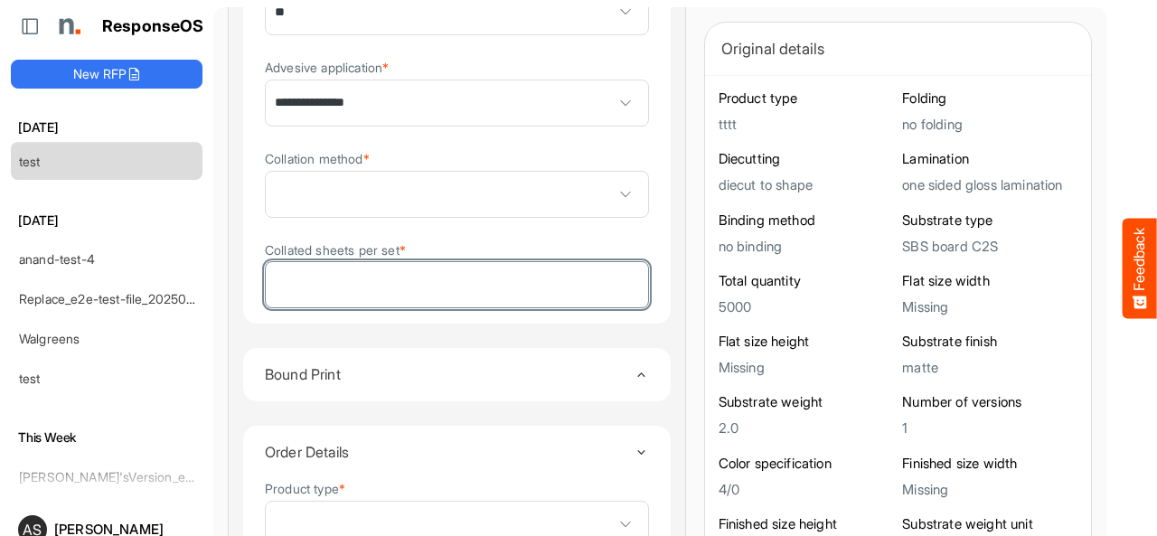
click at [496, 286] on input "Collated sheets per set *" at bounding box center [457, 284] width 382 height 45
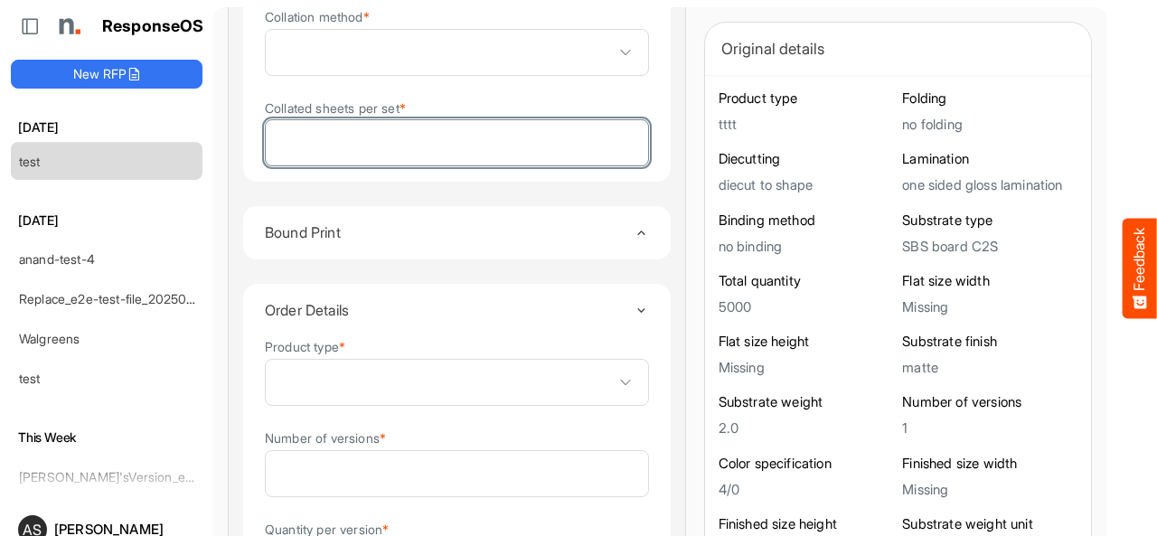
scroll to position [2310, 0]
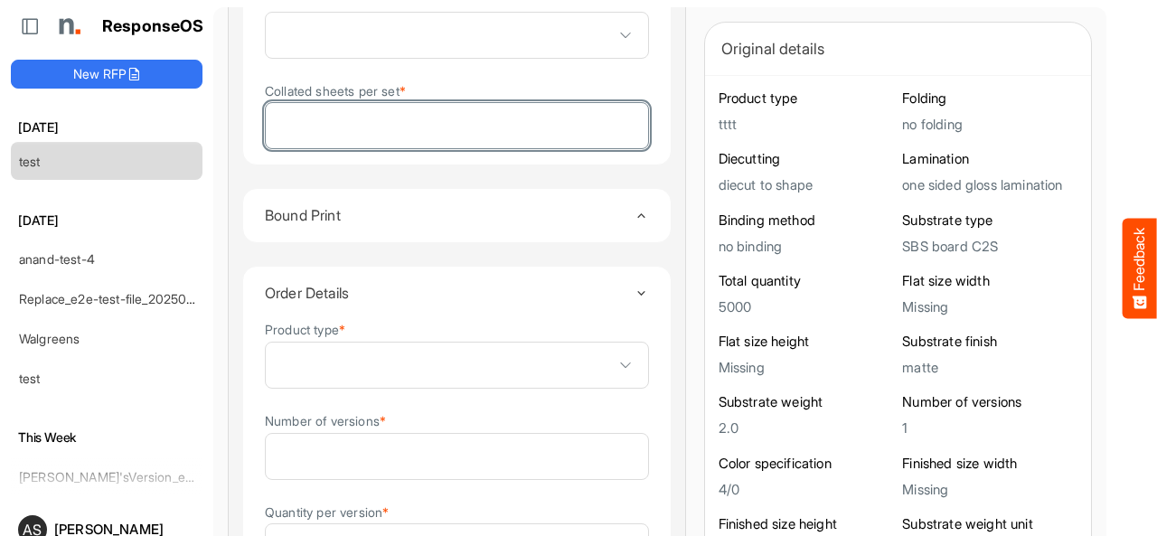
type input "*"
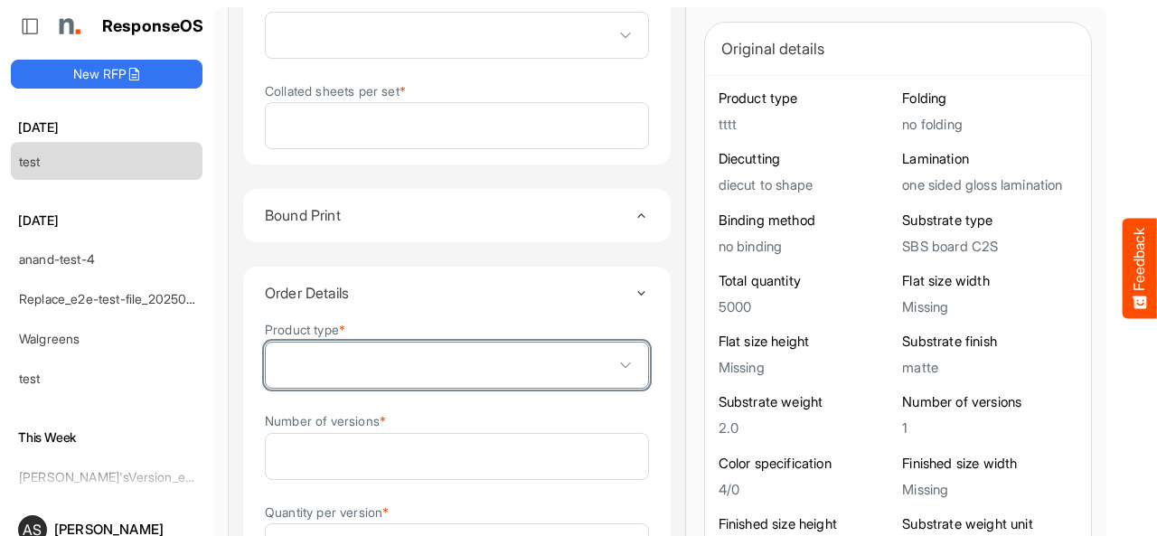
click at [612, 372] on span at bounding box center [625, 364] width 27 height 27
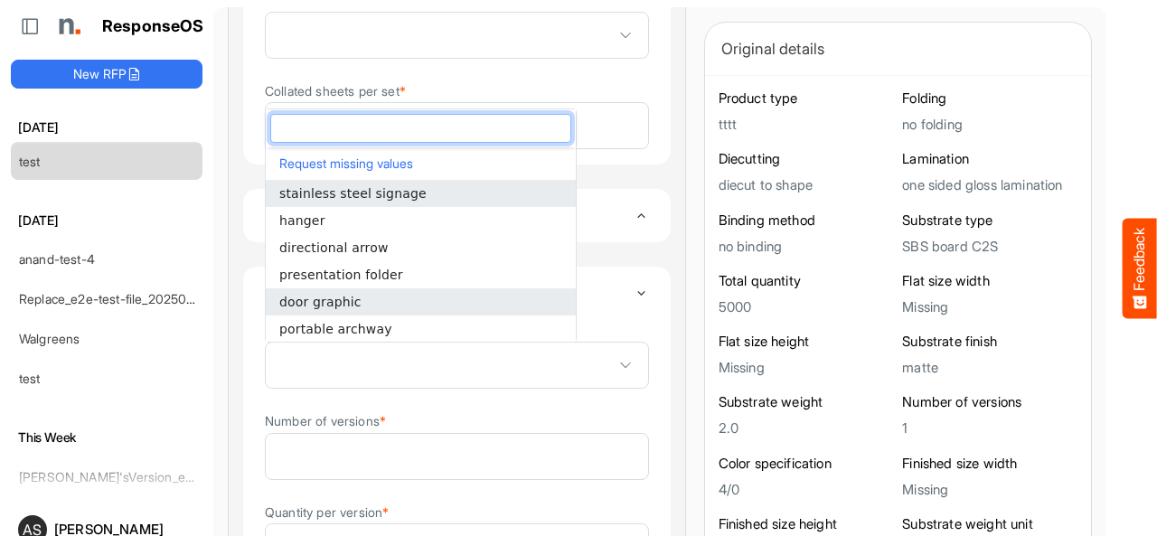
click at [369, 307] on li "door graphic" at bounding box center [421, 301] width 310 height 27
type input "**********"
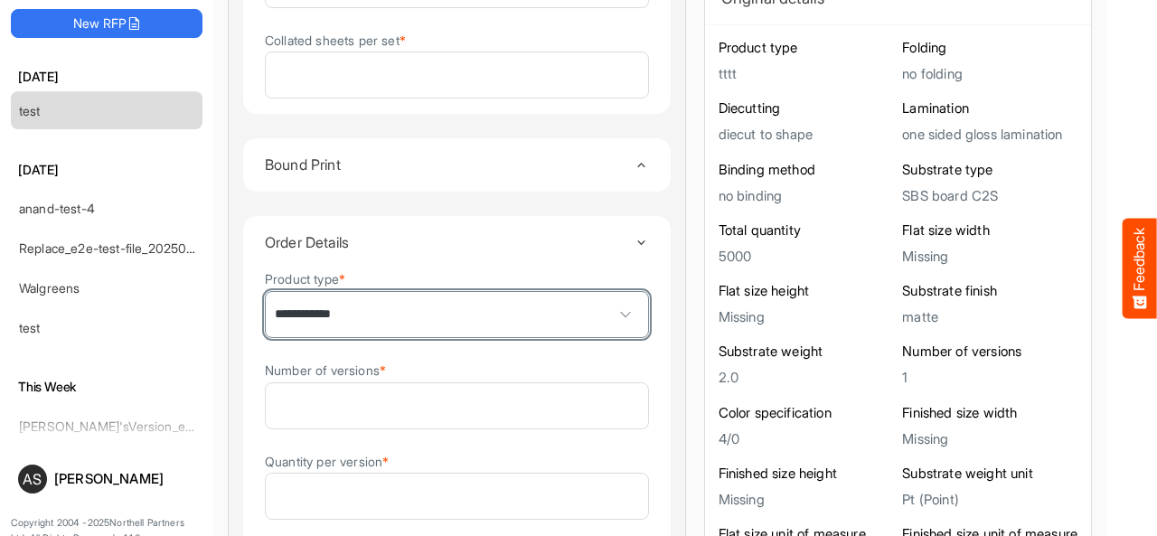
scroll to position [70, 0]
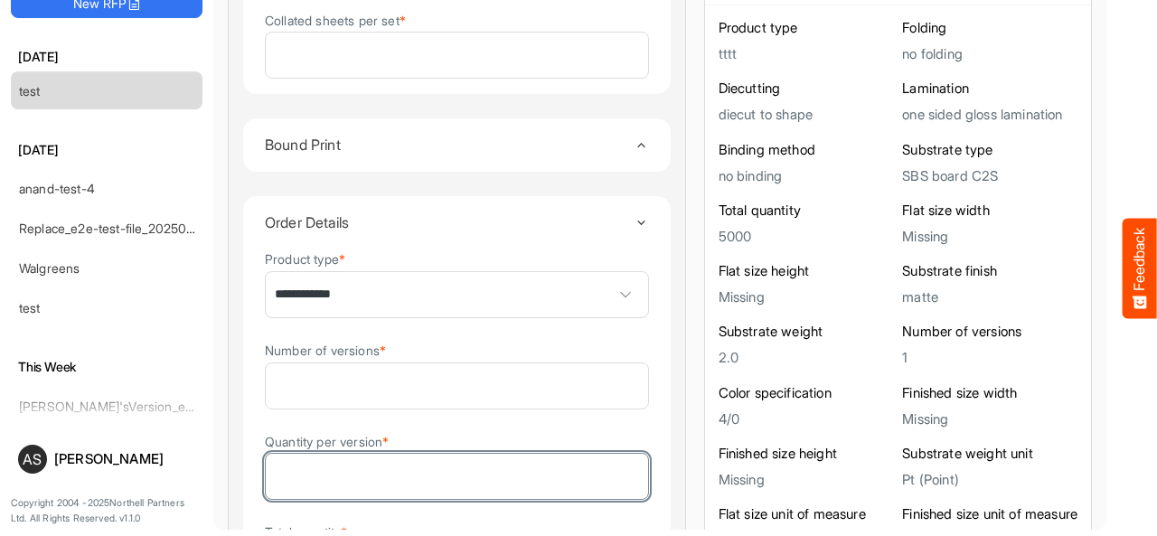
click at [502, 480] on input "Quantity per version *" at bounding box center [457, 476] width 382 height 45
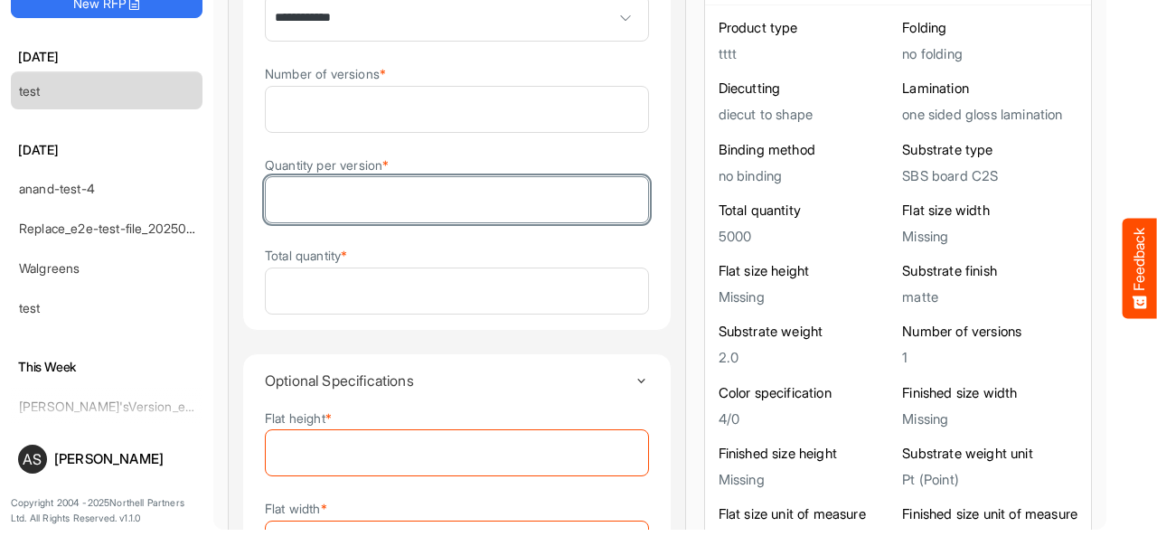
scroll to position [2672, 0]
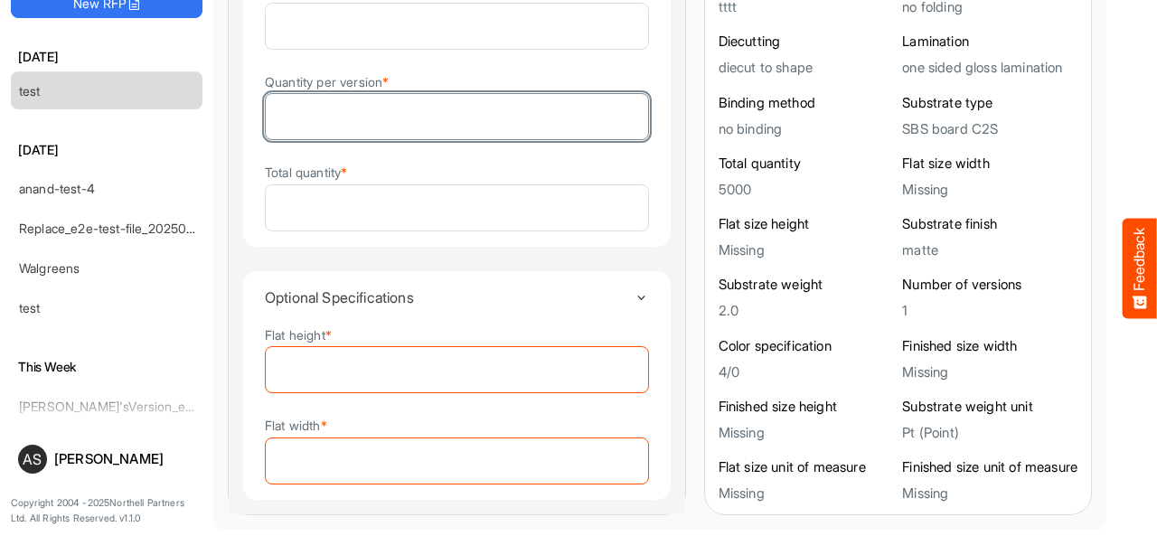
type input "*"
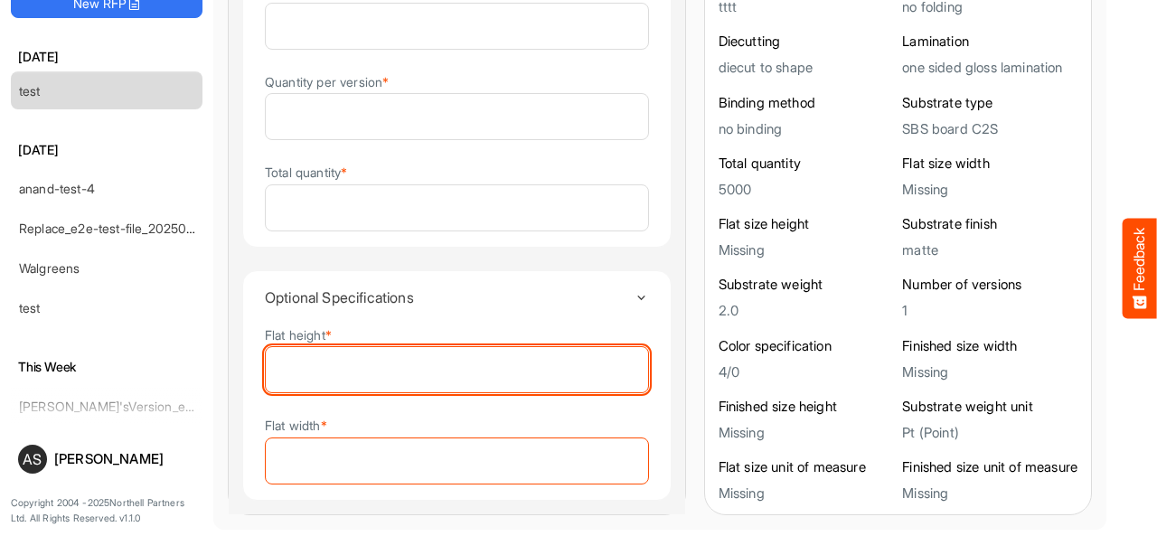
click at [370, 370] on input "Flat height *" at bounding box center [457, 369] width 382 height 45
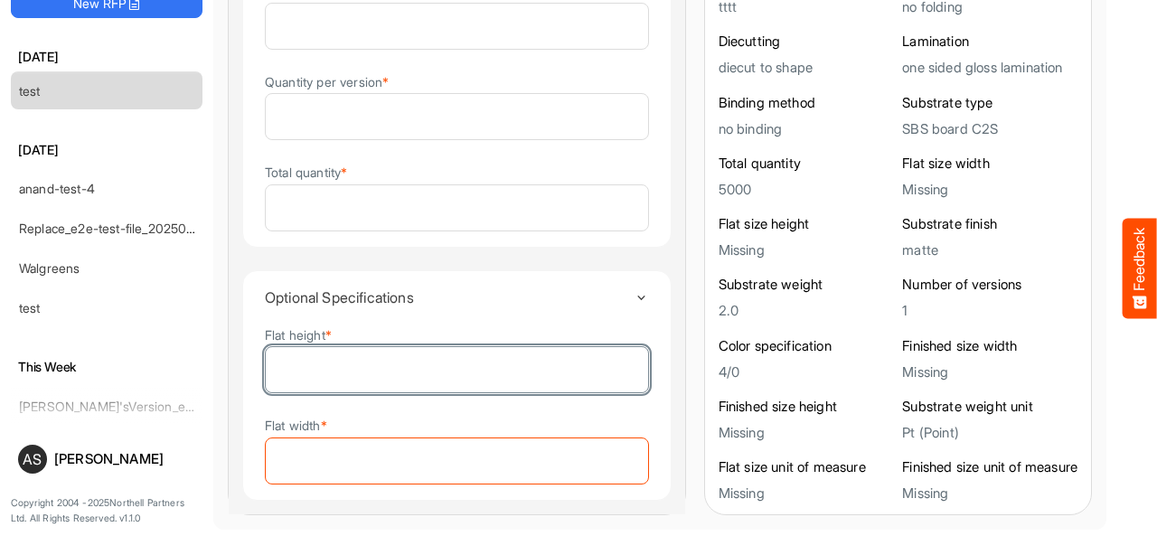
type input "*"
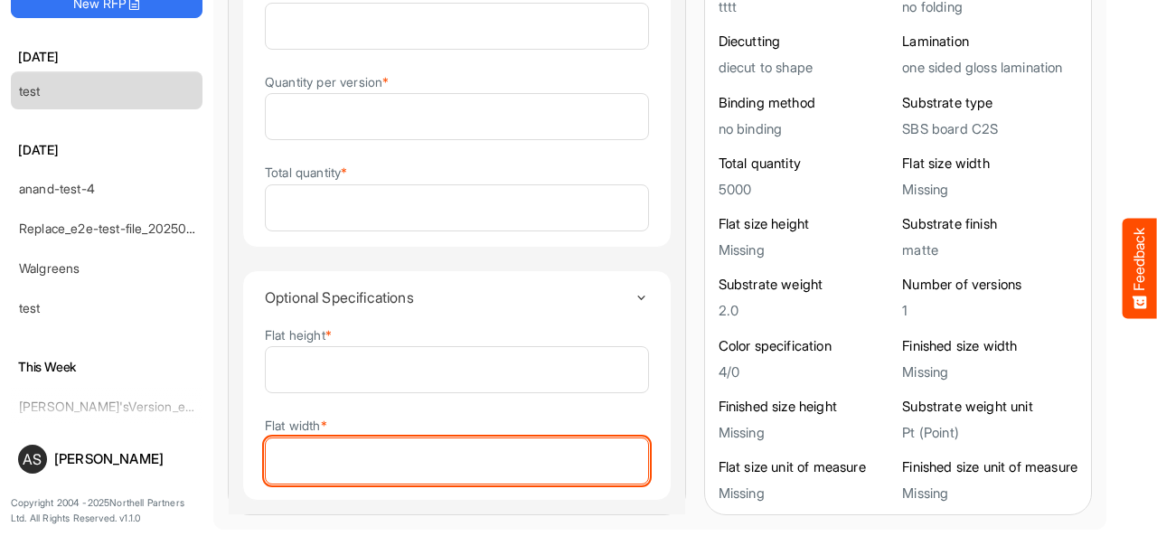
click at [343, 454] on input "Flat width *" at bounding box center [457, 460] width 382 height 45
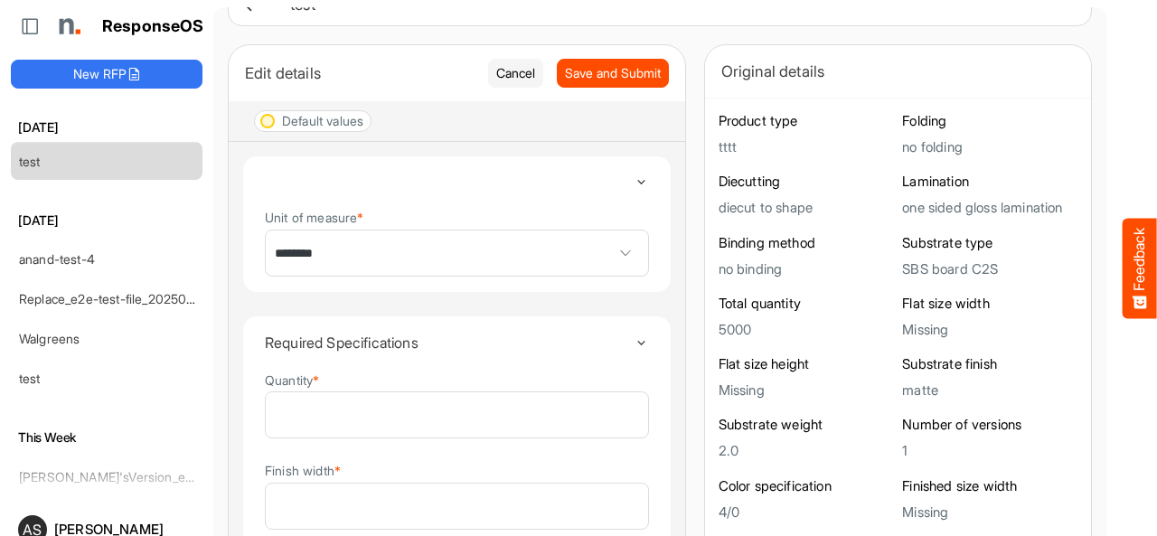
scroll to position [0, 0]
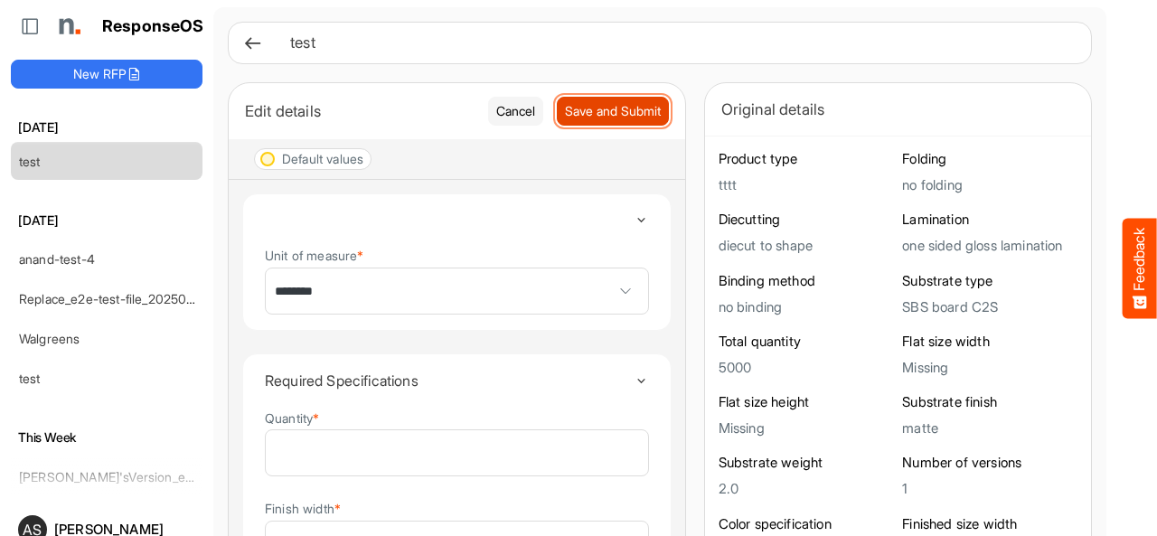
type input "*"
click at [565, 114] on span "Save and Submit" at bounding box center [613, 111] width 96 height 20
click at [565, 102] on span "Save and Submit" at bounding box center [613, 111] width 96 height 20
click at [557, 122] on button "Save and Submit" at bounding box center [613, 111] width 112 height 29
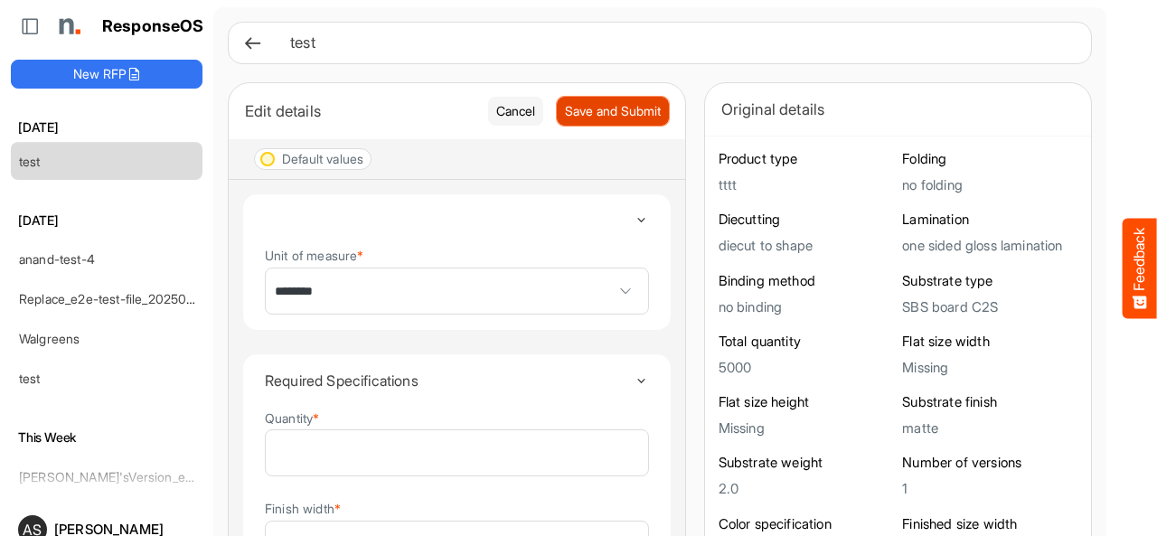
click at [557, 122] on button "Save and Submit" at bounding box center [613, 111] width 112 height 29
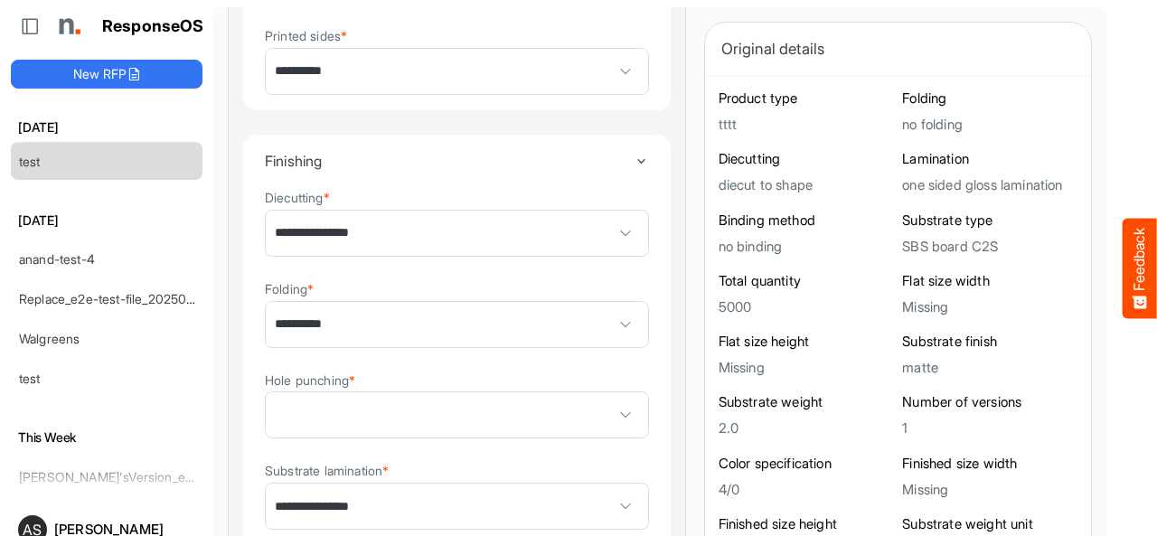
scroll to position [1426, 0]
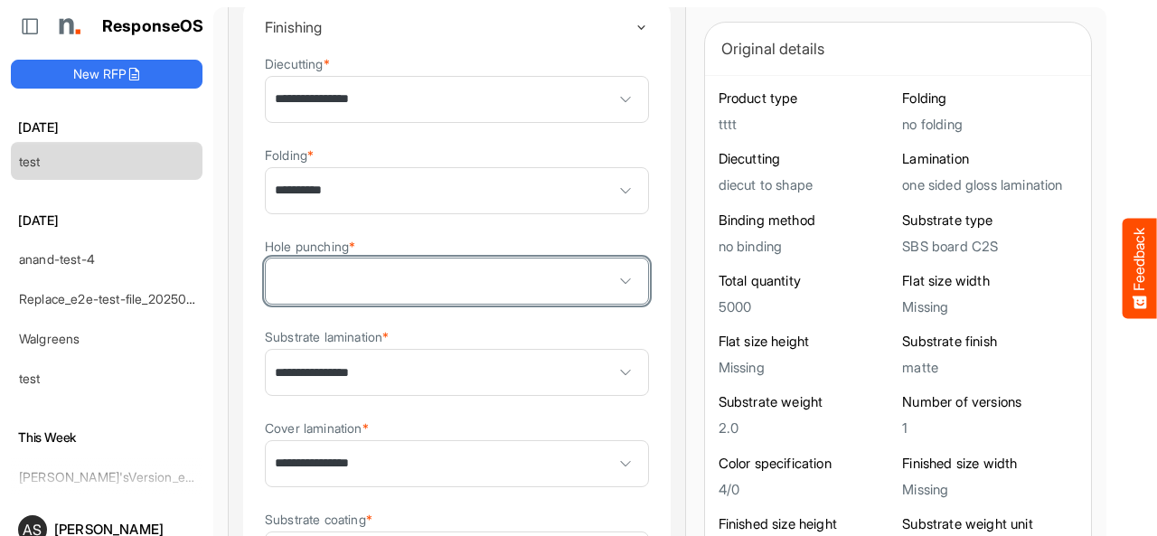
click at [508, 286] on span at bounding box center [457, 280] width 382 height 45
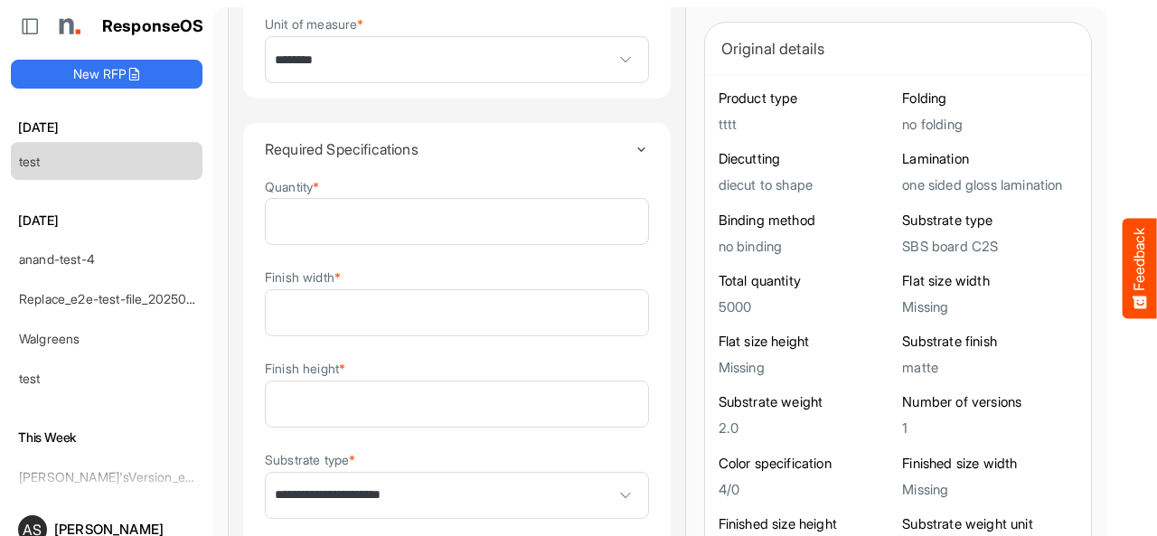
scroll to position [0, 0]
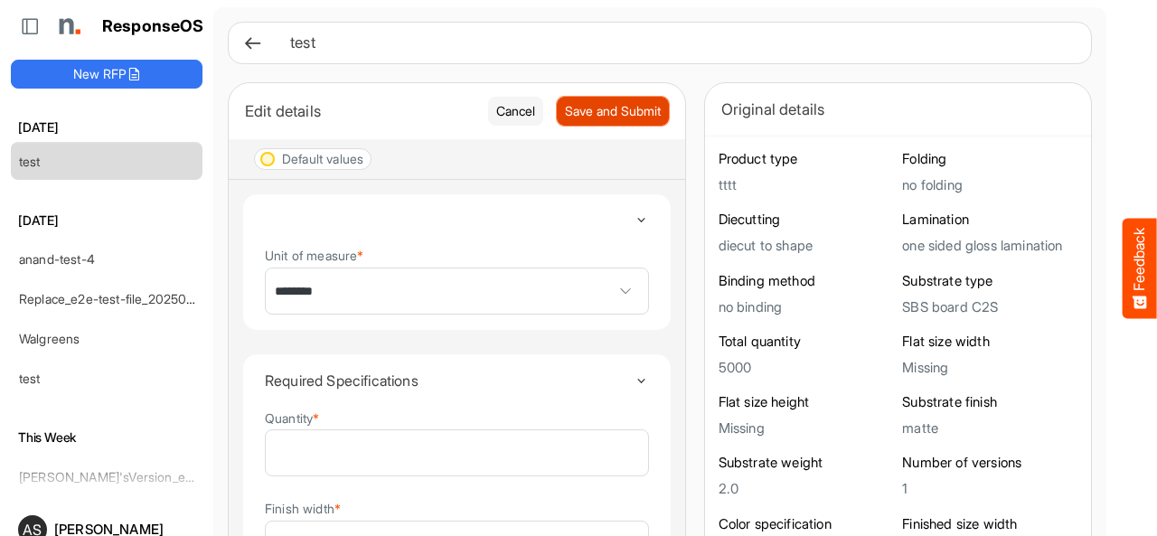
click at [565, 112] on span "Save and Submit" at bounding box center [613, 111] width 96 height 20
click at [253, 47] on icon at bounding box center [252, 42] width 19 height 19
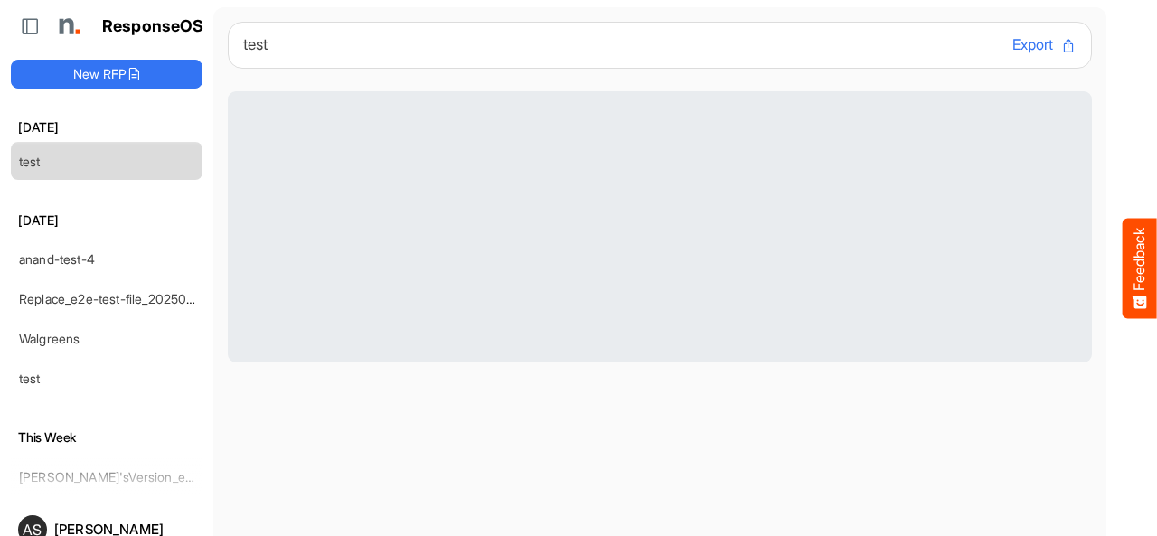
click at [1012, 46] on button "Export" at bounding box center [1044, 44] width 64 height 23
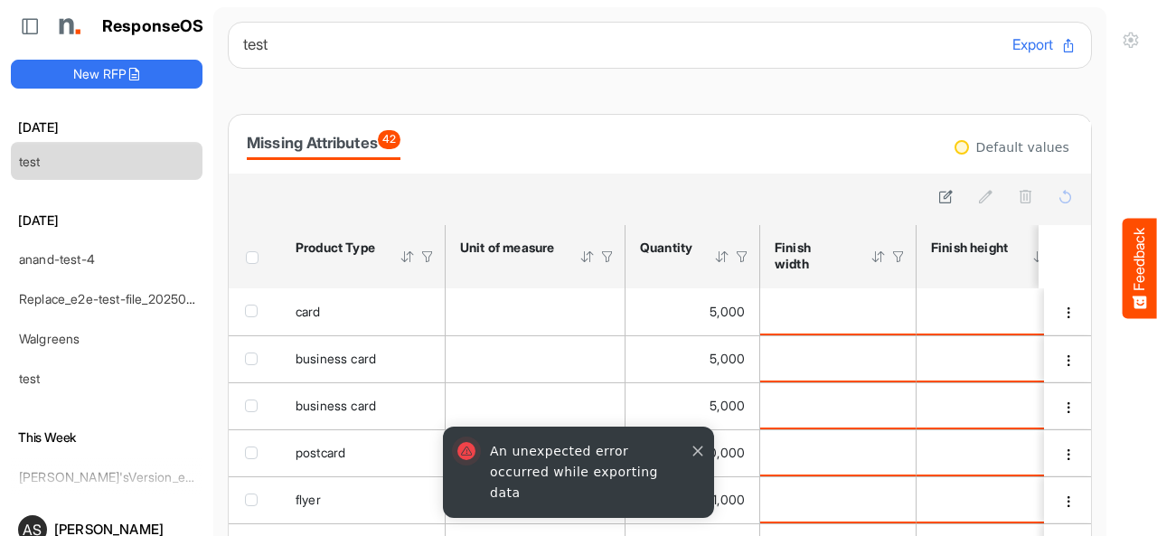
click at [696, 460] on button "button" at bounding box center [698, 451] width 18 height 18
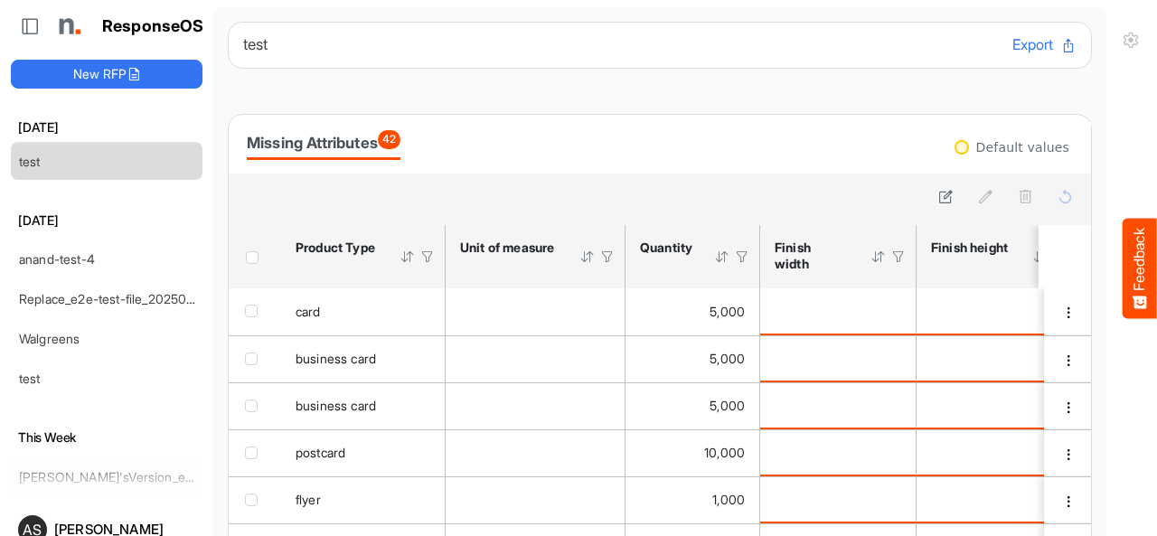
click at [1012, 44] on button "Export" at bounding box center [1044, 44] width 64 height 23
click at [464, 102] on div "test Export Missing Attributes 42 Default values sfgrid1z5mr530cfx_header_table…" at bounding box center [660, 394] width 864 height 745
click at [726, 256] on div at bounding box center [722, 256] width 16 height 16
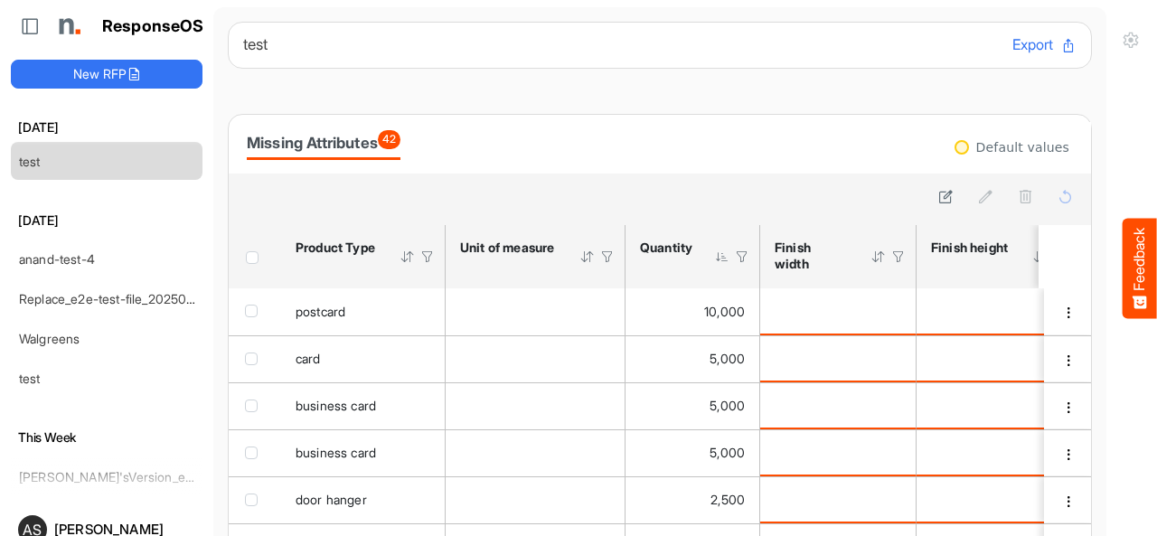
click at [726, 256] on div at bounding box center [722, 256] width 16 height 16
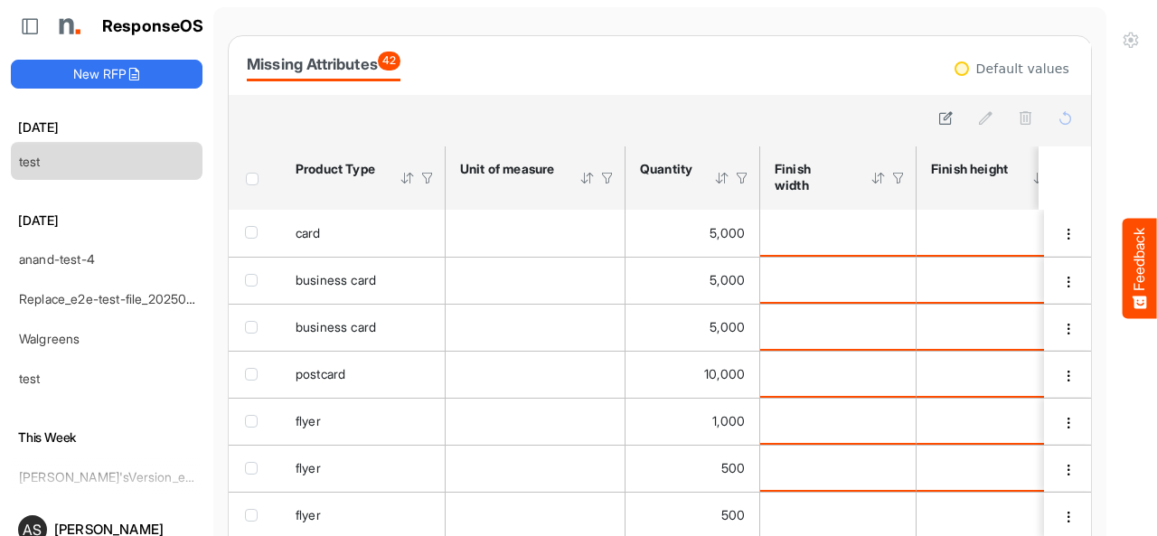
scroll to position [48, 0]
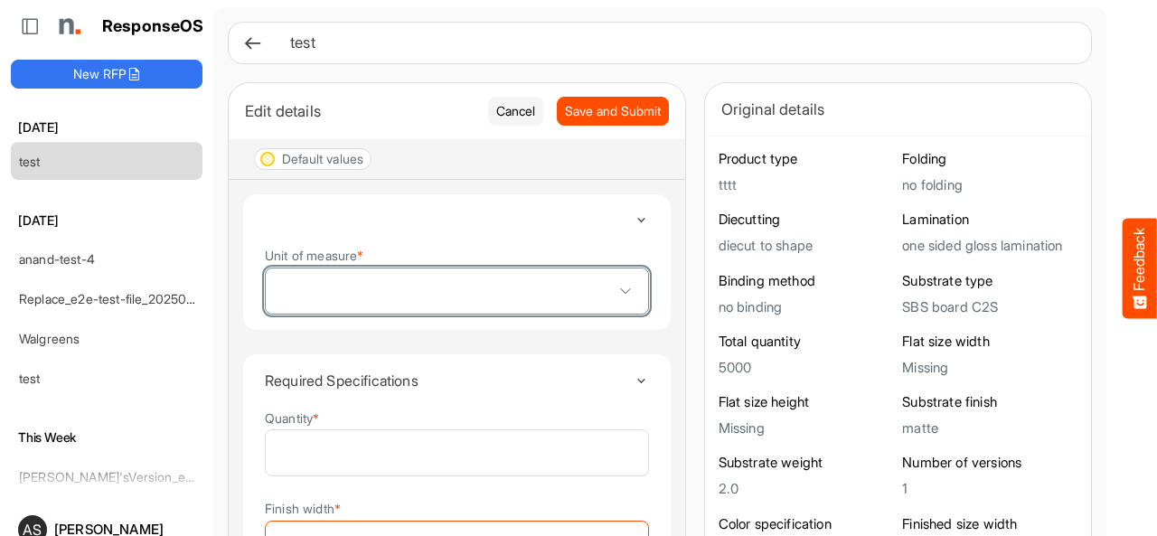
click at [612, 288] on span at bounding box center [625, 290] width 27 height 27
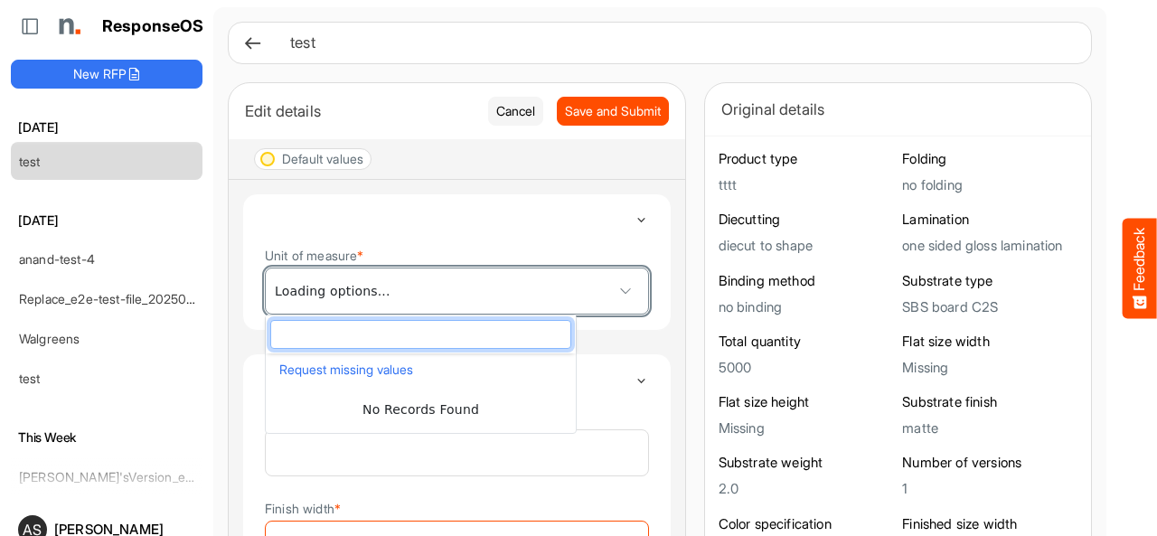
click at [493, 275] on span at bounding box center [457, 290] width 382 height 45
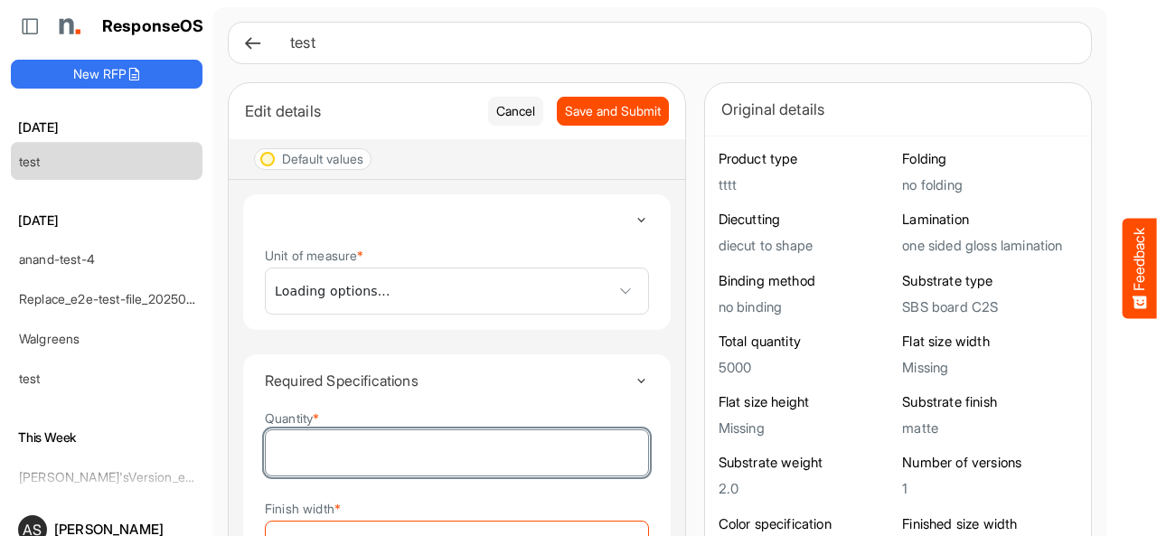
click at [315, 466] on input "****" at bounding box center [457, 452] width 382 height 45
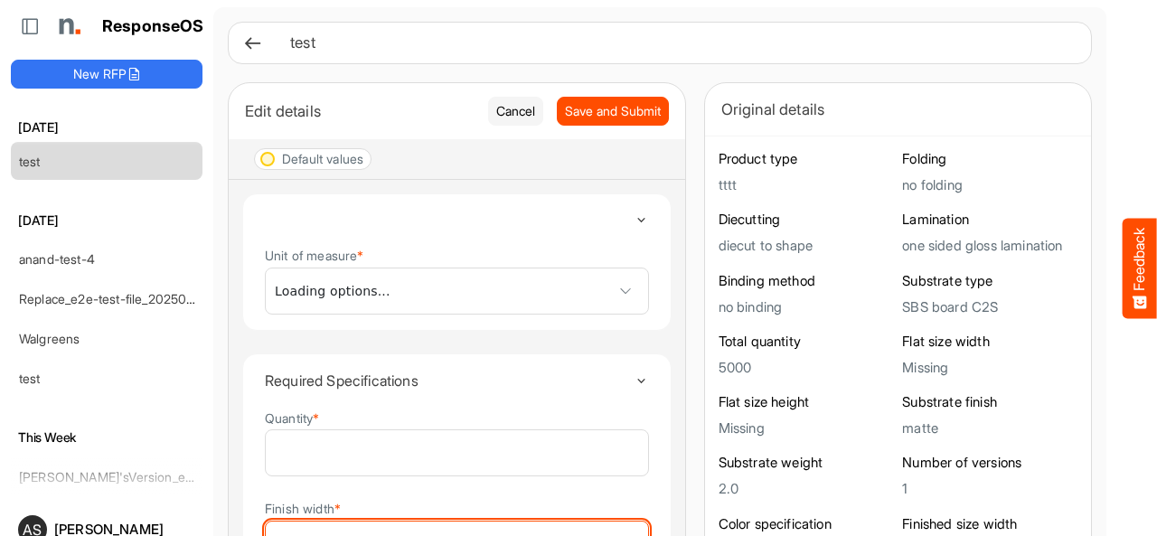
scroll to position [28, 0]
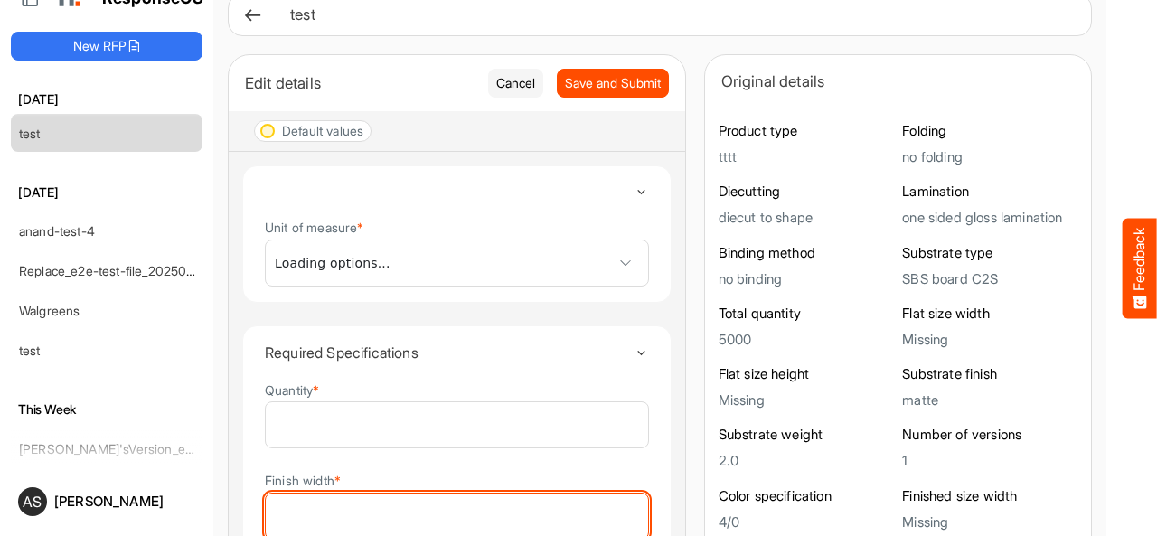
type input "*"
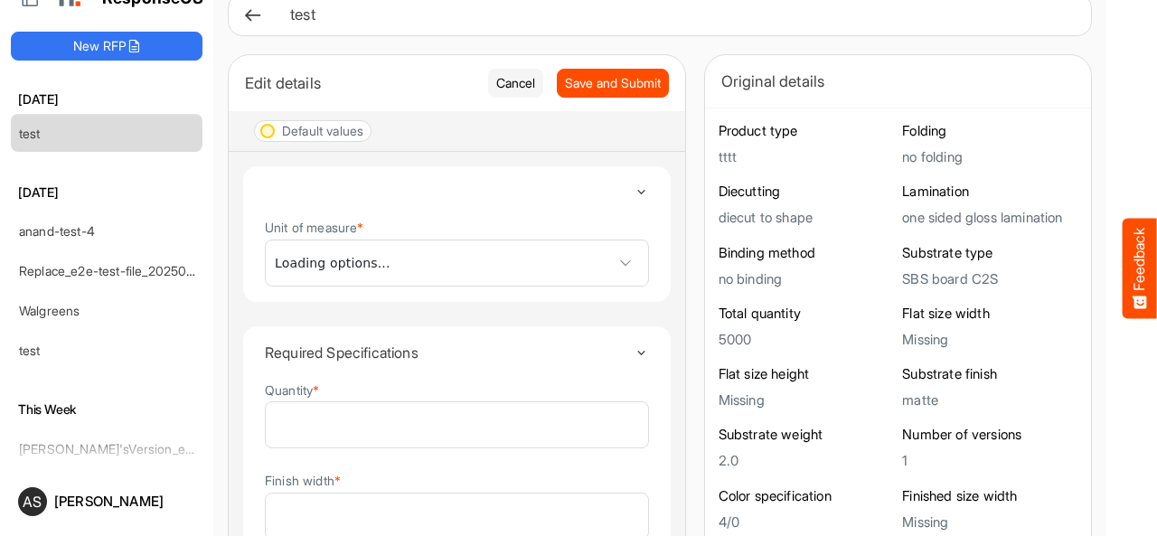
scroll to position [330, 0]
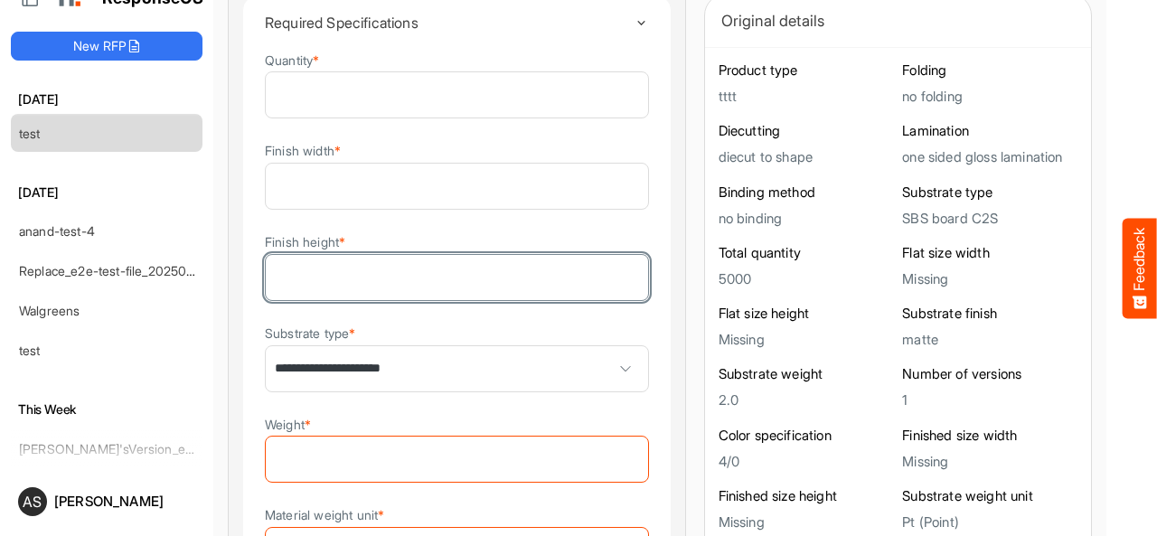
type input "*"
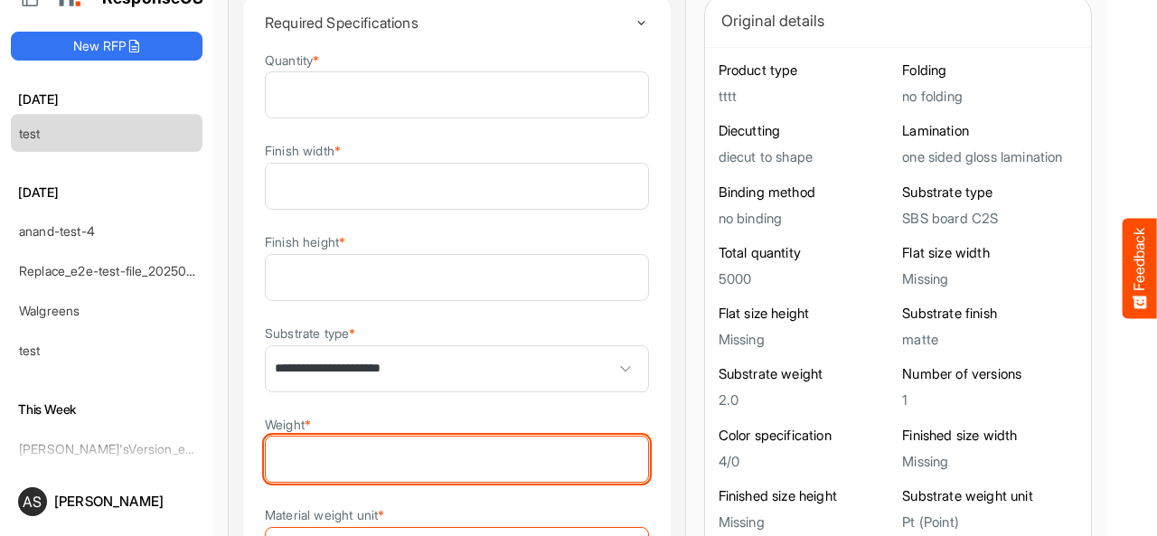
click at [477, 464] on input "Weight *" at bounding box center [457, 458] width 382 height 45
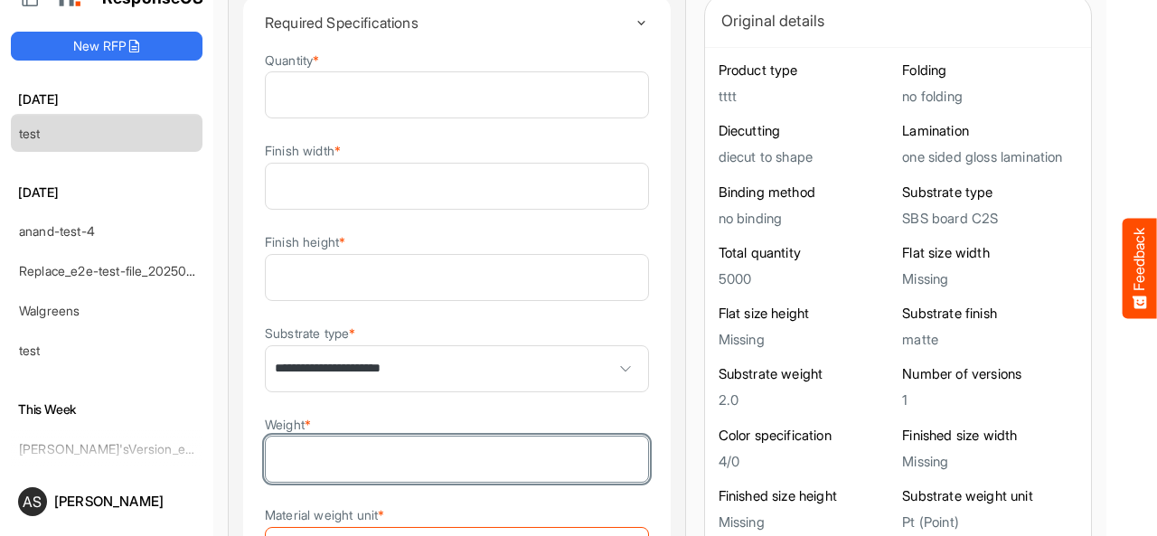
type input "*"
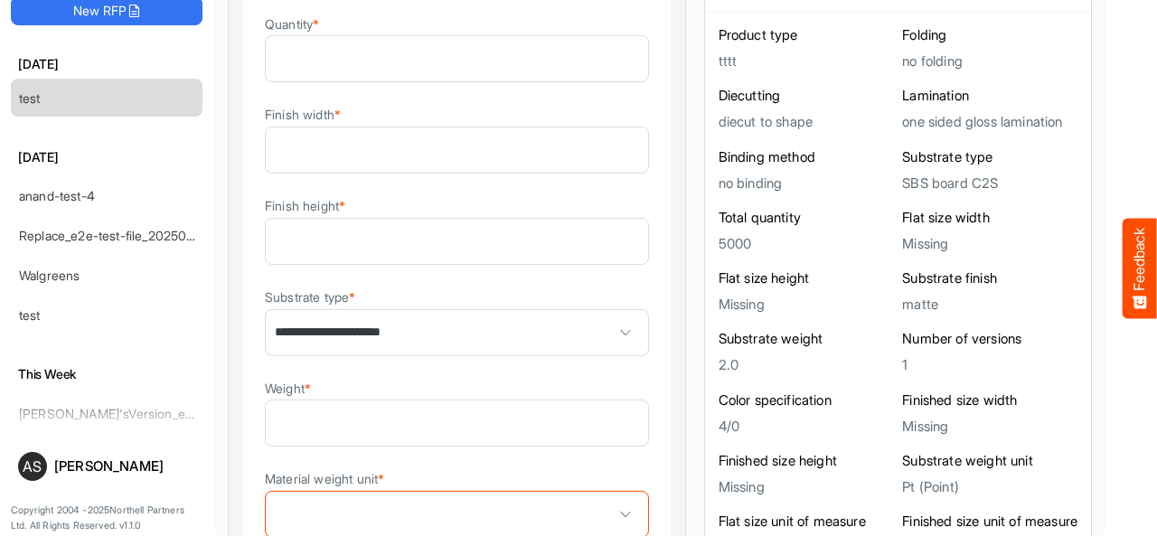
scroll to position [696, 0]
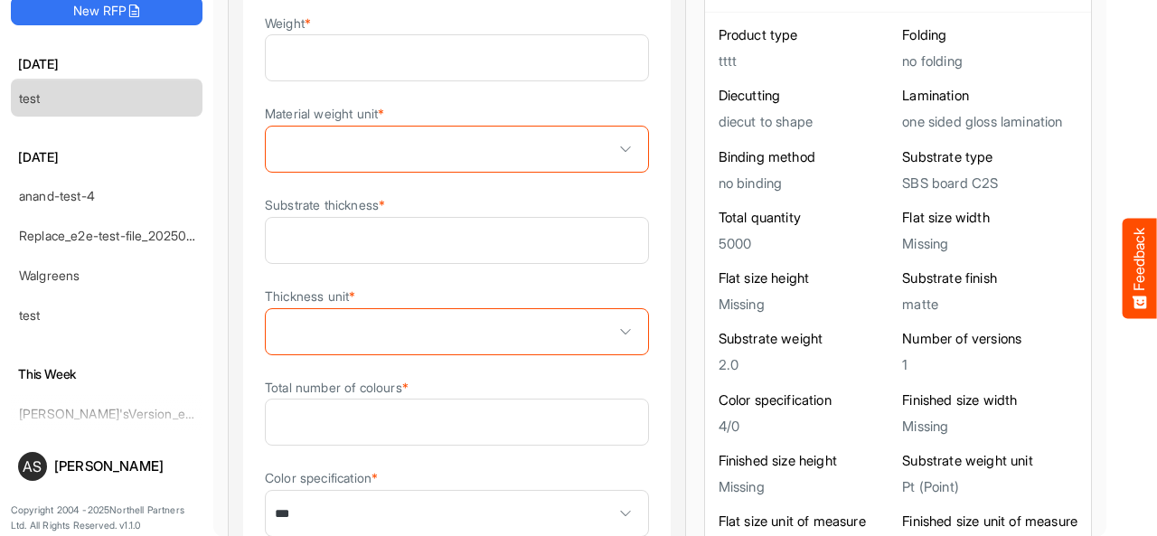
click at [477, 464] on div "**********" at bounding box center [457, 138] width 384 height 979
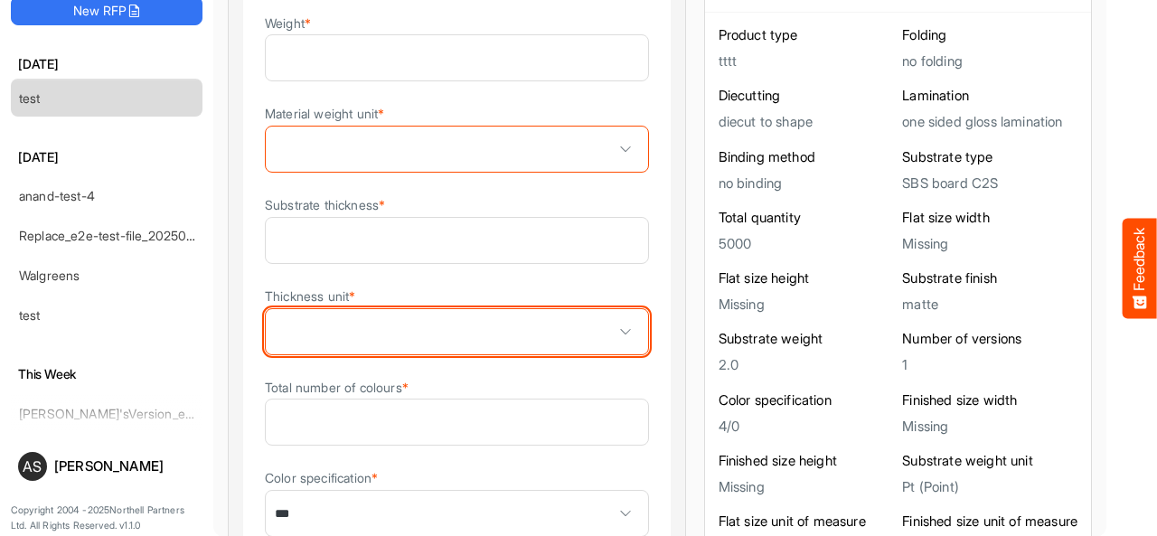
click at [441, 330] on span at bounding box center [457, 331] width 382 height 45
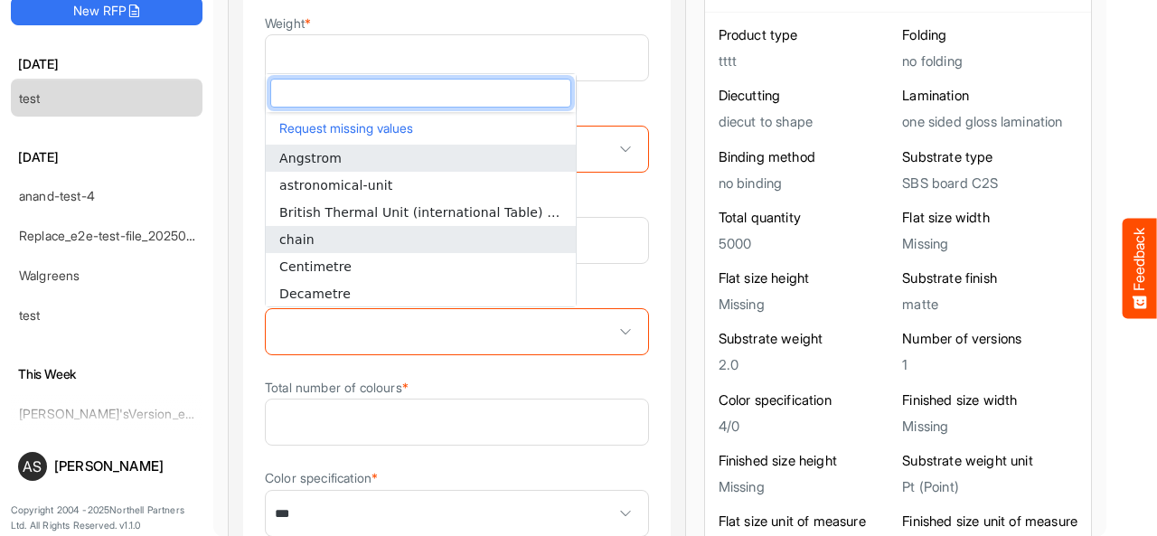
click at [305, 235] on span "chain" at bounding box center [296, 239] width 35 height 14
type input "*****"
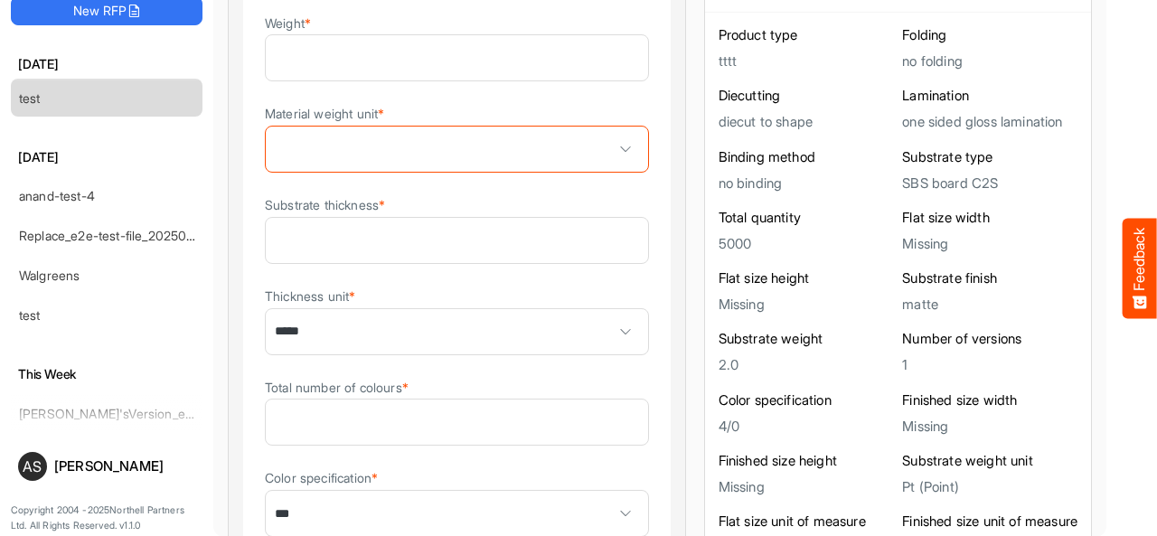
scroll to position [1061, 0]
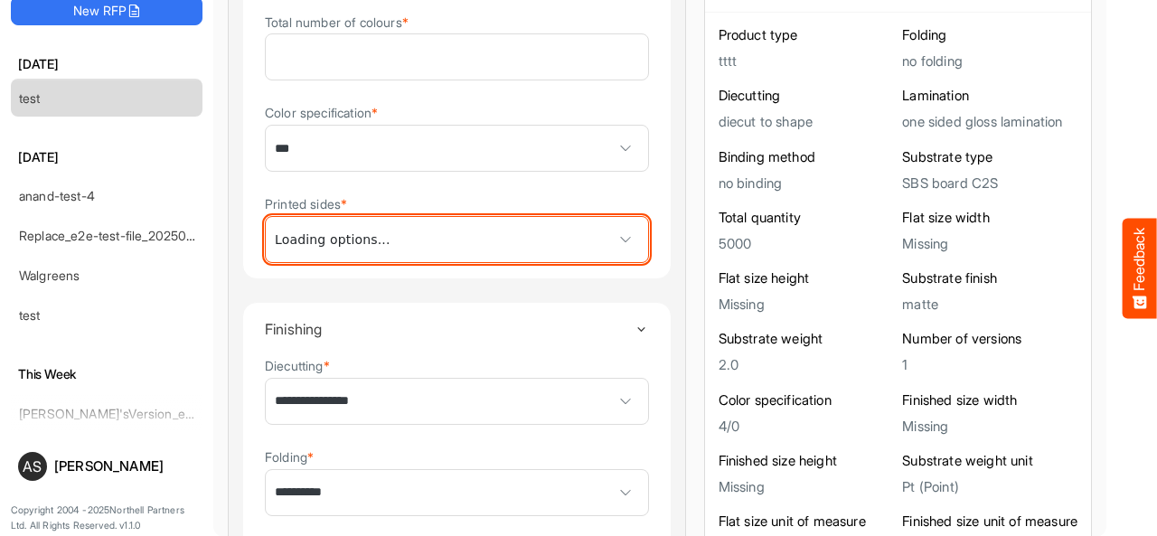
click at [309, 225] on span at bounding box center [457, 239] width 382 height 45
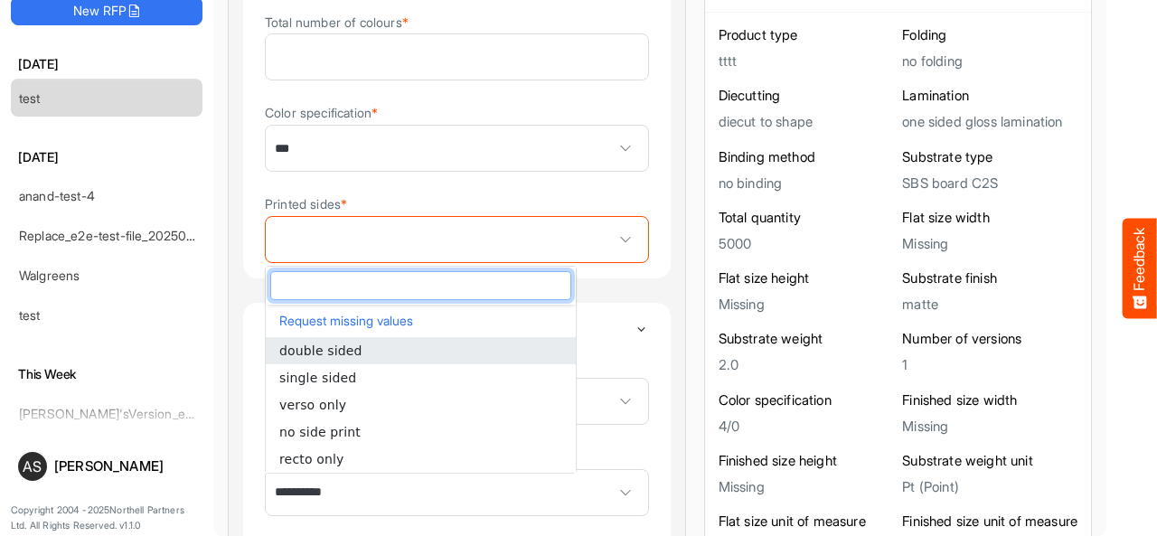
type input "*"
click at [302, 353] on span "double sided" at bounding box center [320, 350] width 83 height 14
type input "**********"
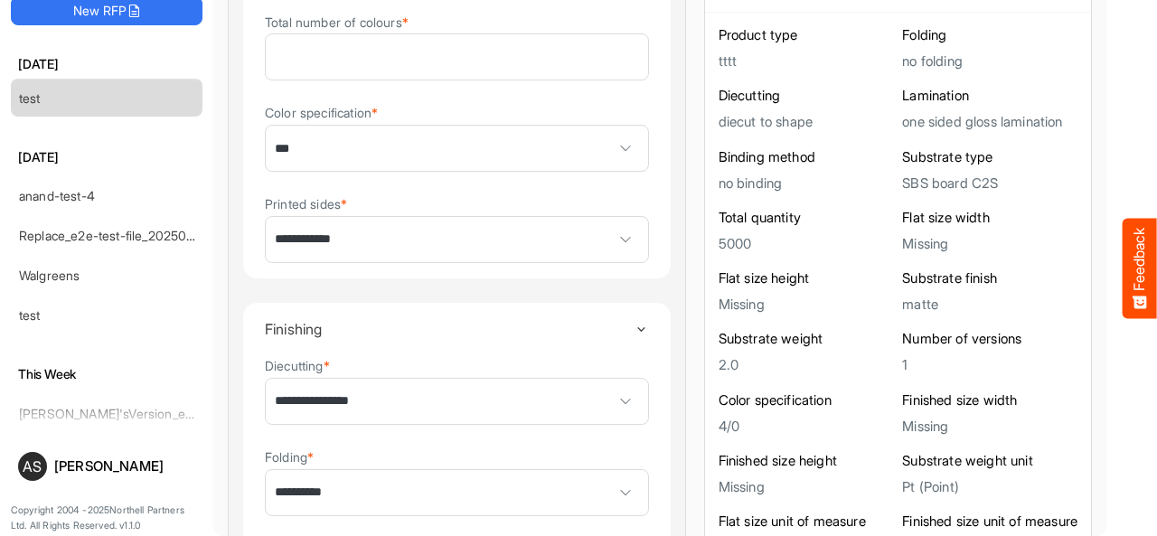
scroll to position [1404, 0]
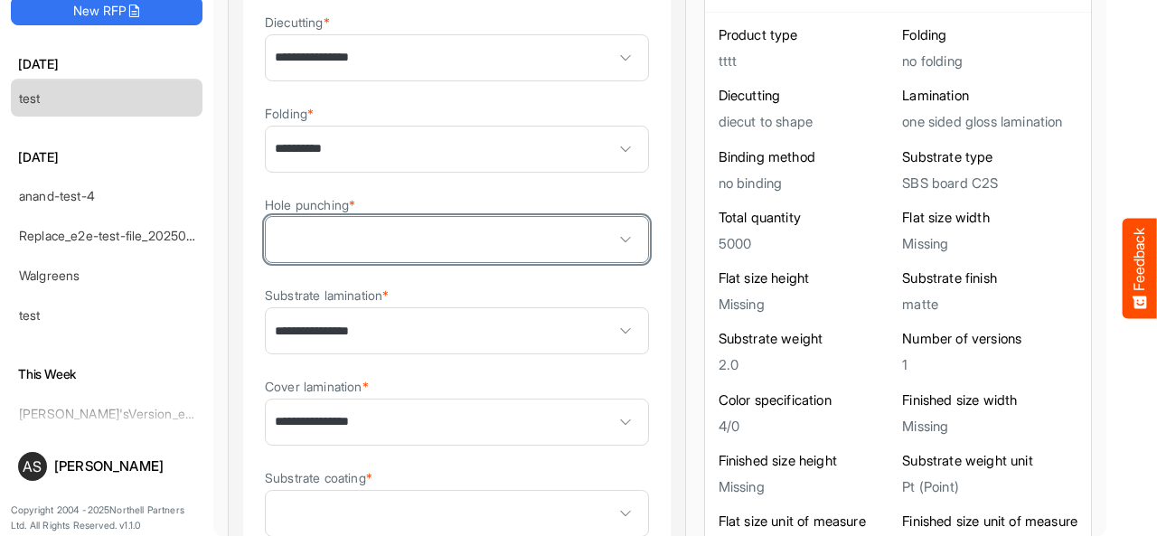
click at [612, 238] on span at bounding box center [625, 239] width 27 height 27
click at [535, 238] on span at bounding box center [457, 239] width 382 height 45
